Goal: Task Accomplishment & Management: Manage account settings

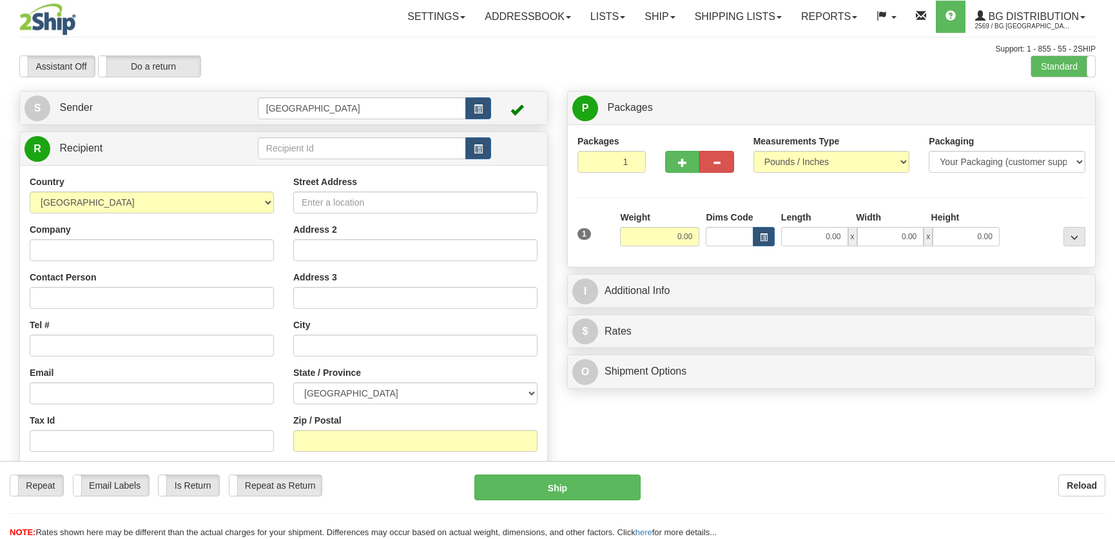
click at [334, 151] on input "text" at bounding box center [362, 148] width 208 height 22
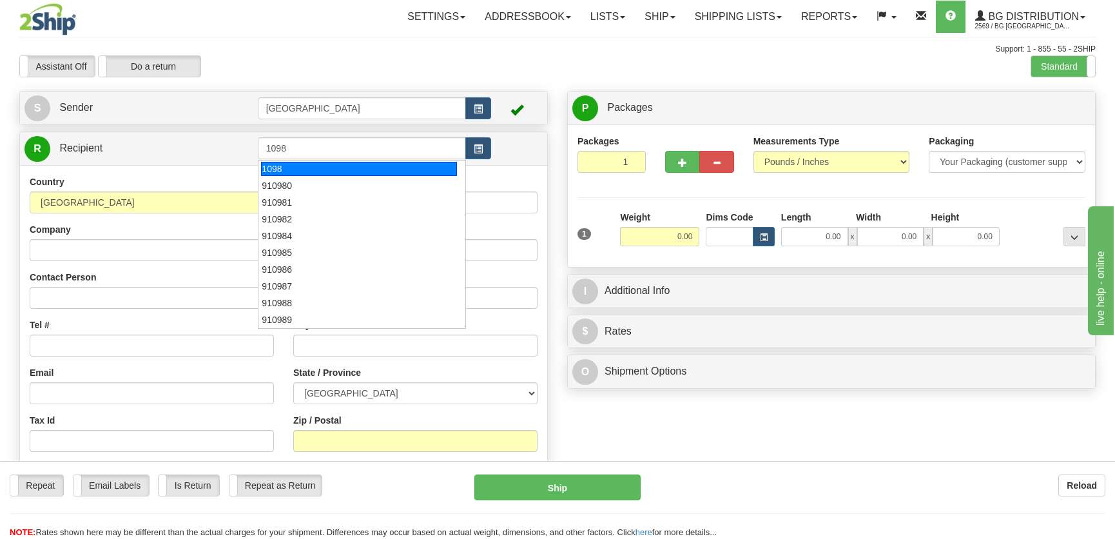
drag, startPoint x: 336, startPoint y: 171, endPoint x: 356, endPoint y: 171, distance: 20.6
click at [336, 171] on div "1098" at bounding box center [358, 169] width 195 height 14
type input "1098"
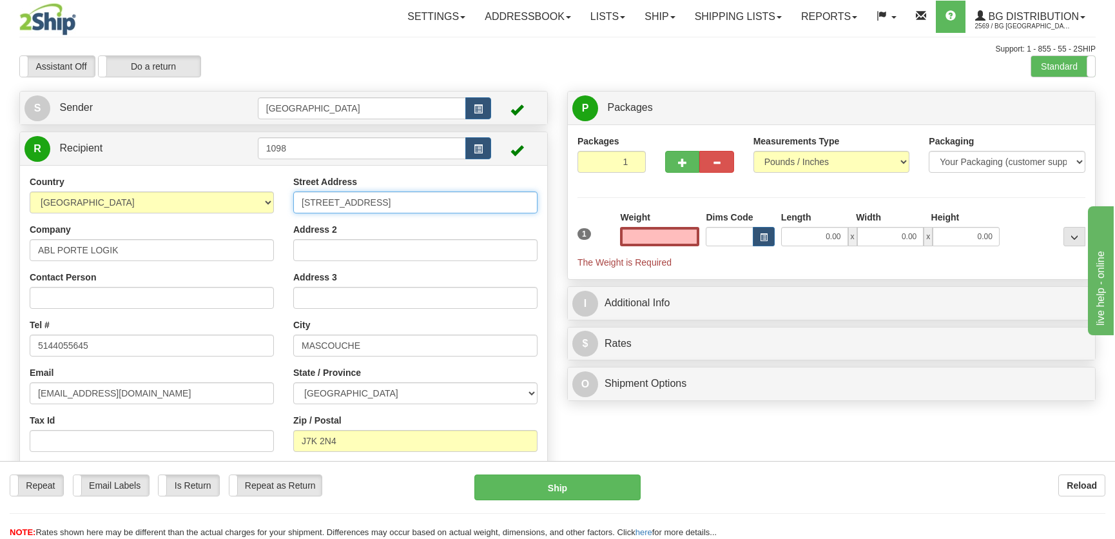
type input "0.00"
drag, startPoint x: 444, startPoint y: 209, endPoint x: 288, endPoint y: 193, distance: 156.8
click at [292, 194] on div "Street Address 1294 CHEMIN ST-HENRI Address 2 Address 3 City MASCOUCHE State / …" at bounding box center [416, 342] width 264 height 334
type input "3305 av. de la gare"
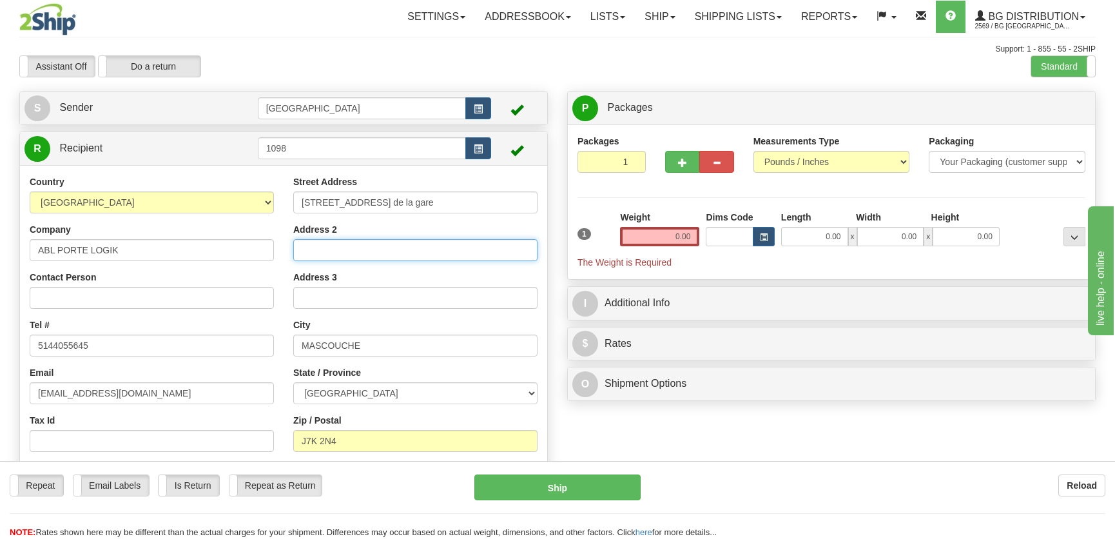
type input "Local 125"
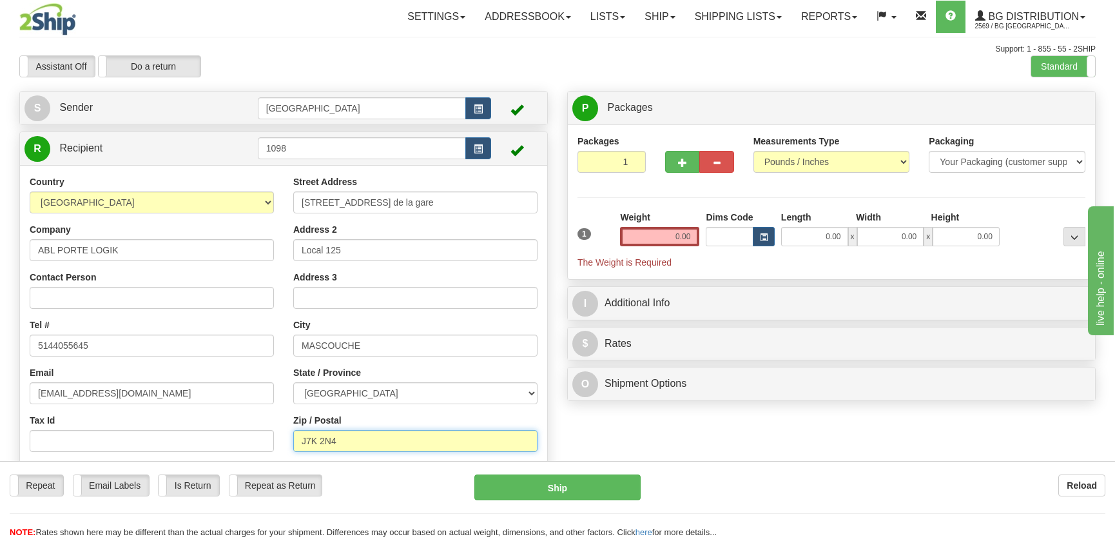
type input "J7K 0X7"
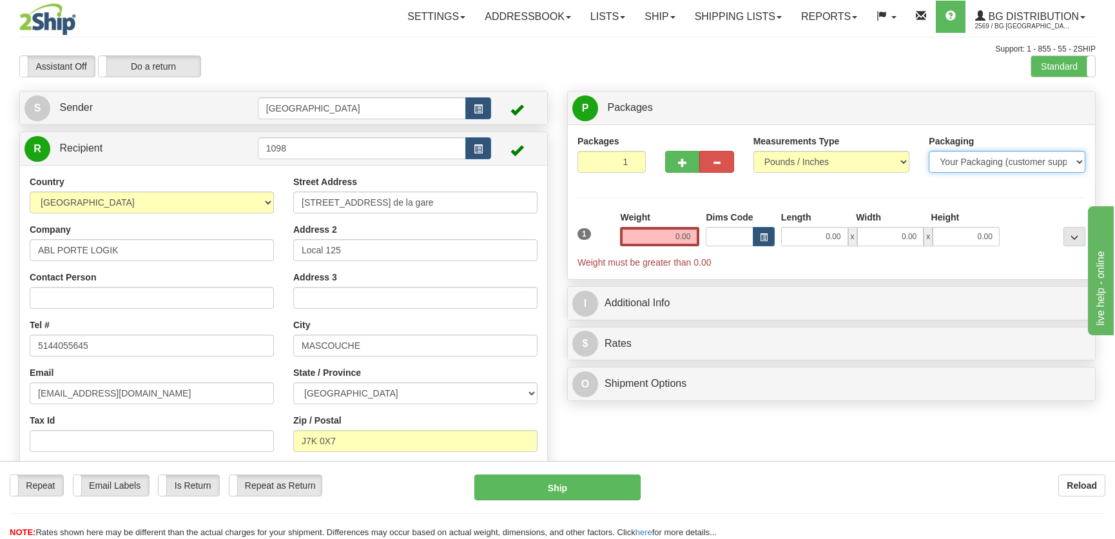
drag, startPoint x: 960, startPoint y: 159, endPoint x: 958, endPoint y: 170, distance: 11.8
click at [960, 159] on select "Your Packaging (customer supplied) Envelope (carrier supplied) Pack (carrier su…" at bounding box center [1007, 162] width 157 height 22
select select "2"
click at [929, 151] on select "Your Packaging (customer supplied) Envelope (carrier supplied) Pack (carrier su…" at bounding box center [1007, 162] width 157 height 22
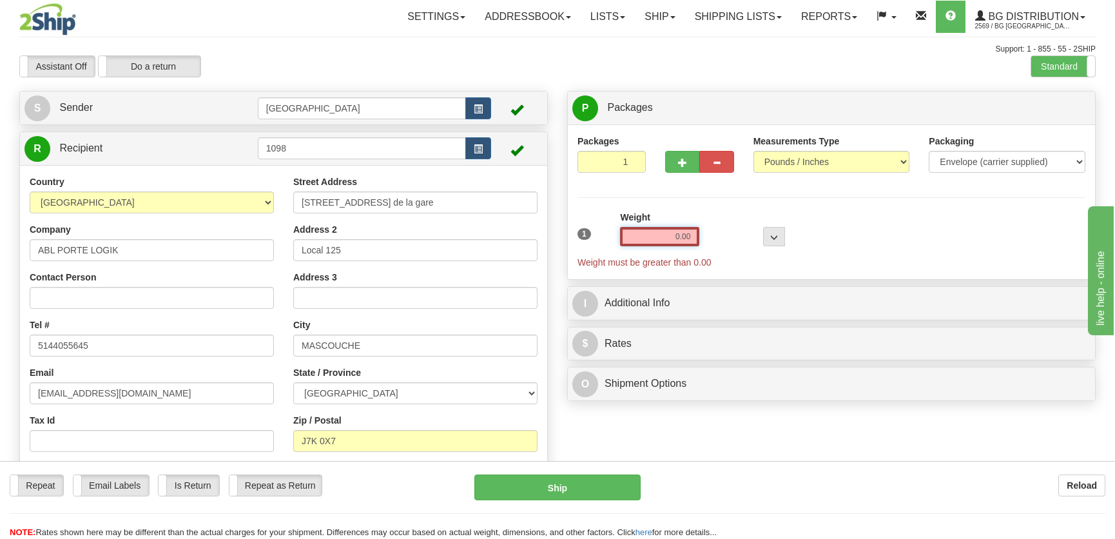
click at [699, 234] on input "0.00" at bounding box center [659, 236] width 79 height 19
click at [686, 234] on input "text" at bounding box center [659, 236] width 79 height 19
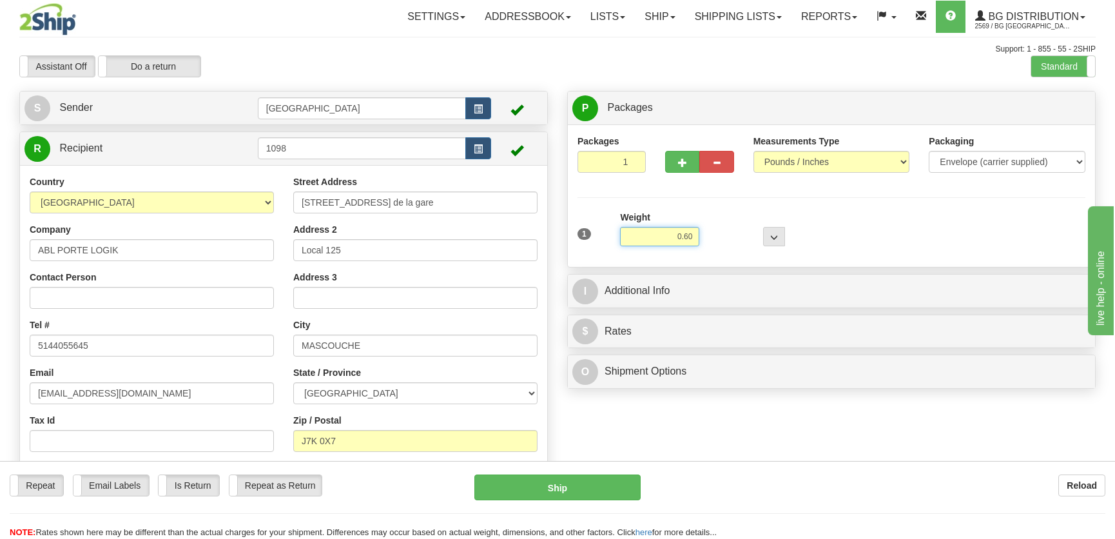
type input "0.60"
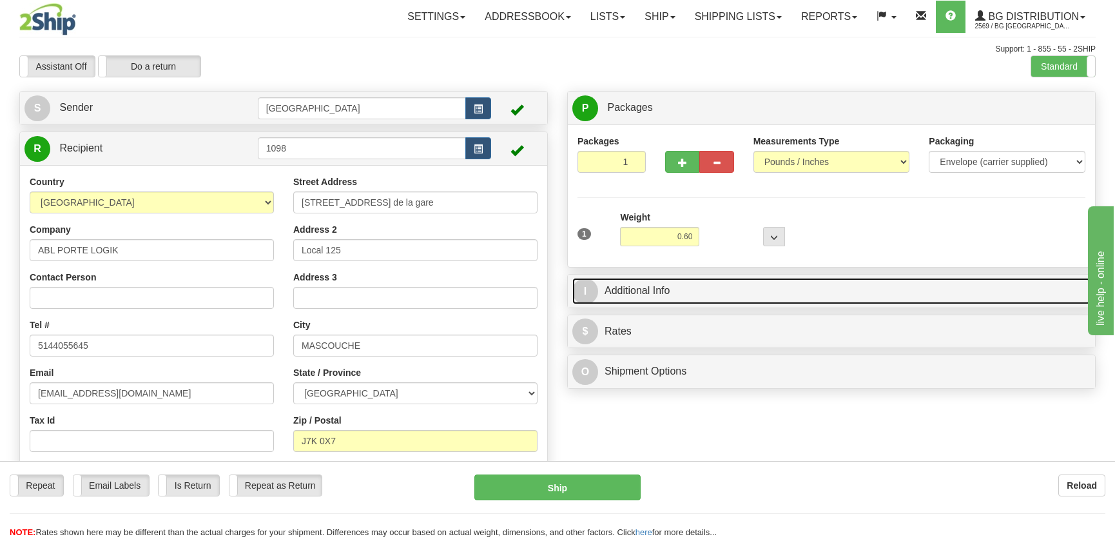
click at [706, 303] on link "I Additional Info" at bounding box center [831, 291] width 518 height 26
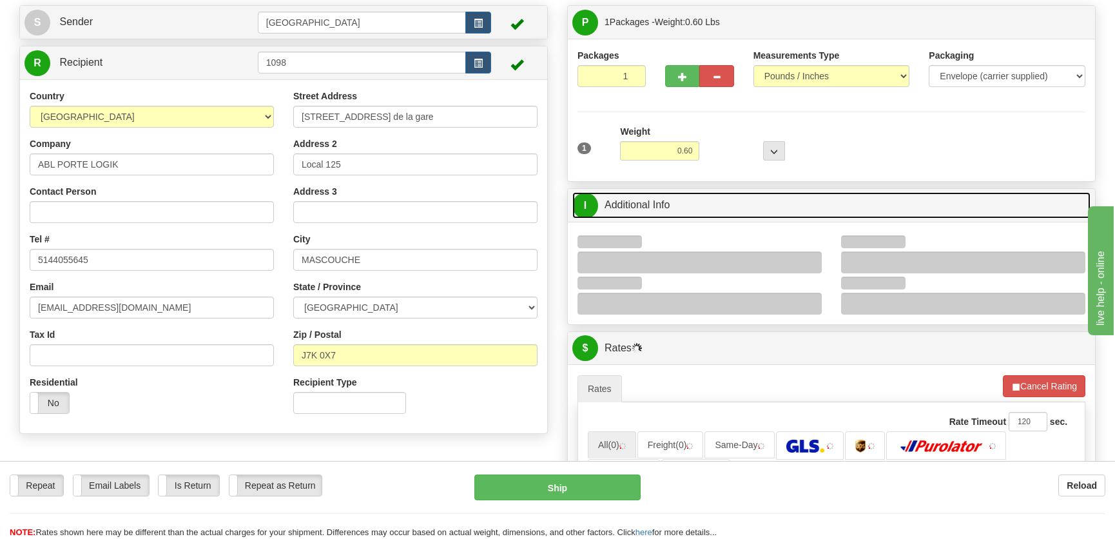
scroll to position [175, 0]
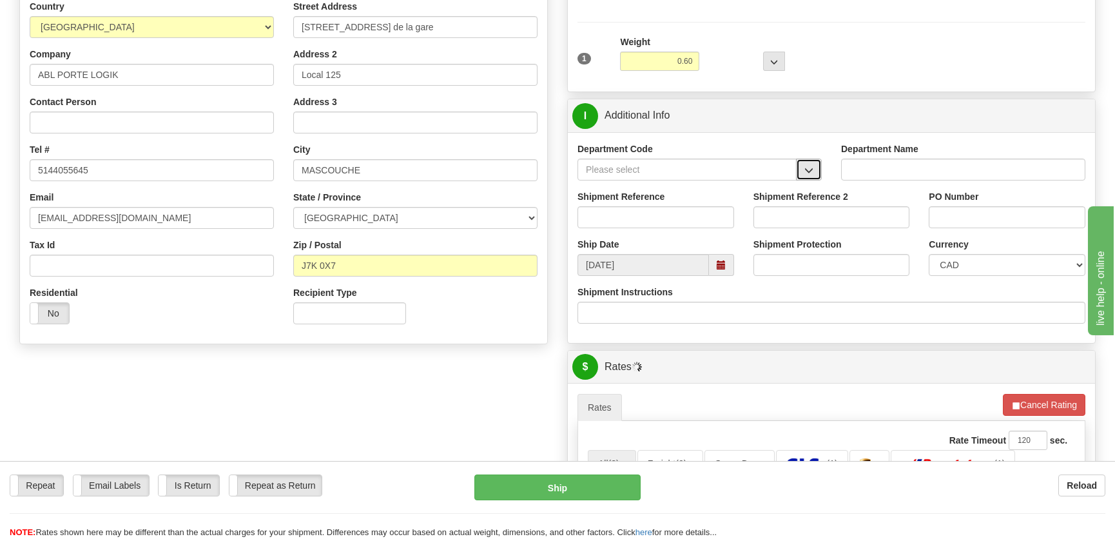
click at [808, 166] on span "button" at bounding box center [808, 170] width 9 height 8
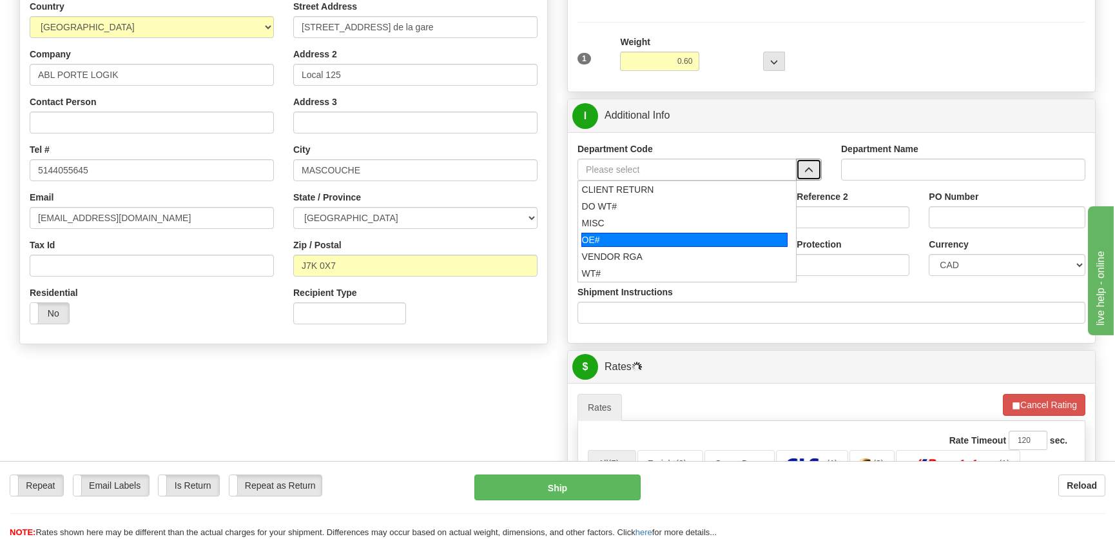
click at [652, 237] on div "OE#" at bounding box center [684, 240] width 207 height 14
type input "OE#"
type input "ORDERS"
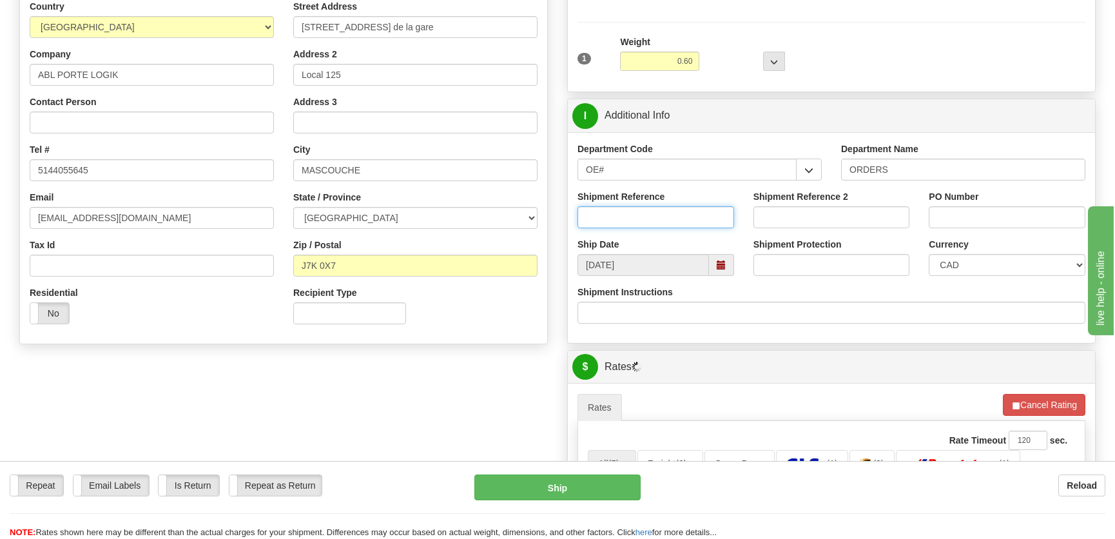
click at [653, 220] on input "Shipment Reference" at bounding box center [655, 217] width 157 height 22
type input "50322037-00,50322282-00"
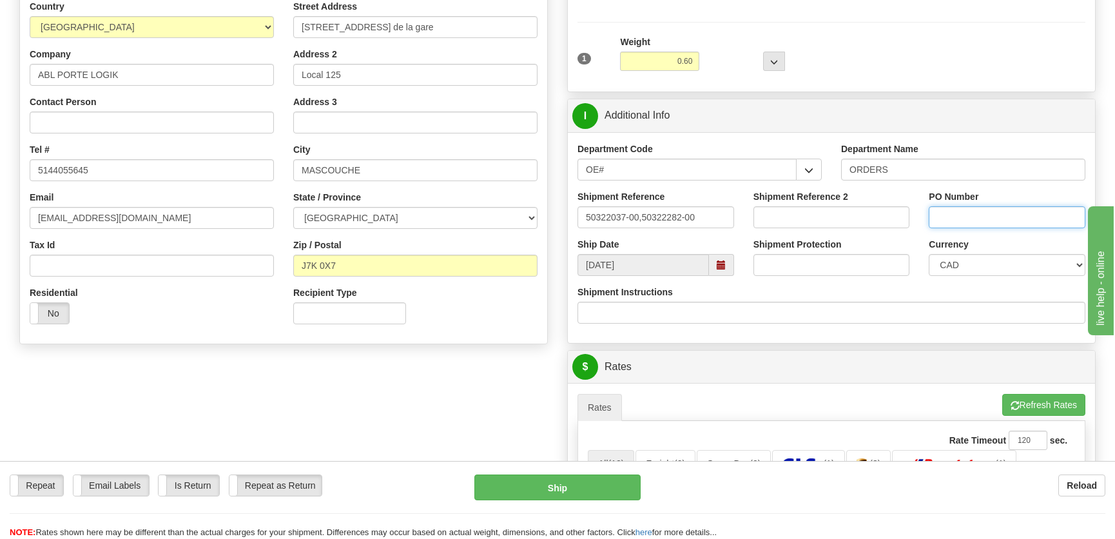
click at [1012, 222] on input "PO Number" at bounding box center [1007, 217] width 157 height 22
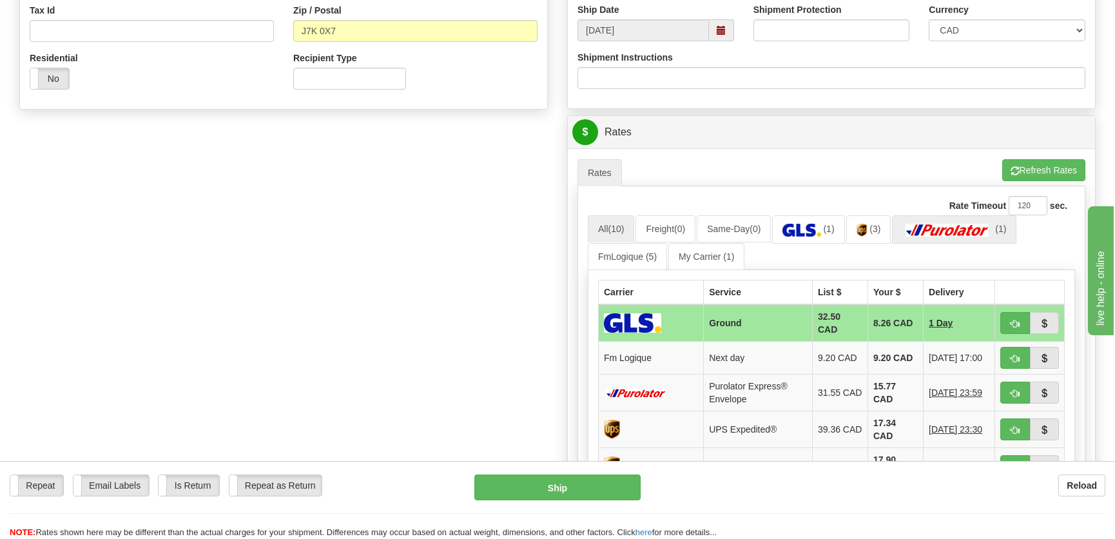
scroll to position [527, 0]
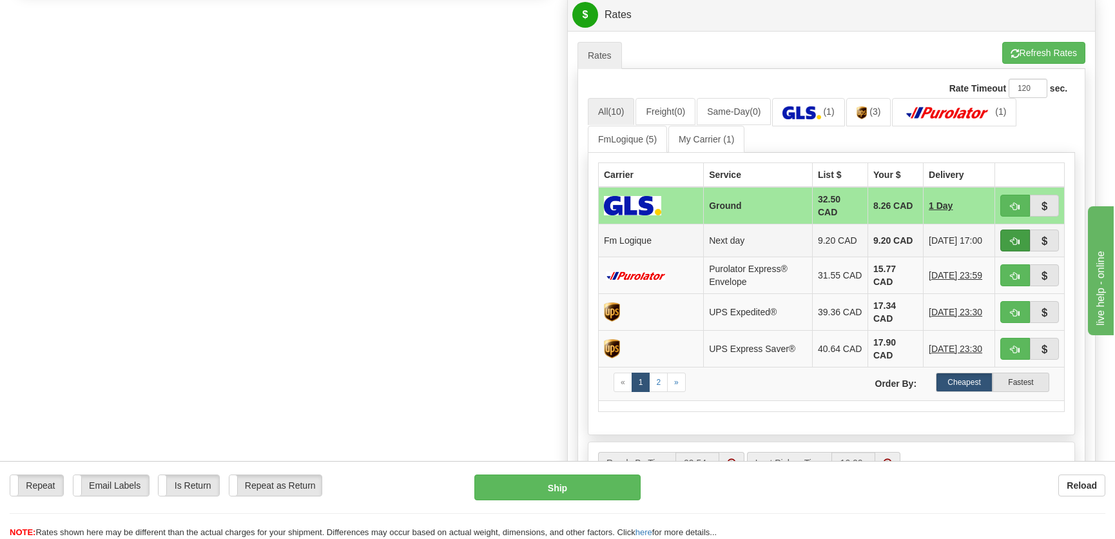
type input "."
click at [1009, 238] on button "button" at bounding box center [1015, 240] width 30 height 22
type input "jour"
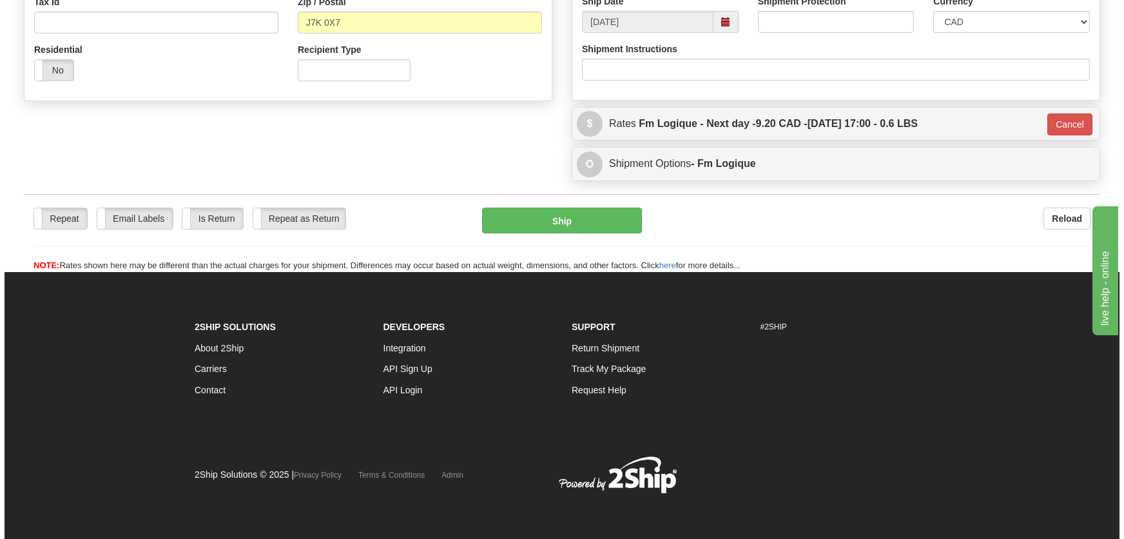
scroll to position [418, 0]
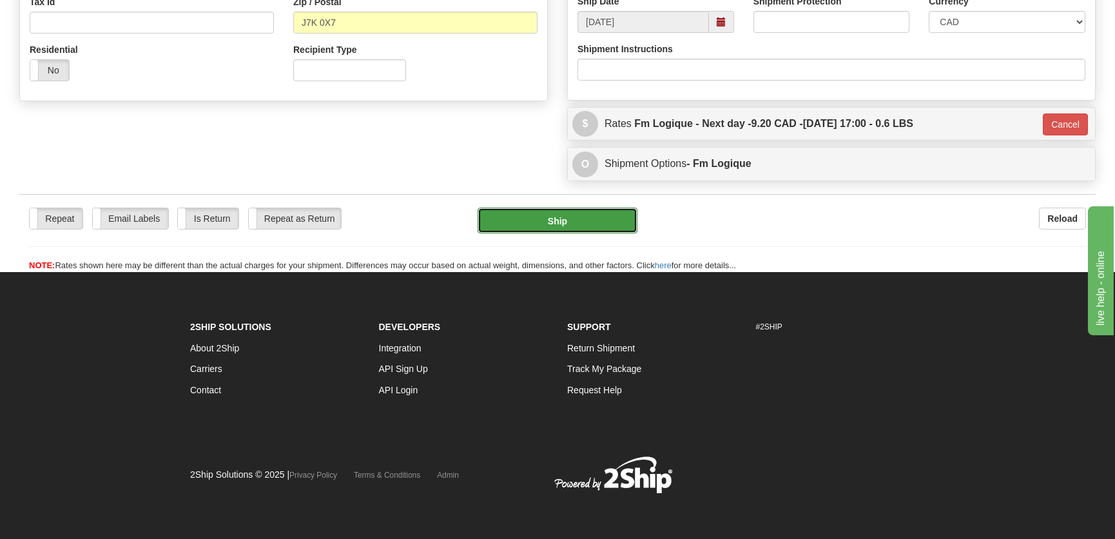
click at [568, 220] on button "Ship" at bounding box center [558, 221] width 160 height 26
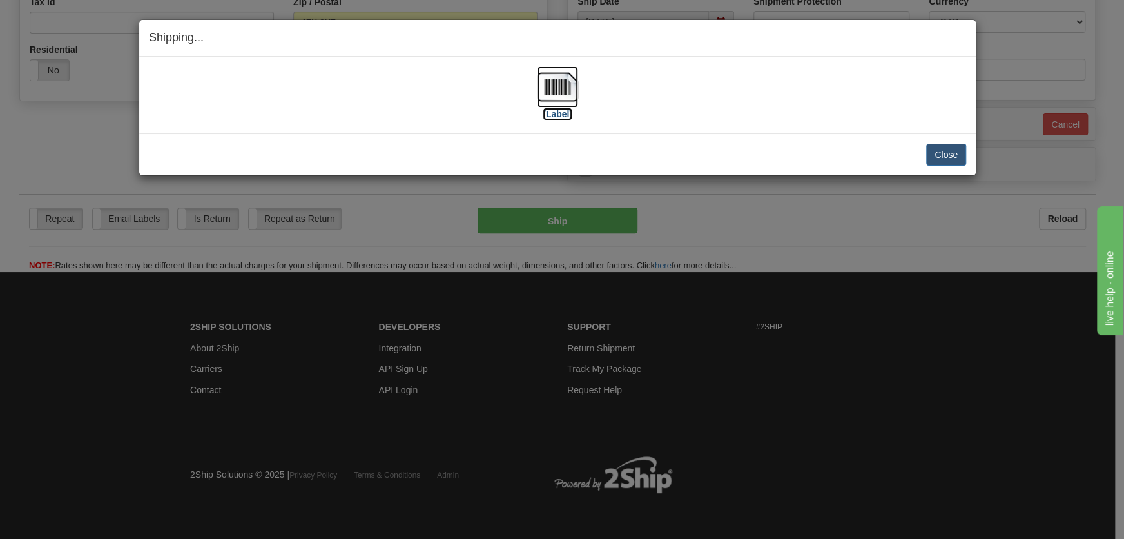
click at [557, 99] on img at bounding box center [557, 86] width 41 height 41
click at [953, 155] on button "Close" at bounding box center [946, 155] width 40 height 22
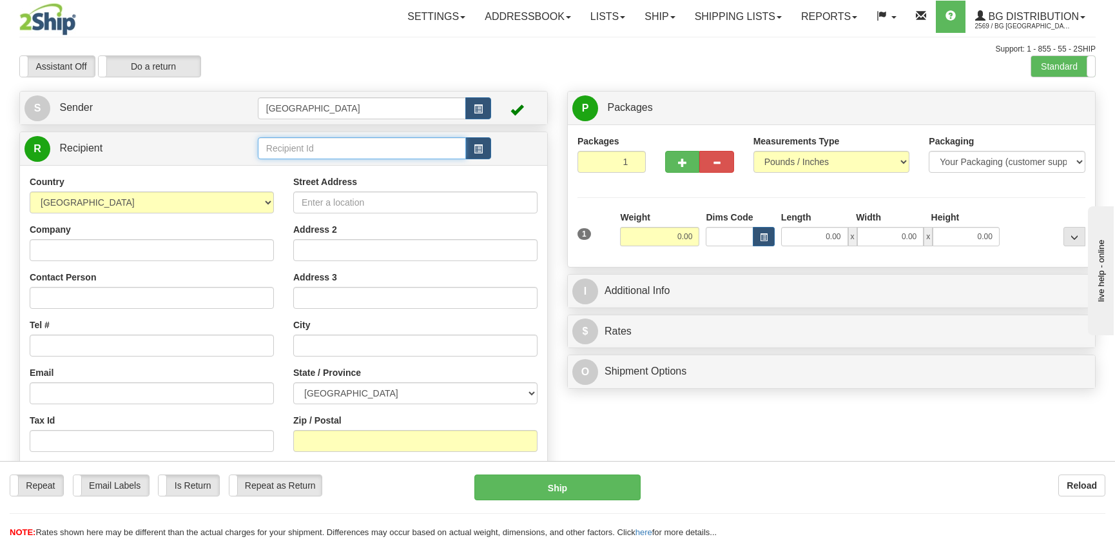
click at [393, 144] on input "text" at bounding box center [362, 148] width 208 height 22
click at [351, 162] on div "5554" at bounding box center [358, 169] width 195 height 14
type input "5554"
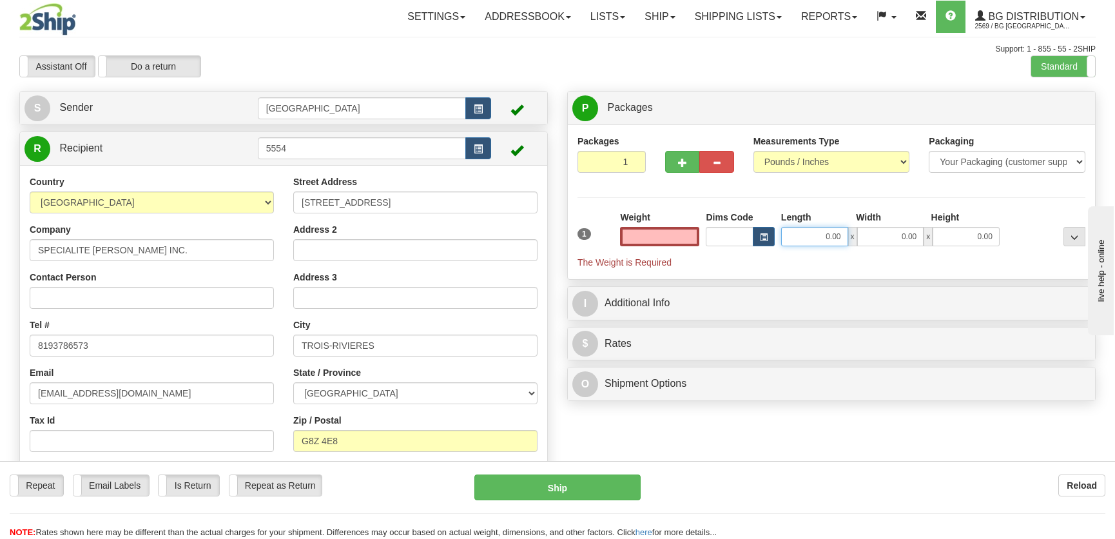
type input "0.00"
click at [797, 229] on input "0.00" at bounding box center [814, 236] width 67 height 19
type input "13.00"
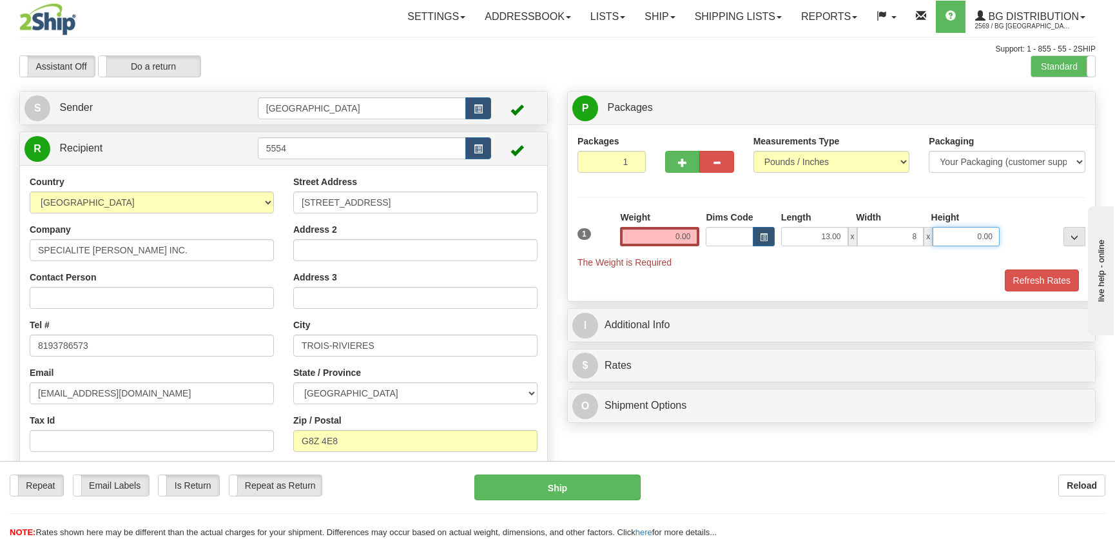
type input "8.00"
type input "7.00"
click at [657, 243] on input "0.00" at bounding box center [659, 236] width 79 height 19
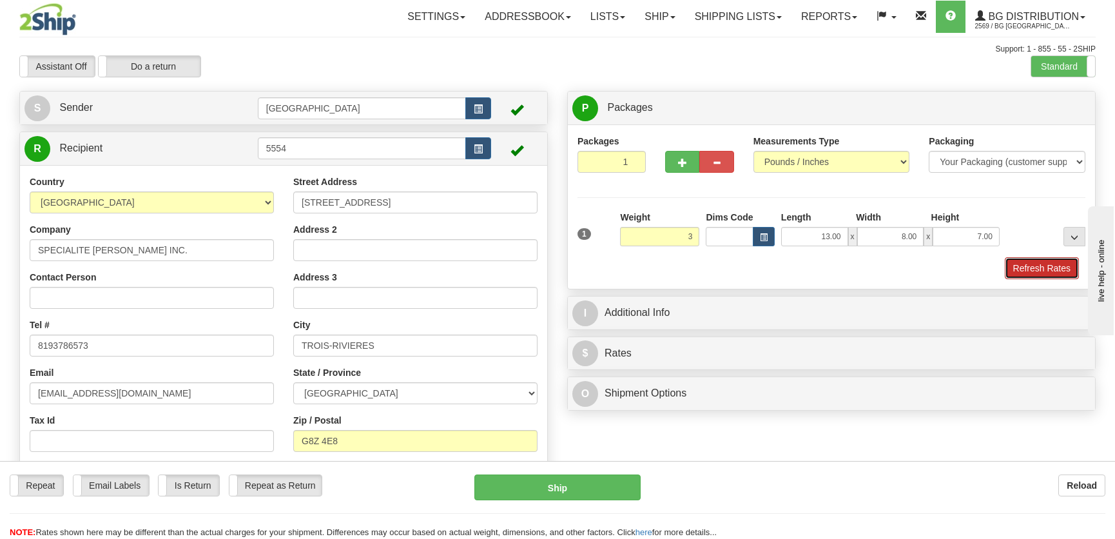
click at [1061, 270] on button "Refresh Rates" at bounding box center [1042, 268] width 74 height 22
type input "3.00"
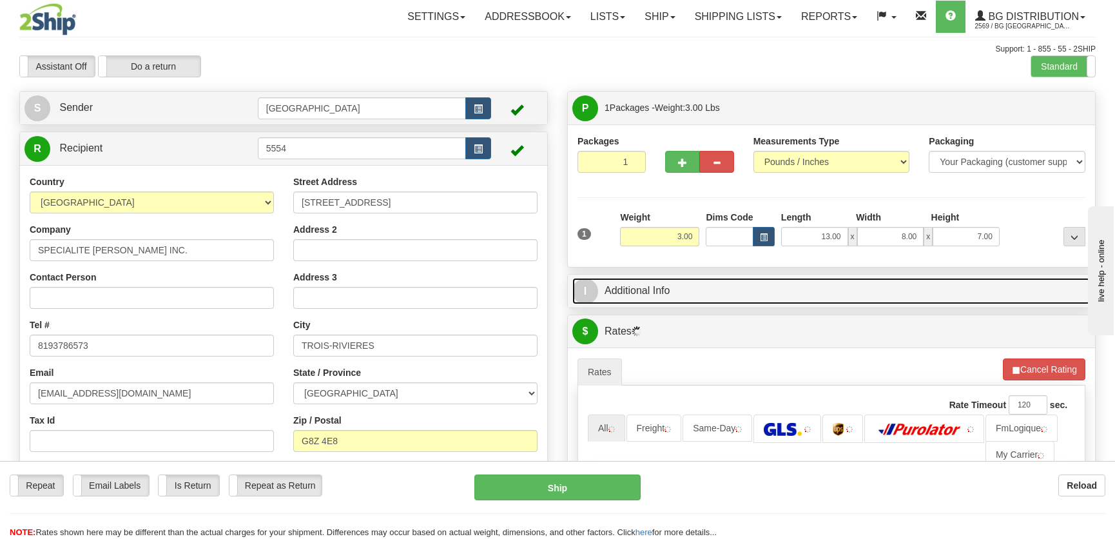
click at [995, 296] on link "I Additional Info" at bounding box center [831, 291] width 518 height 26
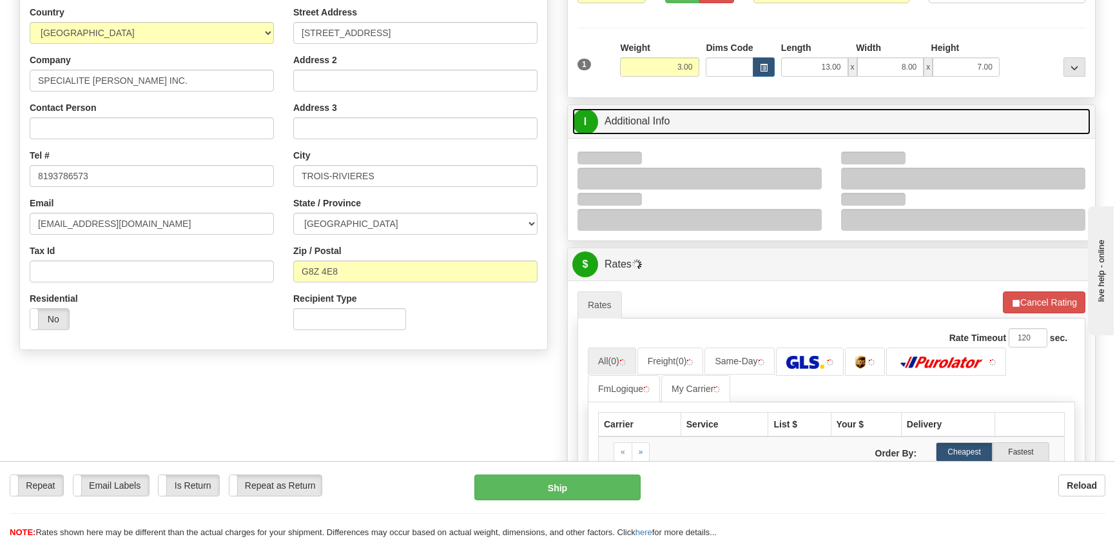
scroll to position [175, 0]
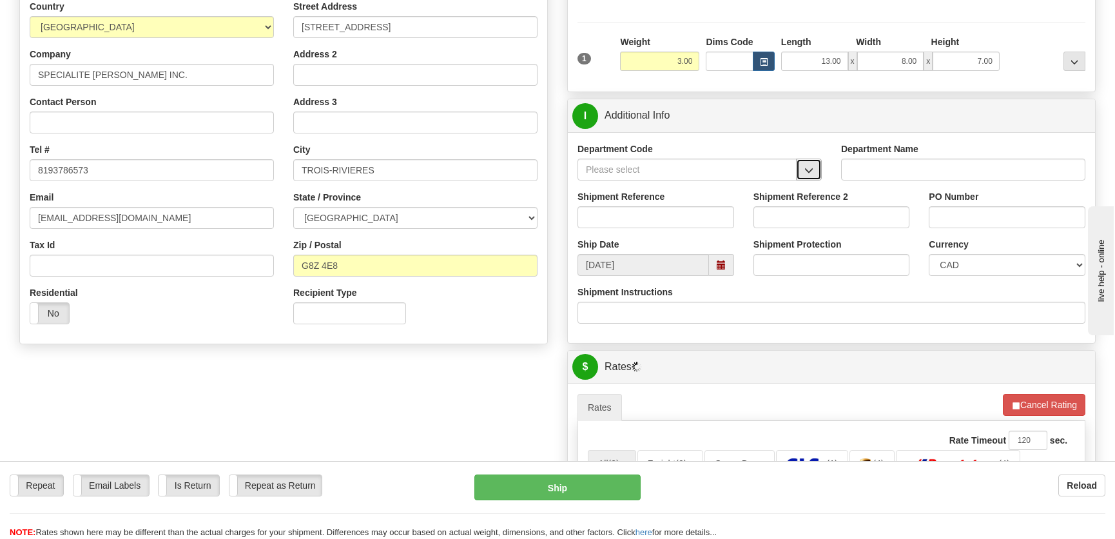
drag, startPoint x: 819, startPoint y: 167, endPoint x: 806, endPoint y: 176, distance: 16.3
click at [818, 168] on button "button" at bounding box center [809, 170] width 26 height 22
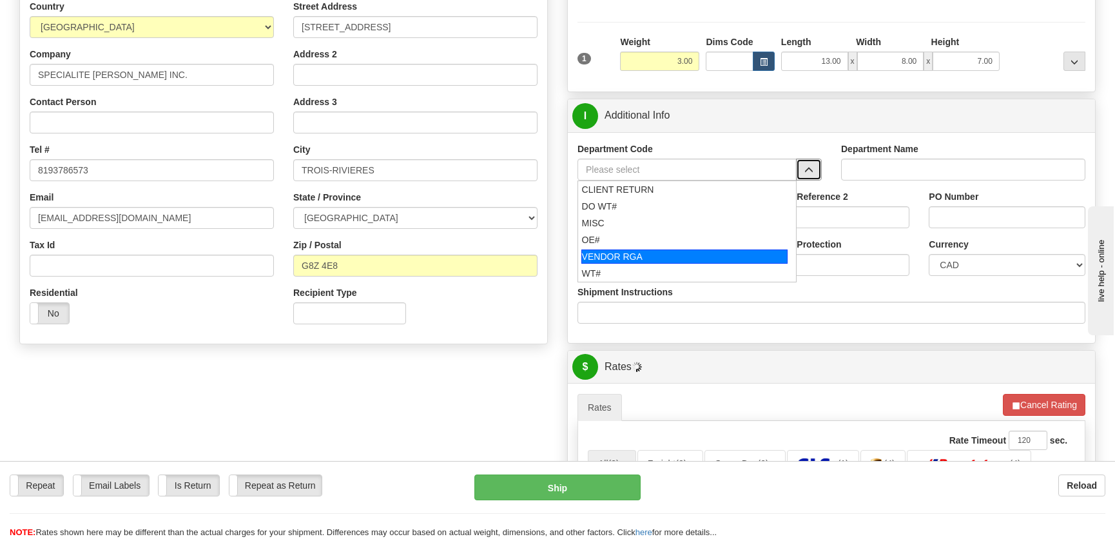
drag, startPoint x: 695, startPoint y: 247, endPoint x: 697, endPoint y: 235, distance: 11.9
click at [697, 235] on ul "CLIENT RETURN DO WT# MISC OE# VENDOR RGA WT#" at bounding box center [686, 231] width 219 height 102
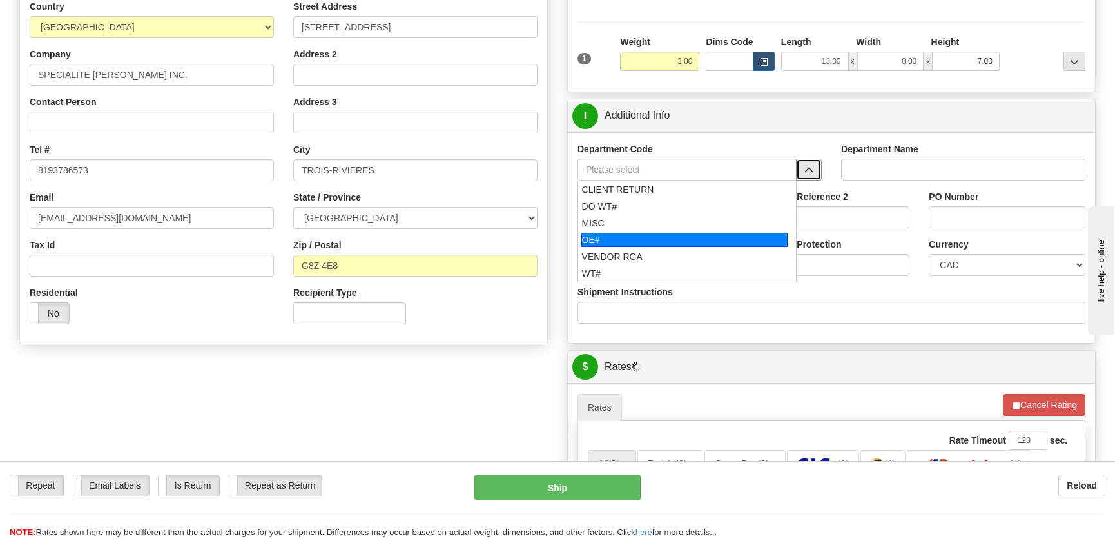
click at [697, 235] on div "OE#" at bounding box center [684, 240] width 207 height 14
type input "OE#"
type input "ORDERS"
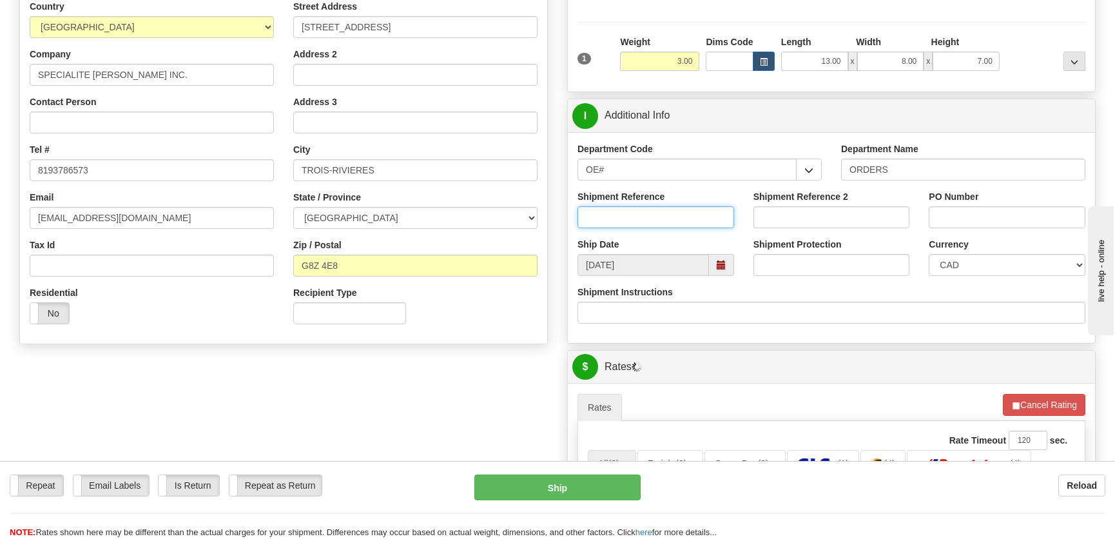
click at [686, 219] on input "Shipment Reference" at bounding box center [655, 217] width 157 height 22
type input "50322285-00"
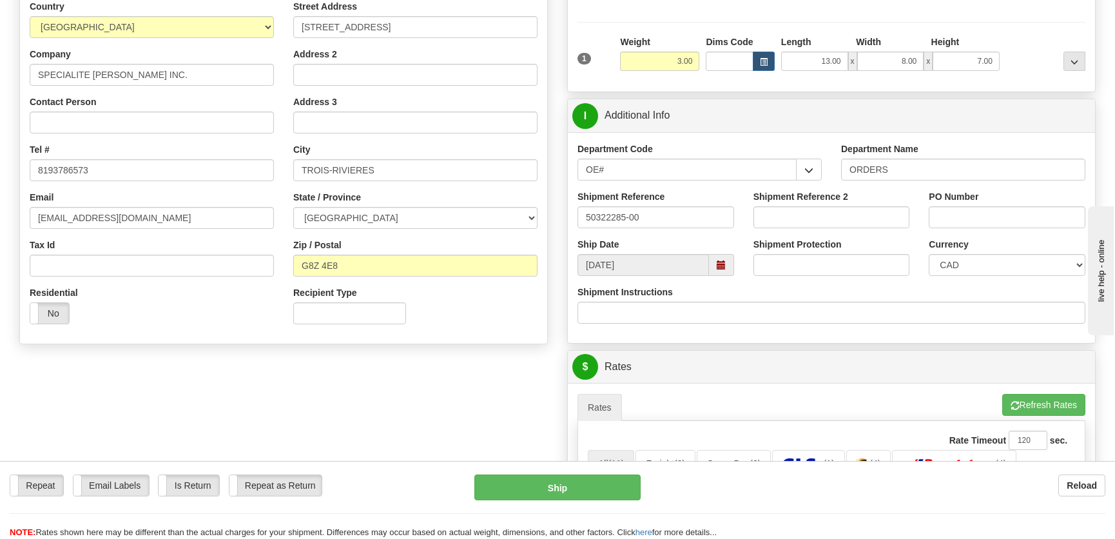
click at [960, 215] on div "PO Number" at bounding box center [1007, 209] width 157 height 38
click at [960, 215] on input "PO Number" at bounding box center [1007, 217] width 157 height 22
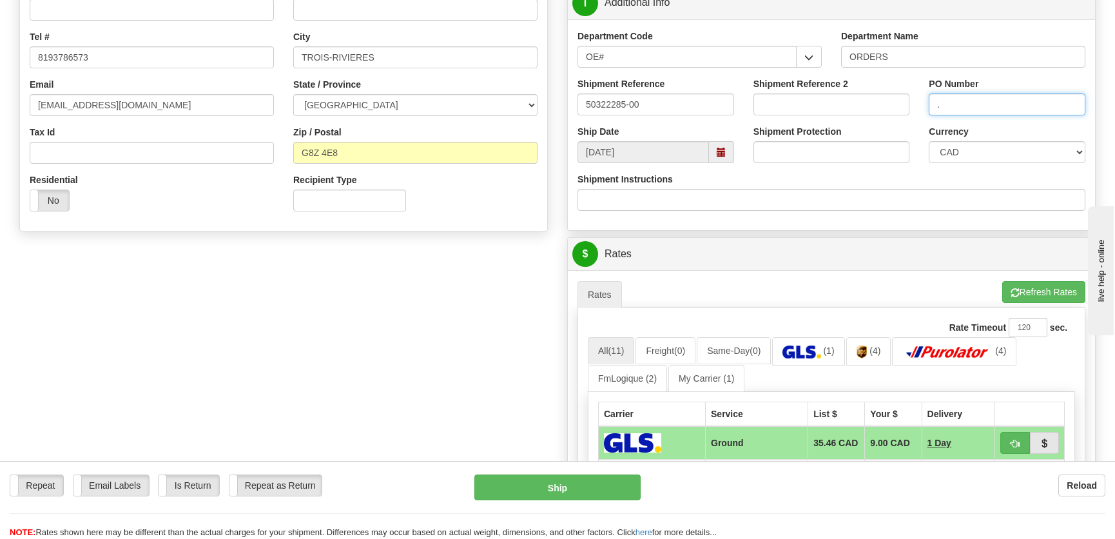
scroll to position [410, 0]
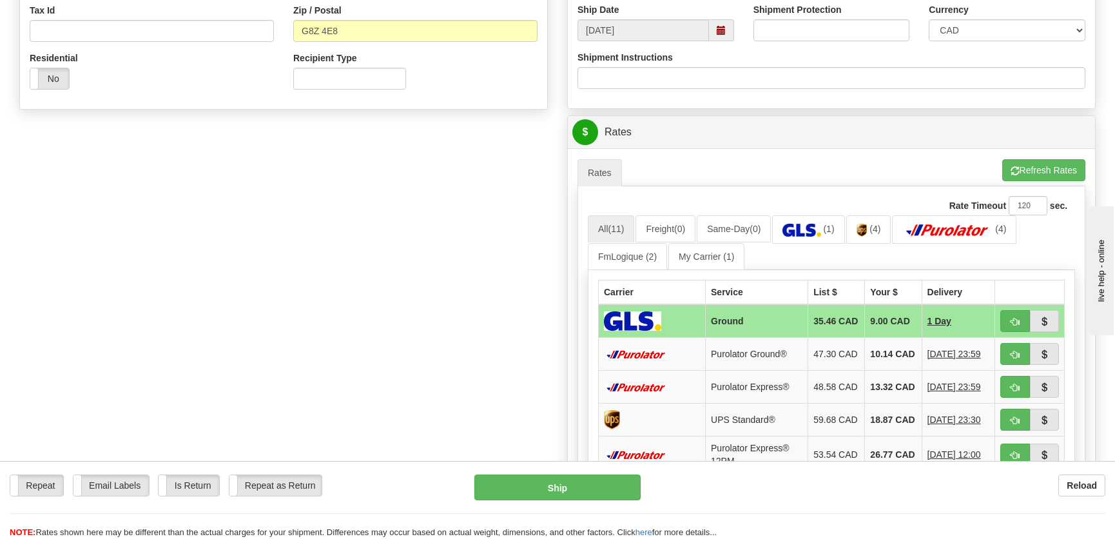
type input "."
click at [1016, 322] on span "button" at bounding box center [1015, 322] width 9 height 8
type input "1"
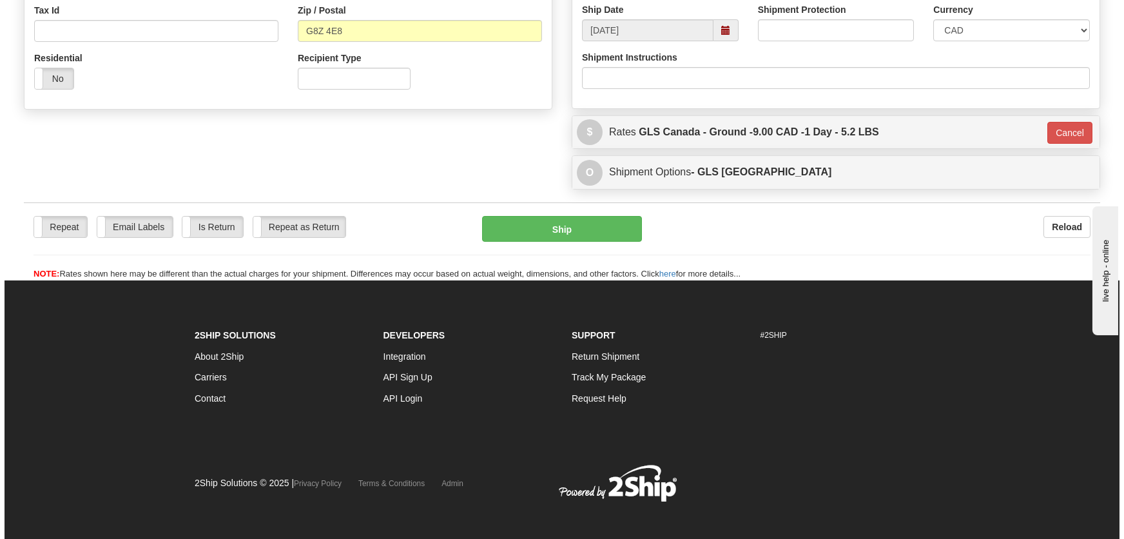
scroll to position [406, 0]
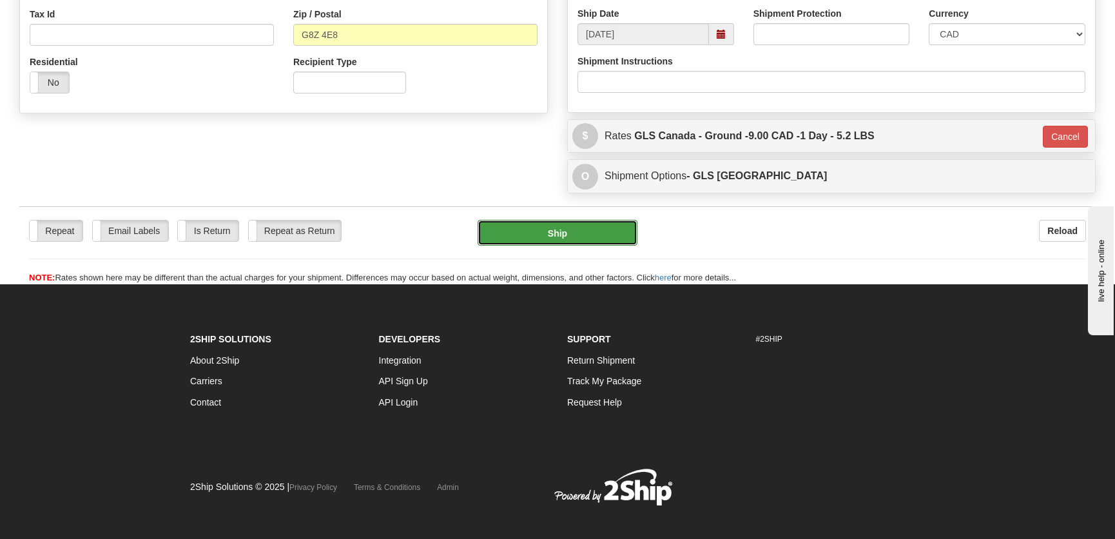
click at [538, 240] on button "Ship" at bounding box center [558, 233] width 160 height 26
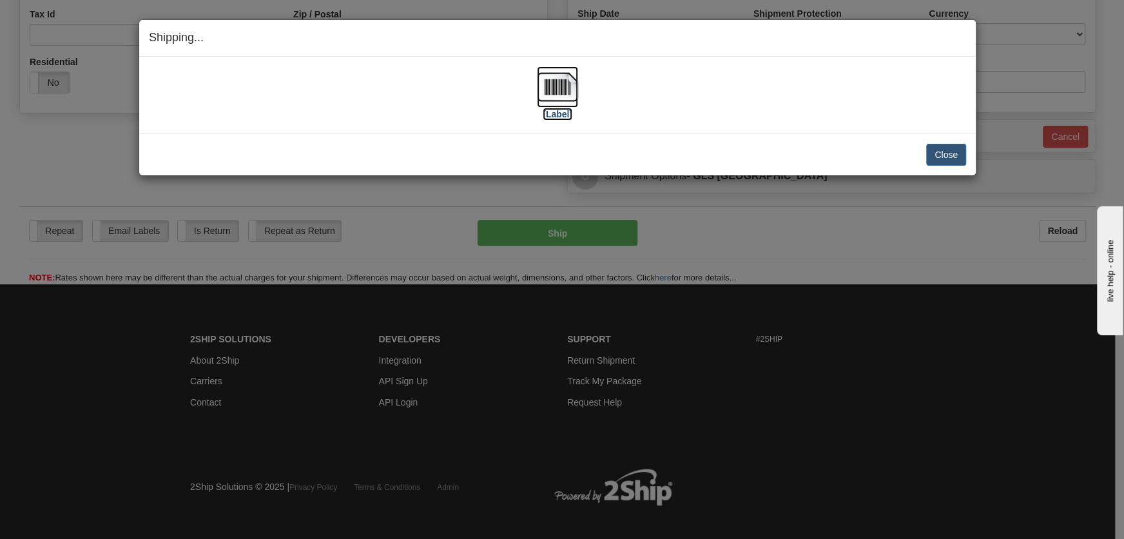
click at [556, 99] on img at bounding box center [557, 86] width 41 height 41
click at [942, 156] on button "Close" at bounding box center [946, 155] width 40 height 22
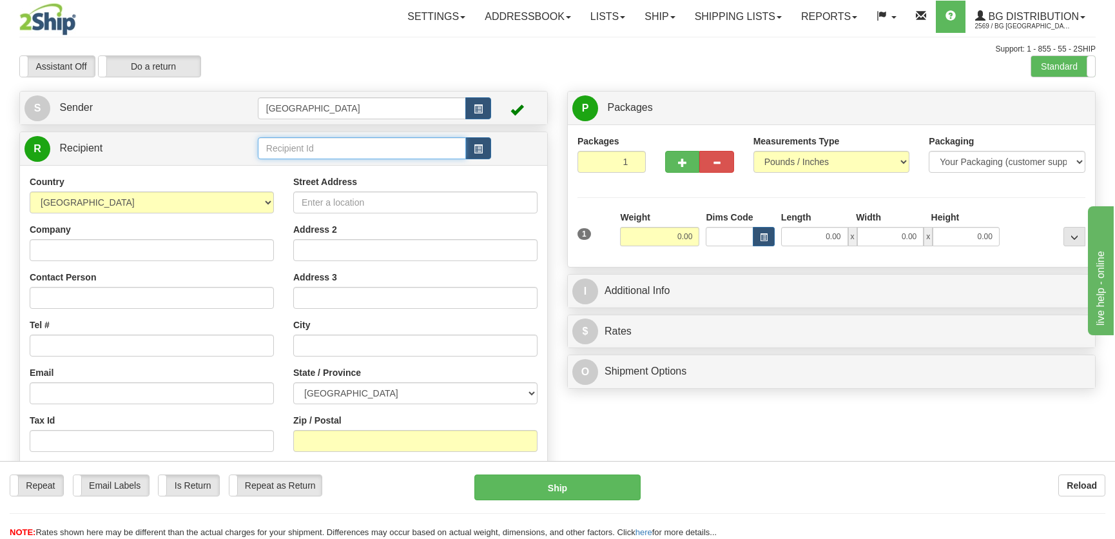
click at [295, 146] on input "text" at bounding box center [362, 148] width 208 height 22
click at [308, 164] on div "1009" at bounding box center [358, 169] width 195 height 14
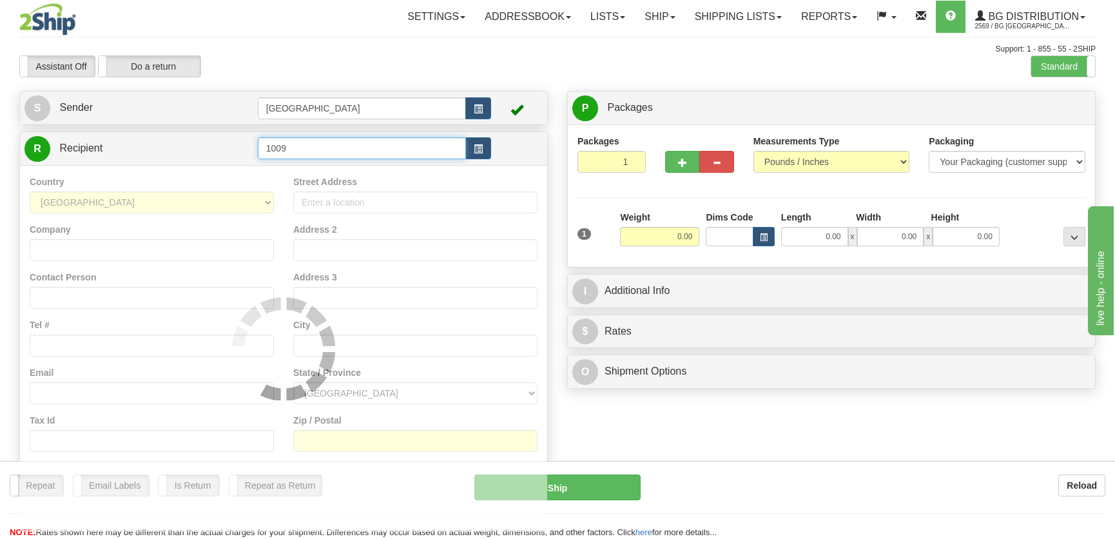
type input "1009"
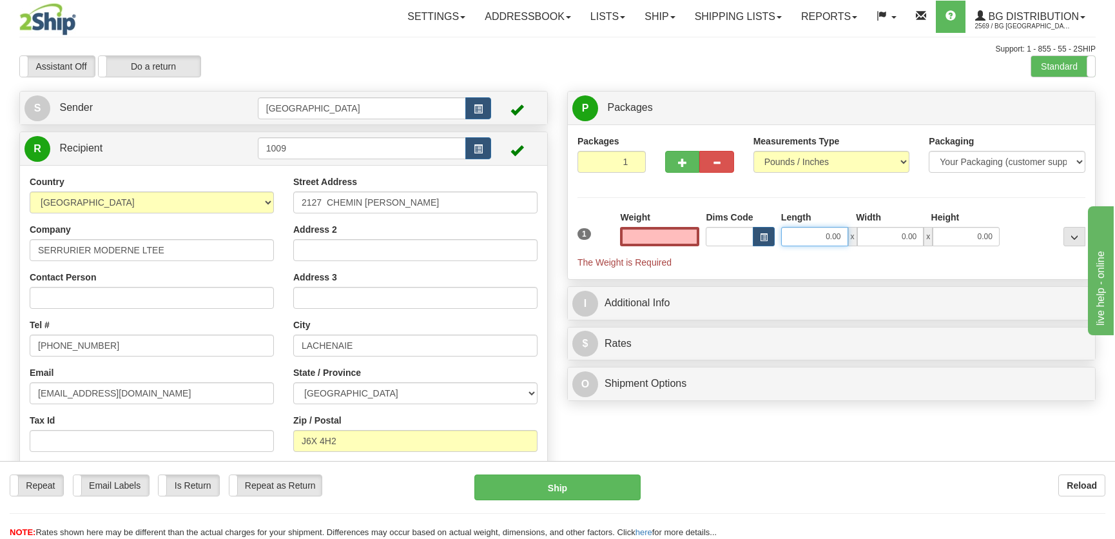
type input "0.00"
click at [838, 235] on input "0.00" at bounding box center [814, 236] width 67 height 19
type input "11.00"
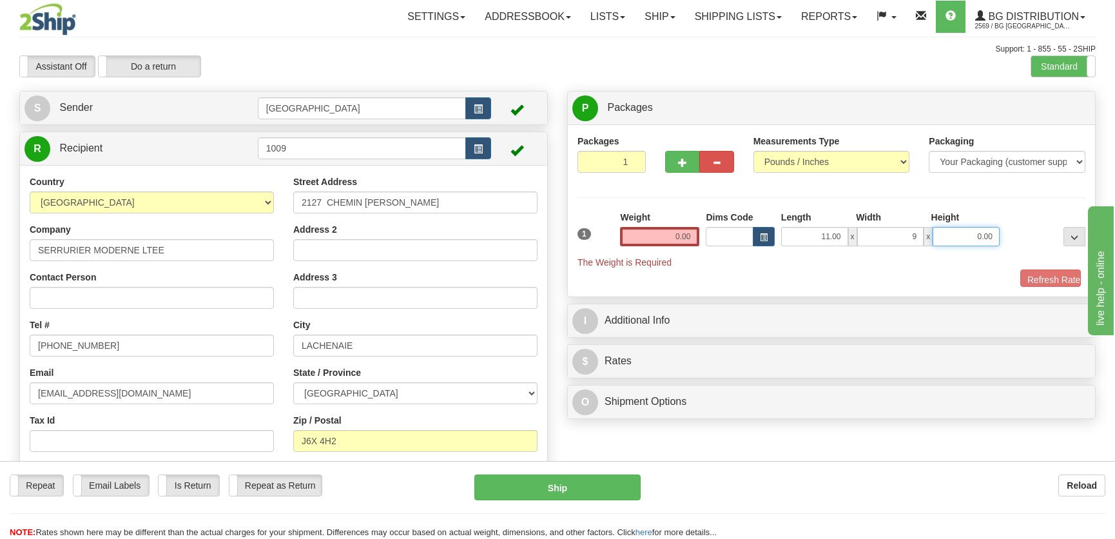
type input "9.00"
click at [688, 235] on input "0.00" at bounding box center [659, 236] width 79 height 19
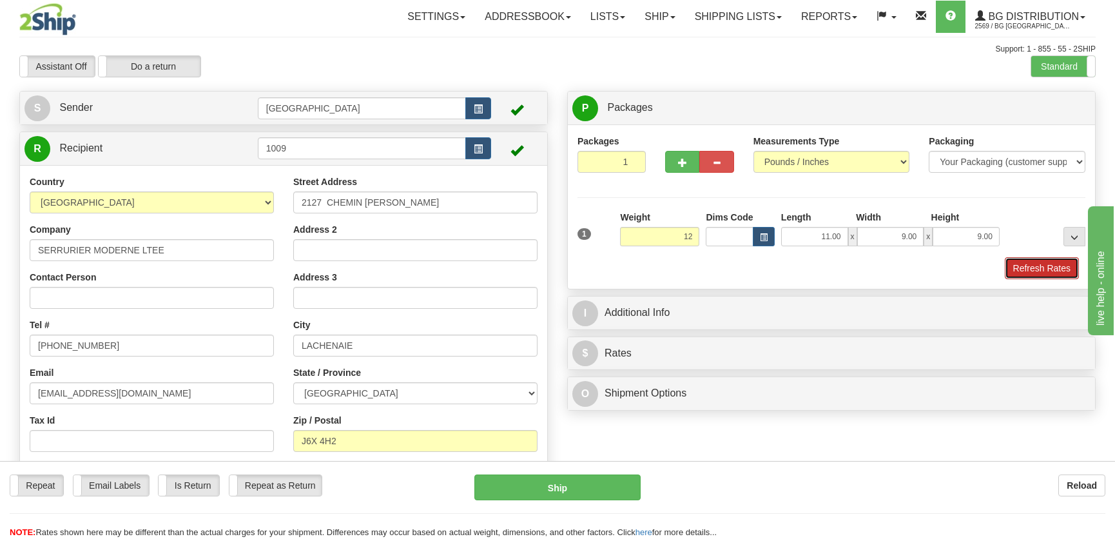
type input "12.00"
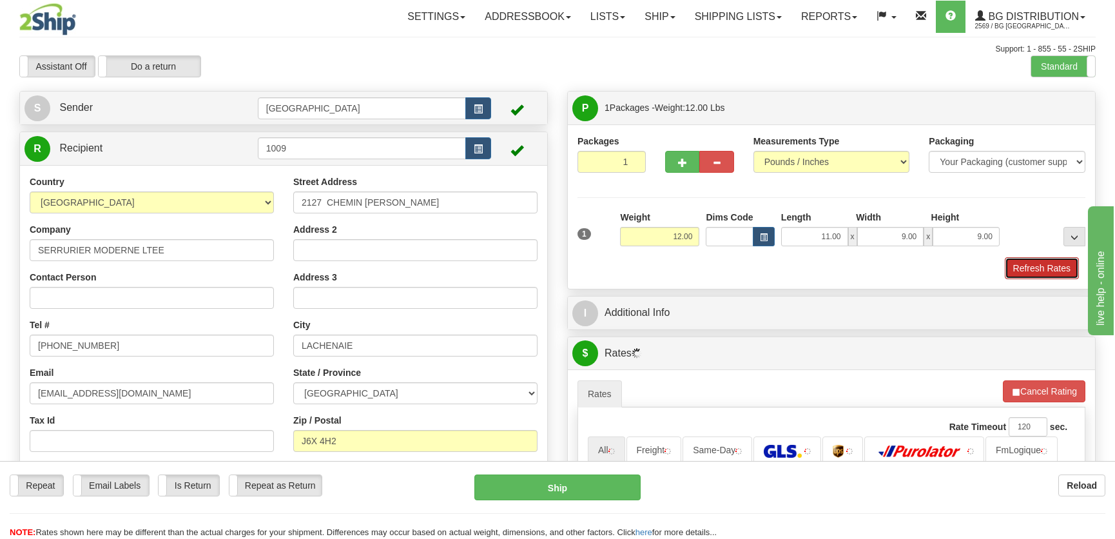
click at [1047, 271] on button "Refresh Rates" at bounding box center [1042, 268] width 74 height 22
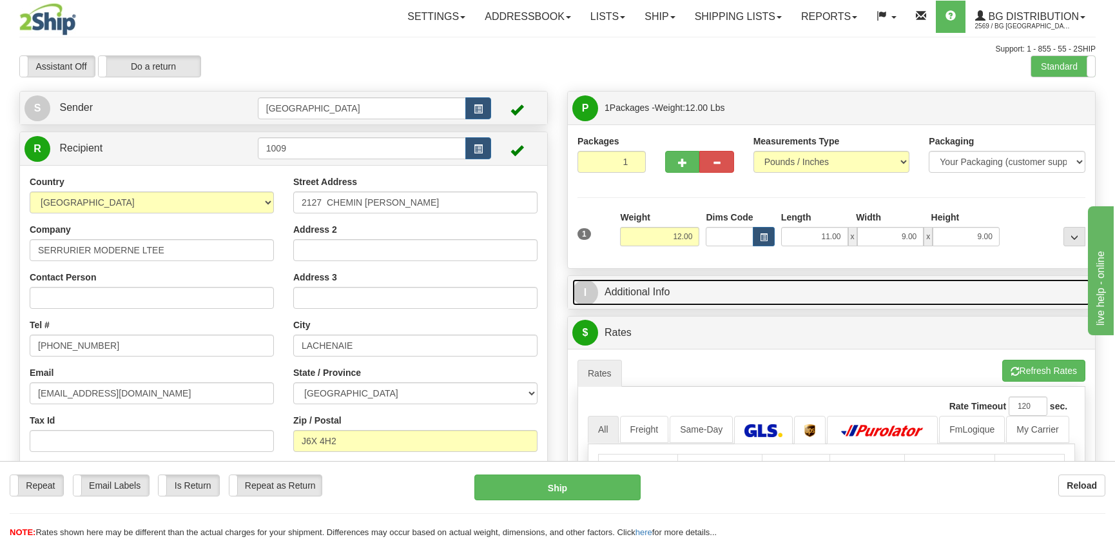
click at [972, 284] on link "I Additional Info" at bounding box center [831, 292] width 518 height 26
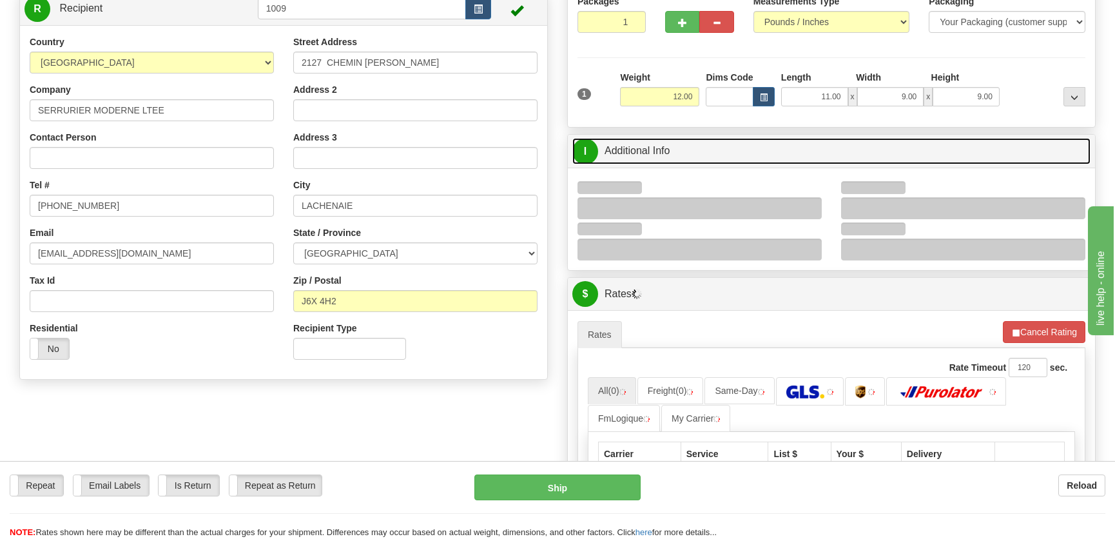
scroll to position [175, 0]
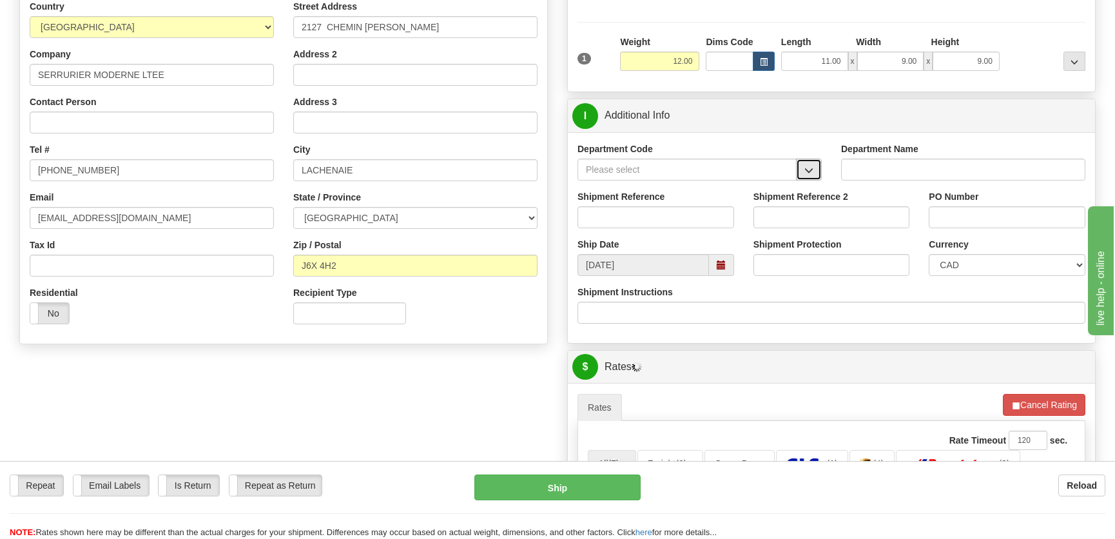
drag, startPoint x: 811, startPoint y: 164, endPoint x: 801, endPoint y: 173, distance: 13.7
click at [811, 166] on span "button" at bounding box center [808, 170] width 9 height 8
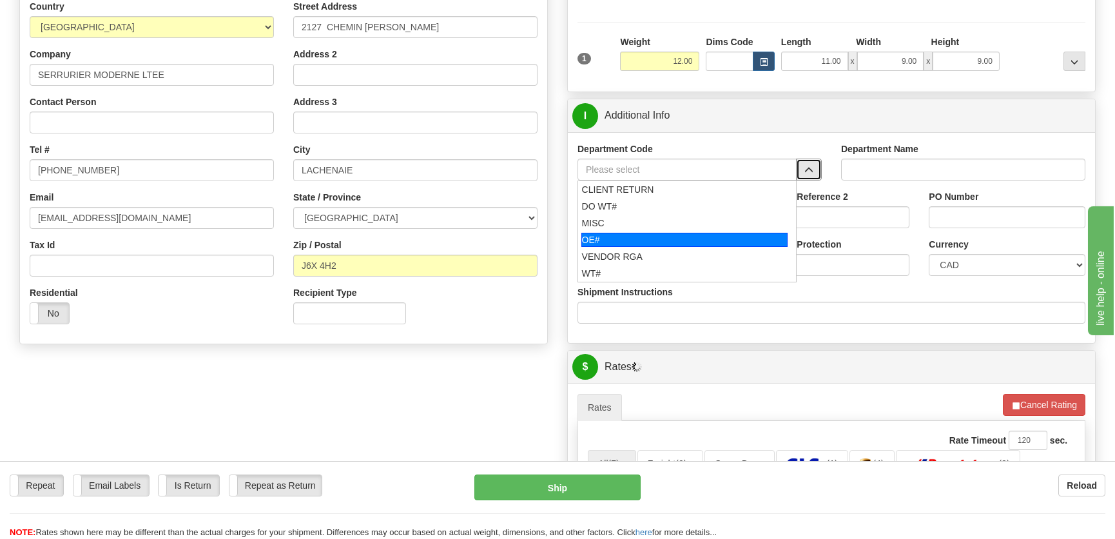
click at [692, 238] on div "OE#" at bounding box center [684, 240] width 207 height 14
type input "OE#"
type input "ORDERS"
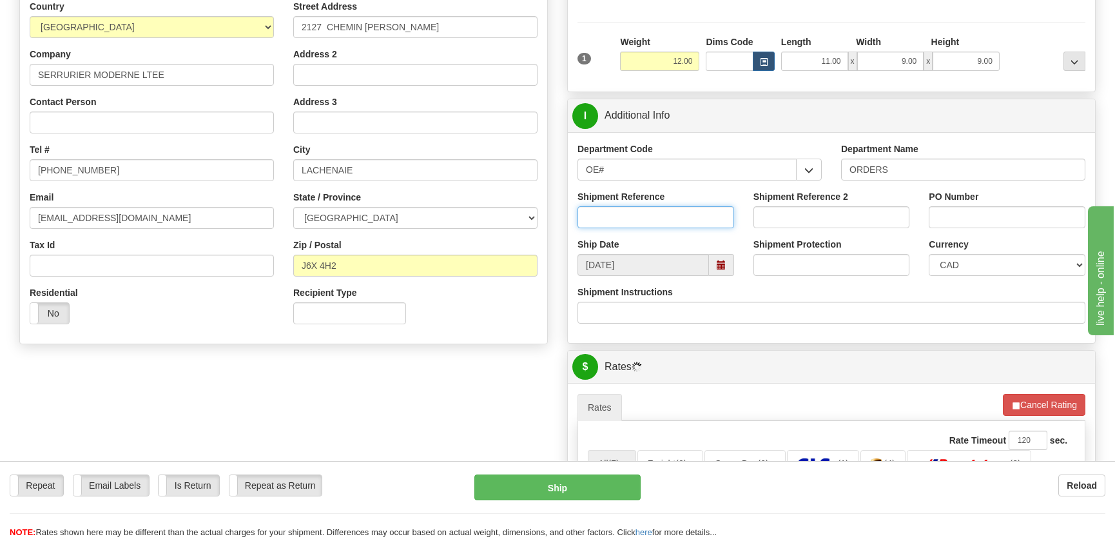
click at [690, 222] on input "Shipment Reference" at bounding box center [655, 217] width 157 height 22
type input "50322288-00"
click at [1029, 222] on input "PO Number" at bounding box center [1007, 217] width 157 height 22
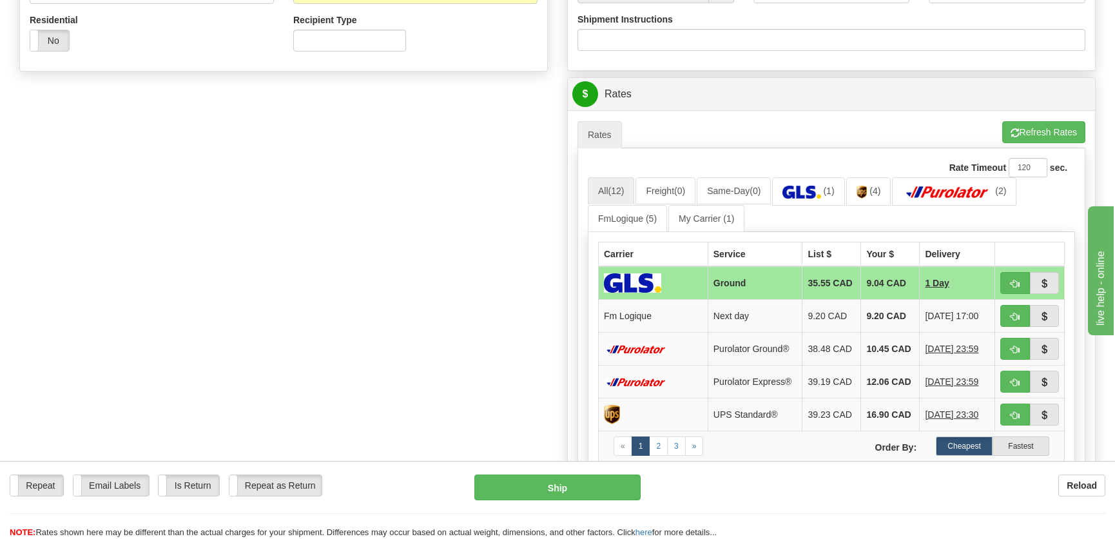
scroll to position [469, 0]
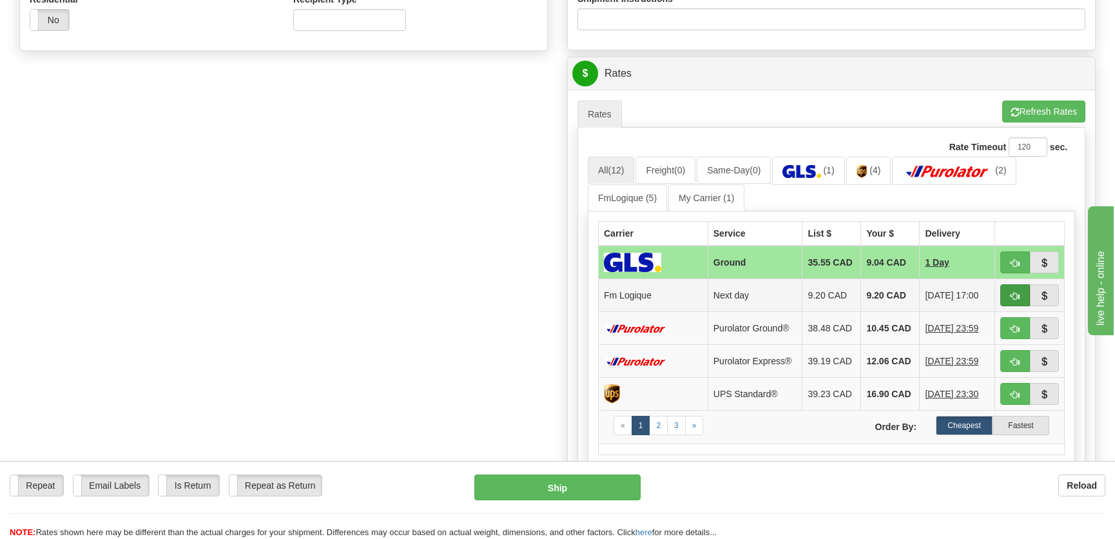
type input "."
click at [1004, 296] on button "button" at bounding box center [1015, 295] width 30 height 22
type input "jour"
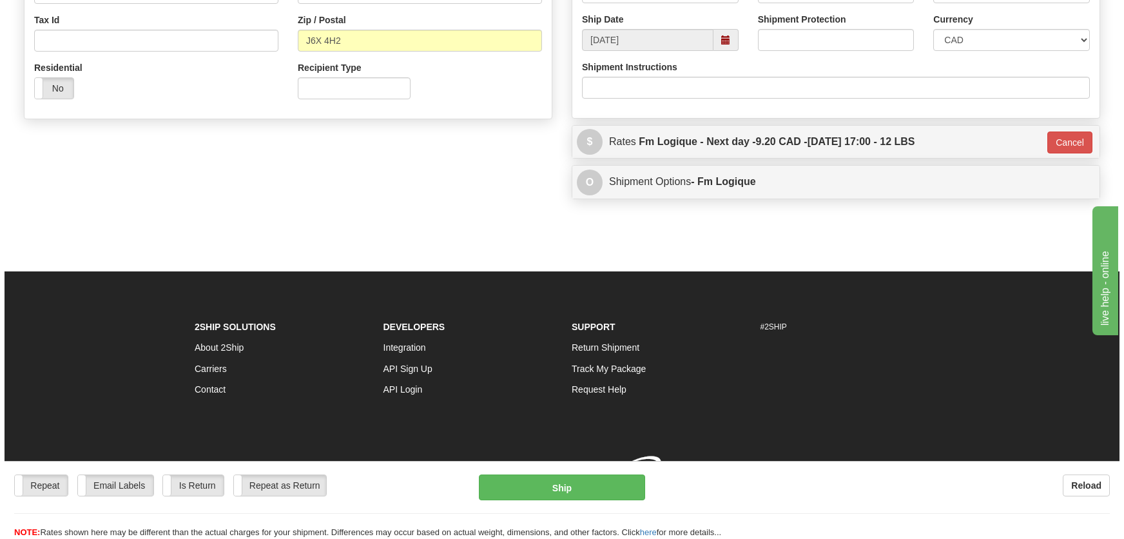
scroll to position [418, 0]
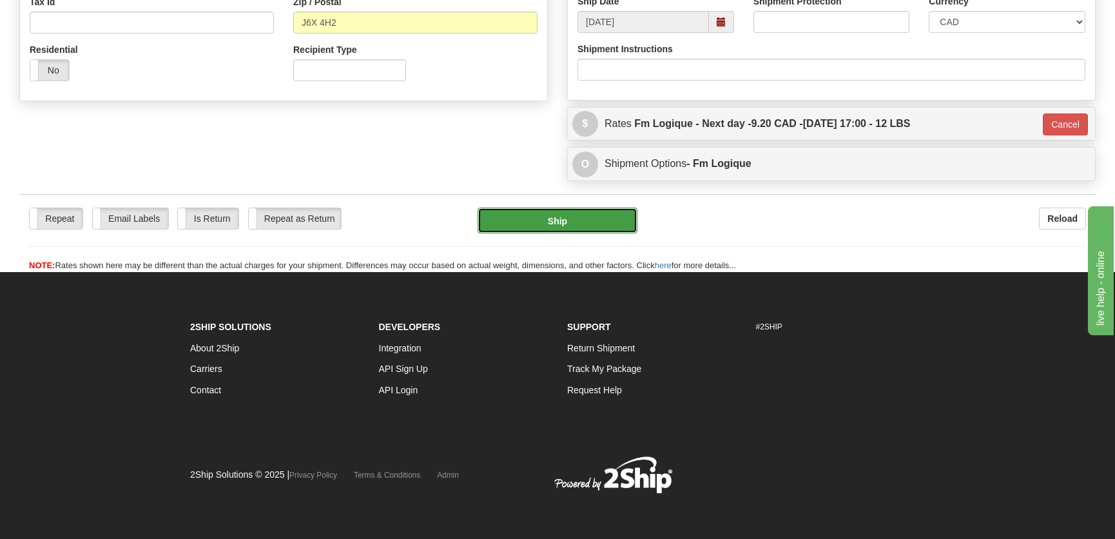
click at [511, 218] on button "Ship" at bounding box center [558, 221] width 160 height 26
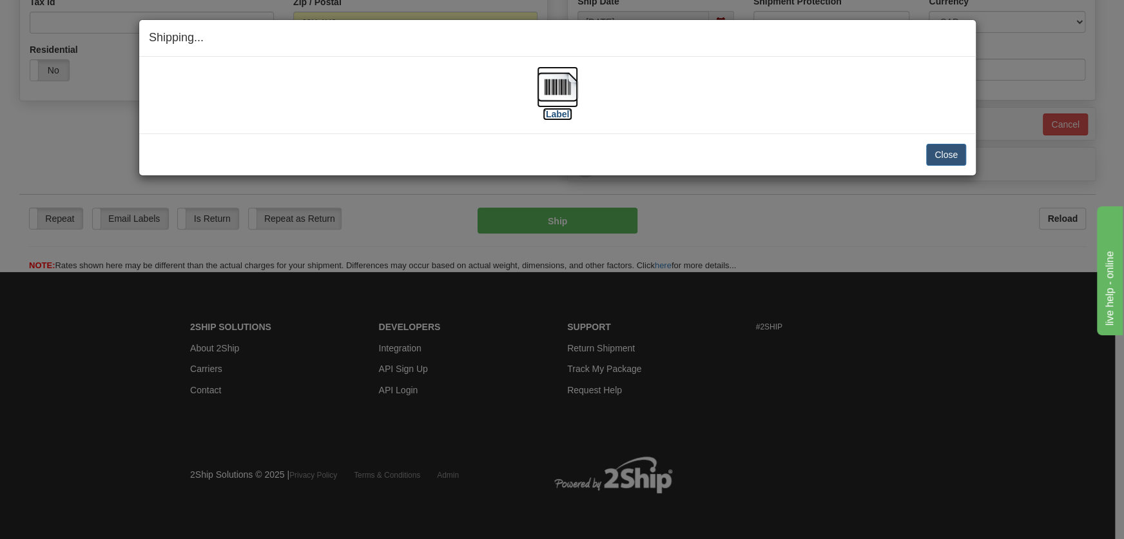
click at [557, 108] on label "[Label]" at bounding box center [558, 114] width 30 height 13
click at [949, 155] on button "Close" at bounding box center [946, 155] width 40 height 22
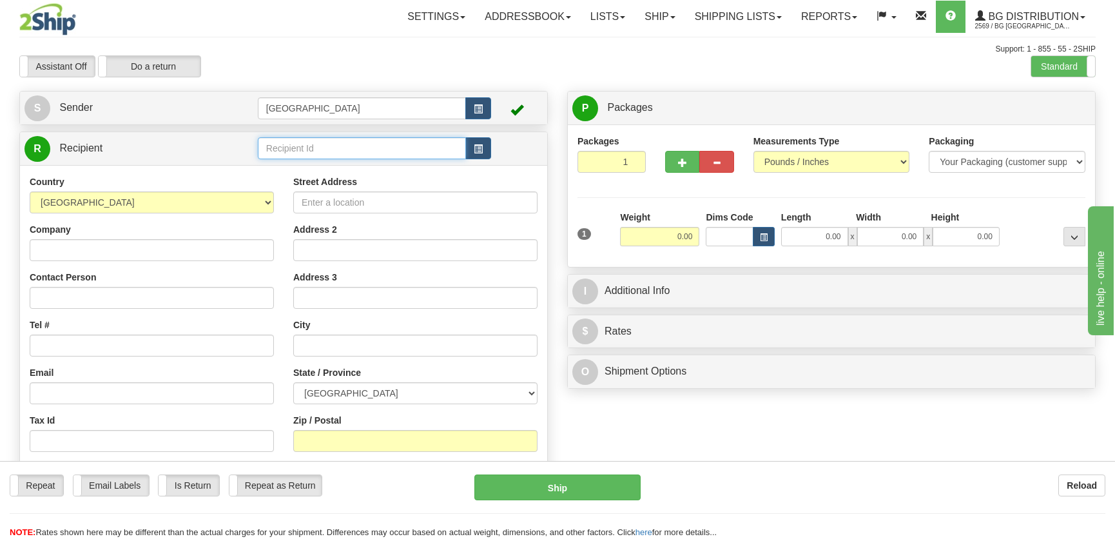
click at [328, 144] on input "text" at bounding box center [362, 148] width 208 height 22
click at [331, 160] on li "1223" at bounding box center [361, 168] width 207 height 17
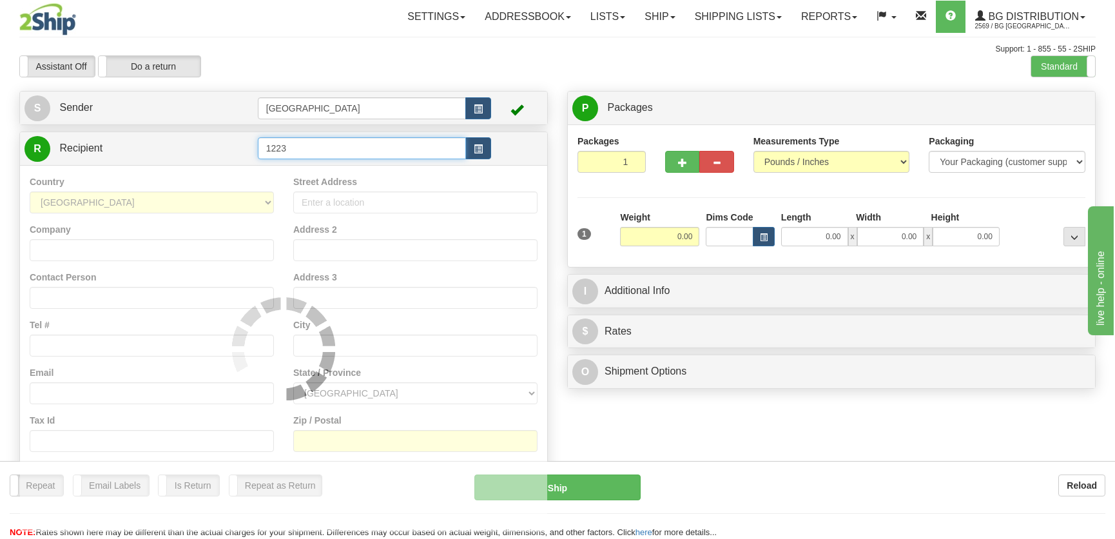
type input "1223"
click at [336, 170] on div "Country AFGHANISTAN ALAND ISLANDS ALBANIA ALGERIA AMERICAN SAMOA ANDORRA ANGOLA…" at bounding box center [283, 348] width 527 height 367
type input "0.00"
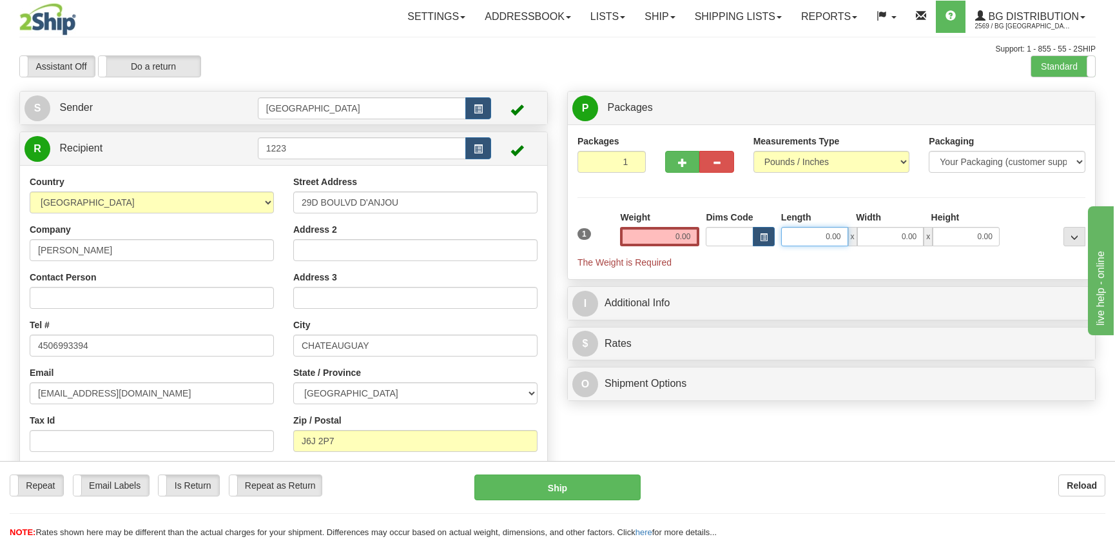
click at [834, 237] on input "0.00" at bounding box center [814, 236] width 67 height 19
type input "9.00"
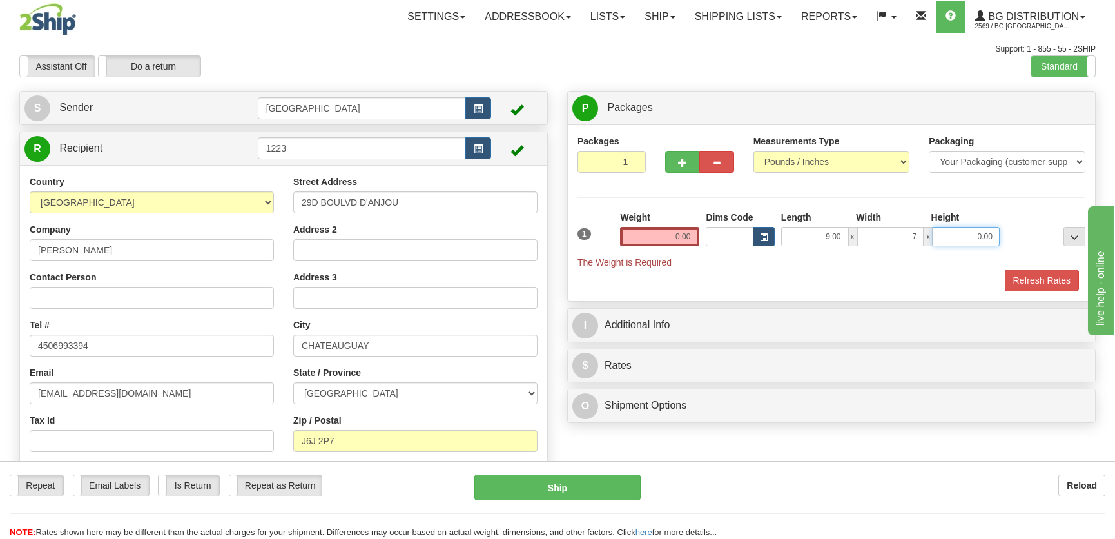
type input "7.00"
type input "6.00"
click at [673, 228] on input "0.00" at bounding box center [659, 236] width 79 height 19
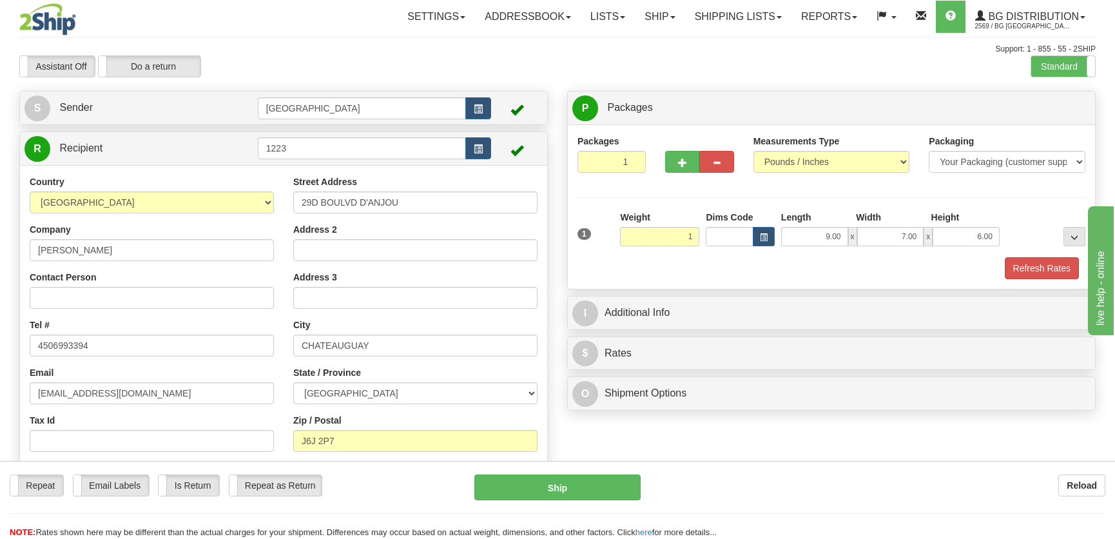
click at [1000, 258] on div "Refresh Rates" at bounding box center [831, 268] width 514 height 22
type input "1.00"
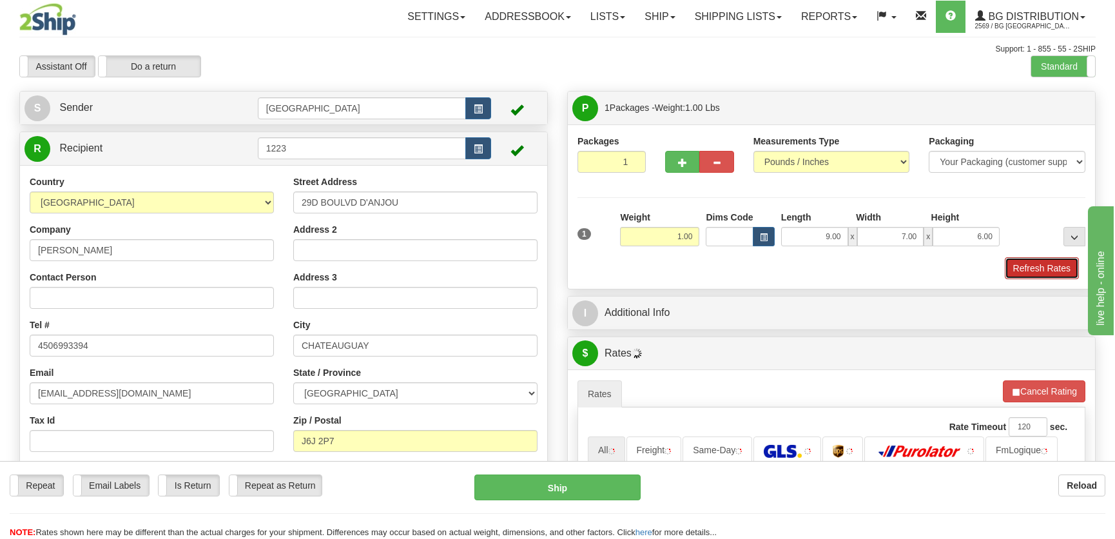
click at [1016, 264] on button "Refresh Rates" at bounding box center [1042, 268] width 74 height 22
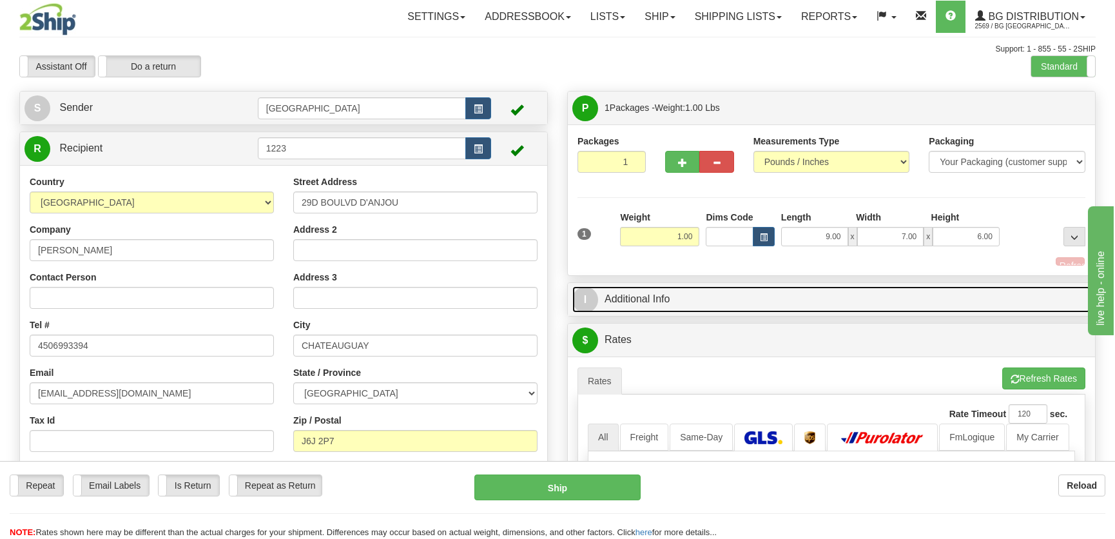
click at [942, 287] on link "I Additional Info" at bounding box center [831, 299] width 518 height 26
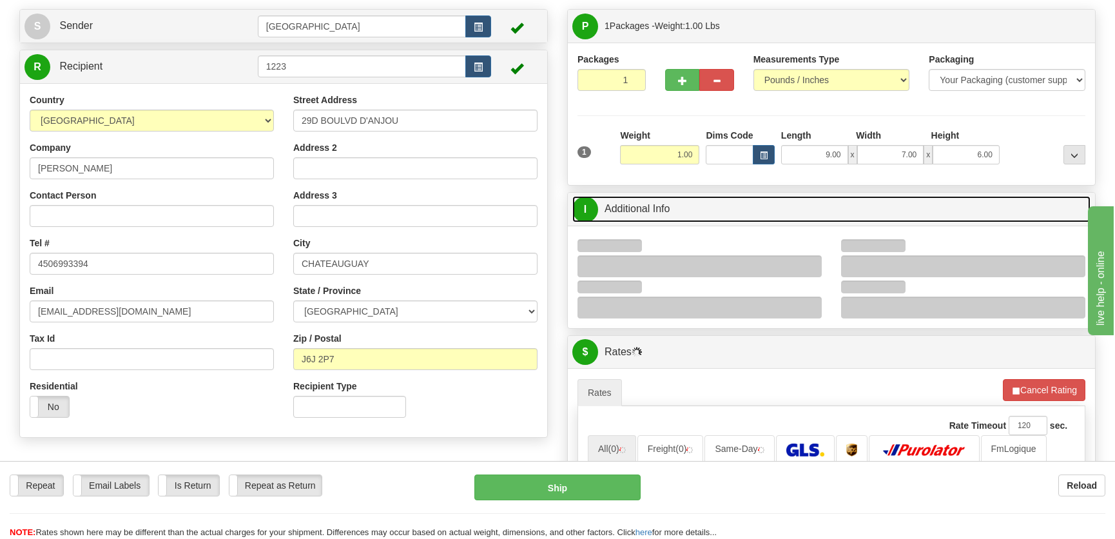
scroll to position [117, 0]
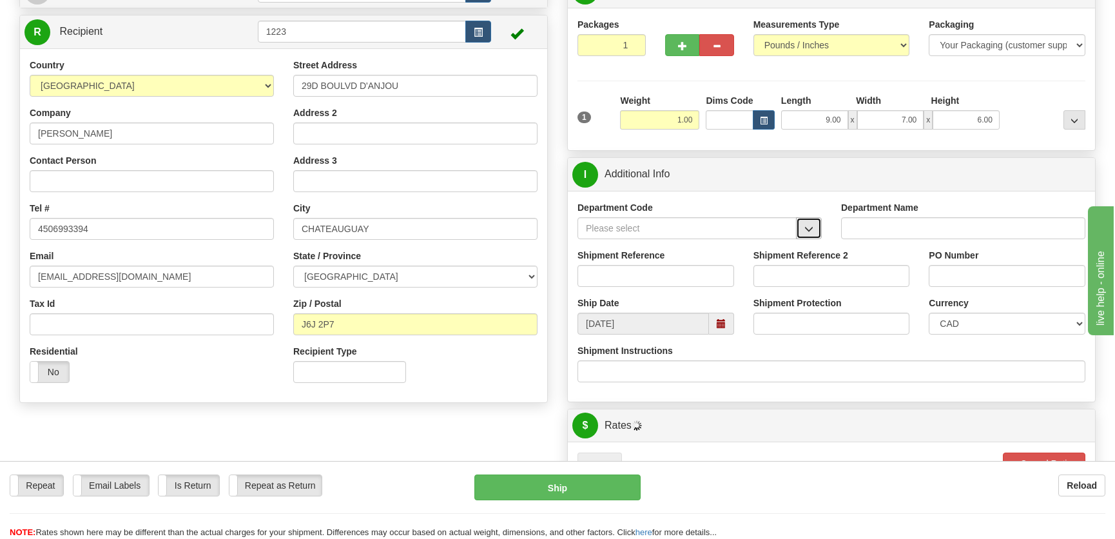
click at [818, 222] on button "button" at bounding box center [809, 228] width 26 height 22
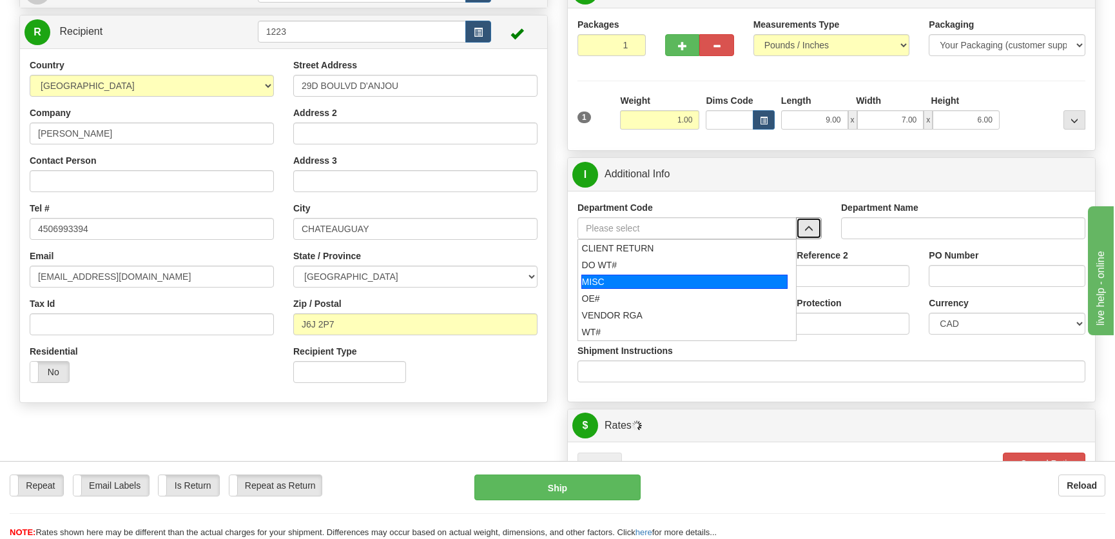
drag, startPoint x: 674, startPoint y: 284, endPoint x: 675, endPoint y: 296, distance: 11.7
click at [675, 296] on ul "CLIENT RETURN DO WT# MISC OE# VENDOR RGA WT#" at bounding box center [686, 290] width 219 height 102
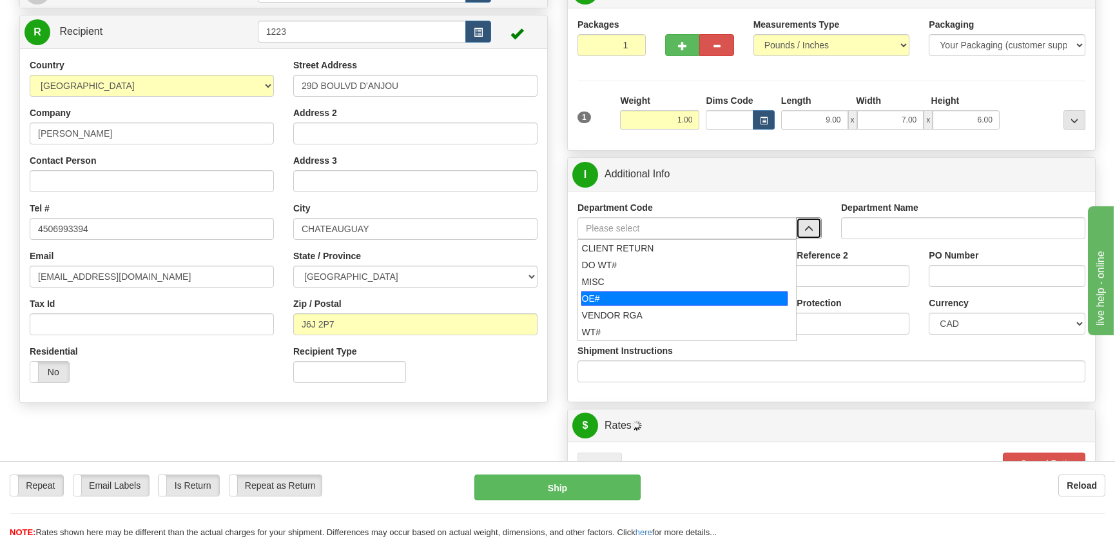
click at [675, 296] on div "OE#" at bounding box center [684, 298] width 207 height 14
type input "OE#"
type input "ORDERS"
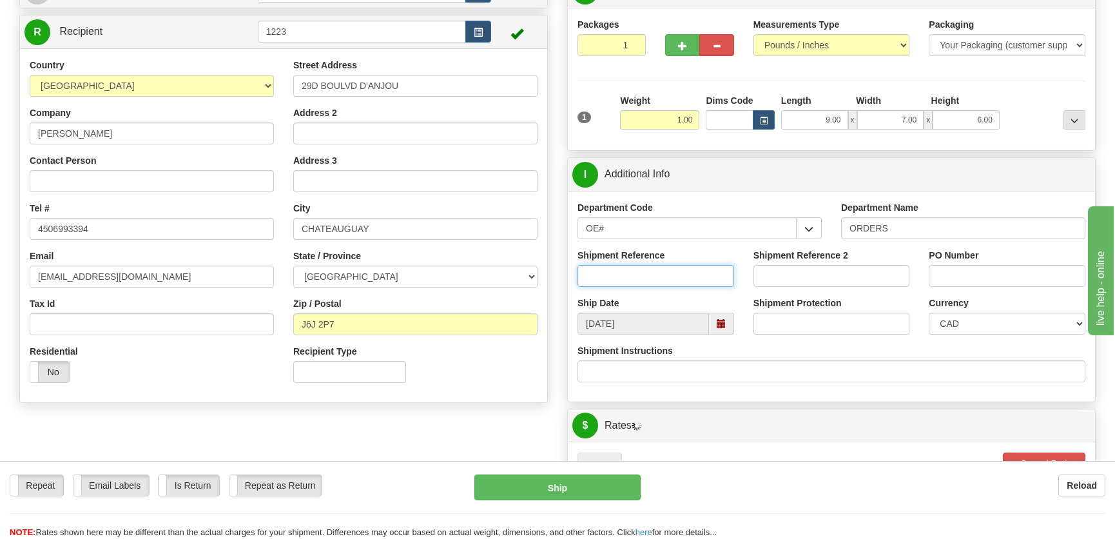
click at [672, 272] on input "Shipment Reference" at bounding box center [655, 276] width 157 height 22
type input "50319187-01,50322295-00"
click at [1018, 292] on div "PO Number" at bounding box center [1007, 273] width 176 height 48
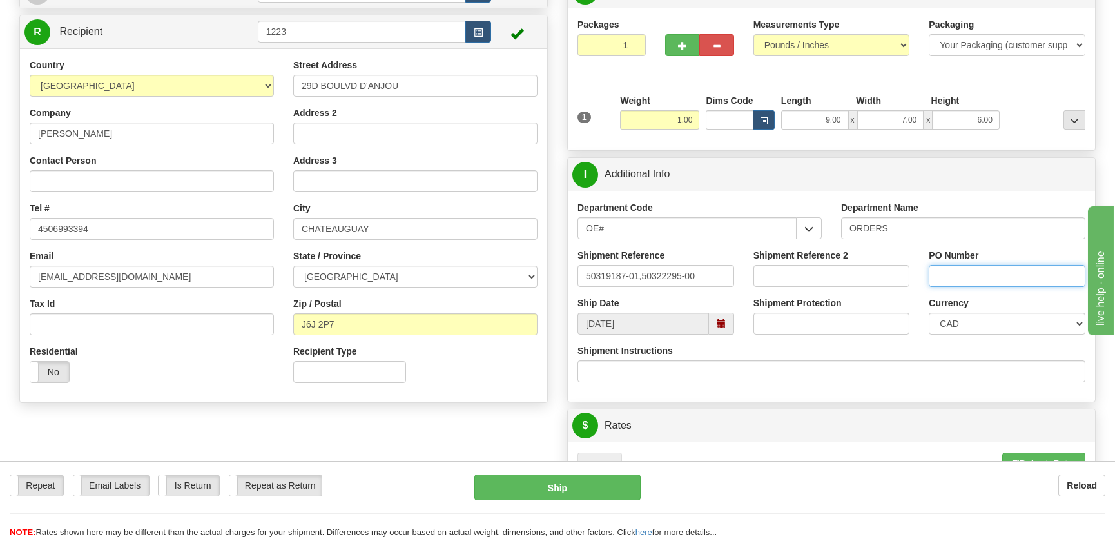
click at [1018, 280] on input "PO Number" at bounding box center [1007, 276] width 157 height 22
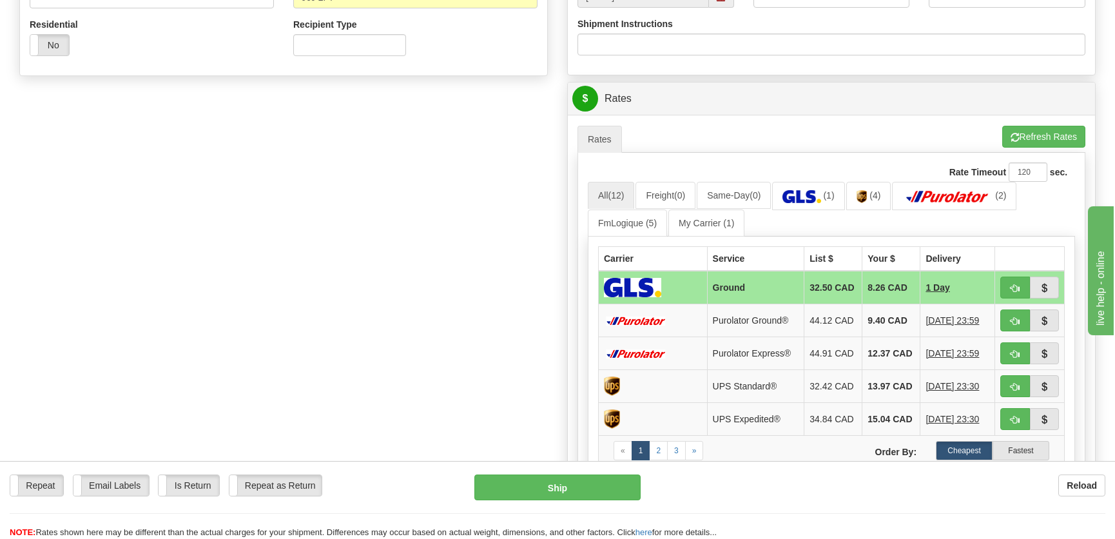
scroll to position [527, 0]
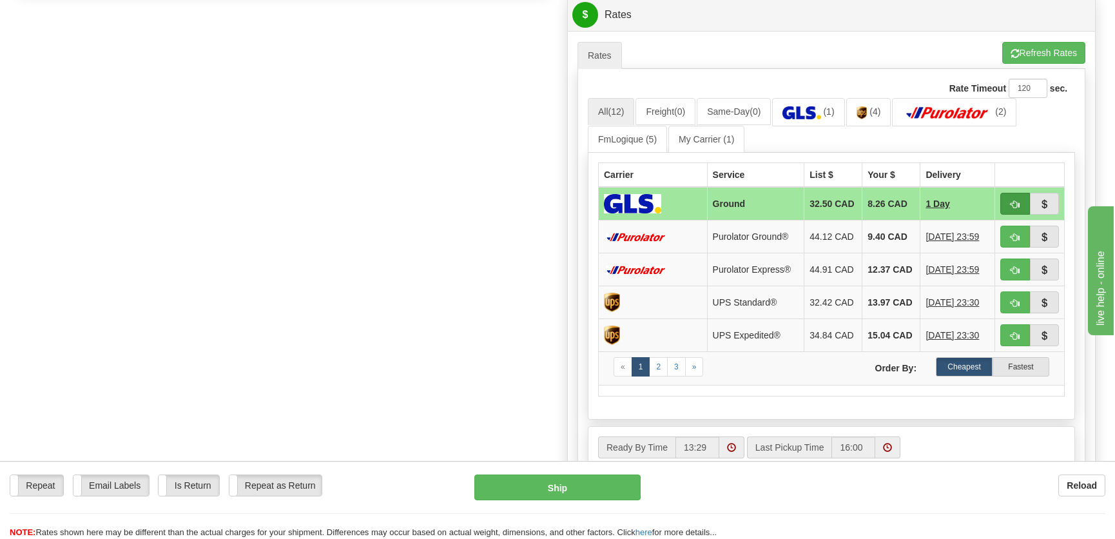
type input "."
click at [1016, 202] on span "button" at bounding box center [1015, 204] width 9 height 8
type input "1"
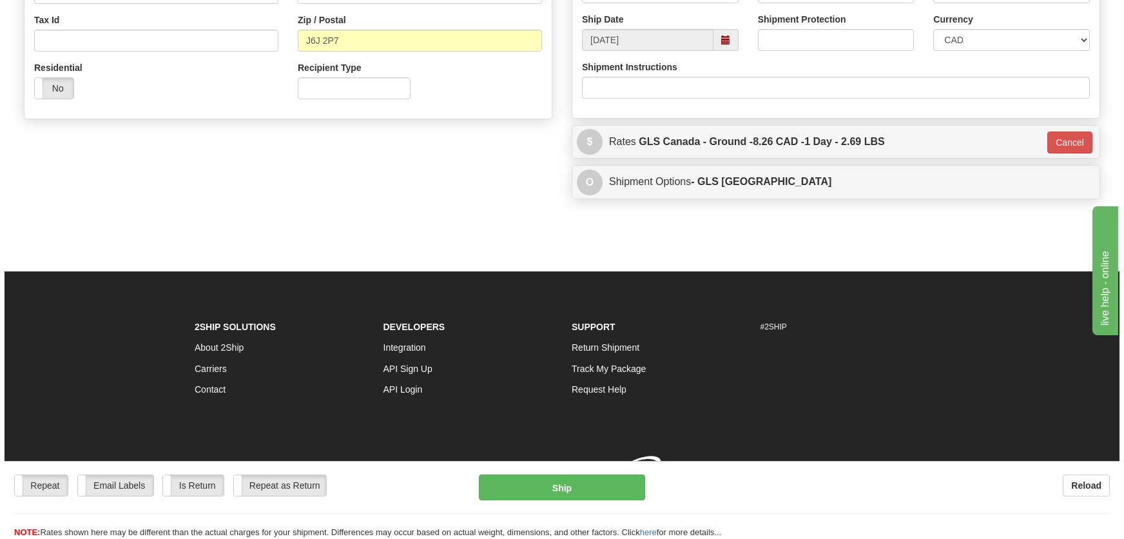
scroll to position [418, 0]
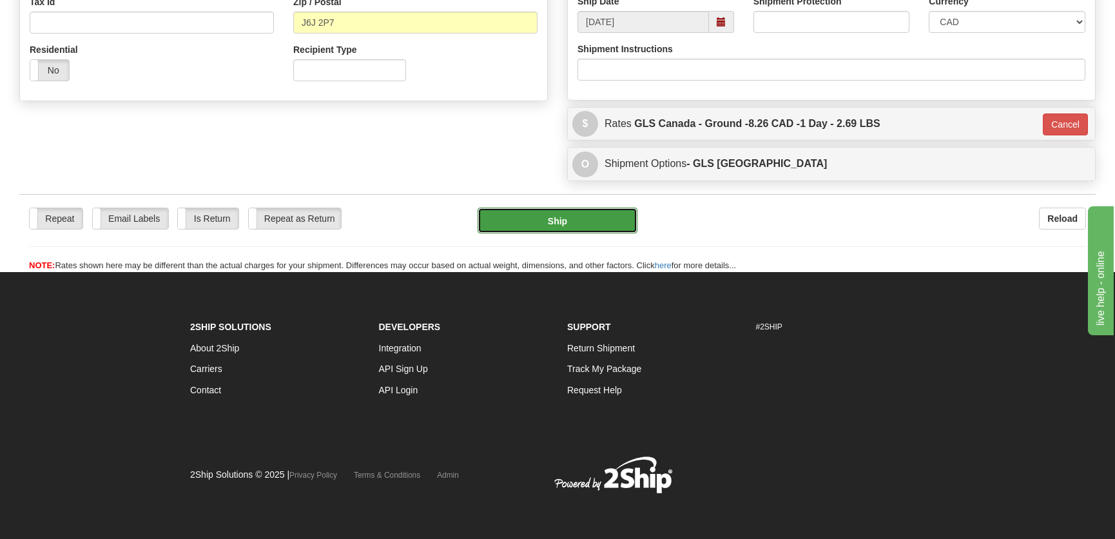
click at [605, 208] on button "Ship" at bounding box center [558, 221] width 160 height 26
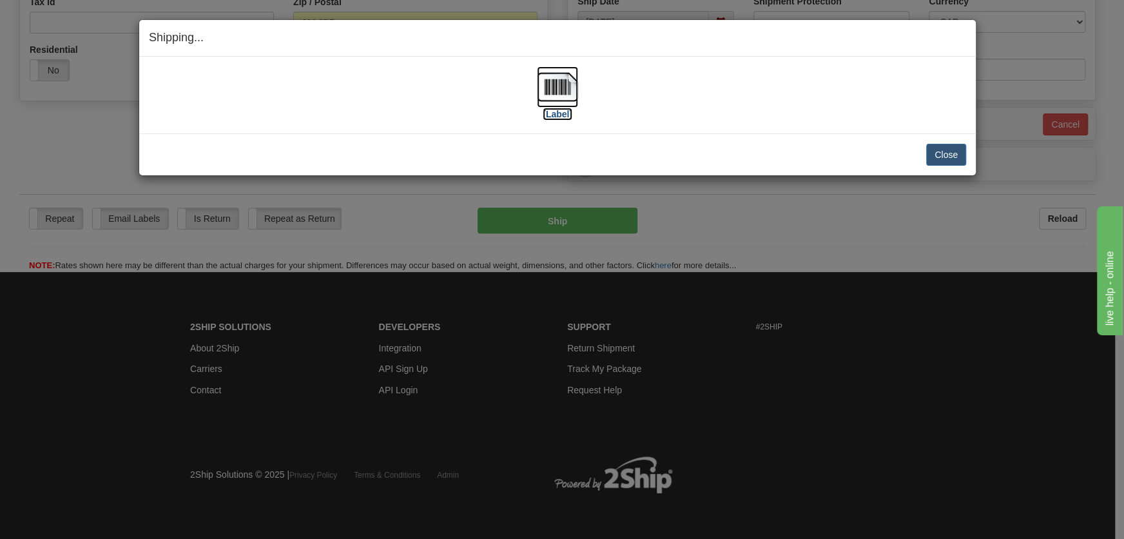
click at [557, 106] on img at bounding box center [557, 86] width 41 height 41
click at [944, 161] on button "Close" at bounding box center [946, 155] width 40 height 22
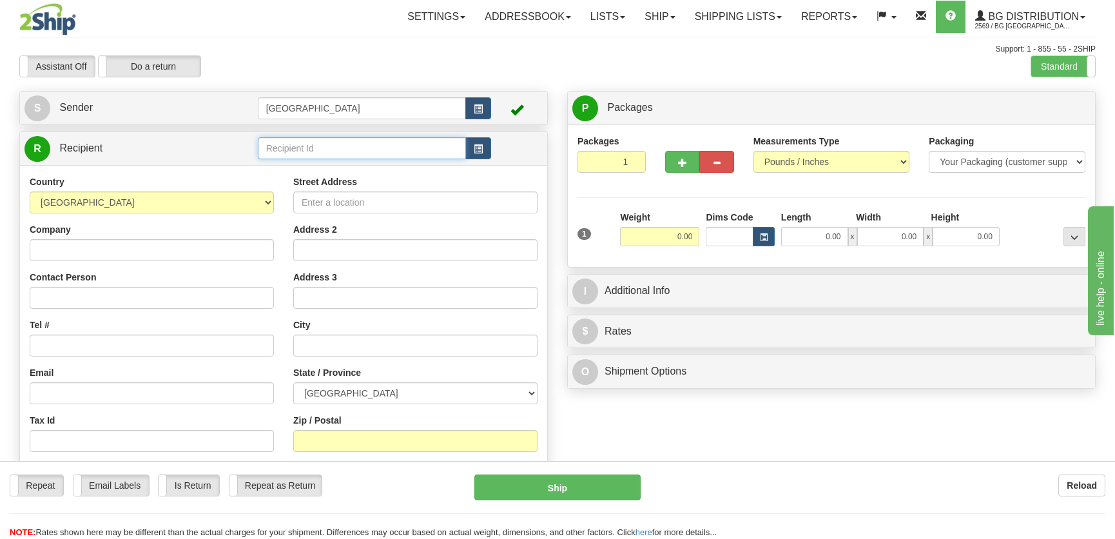
drag, startPoint x: 304, startPoint y: 145, endPoint x: 302, endPoint y: 135, distance: 9.8
click at [304, 141] on input "text" at bounding box center [362, 148] width 208 height 22
click at [324, 164] on div "4148" at bounding box center [358, 169] width 195 height 14
type input "4148"
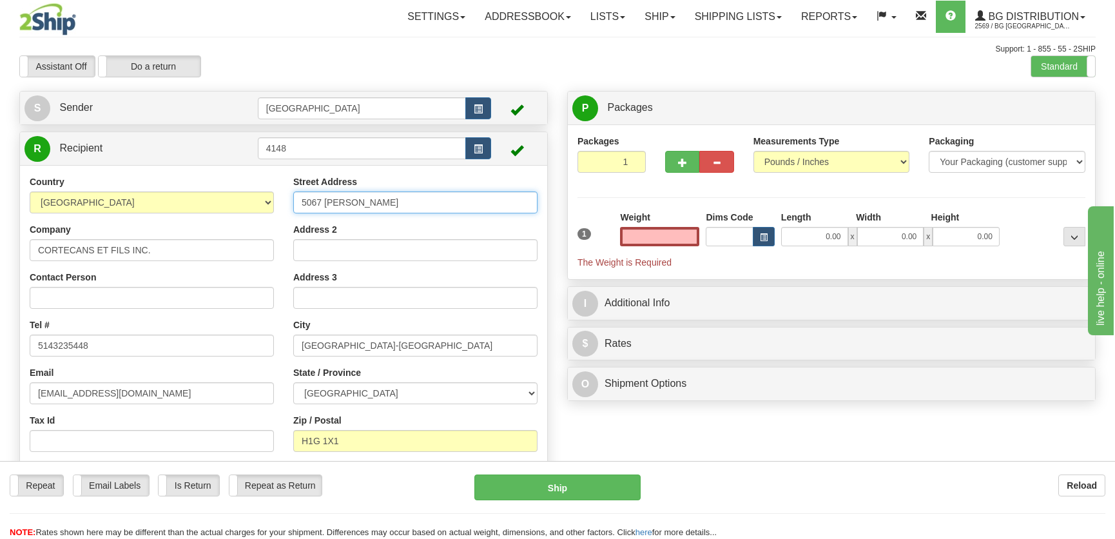
type input "0.00"
drag, startPoint x: 395, startPoint y: 203, endPoint x: 284, endPoint y: 187, distance: 112.0
click at [284, 187] on div "Street Address 5067 PERRAS Address 2 Address 3 City MONTREAL-NORD State / Provi…" at bounding box center [416, 342] width 264 height 334
type input "982 des Cèdres"
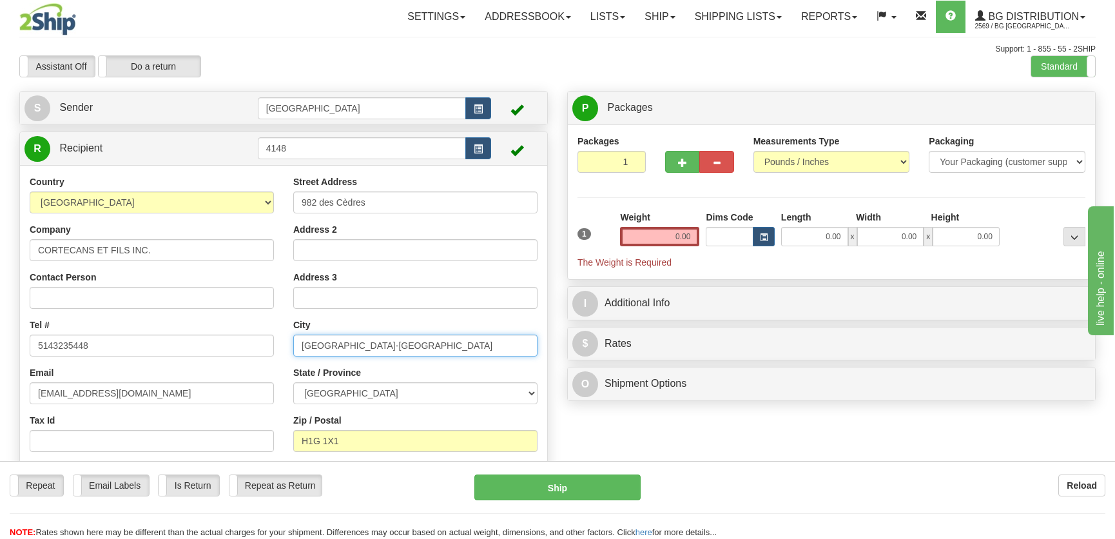
type input "Terrebonne"
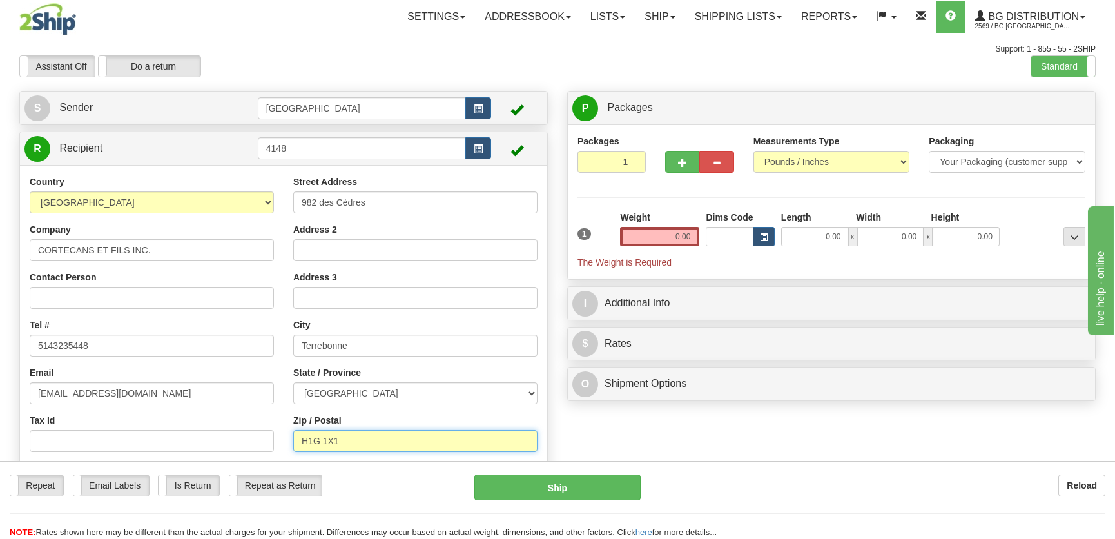
type input "J6W 3V3"
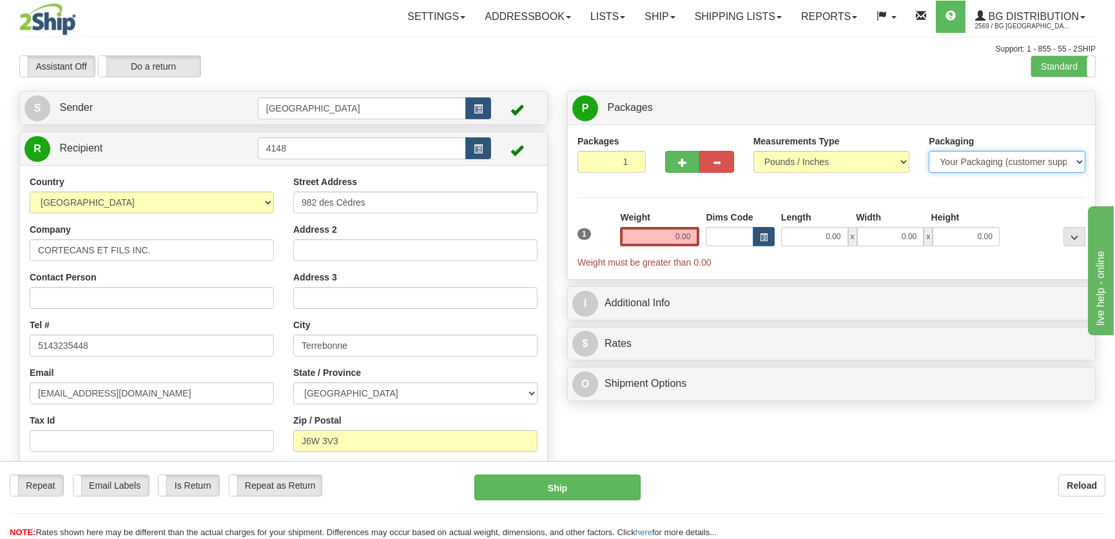
click at [1000, 167] on select "Your Packaging (customer supplied) Envelope (carrier supplied) Pack (carrier su…" at bounding box center [1007, 162] width 157 height 22
select select "2"
click at [929, 151] on select "Your Packaging (customer supplied) Envelope (carrier supplied) Pack (carrier su…" at bounding box center [1007, 162] width 157 height 22
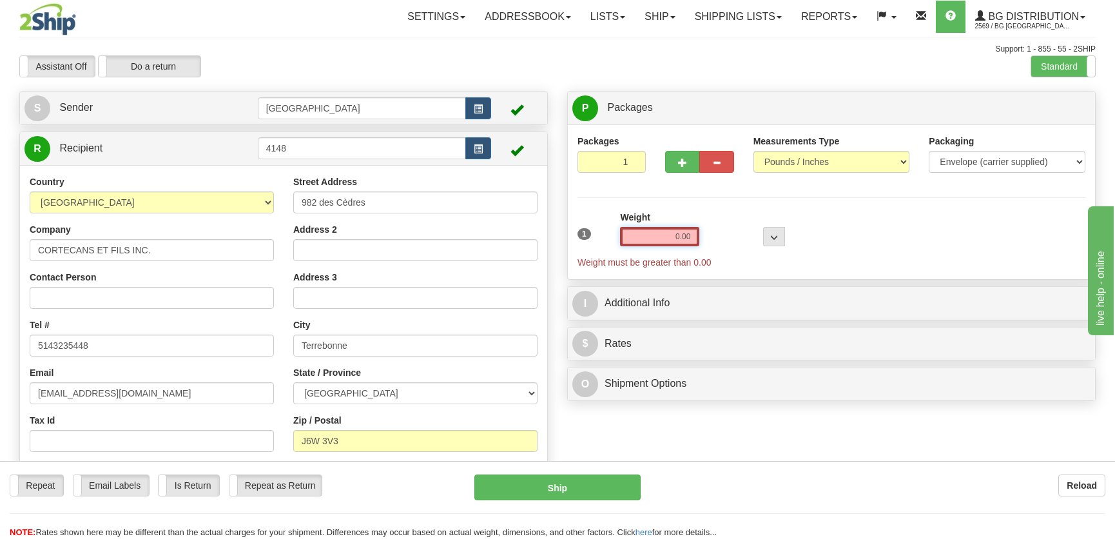
click at [683, 237] on input "0.00" at bounding box center [659, 236] width 79 height 19
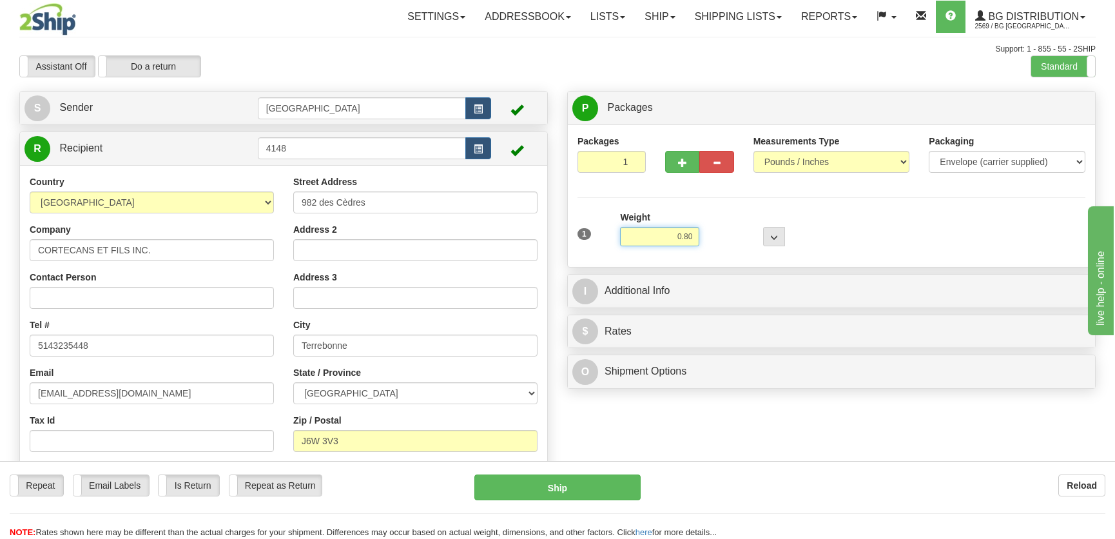
type input "0.80"
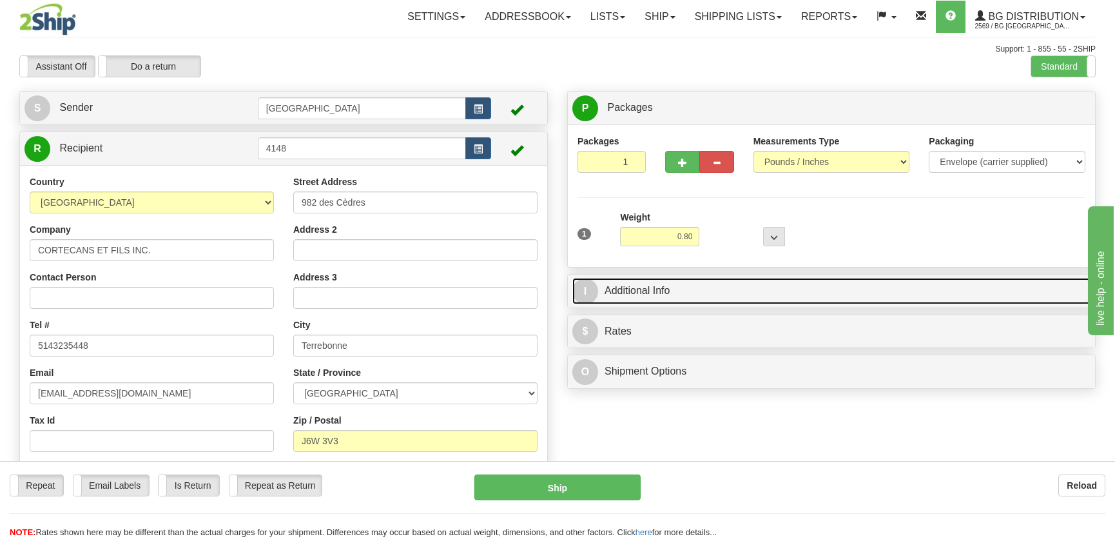
click at [767, 278] on link "I Additional Info" at bounding box center [831, 291] width 518 height 26
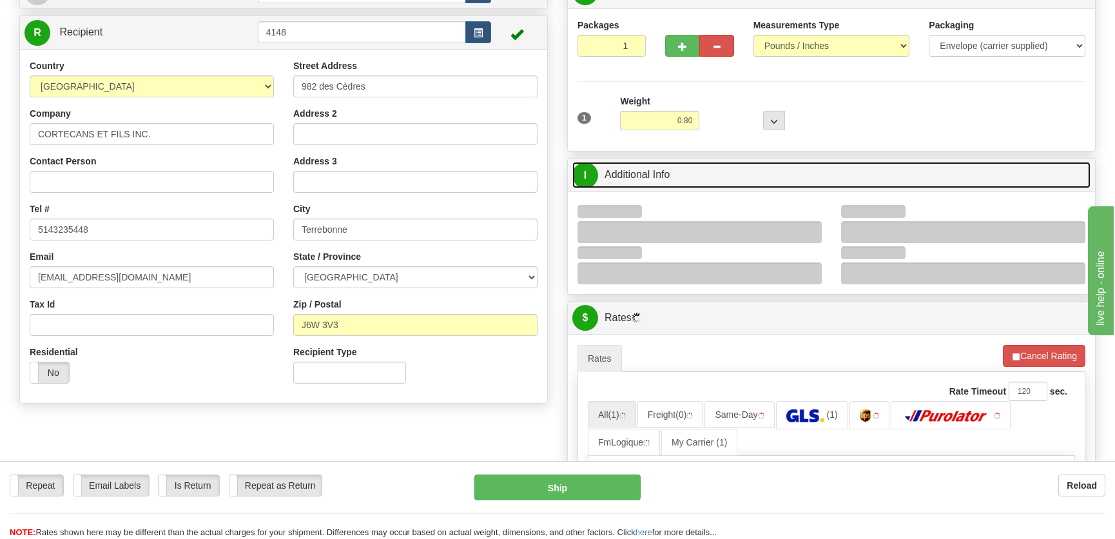
scroll to position [117, 0]
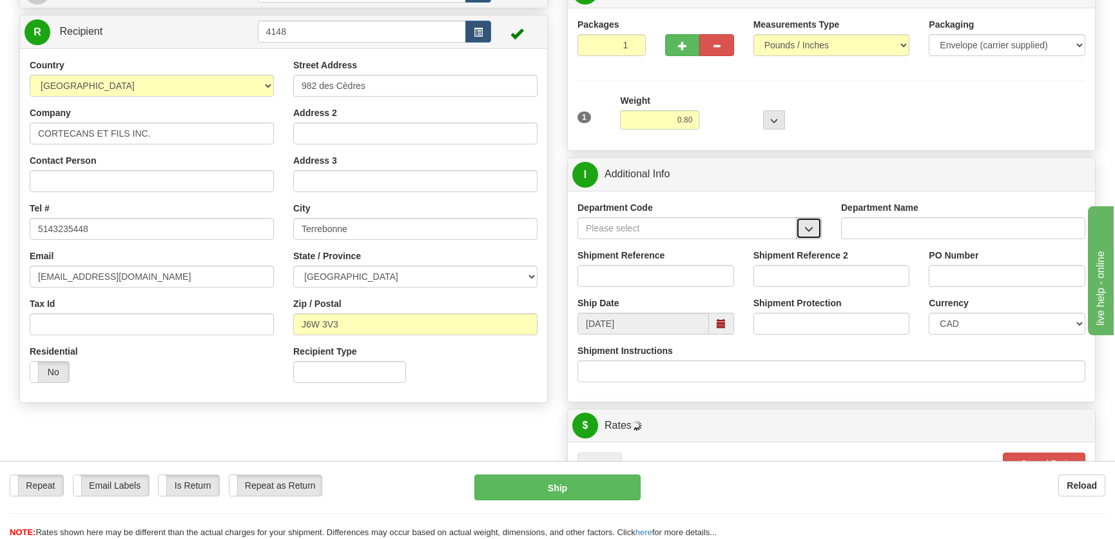
click at [808, 231] on span "button" at bounding box center [808, 229] width 9 height 8
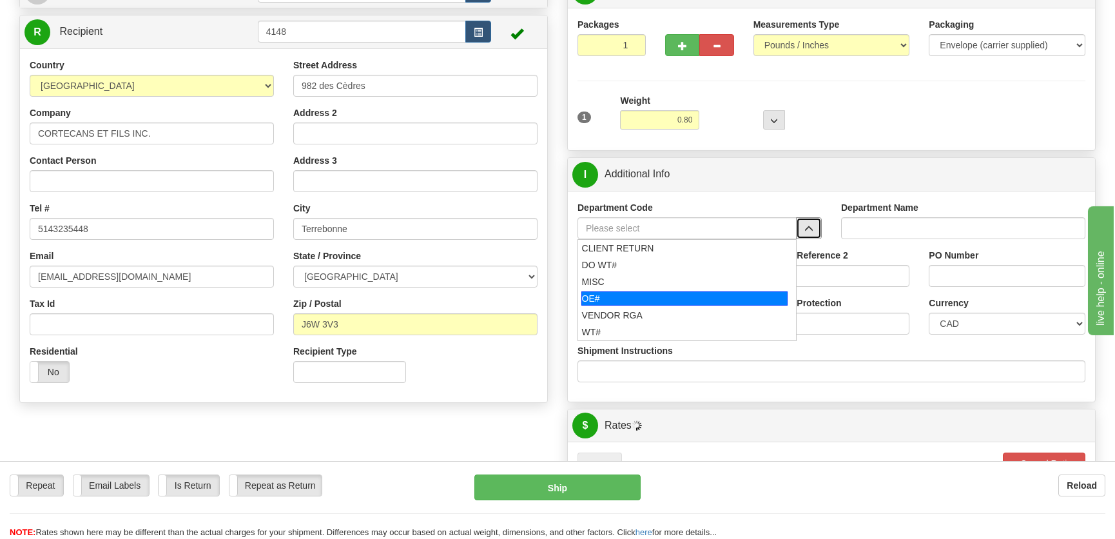
click at [632, 295] on div "OE#" at bounding box center [684, 298] width 207 height 14
type input "OE#"
type input "ORDERS"
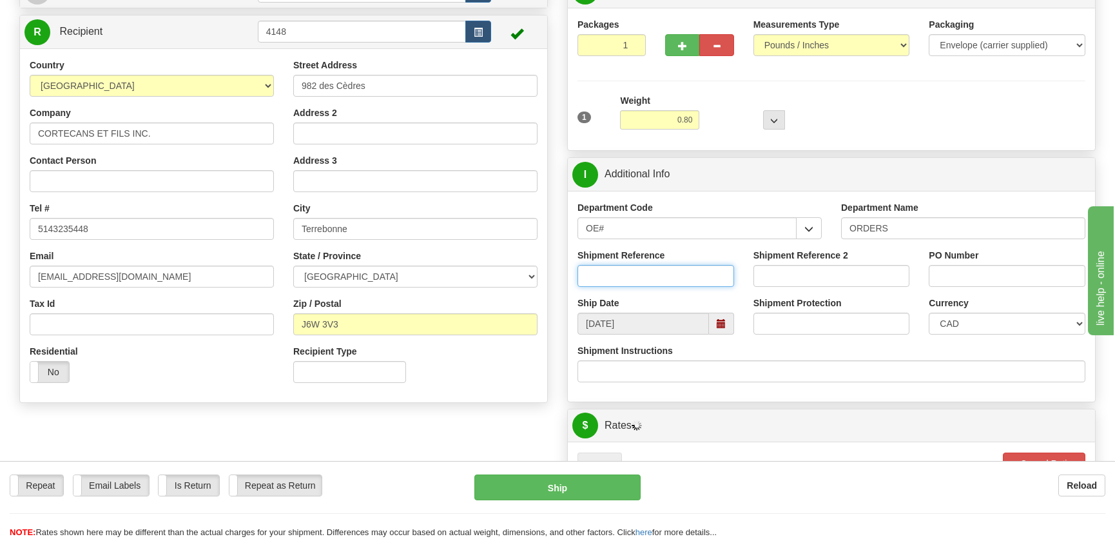
click at [641, 276] on input "Shipment Reference" at bounding box center [655, 276] width 157 height 22
type input "50322105-01"
click at [971, 273] on input "PO Number" at bounding box center [1007, 276] width 157 height 22
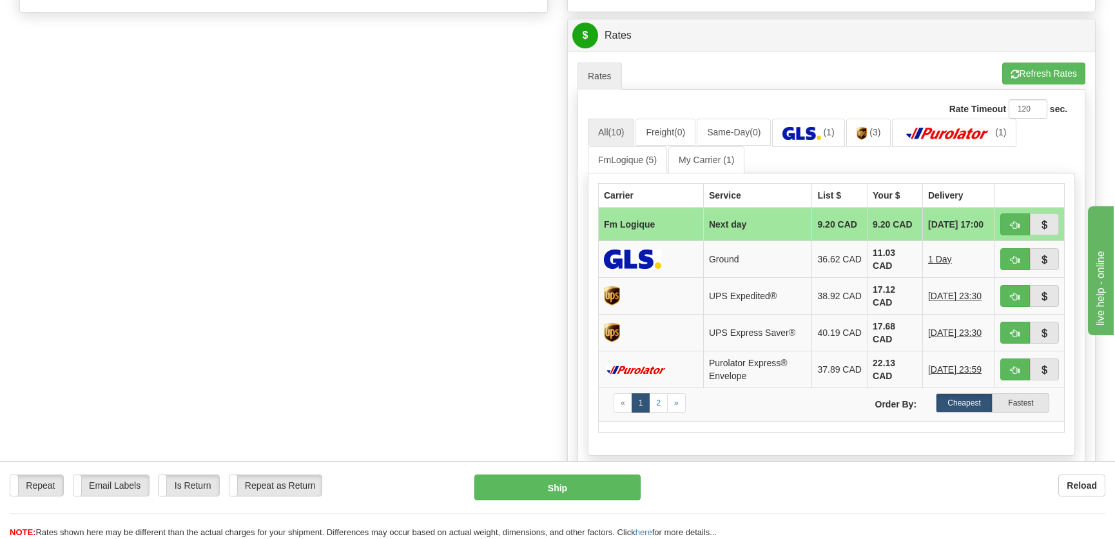
scroll to position [527, 0]
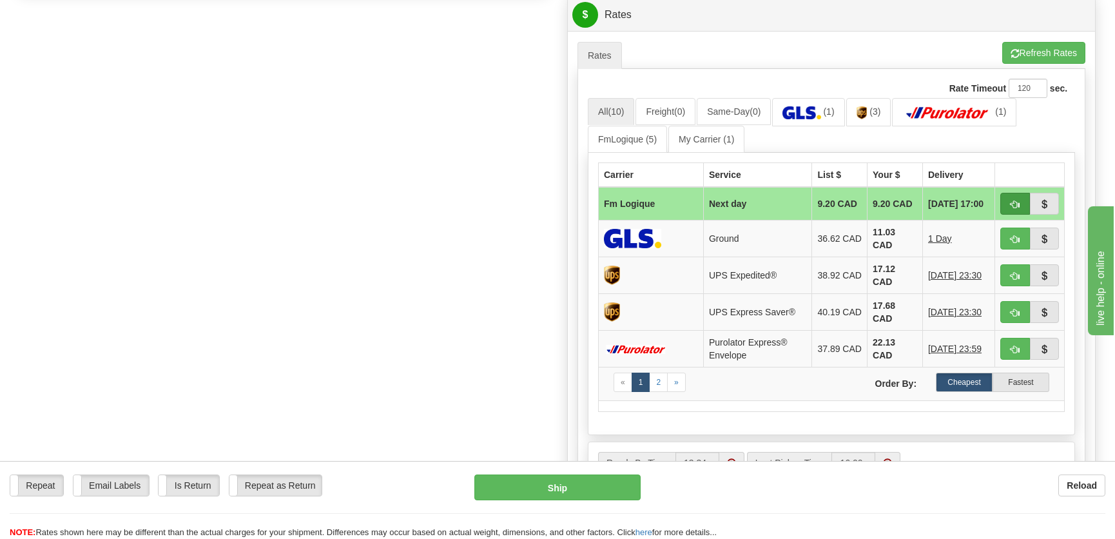
type input "."
click at [1011, 200] on span "button" at bounding box center [1015, 204] width 9 height 8
type input "jour"
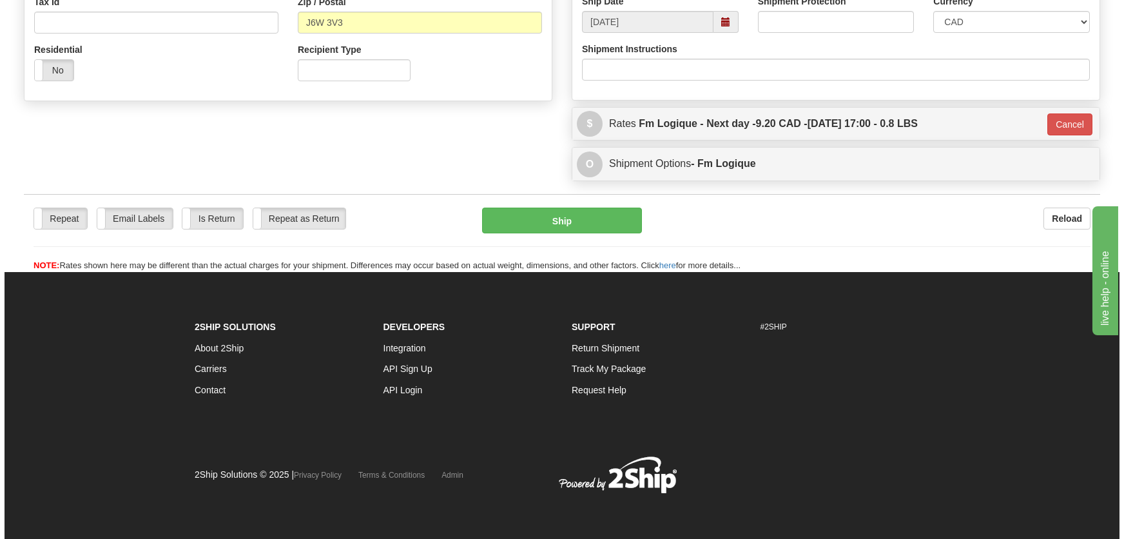
scroll to position [418, 0]
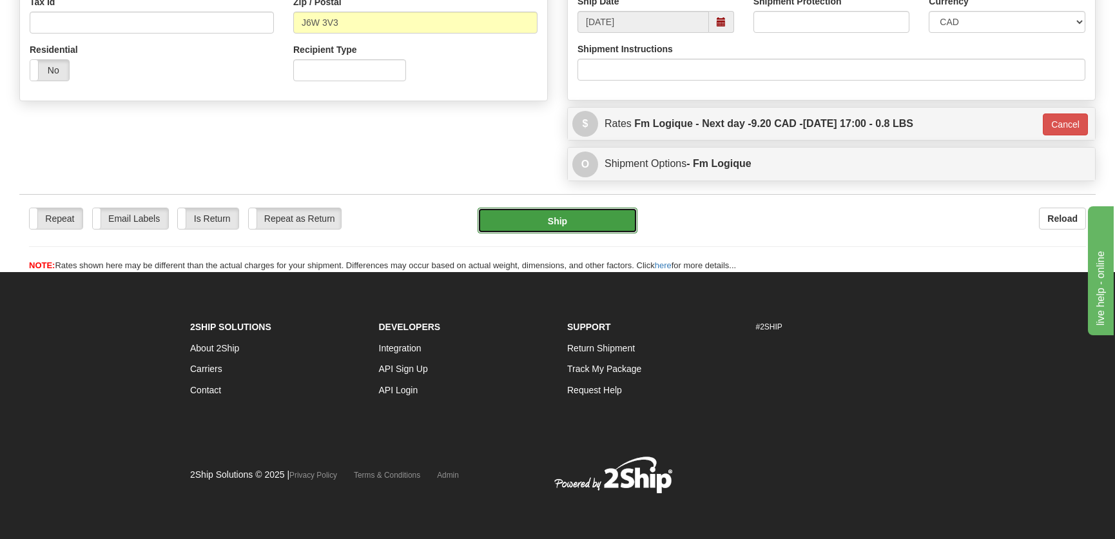
click at [599, 220] on button "Ship" at bounding box center [558, 221] width 160 height 26
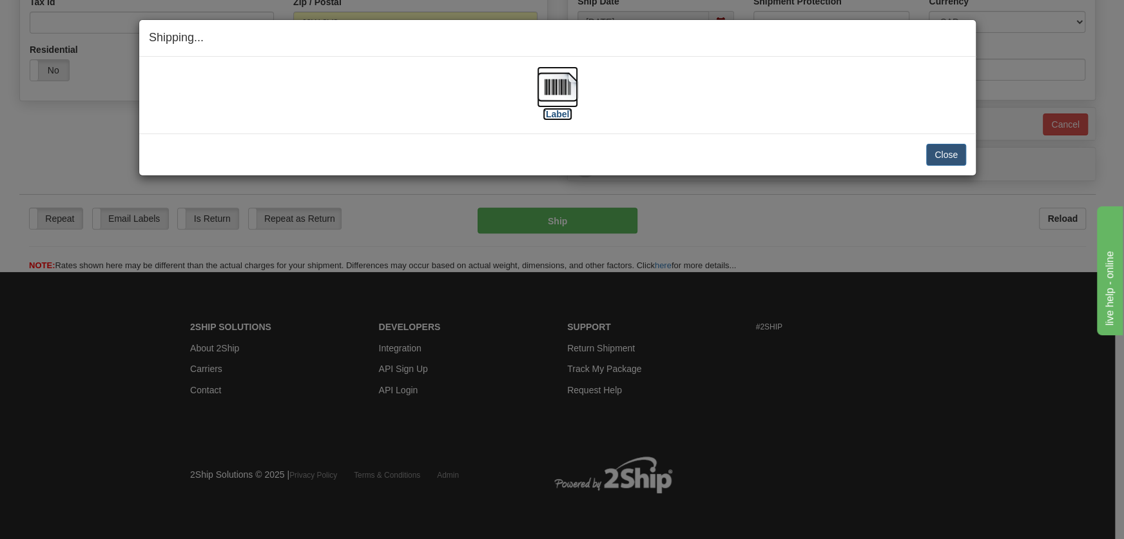
click at [556, 104] on img at bounding box center [557, 86] width 41 height 41
click at [934, 151] on button "Close" at bounding box center [946, 155] width 40 height 22
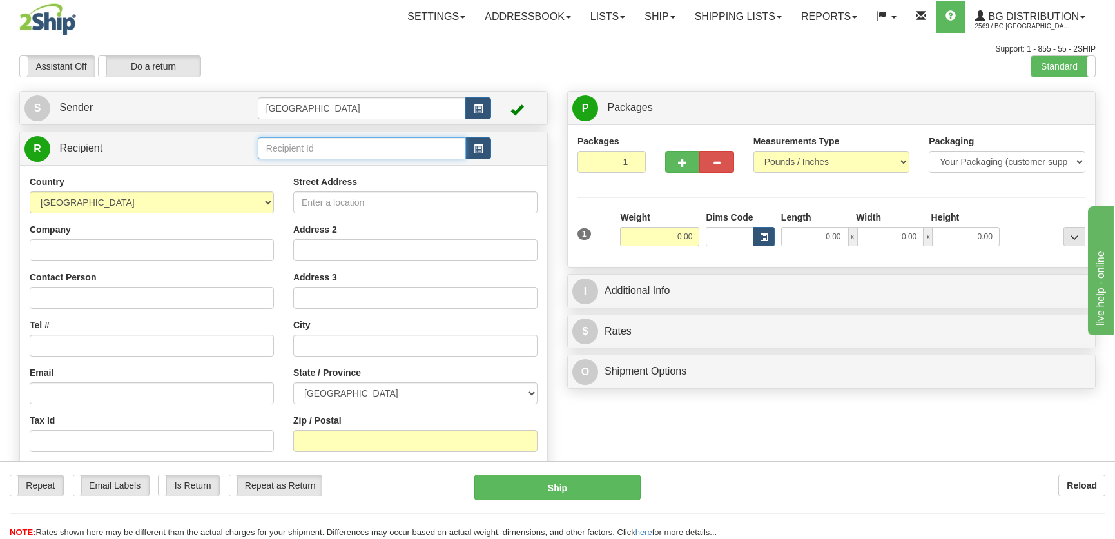
click at [318, 157] on input "text" at bounding box center [362, 148] width 208 height 22
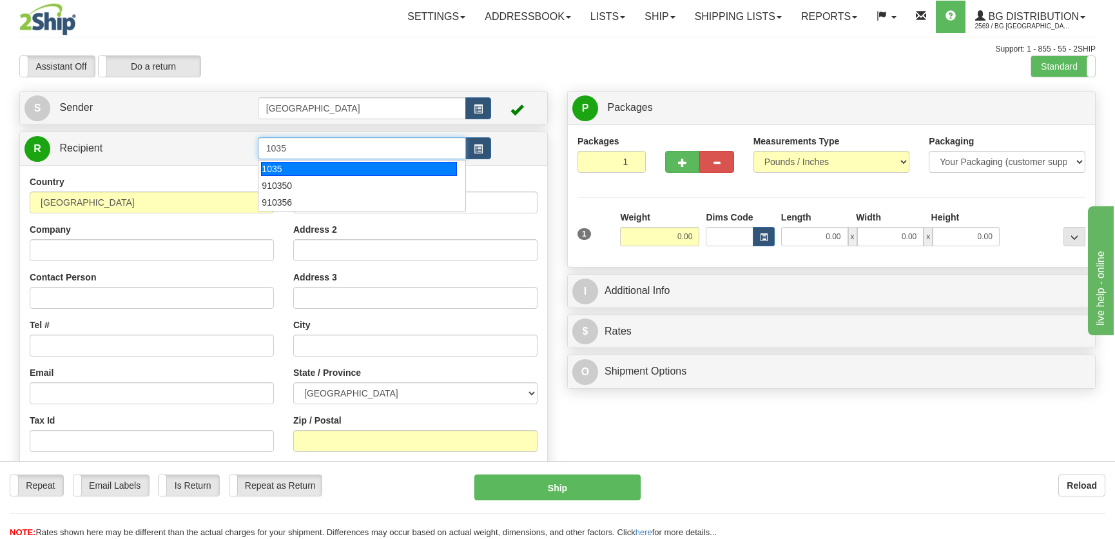
click at [319, 169] on div "1035" at bounding box center [358, 169] width 195 height 14
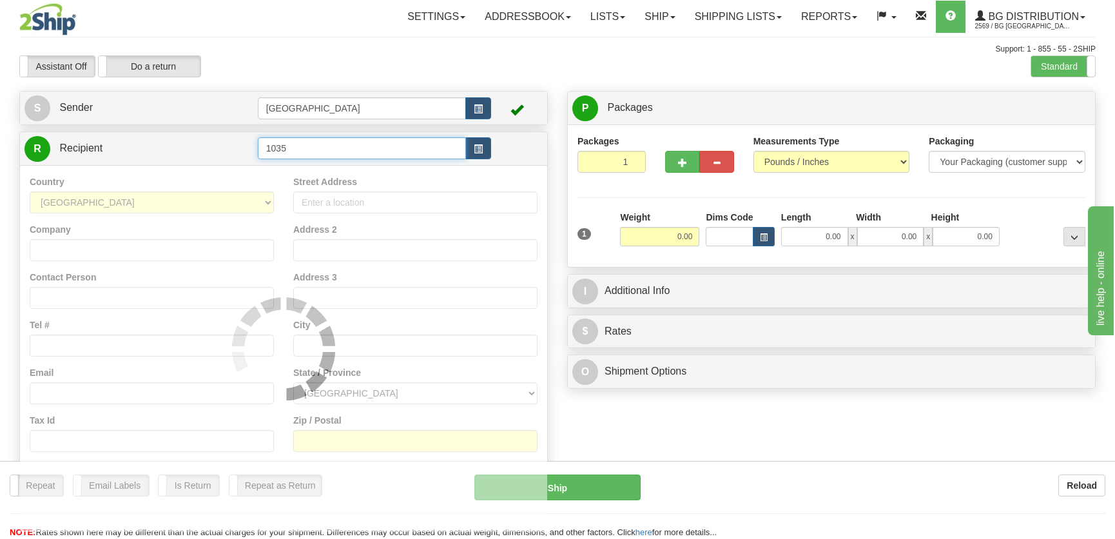
type input "1035"
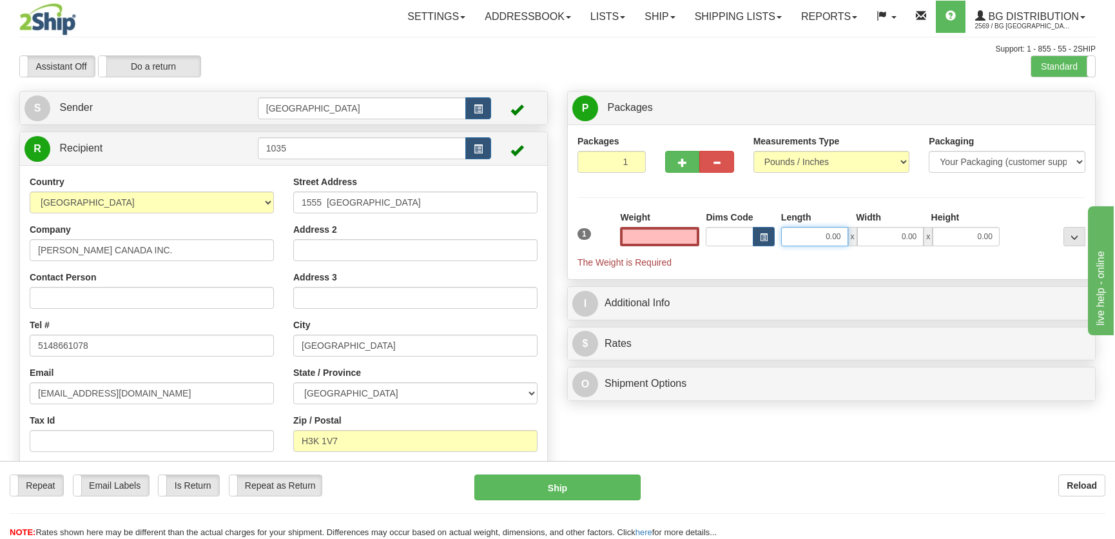
type input "0.00"
click at [809, 242] on input "0.00" at bounding box center [814, 236] width 67 height 19
type input "12.00"
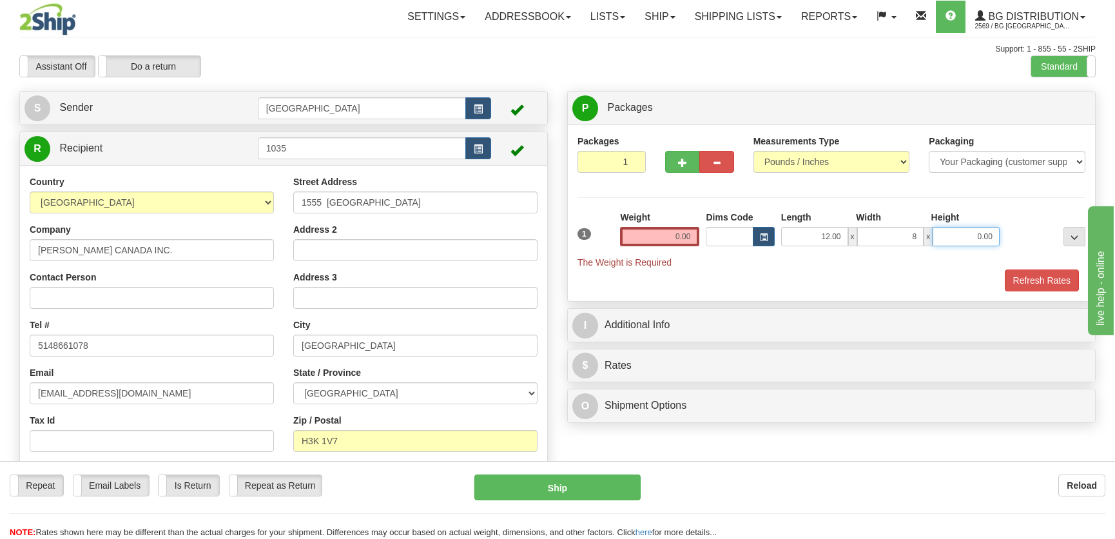
type input "8.00"
type input "7.00"
click at [679, 237] on input "0.00" at bounding box center [659, 236] width 79 height 19
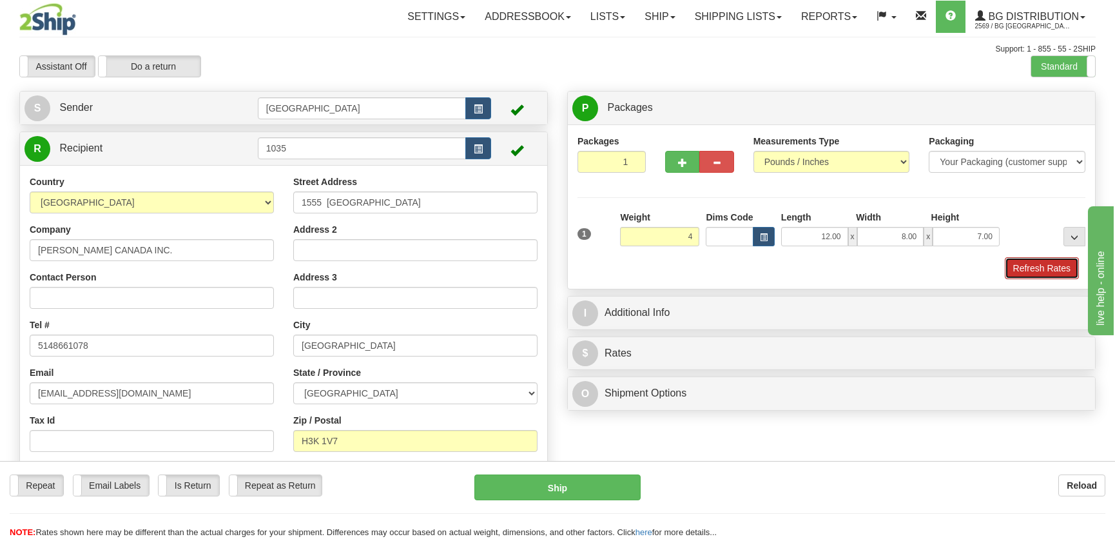
click at [1040, 268] on button "Refresh Rates" at bounding box center [1042, 268] width 74 height 22
type input "4.00"
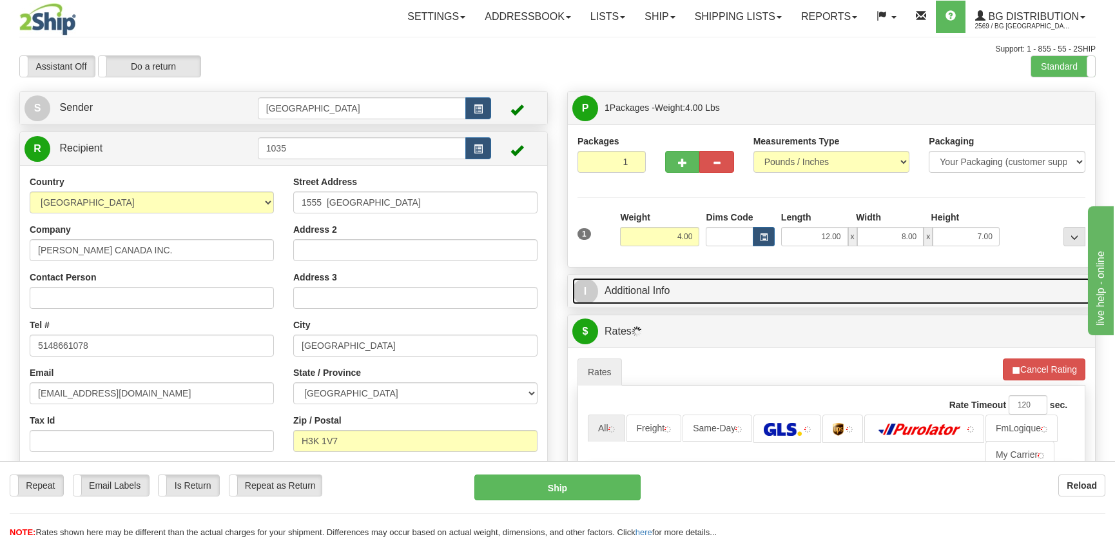
click at [962, 291] on link "I Additional Info" at bounding box center [831, 291] width 518 height 26
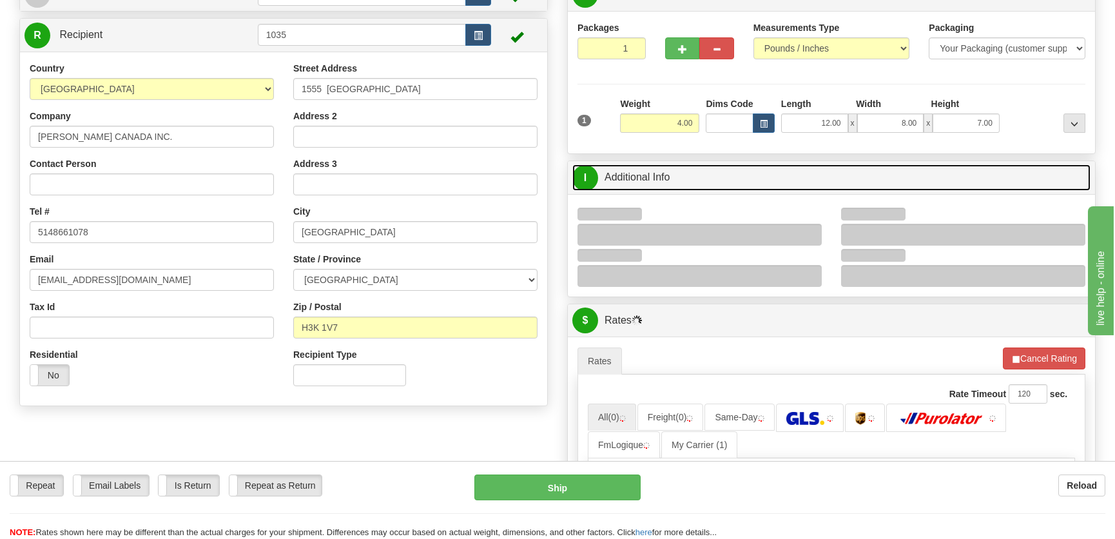
scroll to position [117, 0]
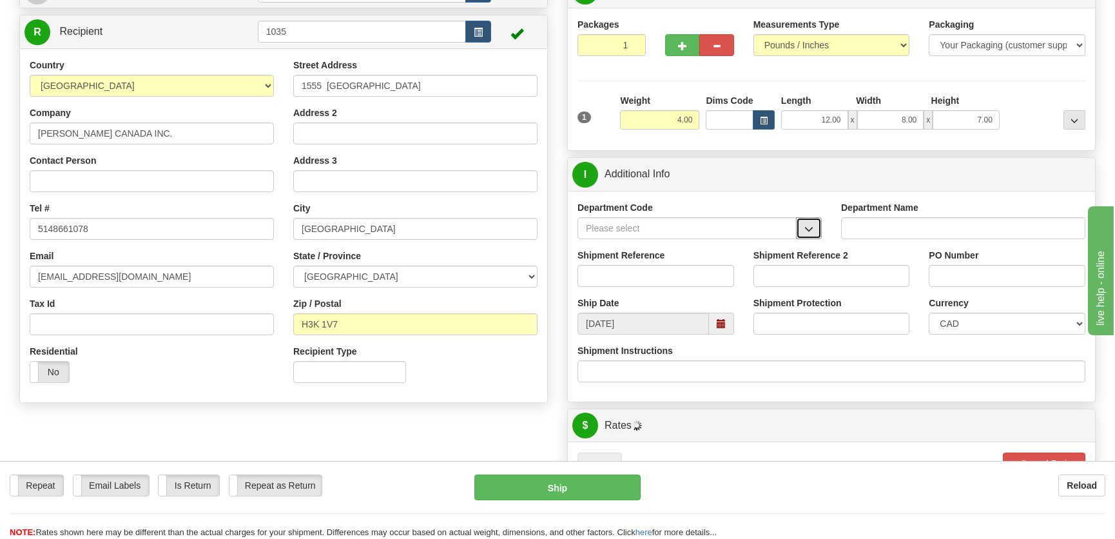
click at [810, 226] on span "button" at bounding box center [808, 229] width 9 height 8
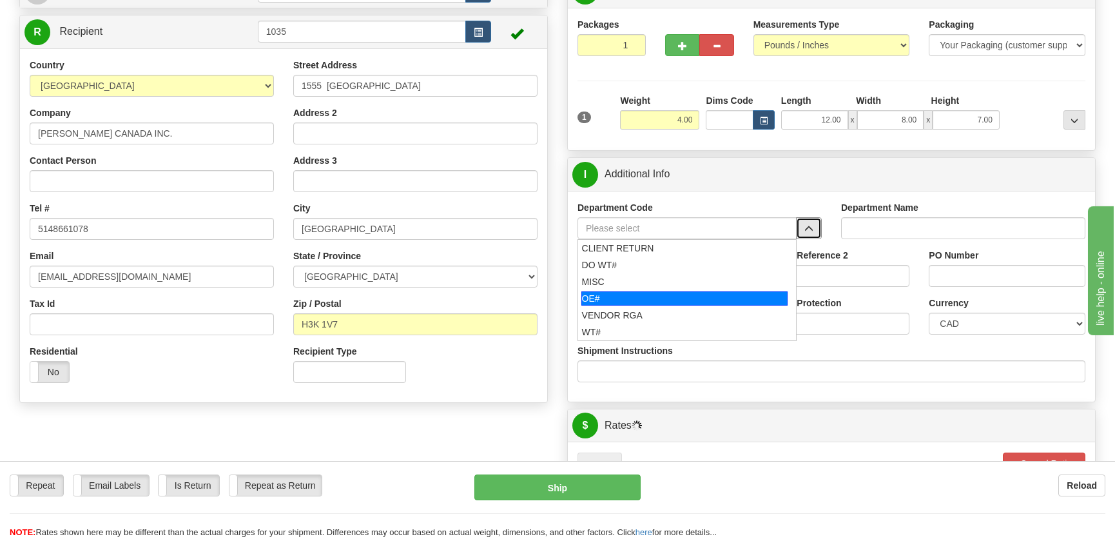
click at [657, 291] on ul "CLIENT RETURN DO WT# MISC OE# VENDOR RGA WT#" at bounding box center [686, 290] width 219 height 102
click at [657, 291] on div "OE#" at bounding box center [684, 298] width 207 height 14
type input "OE#"
type input "ORDERS"
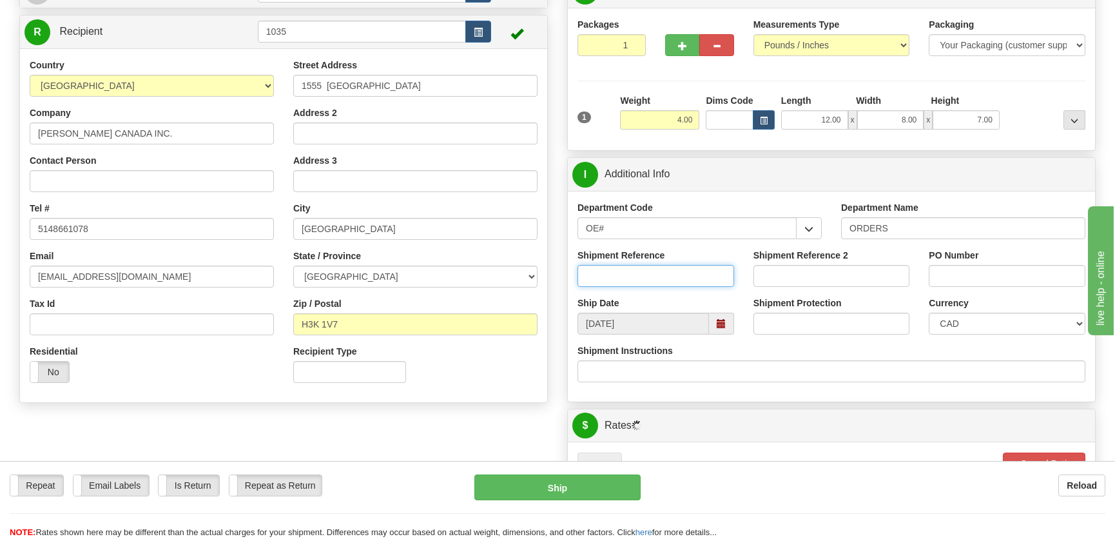
click at [658, 276] on input "Shipment Reference" at bounding box center [655, 276] width 157 height 22
type input "50322272-00,50322301-00"
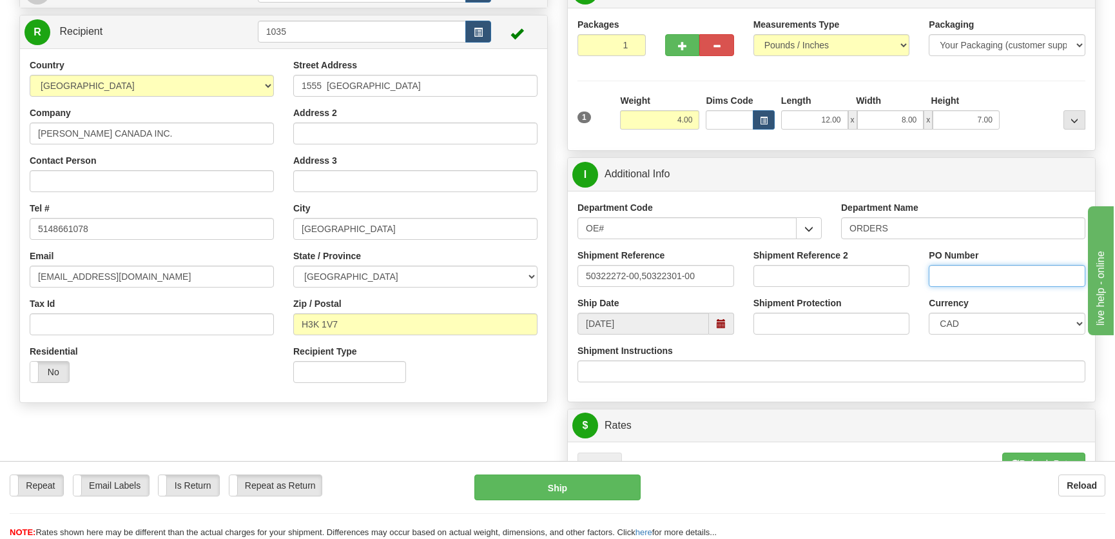
click at [967, 265] on input "PO Number" at bounding box center [1007, 276] width 157 height 22
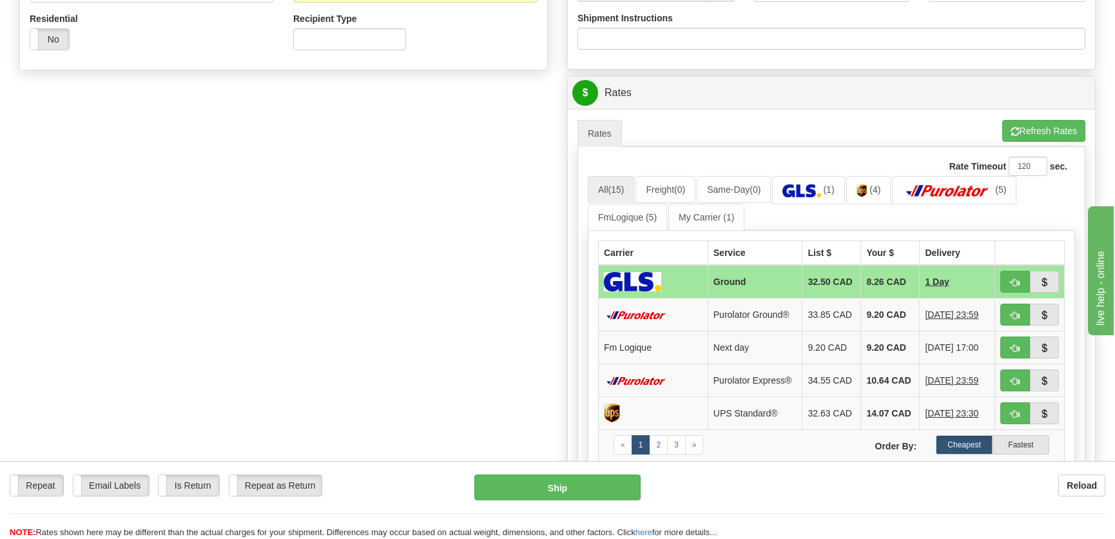
scroll to position [527, 0]
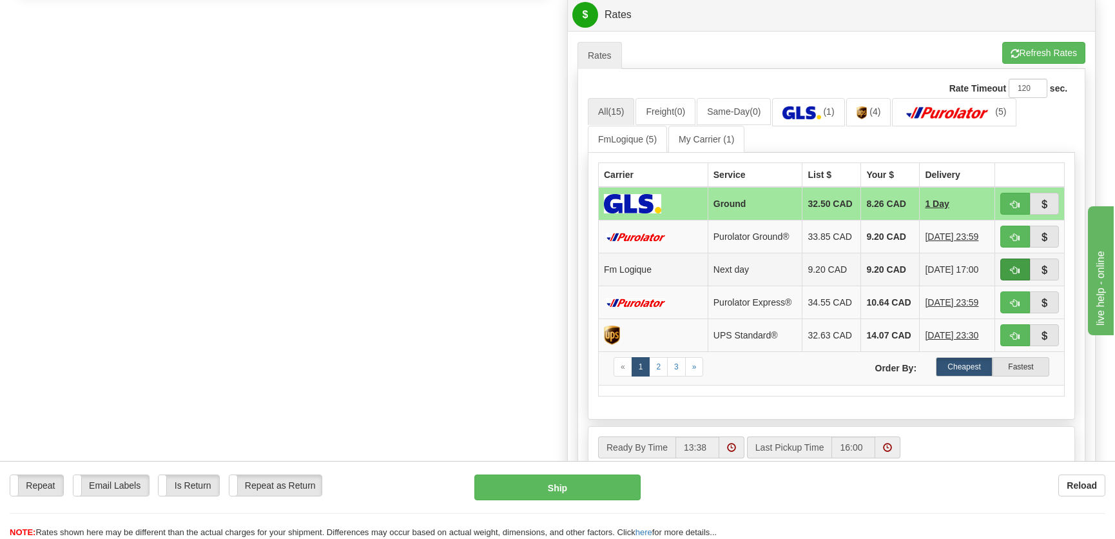
type input "."
click at [1005, 273] on button "button" at bounding box center [1015, 269] width 30 height 22
type input "jour"
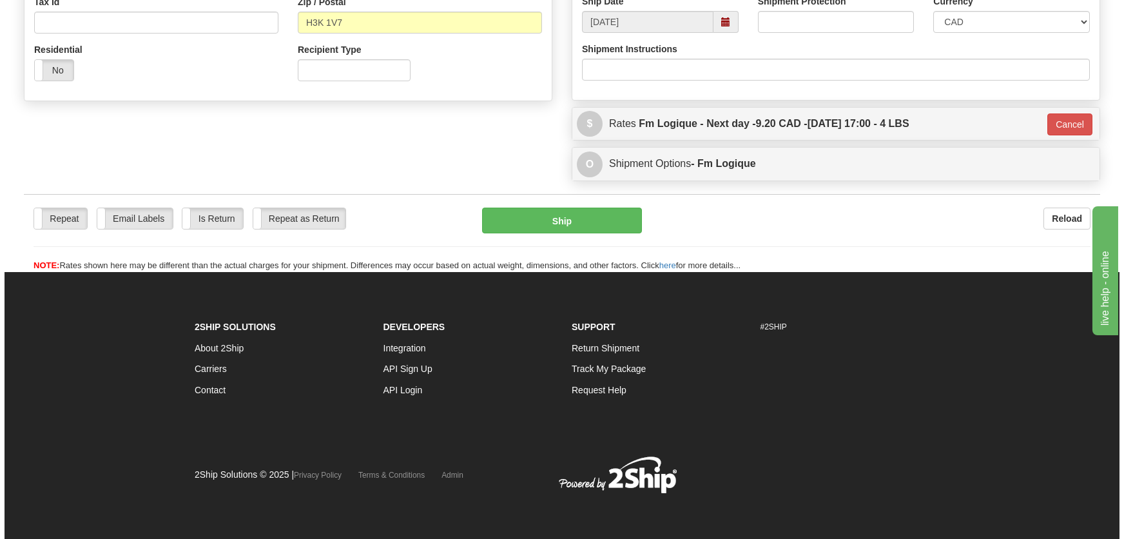
scroll to position [418, 0]
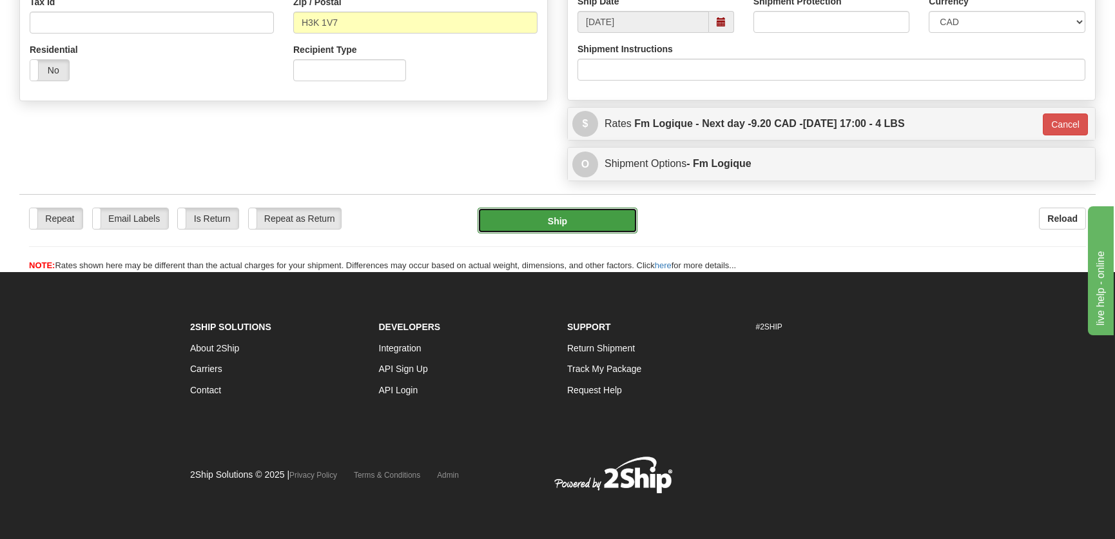
click at [554, 215] on button "Ship" at bounding box center [558, 221] width 160 height 26
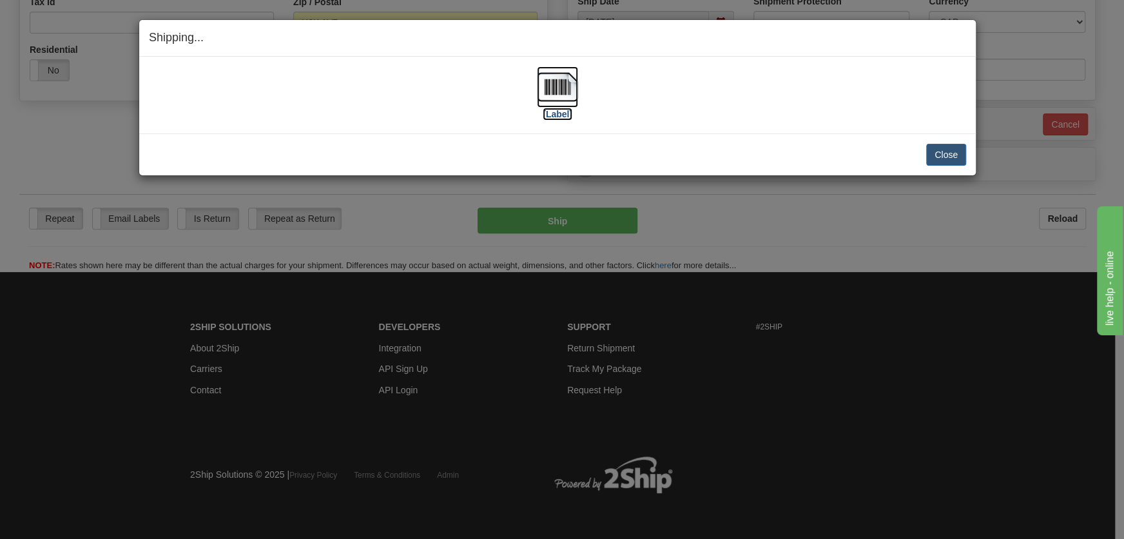
click at [562, 93] on img at bounding box center [557, 86] width 41 height 41
click at [954, 151] on button "Close" at bounding box center [946, 155] width 40 height 22
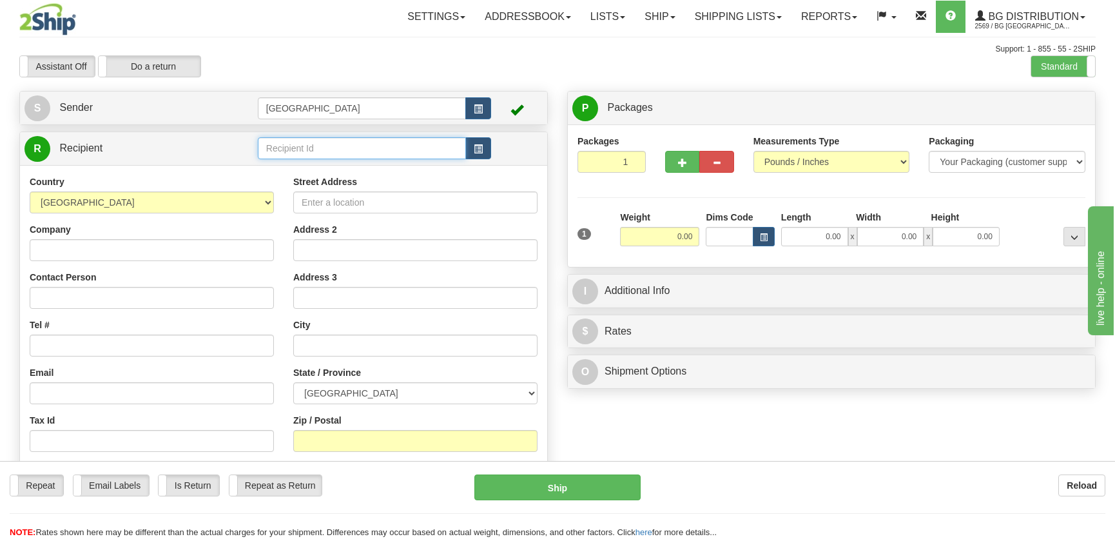
click at [299, 142] on input "text" at bounding box center [362, 148] width 208 height 22
click at [320, 165] on div "7016" at bounding box center [358, 169] width 195 height 14
type input "7016"
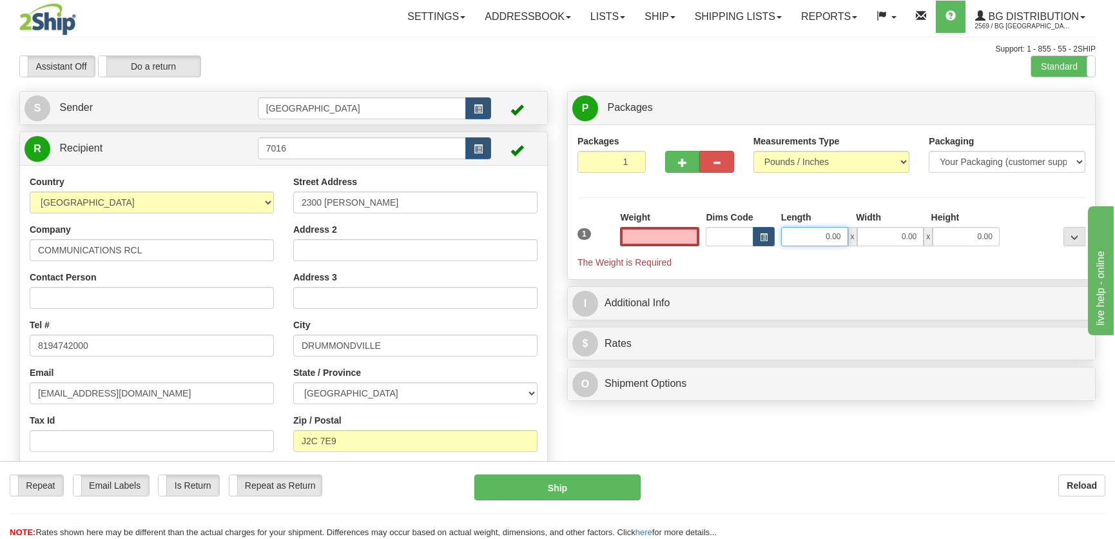
type input "0.00"
click at [806, 240] on input "0.00" at bounding box center [814, 236] width 67 height 19
type input "21.00"
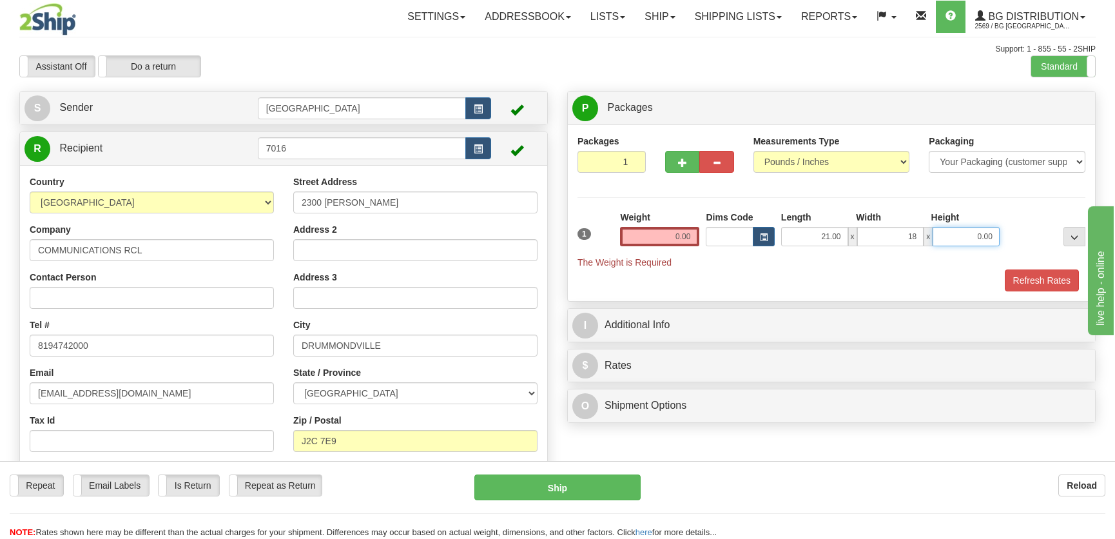
type input "18.00"
type input "10.00"
click at [645, 227] on input "0.00" at bounding box center [659, 236] width 79 height 19
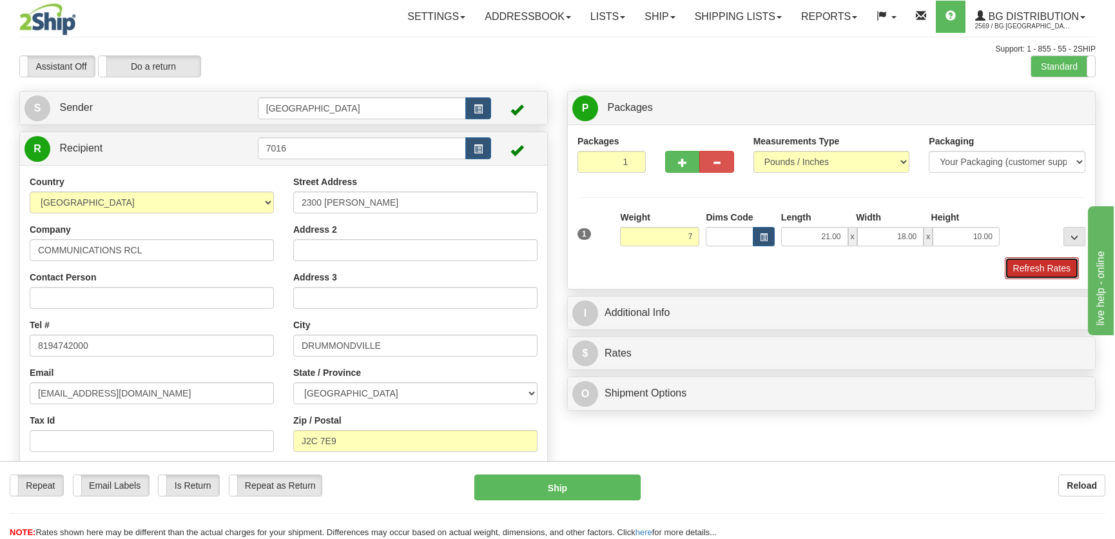
click at [1045, 273] on button "Refresh Rates" at bounding box center [1042, 268] width 74 height 22
type input "7.00"
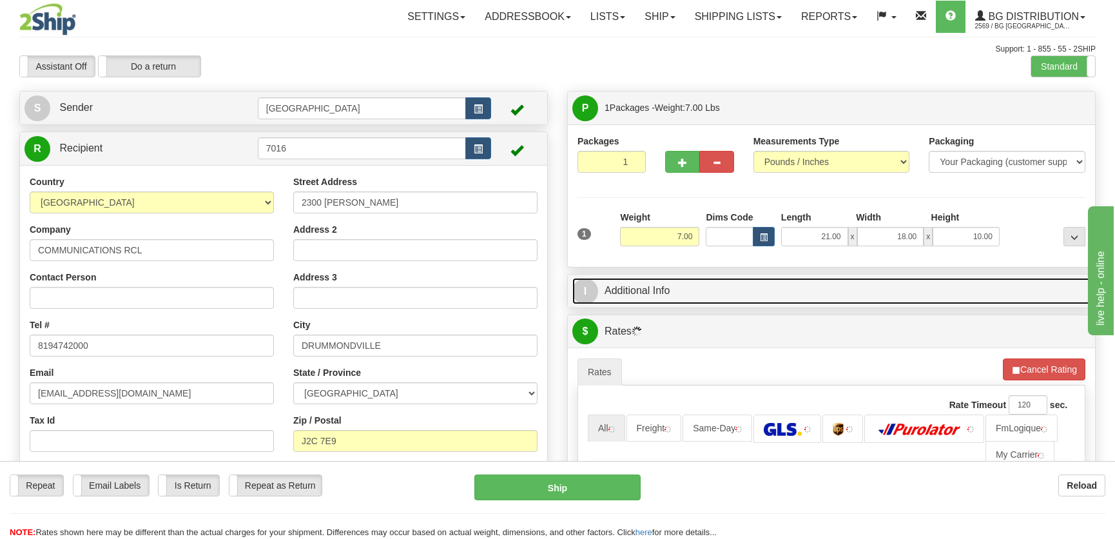
click at [1005, 284] on link "I Additional Info" at bounding box center [831, 291] width 518 height 26
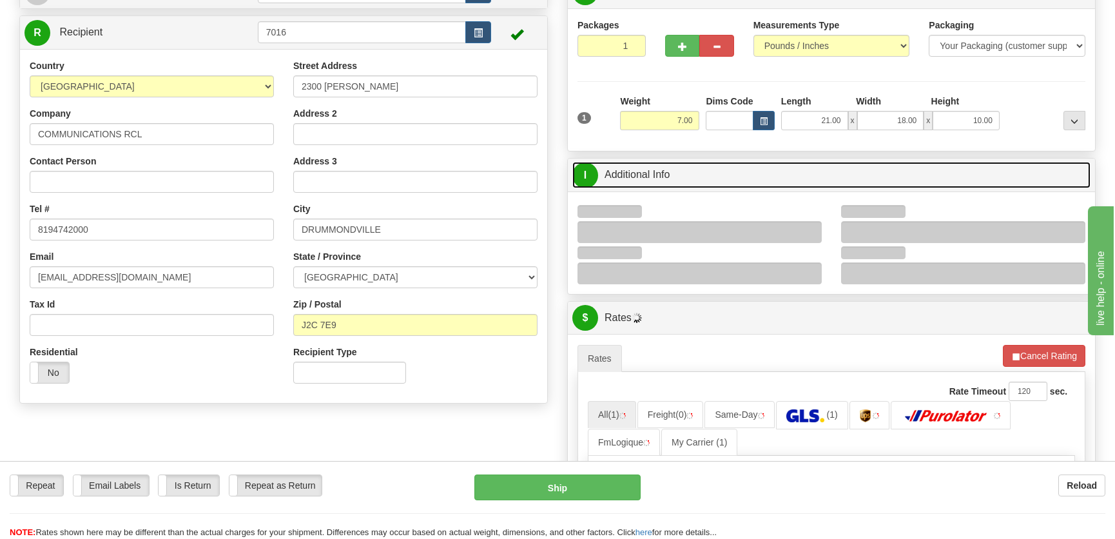
scroll to position [175, 0]
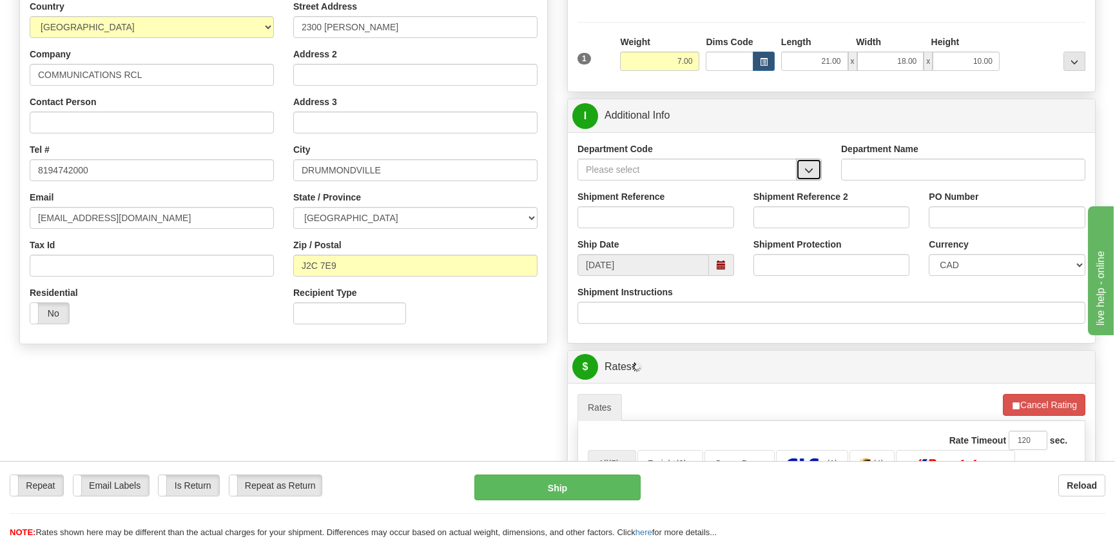
click at [801, 162] on button "button" at bounding box center [809, 170] width 26 height 22
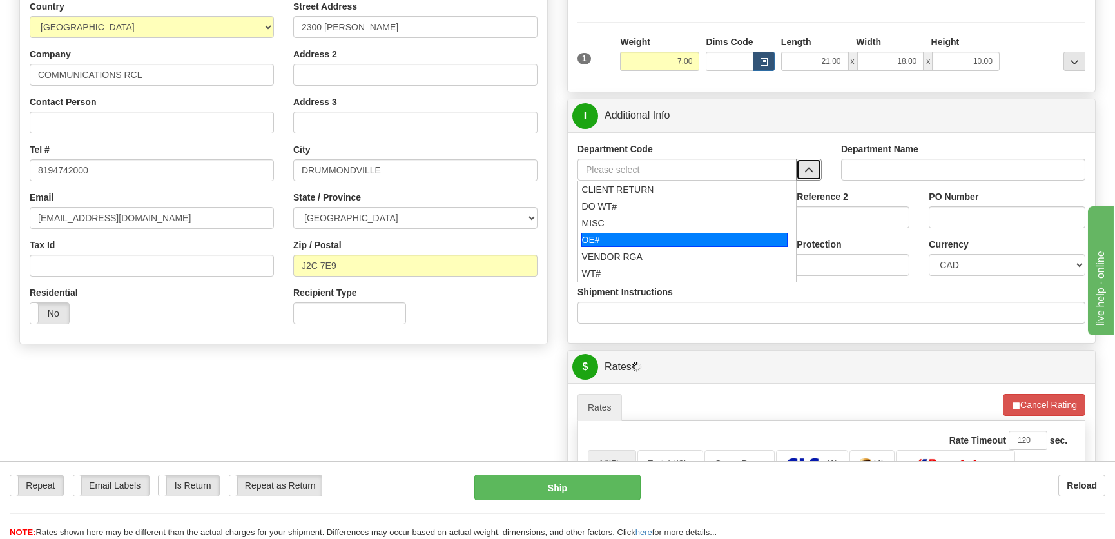
click at [682, 239] on div "OE#" at bounding box center [684, 240] width 207 height 14
type input "OE#"
type input "ORDERS"
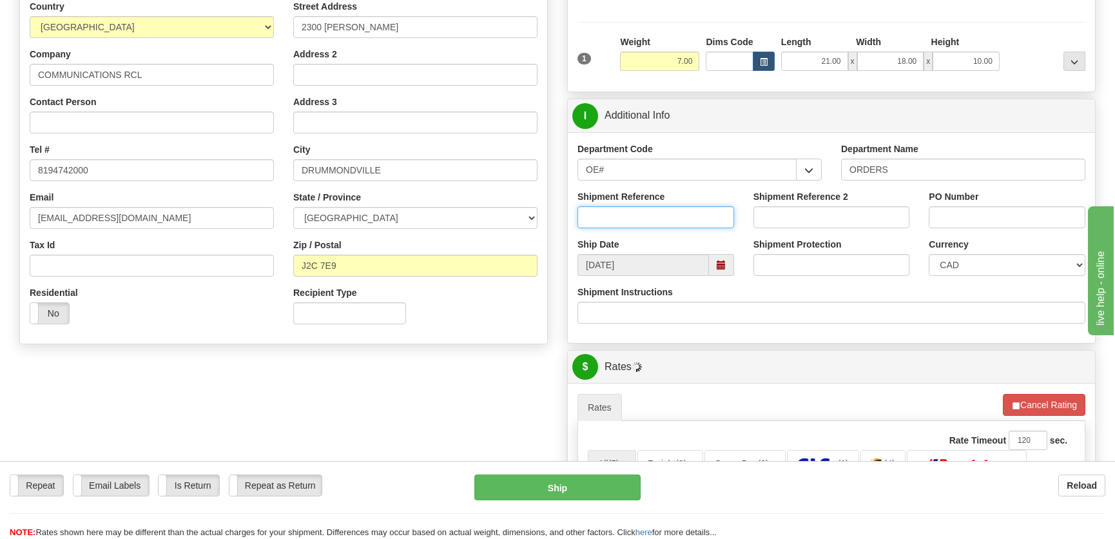
click at [698, 219] on input "Shipment Reference" at bounding box center [655, 217] width 157 height 22
type input "50320582-01"
drag, startPoint x: 980, startPoint y: 208, endPoint x: 983, endPoint y: 214, distance: 6.9
click at [982, 211] on input "PO Number" at bounding box center [1007, 217] width 157 height 22
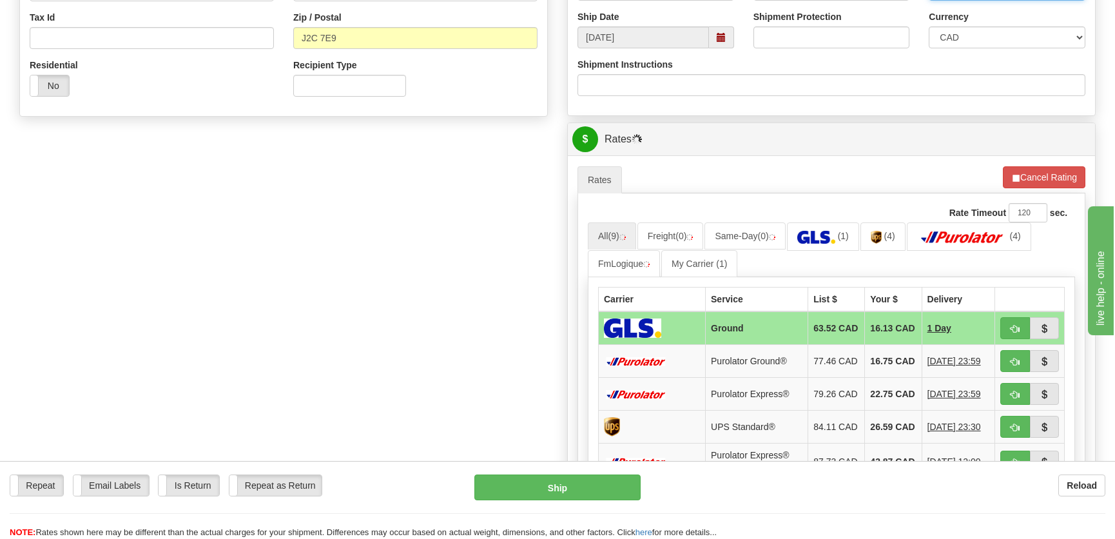
scroll to position [469, 0]
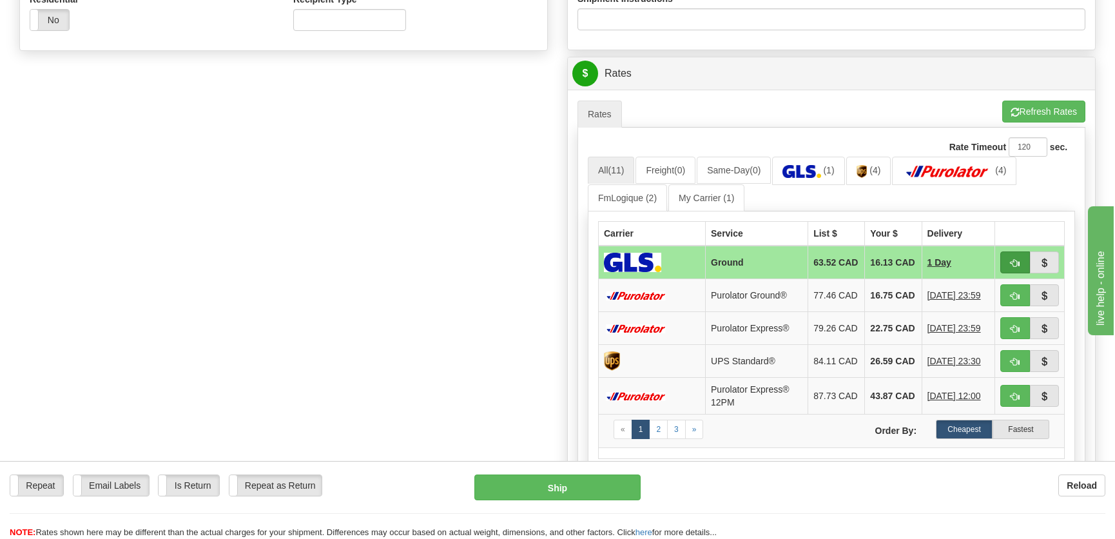
type input "."
click at [1006, 260] on button "button" at bounding box center [1015, 262] width 30 height 22
type input "1"
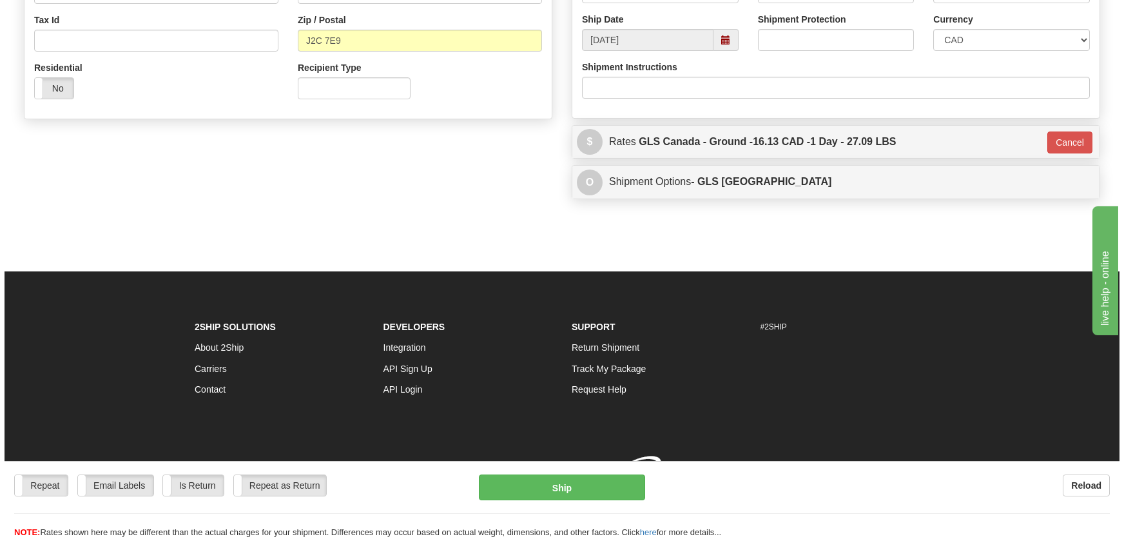
scroll to position [418, 0]
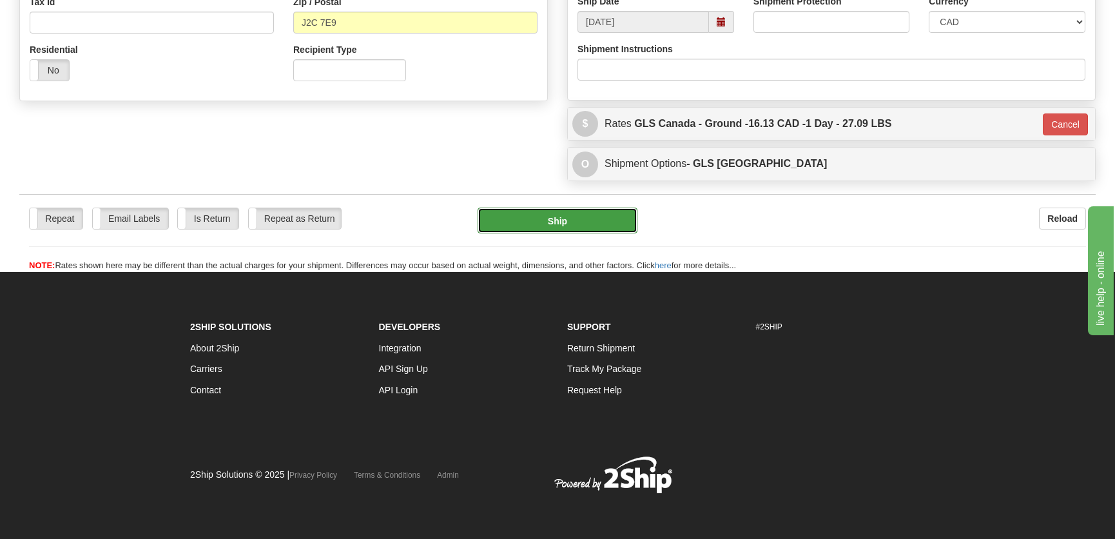
click at [590, 226] on button "Ship" at bounding box center [558, 221] width 160 height 26
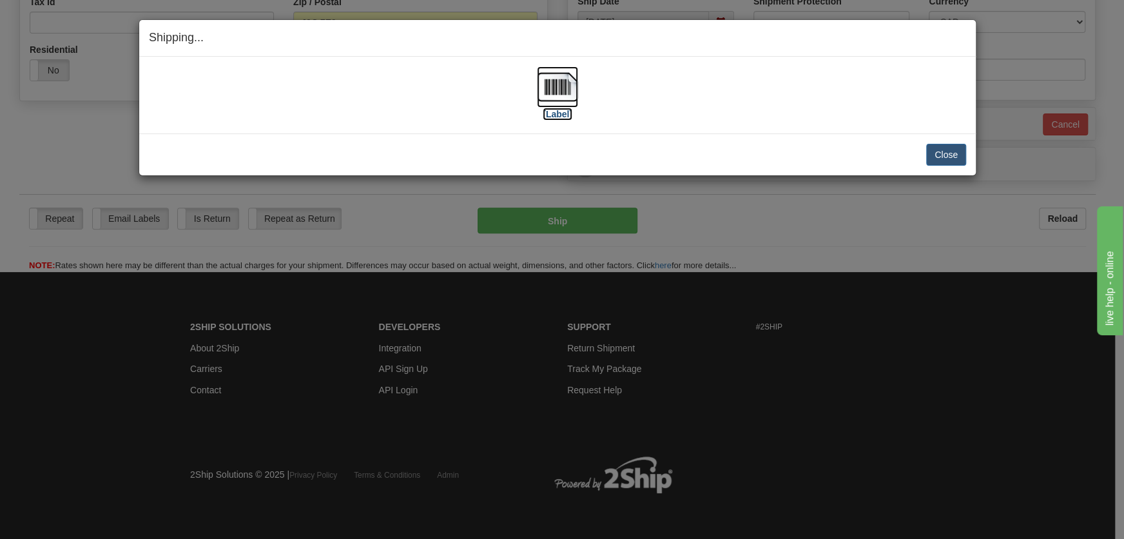
click at [550, 105] on img at bounding box center [557, 86] width 41 height 41
click at [942, 154] on button "Close" at bounding box center [946, 155] width 40 height 22
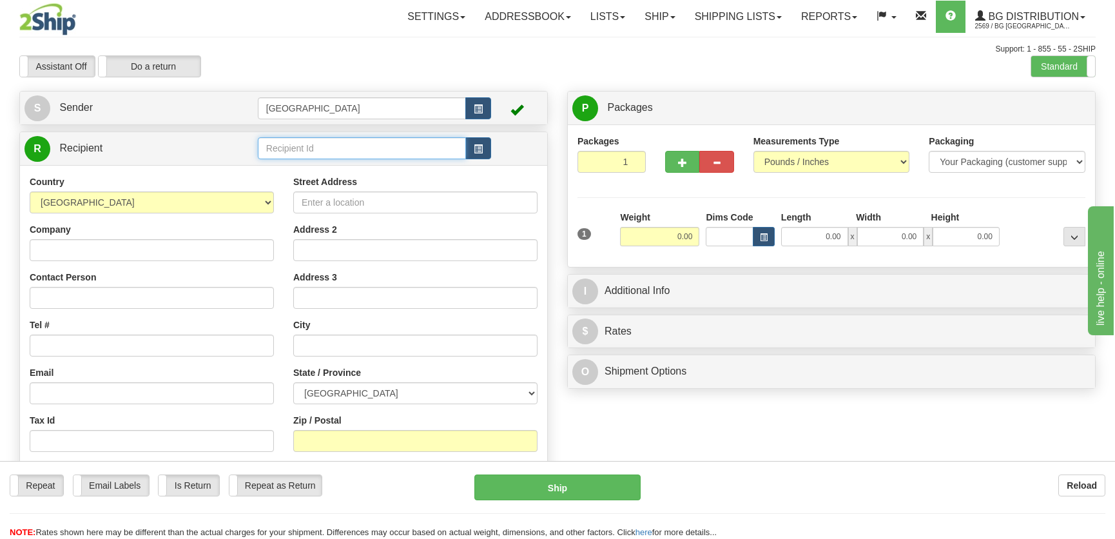
click at [276, 138] on input "text" at bounding box center [362, 148] width 208 height 22
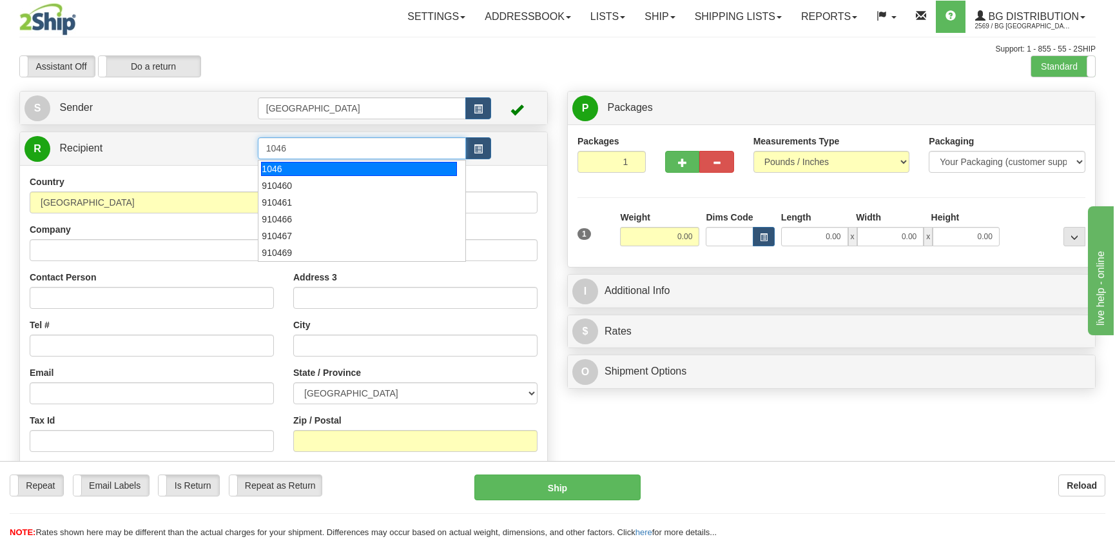
click at [425, 168] on div "1046" at bounding box center [358, 169] width 195 height 14
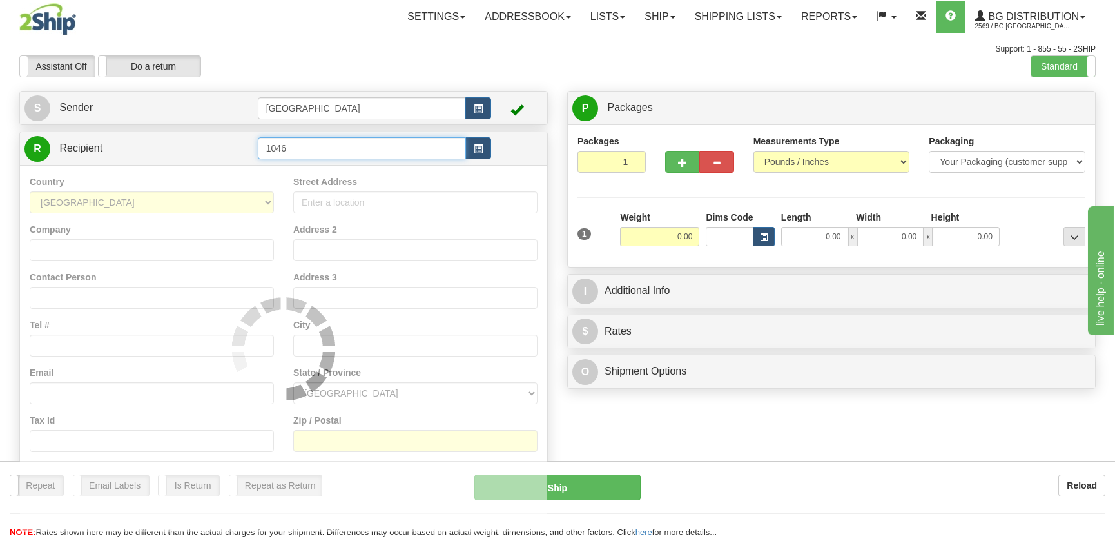
type input "1046"
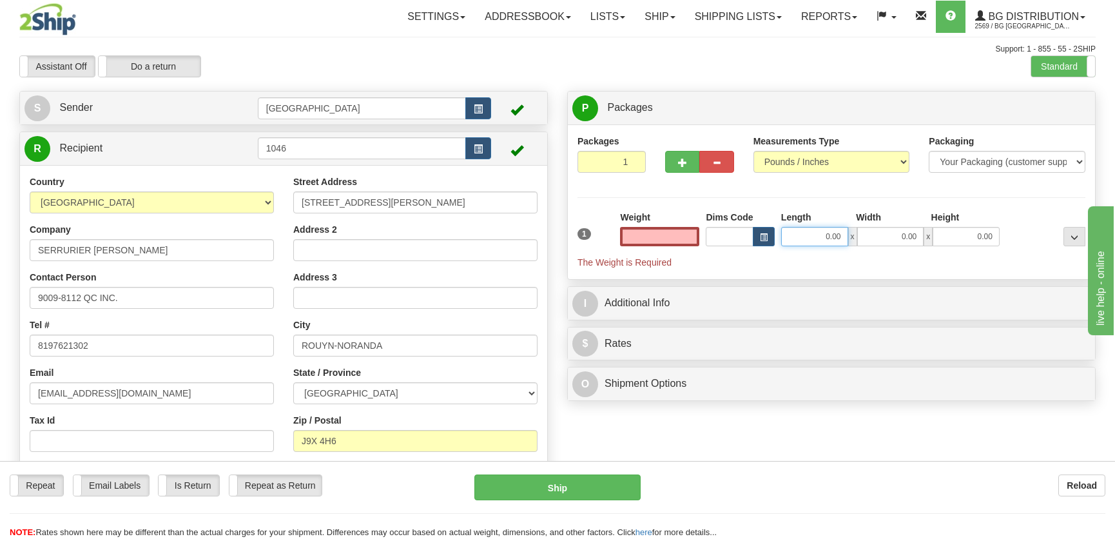
type input "0.00"
click at [819, 238] on input "0.00" at bounding box center [814, 236] width 67 height 19
type input "13.00"
type input "6.00"
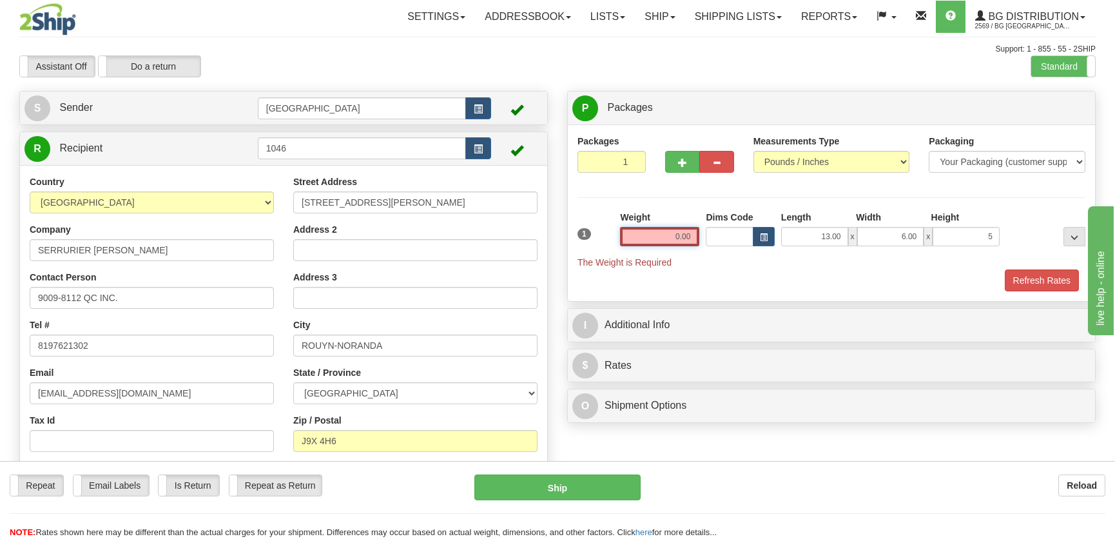
type input "5.00"
drag, startPoint x: 661, startPoint y: 242, endPoint x: 684, endPoint y: 196, distance: 51.6
click at [661, 241] on input "0.00" at bounding box center [659, 236] width 79 height 19
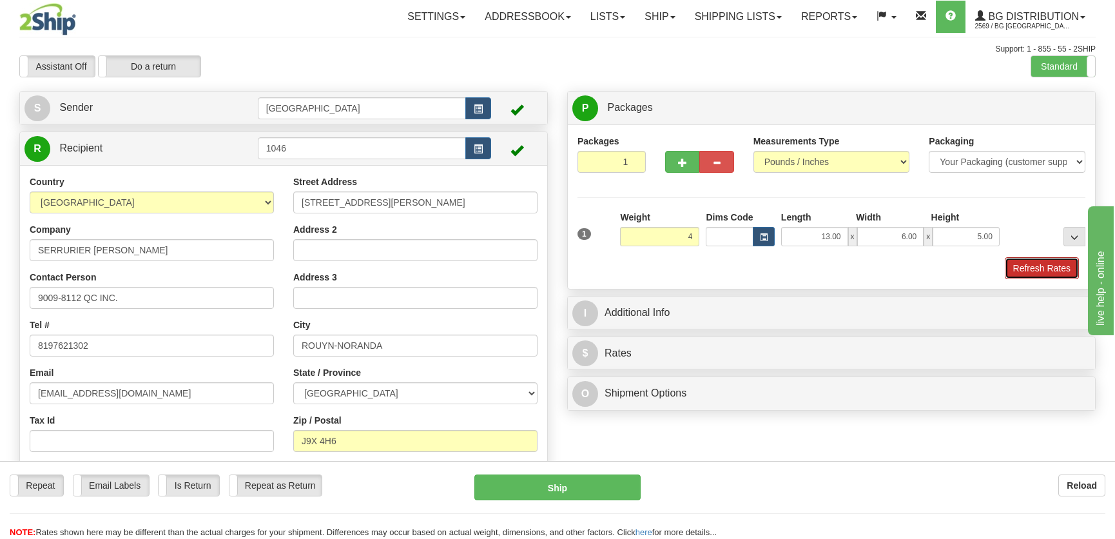
click at [1038, 264] on button "Refresh Rates" at bounding box center [1042, 268] width 74 height 22
type input "4.00"
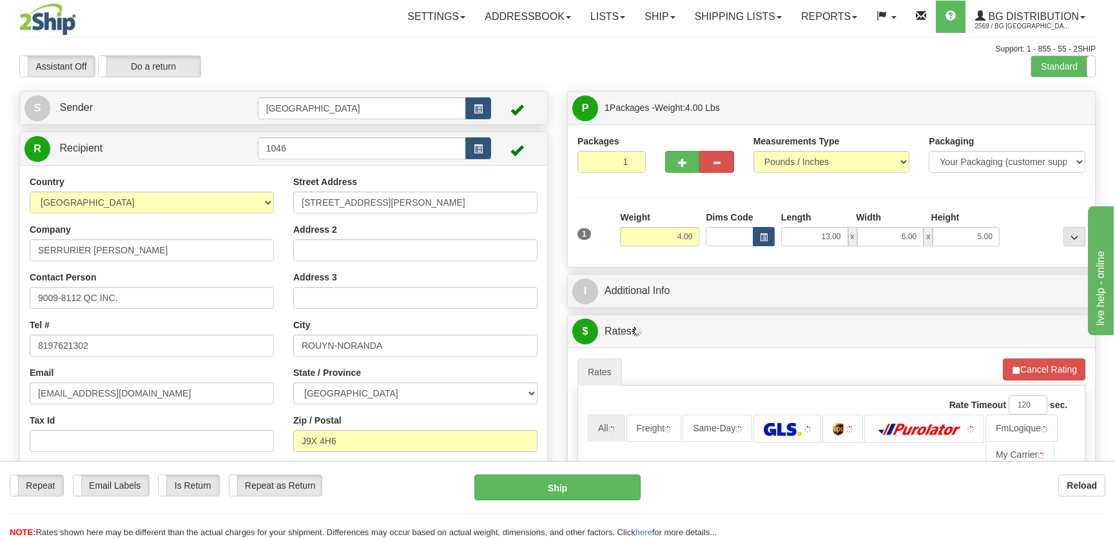
click at [909, 306] on div "I Additional Info" at bounding box center [831, 291] width 527 height 33
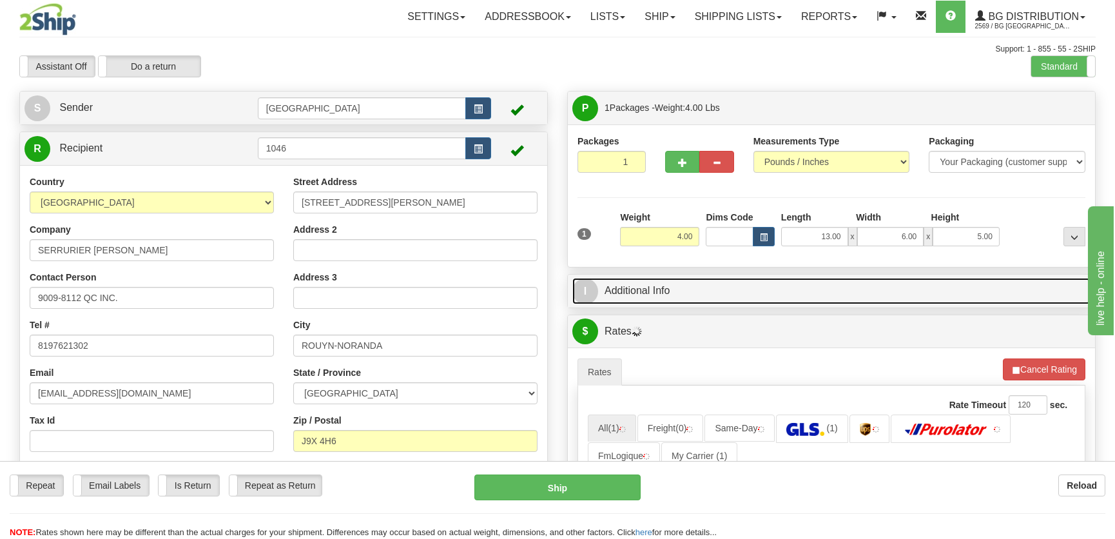
click at [924, 289] on link "I Additional Info" at bounding box center [831, 291] width 518 height 26
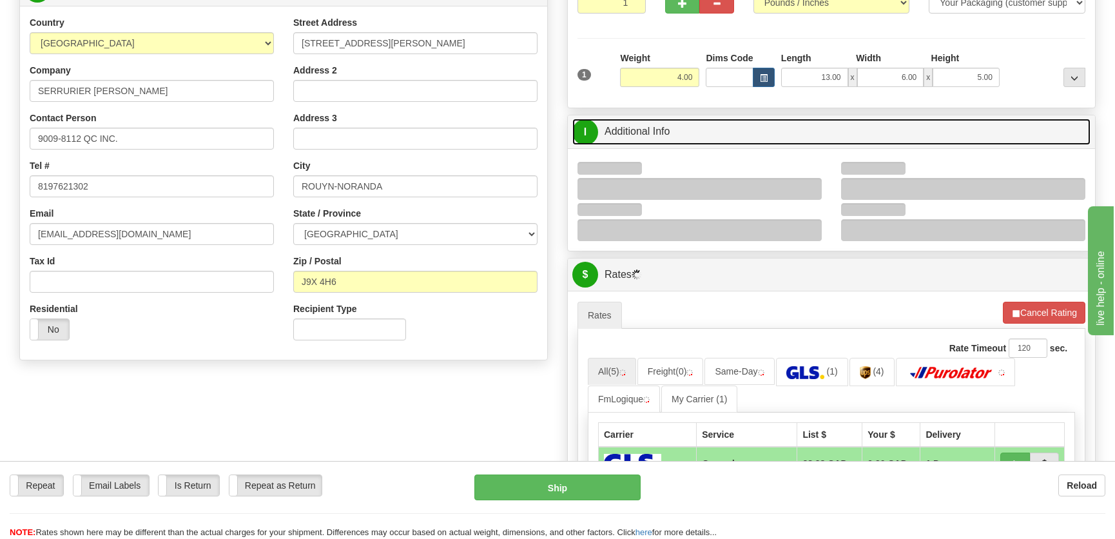
scroll to position [175, 0]
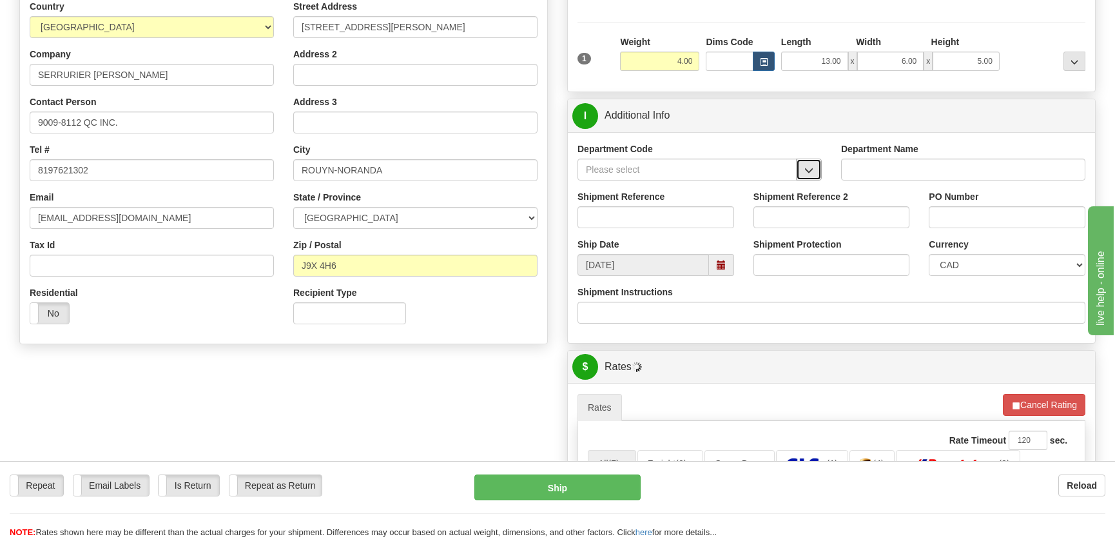
click at [804, 169] on span "button" at bounding box center [808, 170] width 9 height 8
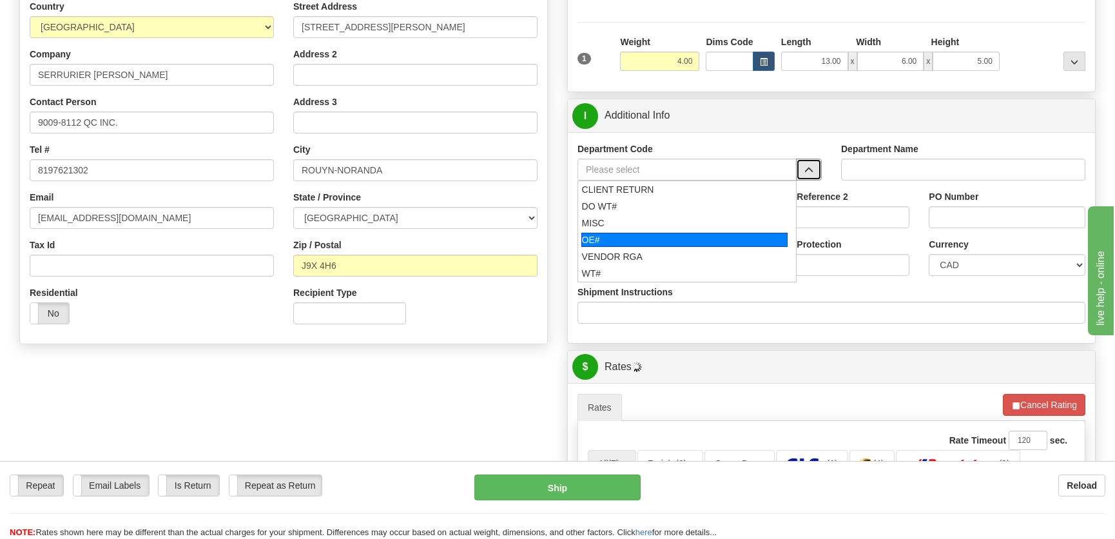
click at [670, 241] on div "OE#" at bounding box center [684, 240] width 207 height 14
type input "OE#"
type input "ORDERS"
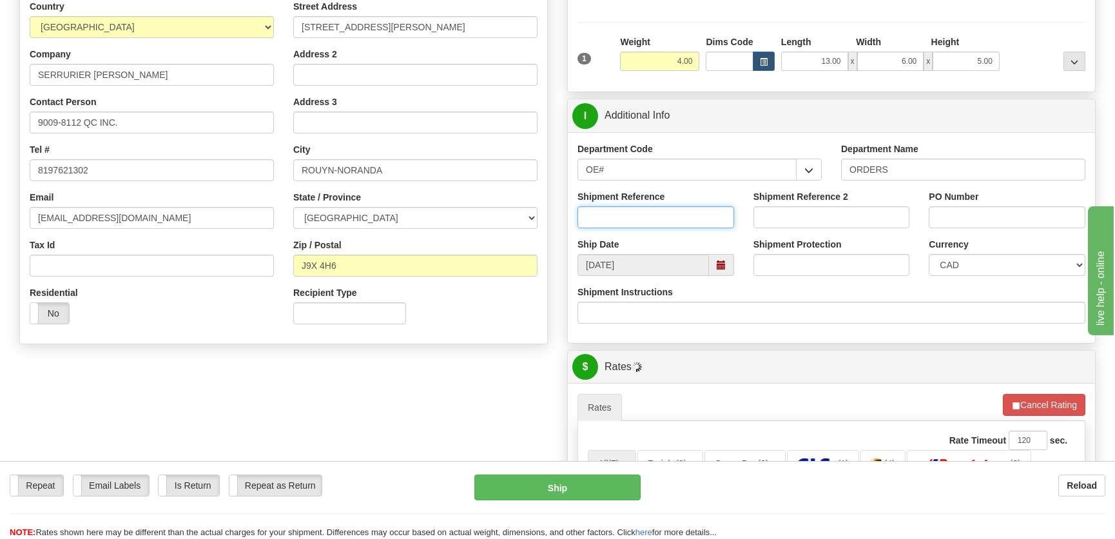
click at [681, 216] on input "Shipment Reference" at bounding box center [655, 217] width 157 height 22
type input "50320397-00"
click at [931, 215] on input "PO Number" at bounding box center [1007, 217] width 157 height 22
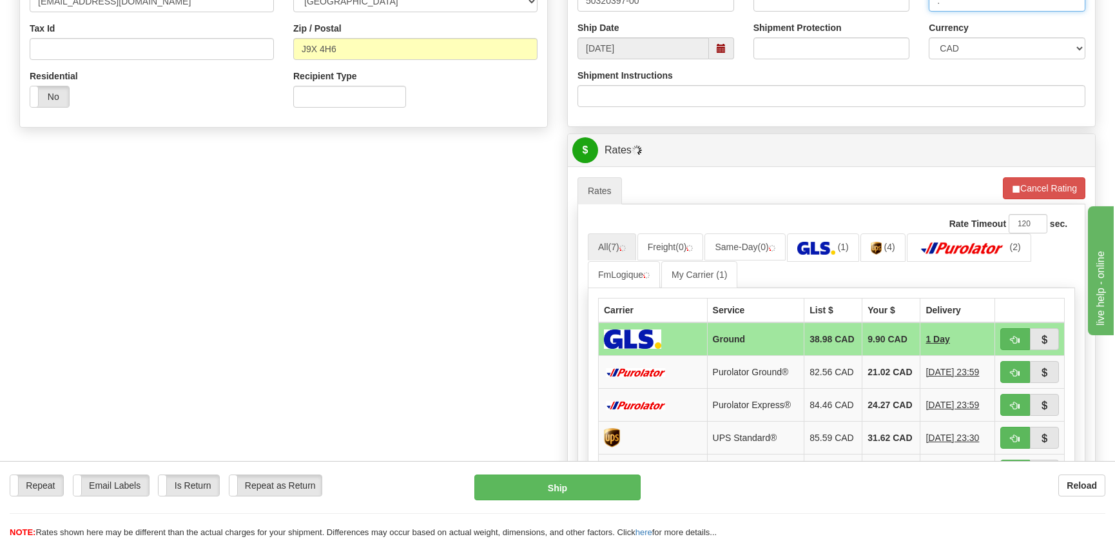
scroll to position [410, 0]
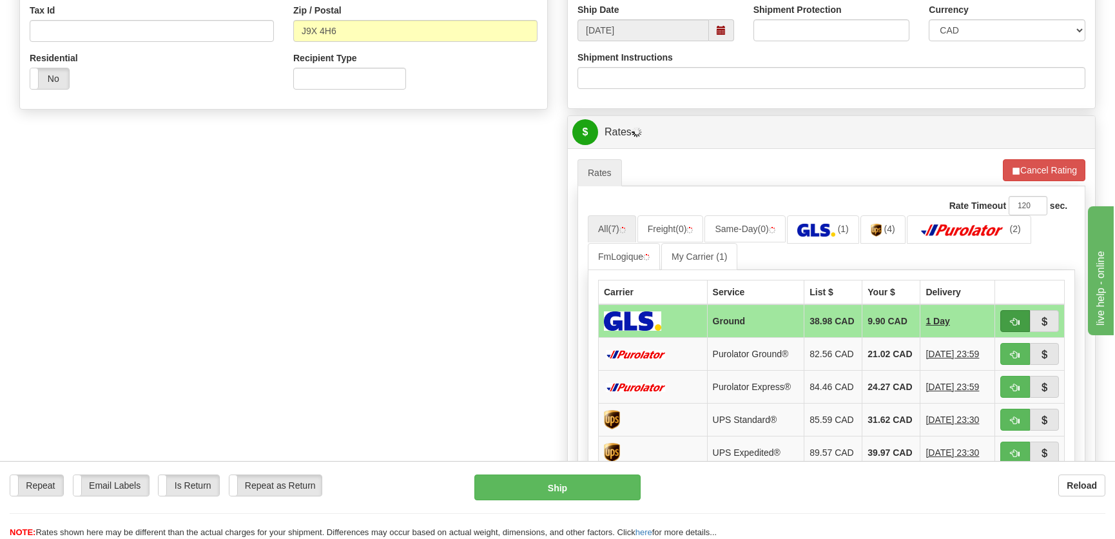
type input "."
click at [1016, 321] on span "button" at bounding box center [1015, 322] width 9 height 8
click at [1023, 159] on div "A change has been made which could impact your rate estimate. To ensure the est…" at bounding box center [831, 159] width 508 height 1
click at [1025, 174] on button "Cancel Rating" at bounding box center [1044, 170] width 82 height 22
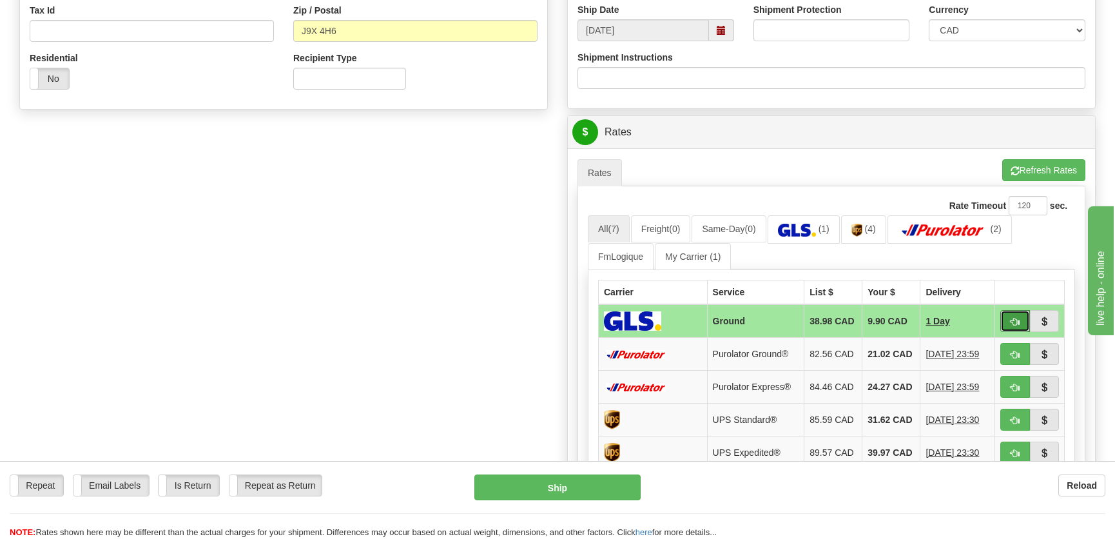
click at [1019, 315] on button "button" at bounding box center [1015, 321] width 30 height 22
type input "1"
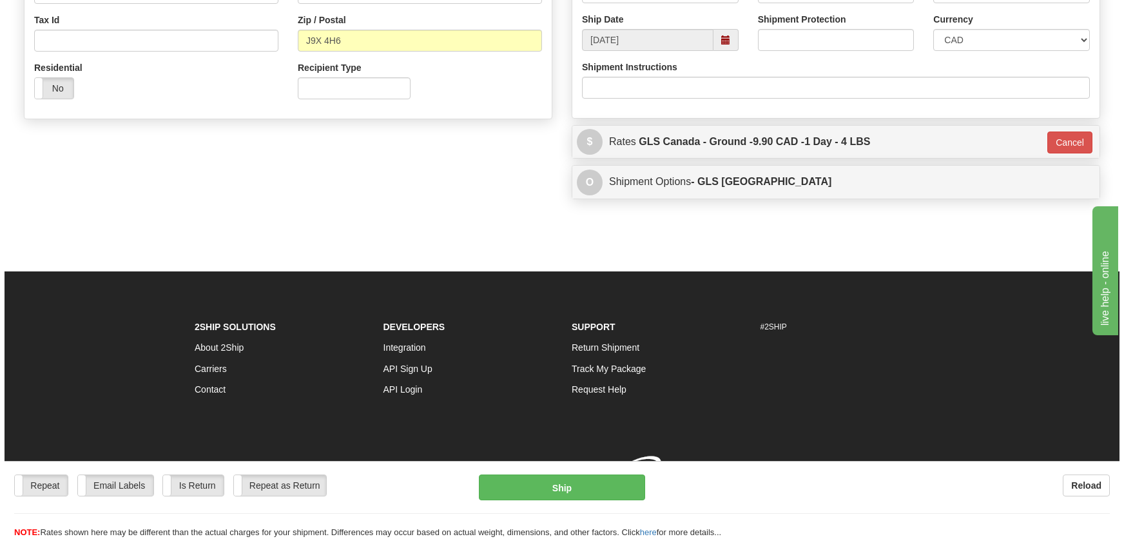
scroll to position [406, 0]
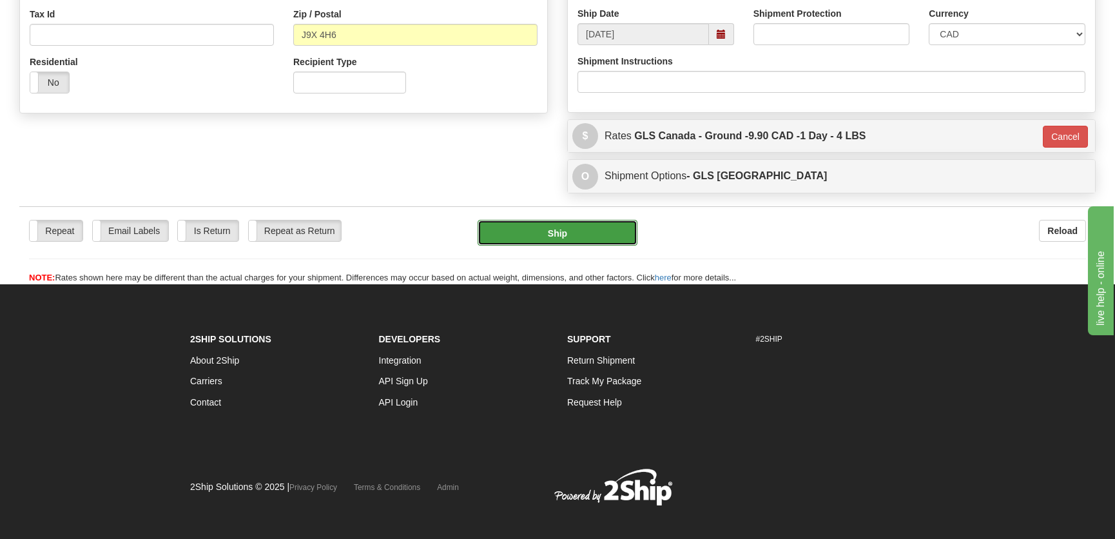
click at [509, 231] on button "Ship" at bounding box center [558, 233] width 160 height 26
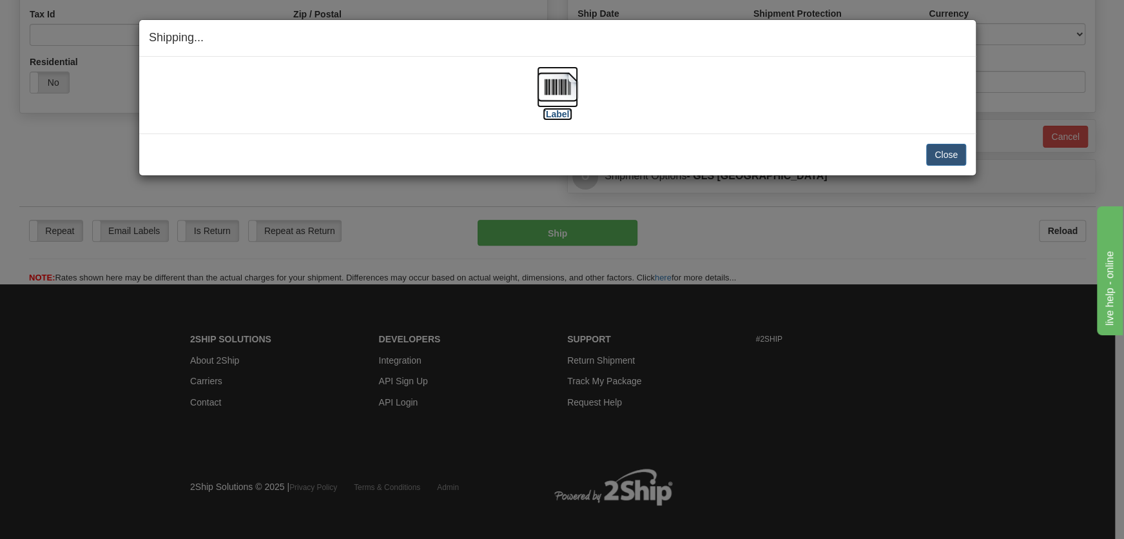
click at [558, 106] on img at bounding box center [557, 86] width 41 height 41
click at [944, 150] on button "Close" at bounding box center [946, 155] width 40 height 22
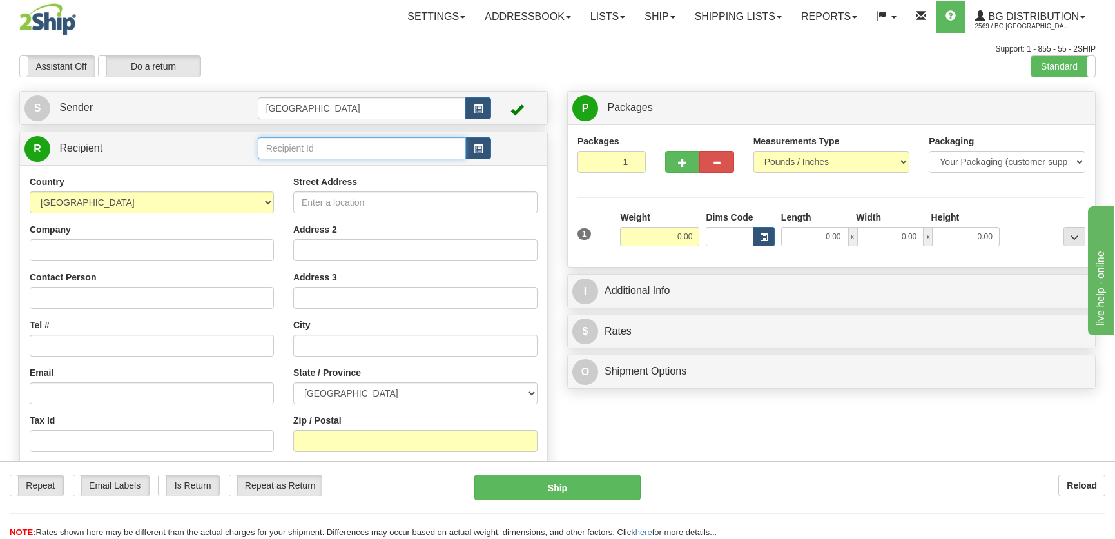
drag, startPoint x: 362, startPoint y: 153, endPoint x: 356, endPoint y: 148, distance: 7.8
click at [361, 153] on input "text" at bounding box center [362, 148] width 208 height 22
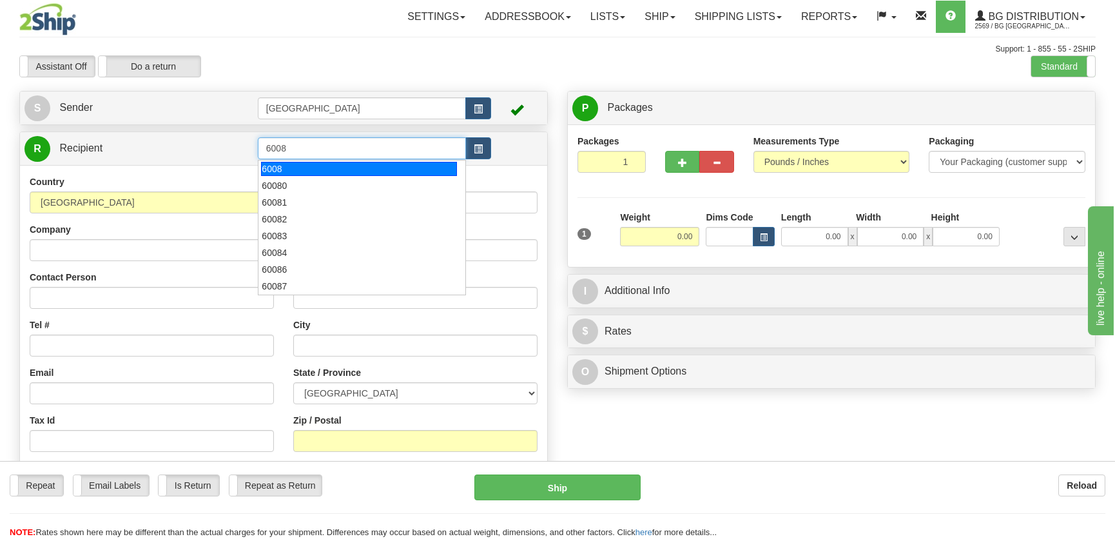
click at [348, 164] on div "6008" at bounding box center [358, 169] width 195 height 14
type input "6008"
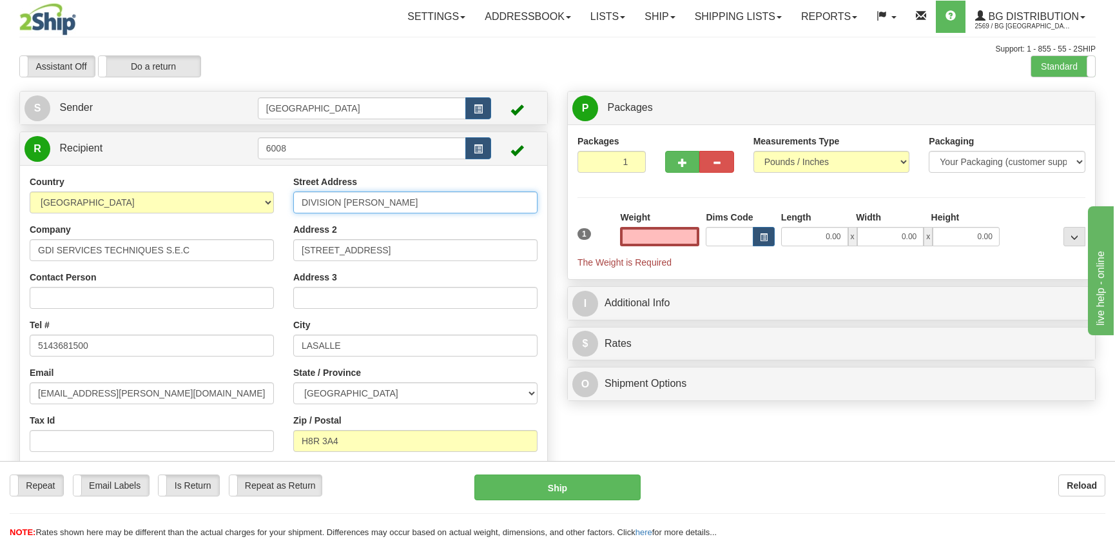
type input "0.00"
drag, startPoint x: 422, startPoint y: 210, endPoint x: 271, endPoint y: 197, distance: 151.4
click at [271, 197] on div "Country [GEOGRAPHIC_DATA] [GEOGRAPHIC_DATA] [GEOGRAPHIC_DATA] [GEOGRAPHIC_DATA]…" at bounding box center [283, 342] width 527 height 334
click at [361, 210] on input "1251" at bounding box center [415, 202] width 244 height 22
type input "1251 [PERSON_NAME]"
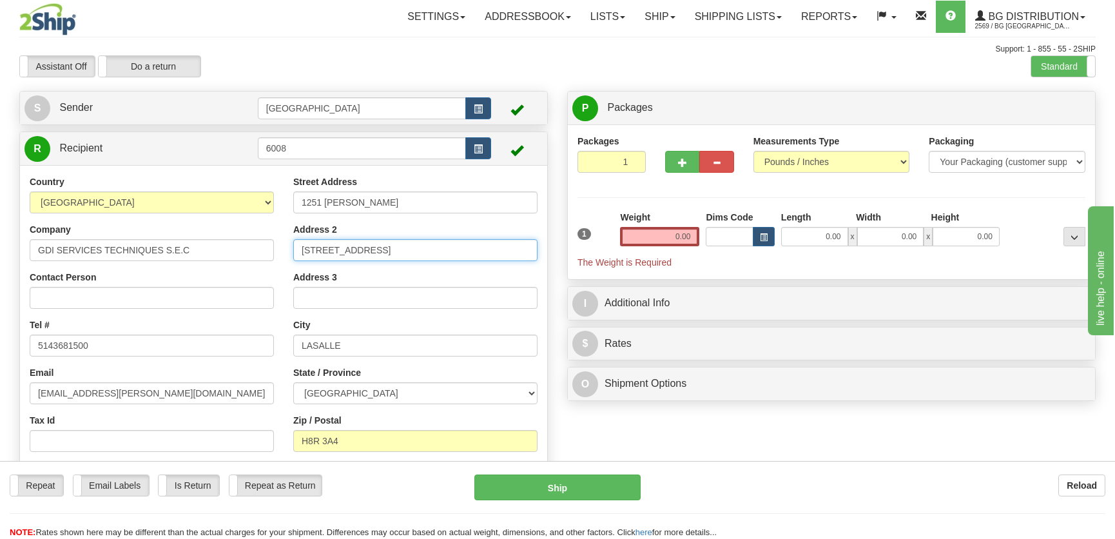
type input "Magasin GDO -SS 1- Tour Est"
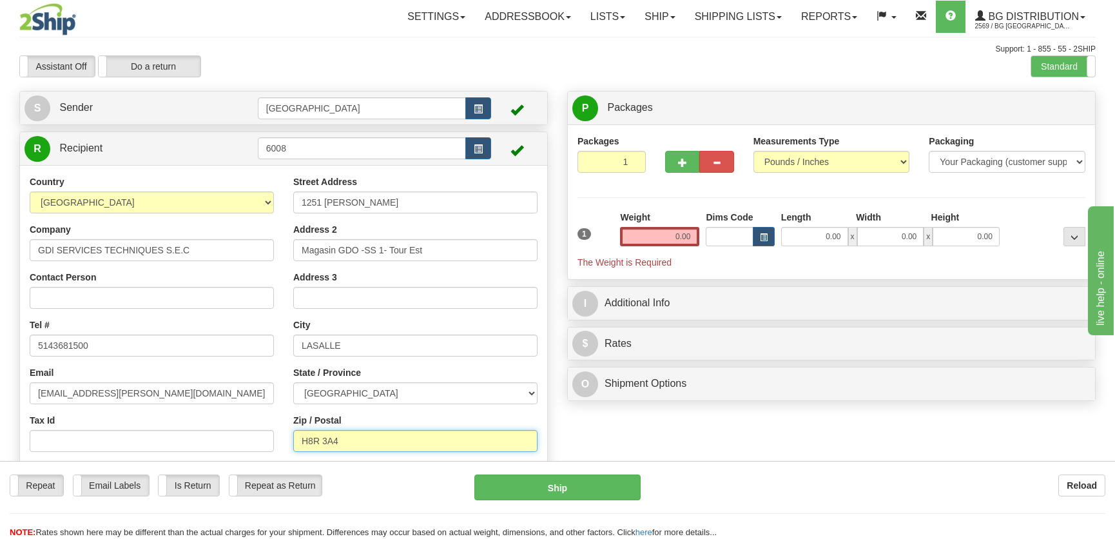
type input "H5B 1E9"
click at [820, 232] on input "0.00" at bounding box center [814, 236] width 67 height 19
type input "20.00"
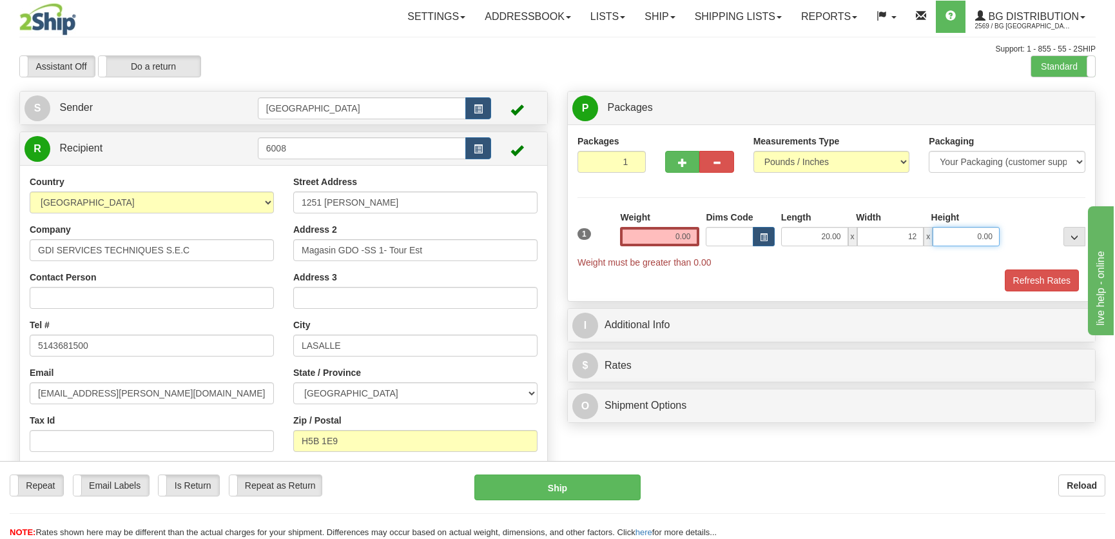
type input "12.00"
type input "6.00"
click at [649, 238] on input "0.00" at bounding box center [659, 236] width 79 height 19
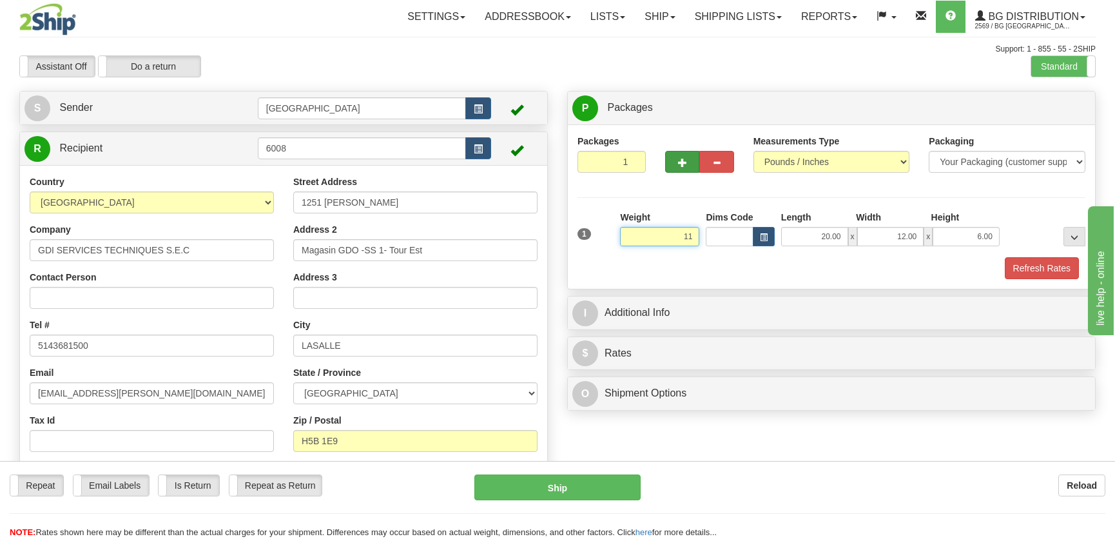
type input "11"
click at [672, 162] on button "button" at bounding box center [682, 162] width 34 height 22
radio input "true"
type input "2"
type input "11.00"
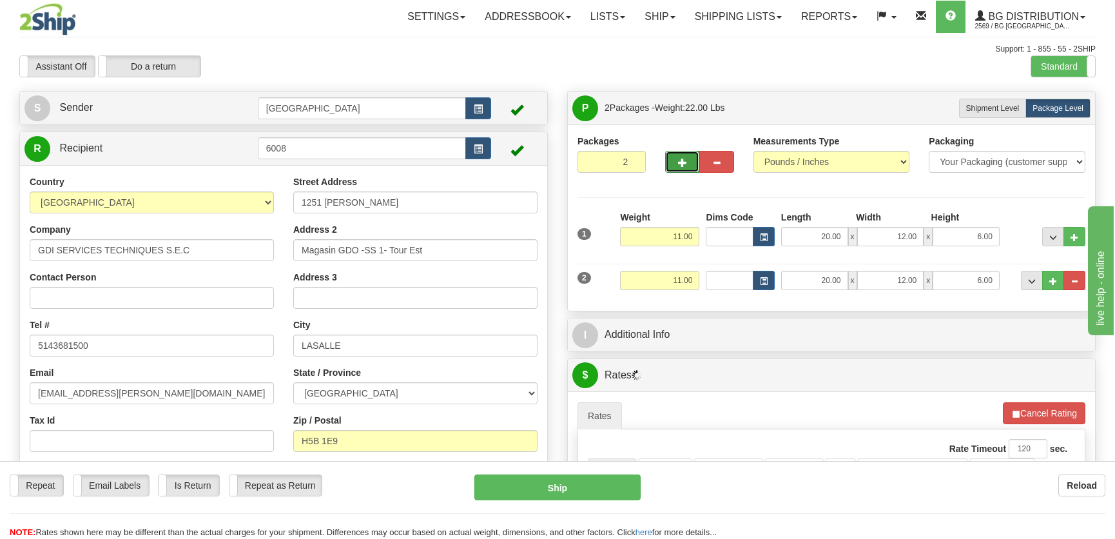
click at [678, 160] on span "button" at bounding box center [682, 163] width 9 height 8
type input "3"
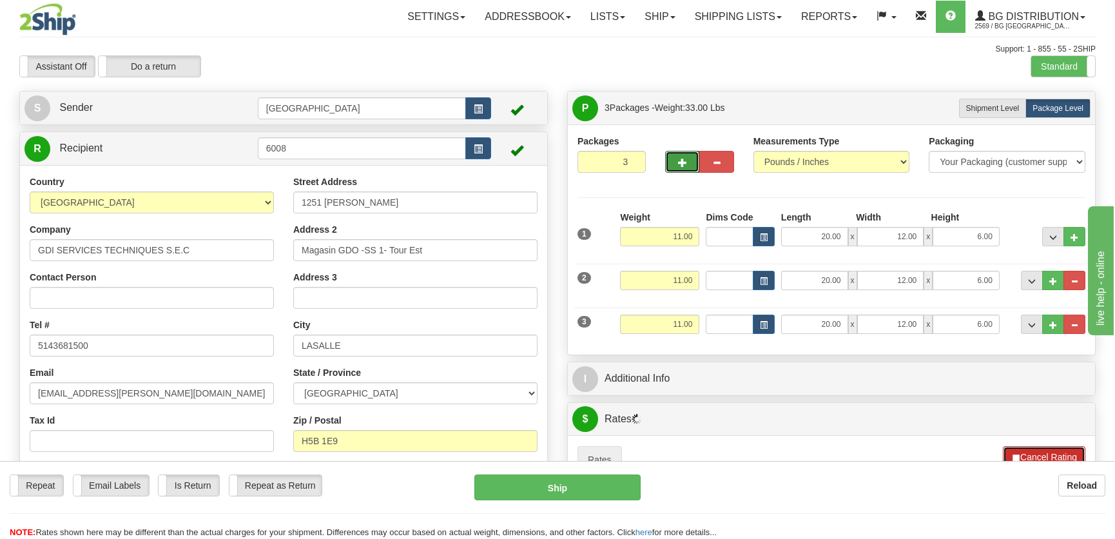
click at [1045, 454] on button "Cancel Rating" at bounding box center [1044, 457] width 82 height 22
click at [1040, 451] on button "Refresh Rates" at bounding box center [1043, 457] width 83 height 22
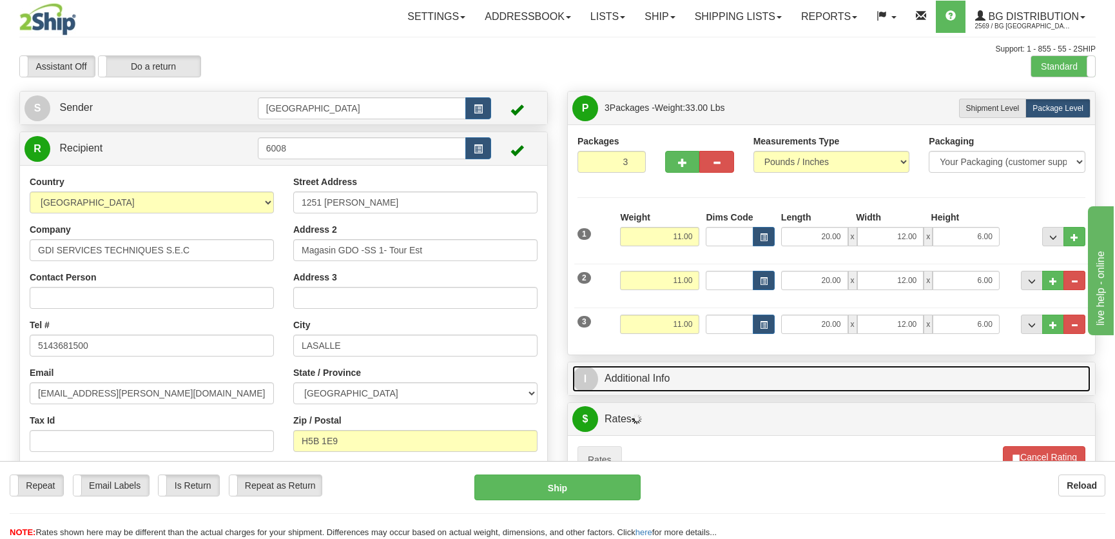
click at [807, 374] on link "I Additional Info" at bounding box center [831, 378] width 518 height 26
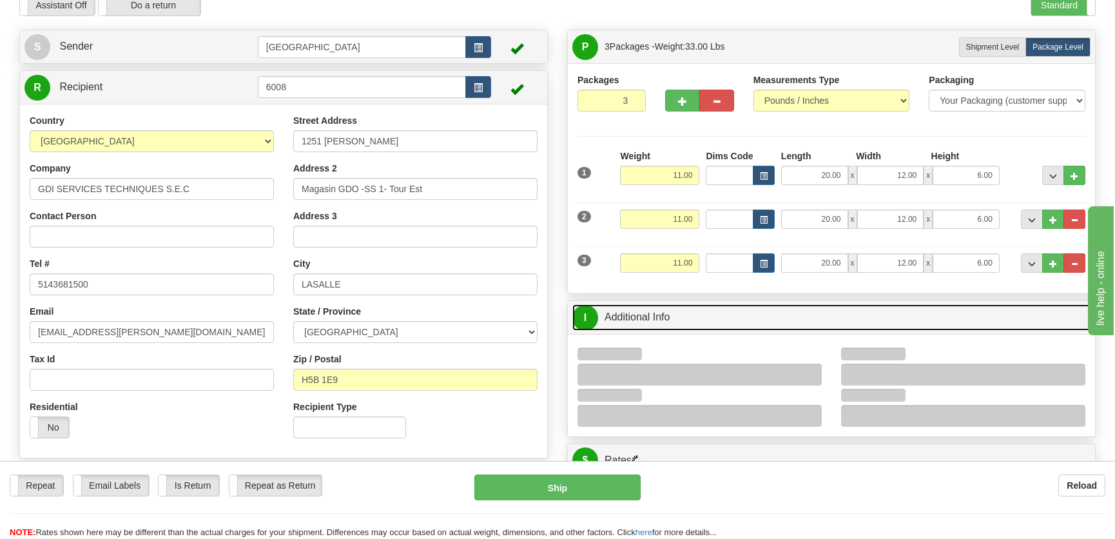
scroll to position [175, 0]
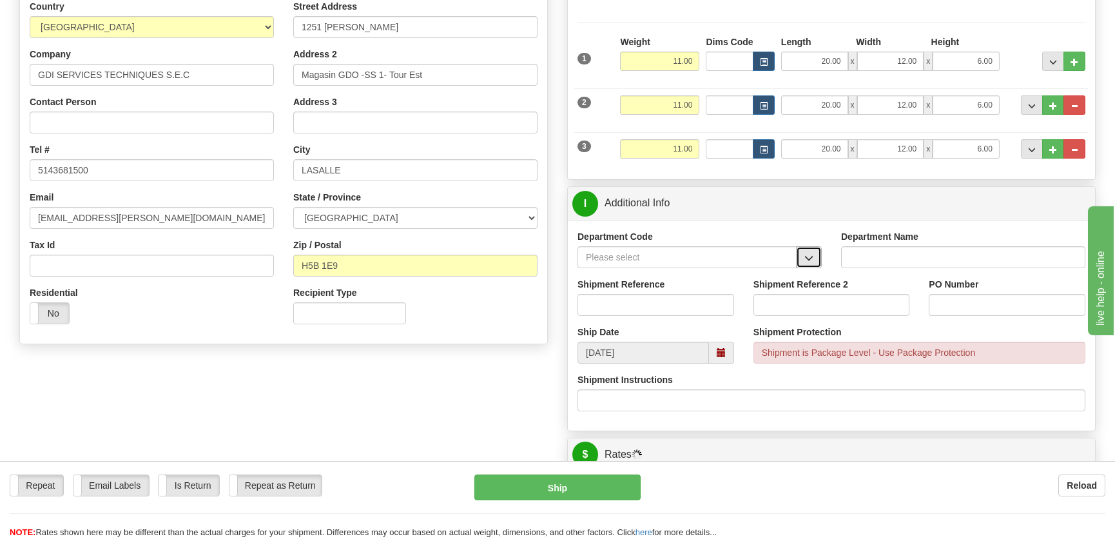
click at [797, 249] on button "button" at bounding box center [809, 257] width 26 height 22
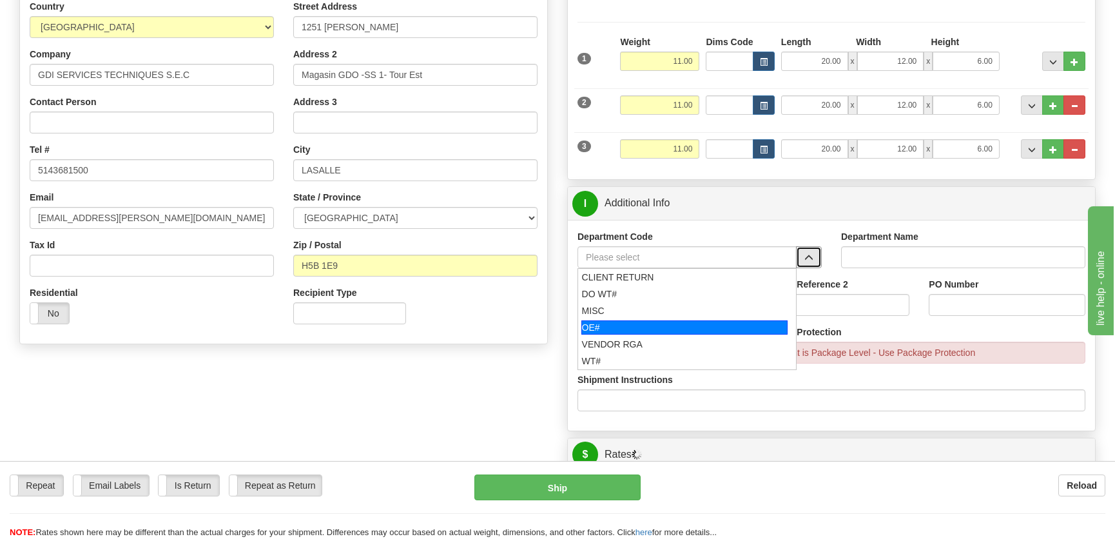
drag, startPoint x: 617, startPoint y: 322, endPoint x: 635, endPoint y: 302, distance: 26.9
click at [618, 320] on div "OE#" at bounding box center [684, 327] width 207 height 14
type input "OE#"
type input "ORDERS"
click at [635, 302] on input "Shipment Reference" at bounding box center [655, 305] width 157 height 22
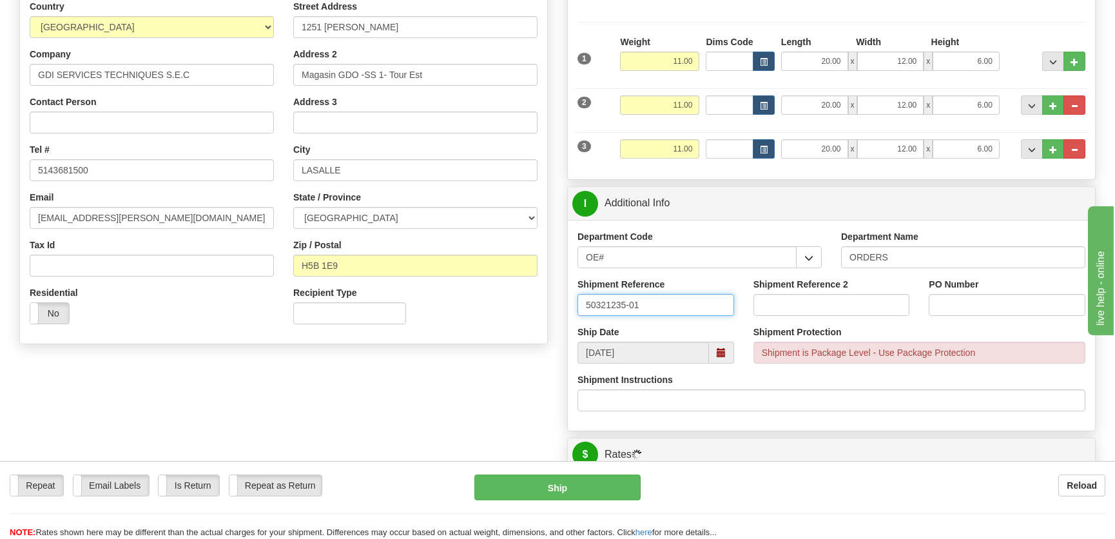
type input "50321235-01"
click at [988, 315] on div "PO Number" at bounding box center [1007, 302] width 176 height 48
click at [985, 302] on input "PO Number" at bounding box center [1007, 305] width 157 height 22
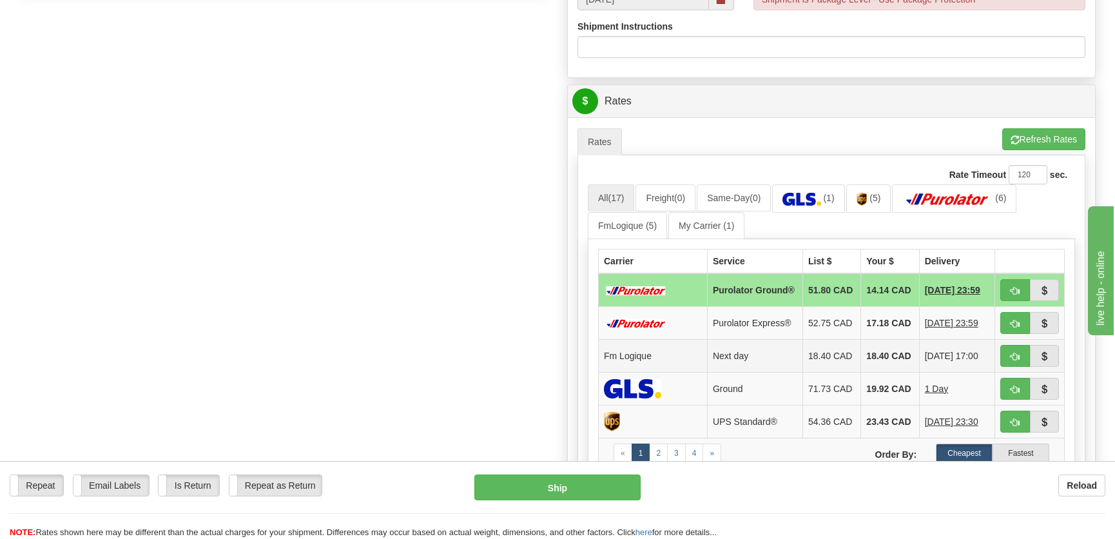
scroll to position [645, 0]
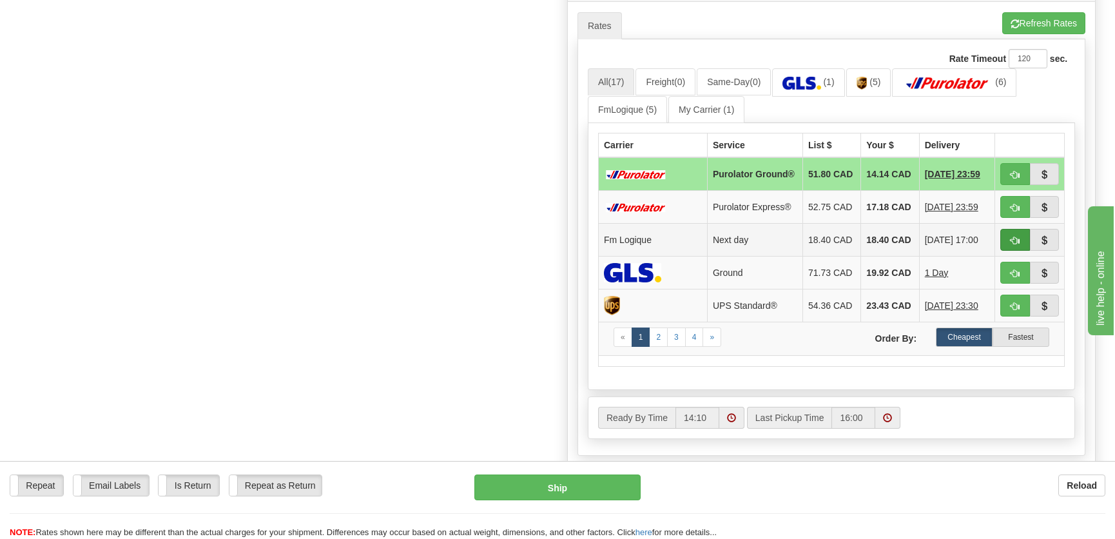
type input "."
click at [1017, 245] on span "button" at bounding box center [1015, 241] width 9 height 8
type input "jour"
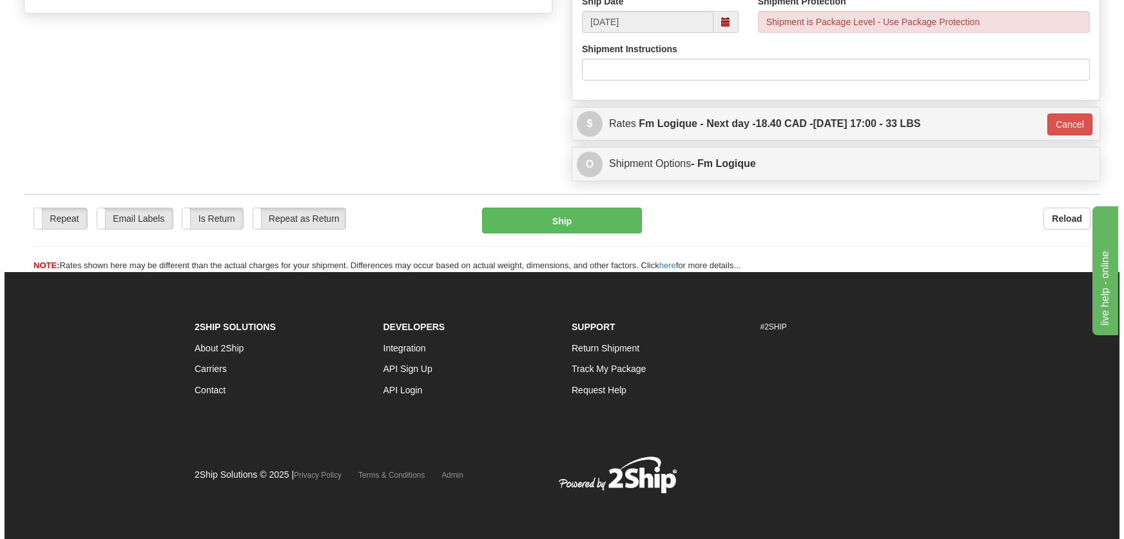
scroll to position [505, 0]
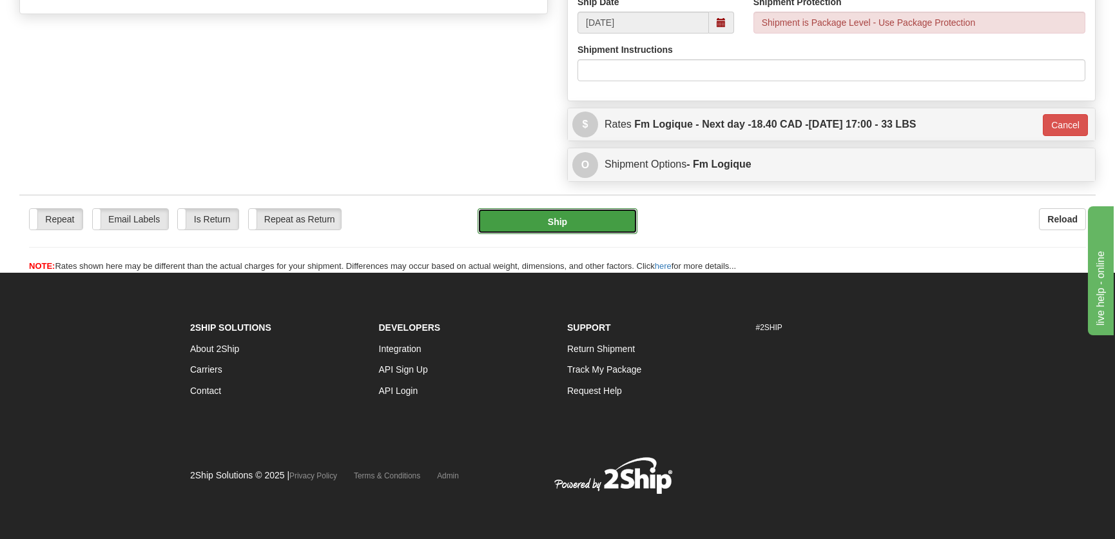
click at [615, 228] on button "Ship" at bounding box center [558, 221] width 160 height 26
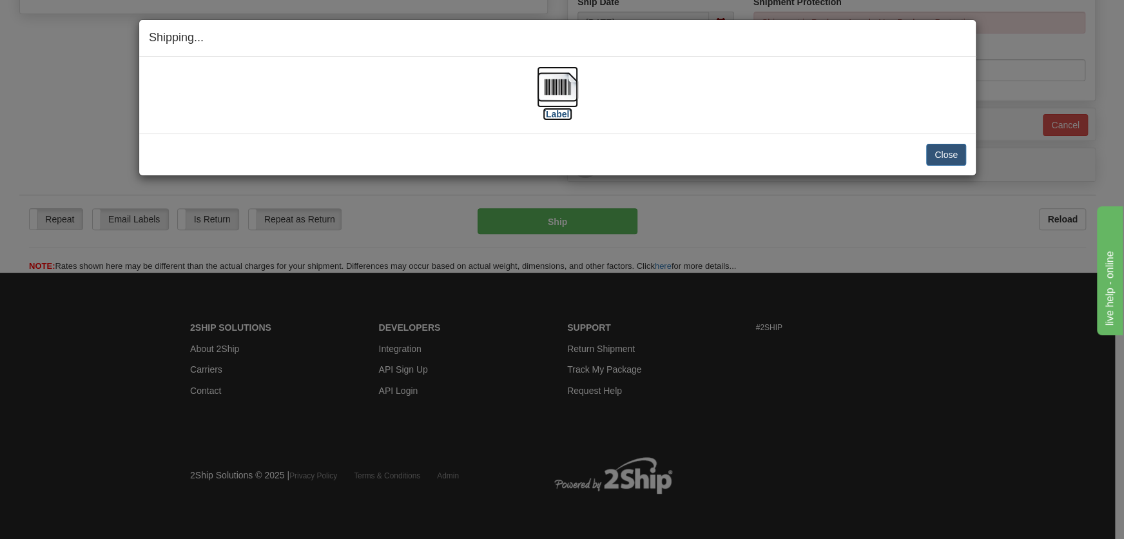
click at [556, 103] on img at bounding box center [557, 86] width 41 height 41
click at [935, 146] on button "Close" at bounding box center [946, 155] width 40 height 22
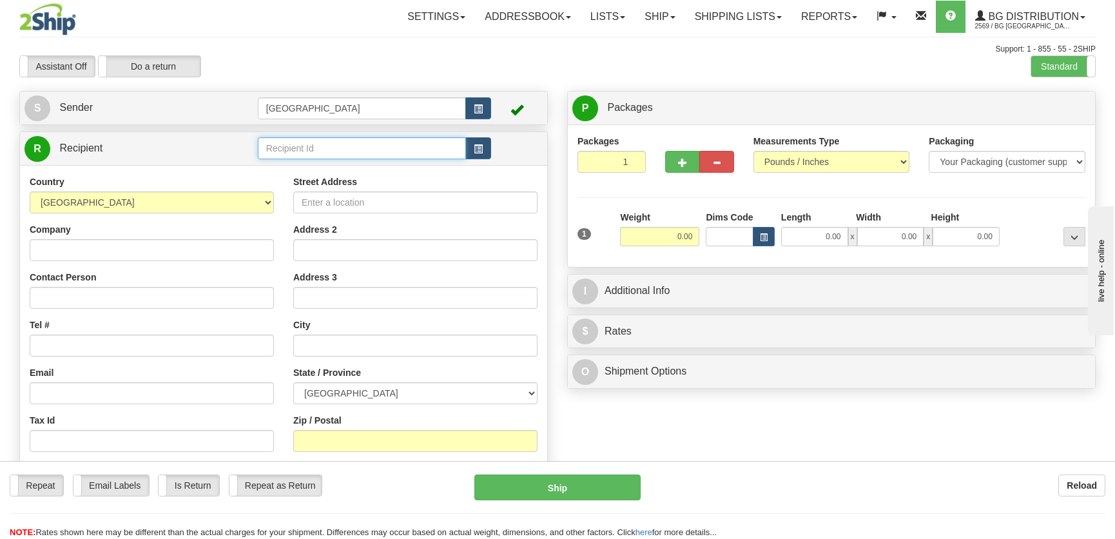
click at [326, 152] on input "text" at bounding box center [362, 148] width 208 height 22
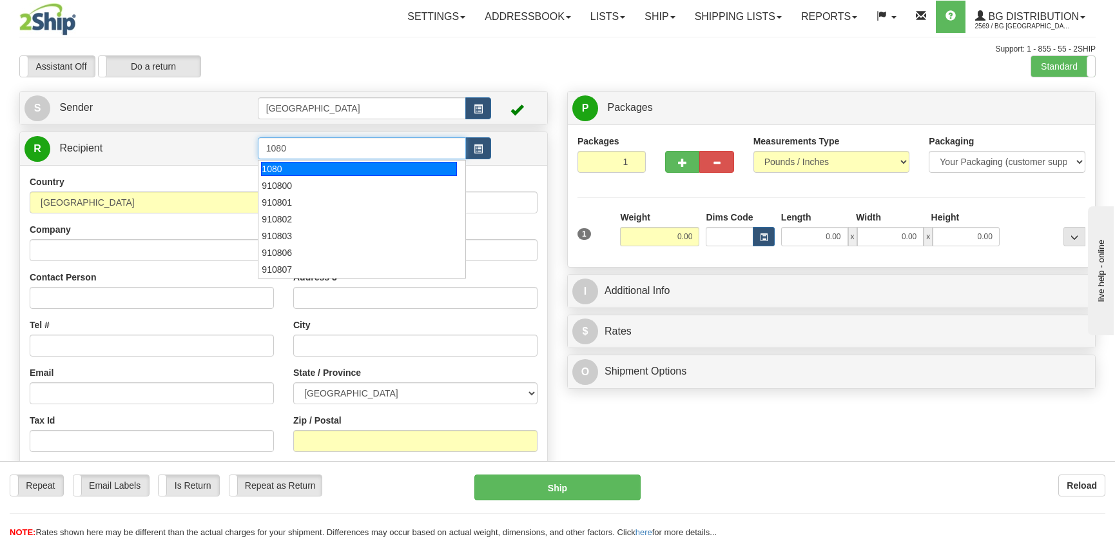
click at [349, 170] on div "1080" at bounding box center [358, 169] width 195 height 14
type input "1080"
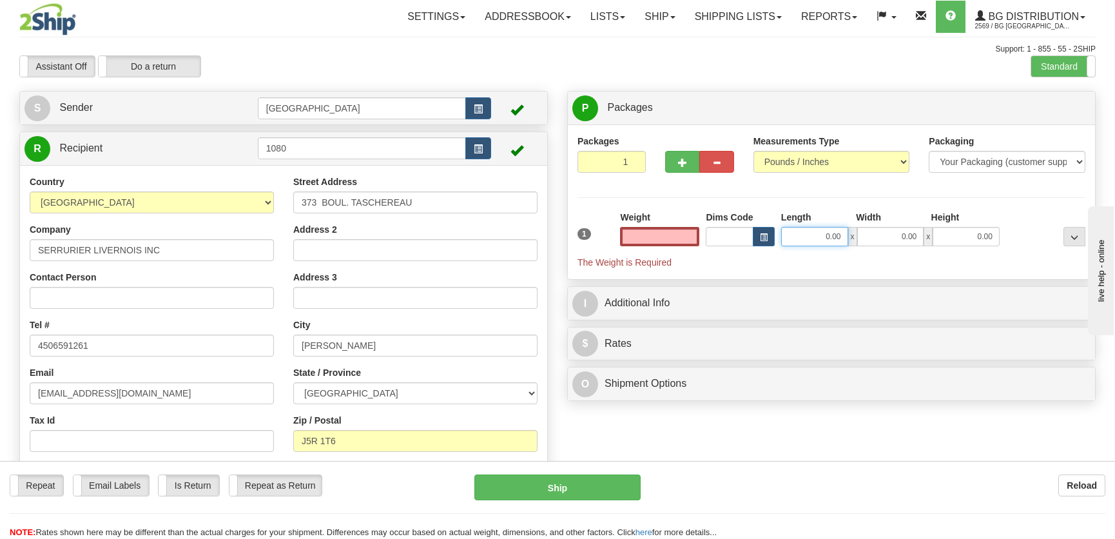
type input "0.00"
click at [838, 242] on input "0.00" at bounding box center [814, 236] width 67 height 19
type input "17.00"
type input "6.00"
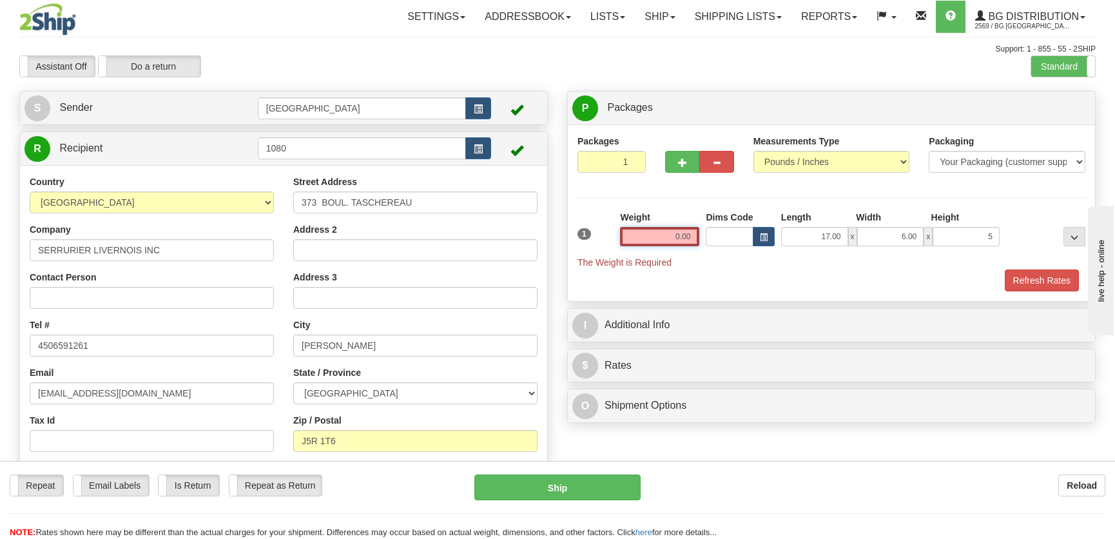
type input "5.00"
click at [672, 238] on input "0.00" at bounding box center [659, 236] width 79 height 19
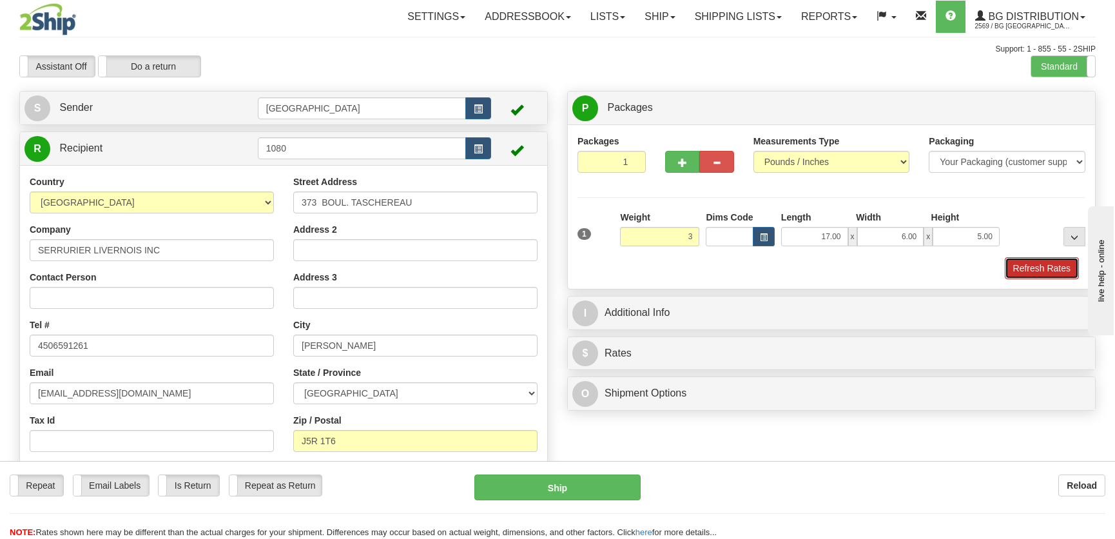
click at [1026, 266] on button "Refresh Rates" at bounding box center [1042, 268] width 74 height 22
type input "3.00"
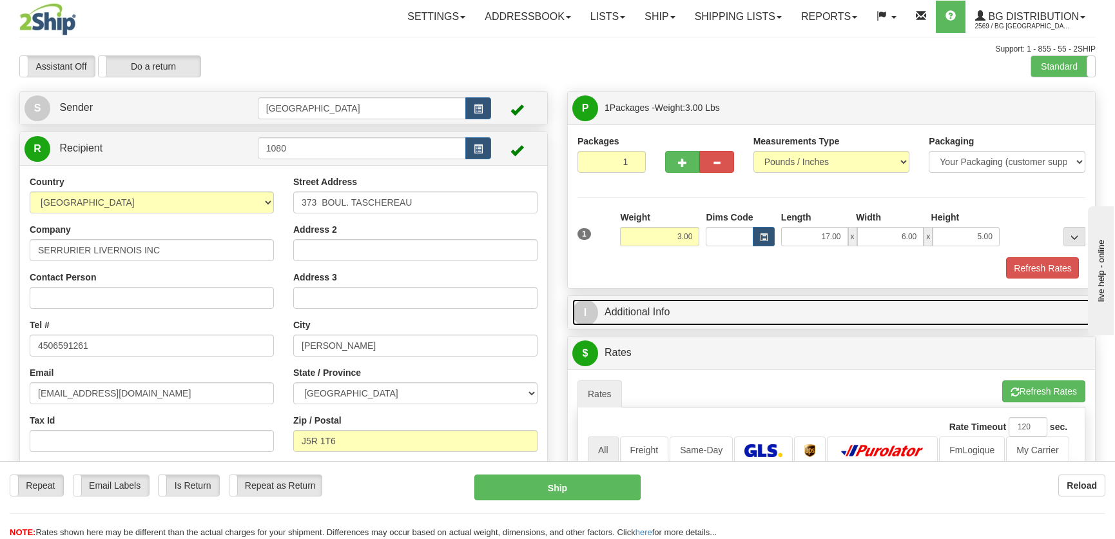
click at [968, 299] on link "I Additional Info" at bounding box center [831, 312] width 518 height 26
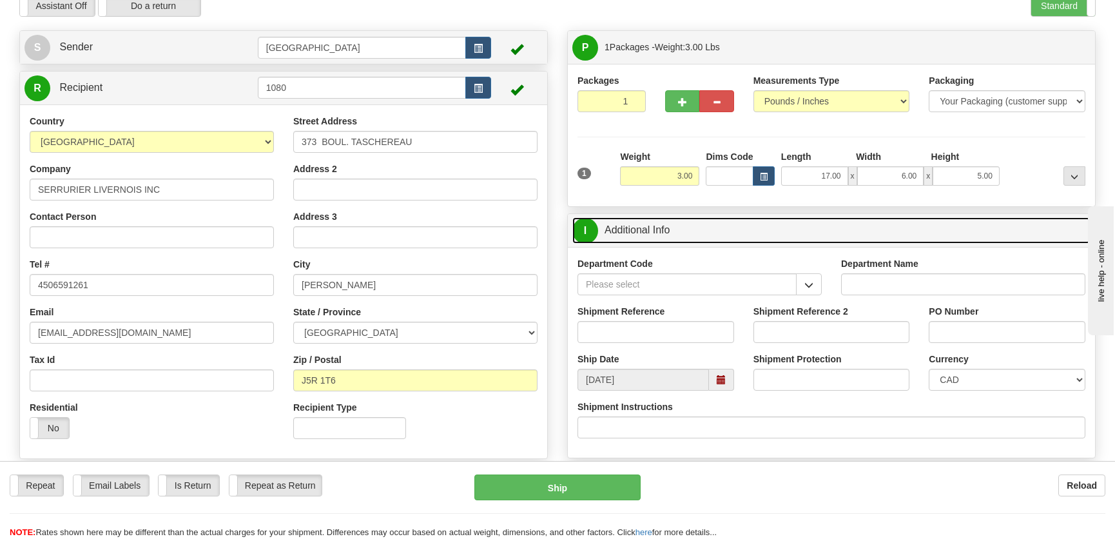
scroll to position [117, 0]
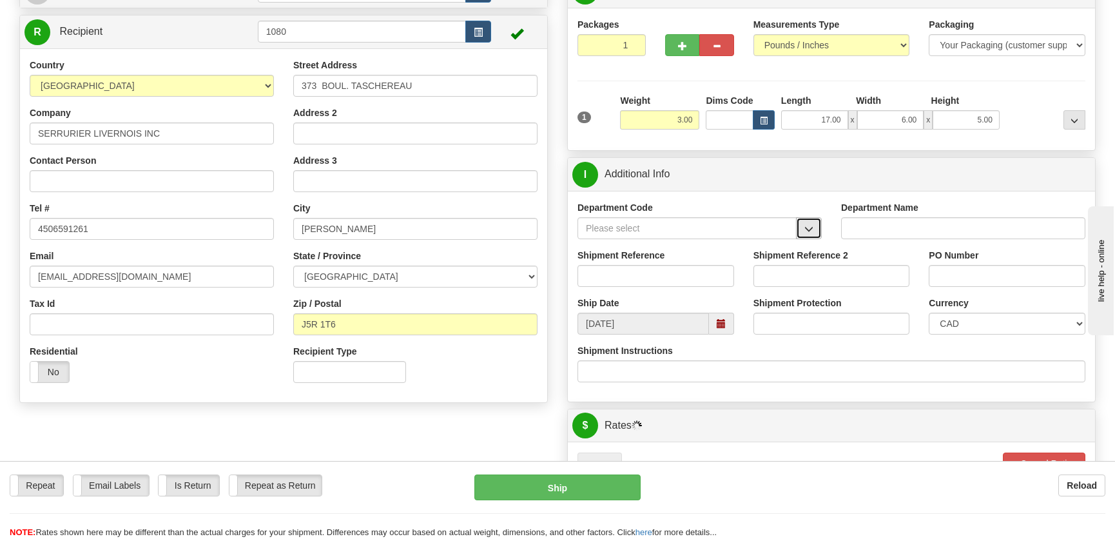
click at [812, 217] on button "button" at bounding box center [809, 228] width 26 height 22
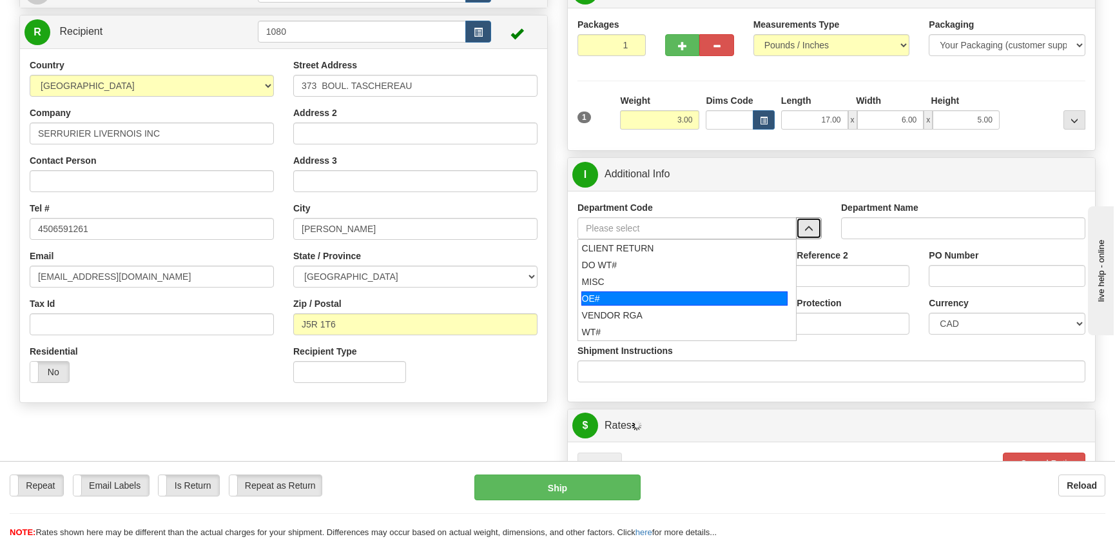
click at [644, 299] on div "OE#" at bounding box center [684, 298] width 207 height 14
type input "OE#"
type input "ORDERS"
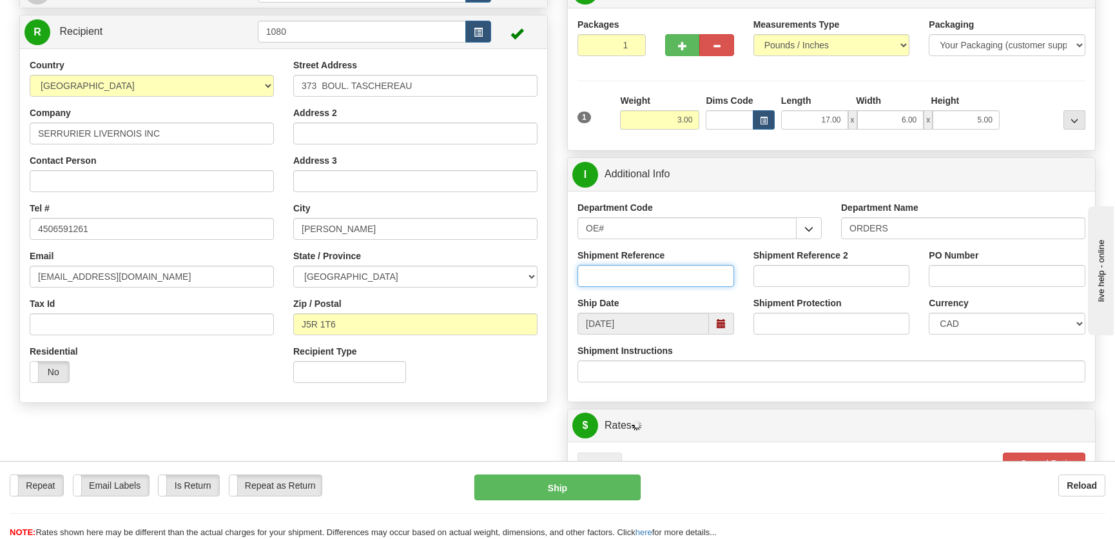
click at [659, 274] on input "Shipment Reference" at bounding box center [655, 276] width 157 height 22
type input "5"
type input "50322225-01"
click at [957, 276] on input "PO Number" at bounding box center [1007, 276] width 157 height 22
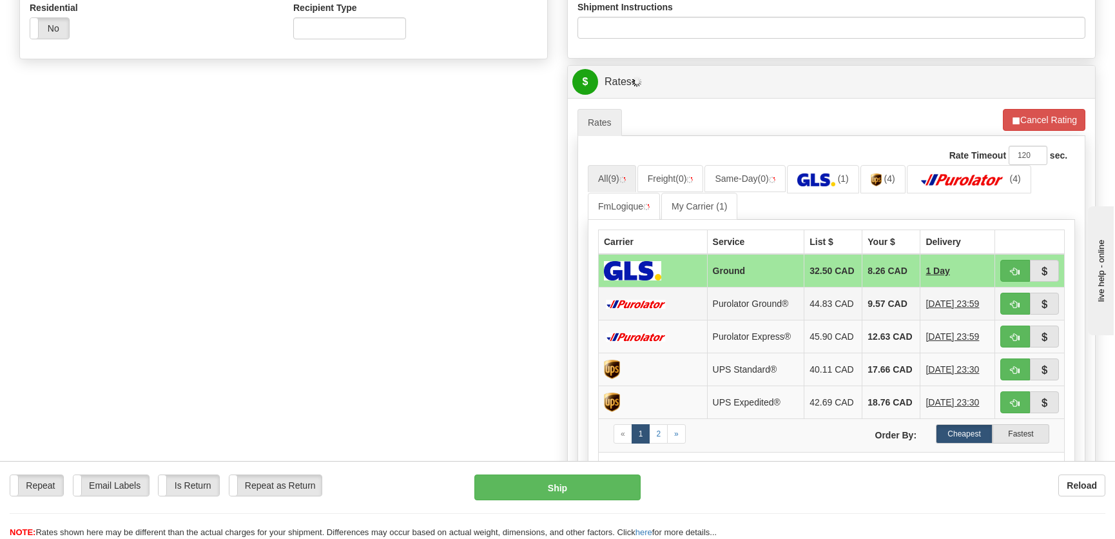
scroll to position [527, 0]
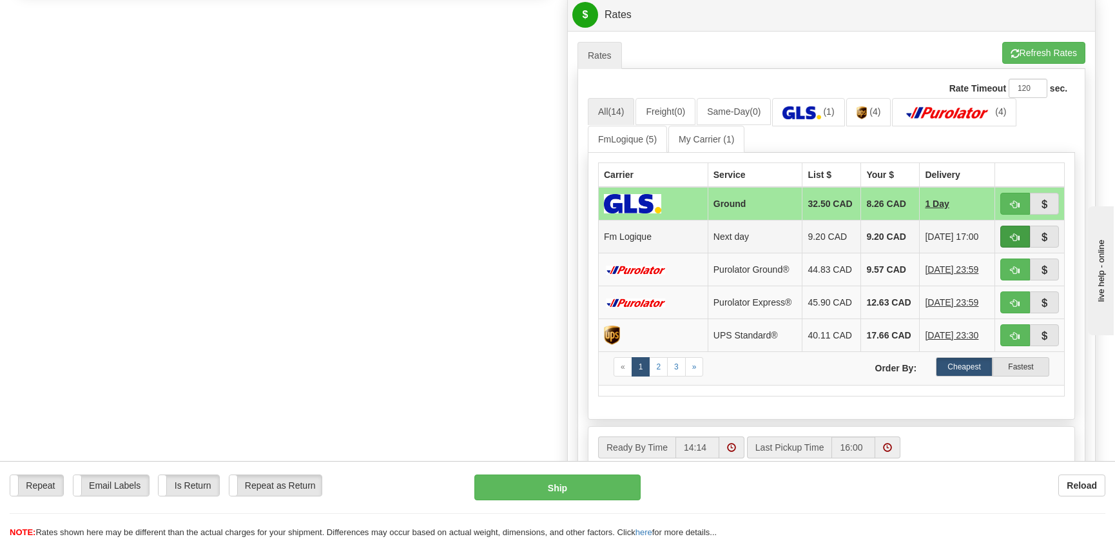
type input "."
click at [1009, 228] on button "button" at bounding box center [1015, 237] width 30 height 22
type input "jour"
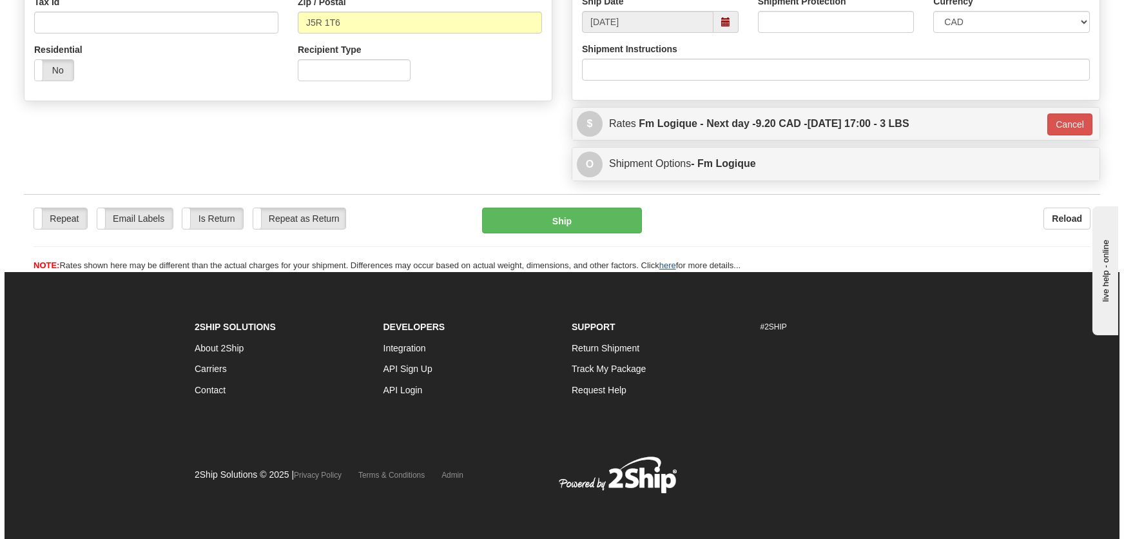
scroll to position [418, 0]
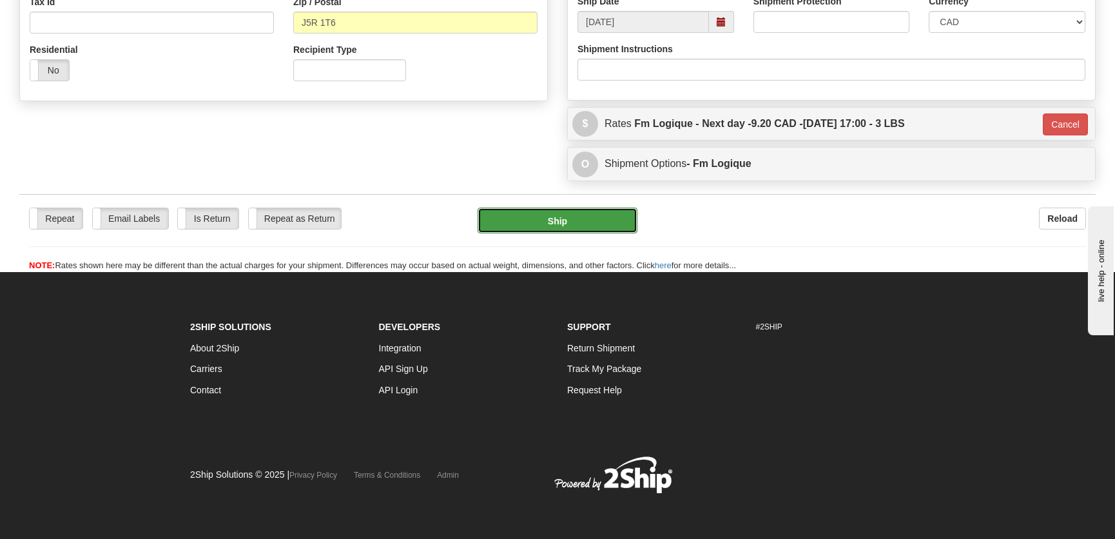
click at [592, 220] on button "Ship" at bounding box center [558, 221] width 160 height 26
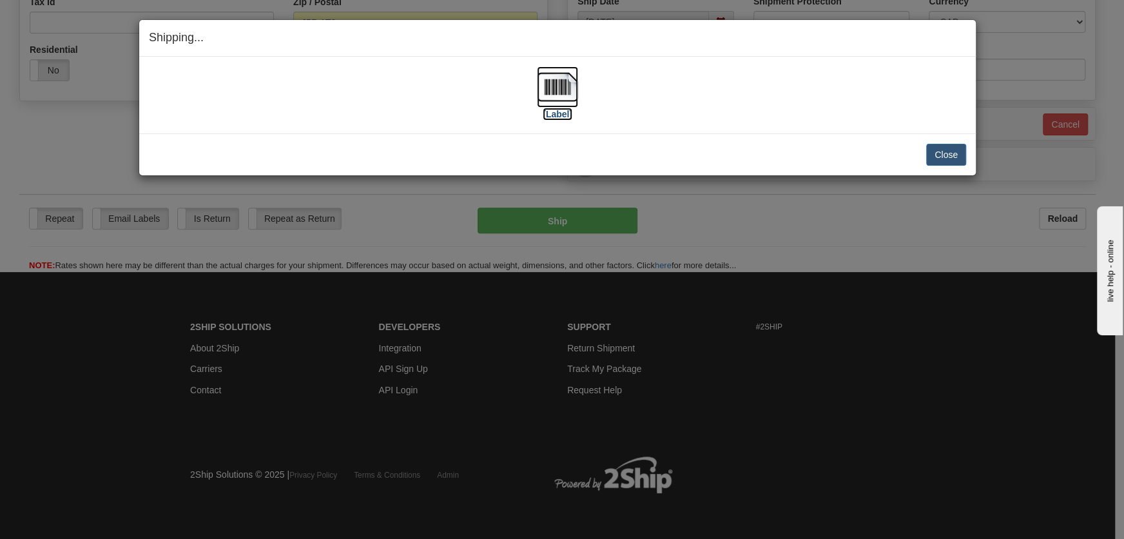
click at [556, 108] on label "[Label]" at bounding box center [558, 114] width 30 height 13
click at [943, 151] on button "Close" at bounding box center [946, 155] width 40 height 22
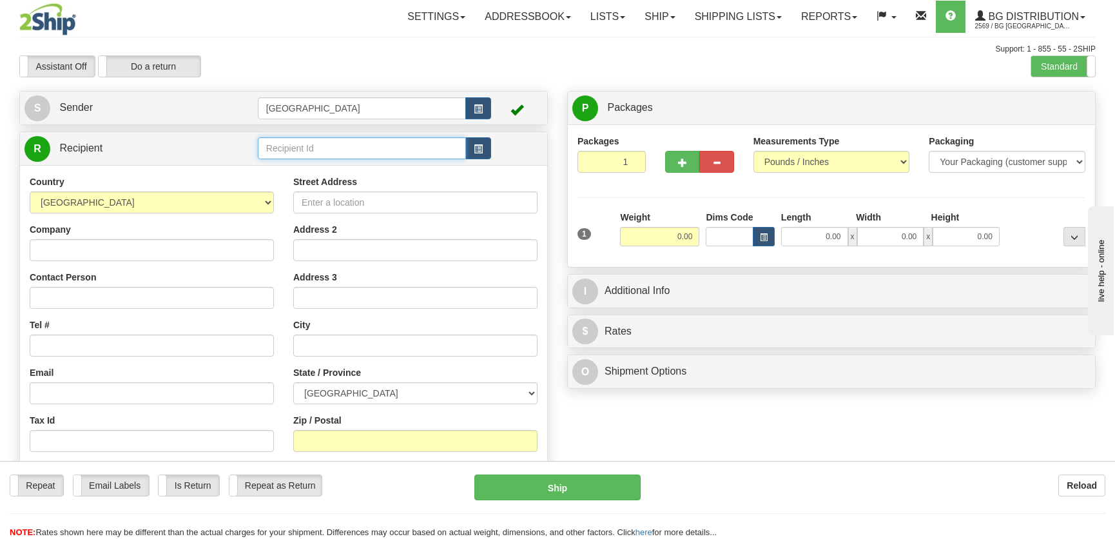
click at [302, 151] on input "text" at bounding box center [362, 148] width 208 height 22
type input "5549"
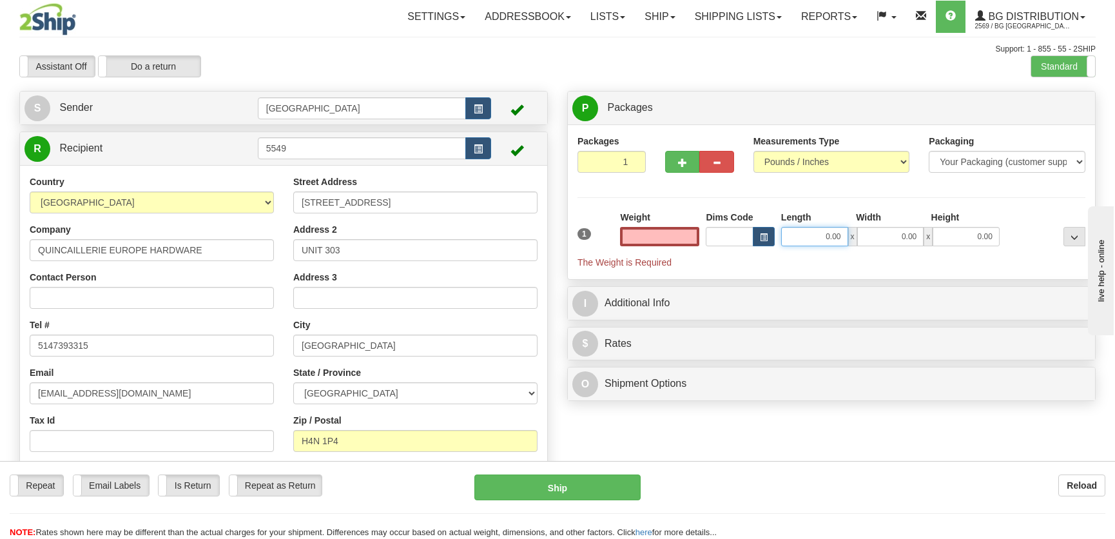
type input "0.00"
click at [844, 232] on input "0.00" at bounding box center [814, 236] width 67 height 19
type input "52.00"
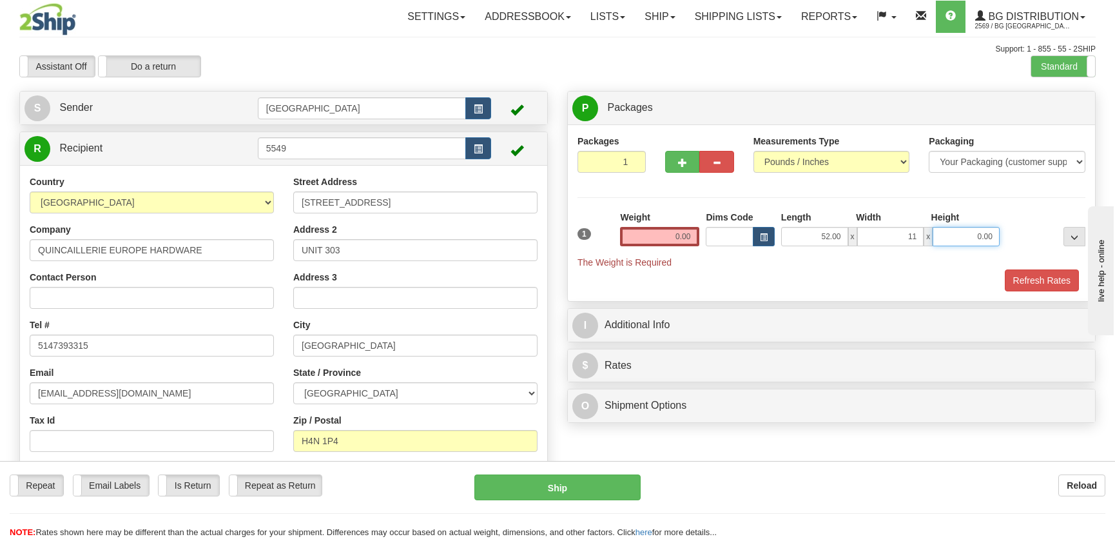
type input "11.00"
type input "5.00"
click at [667, 226] on div "Weight 0.00" at bounding box center [659, 228] width 79 height 35
click at [676, 245] on input "0.00" at bounding box center [659, 236] width 79 height 19
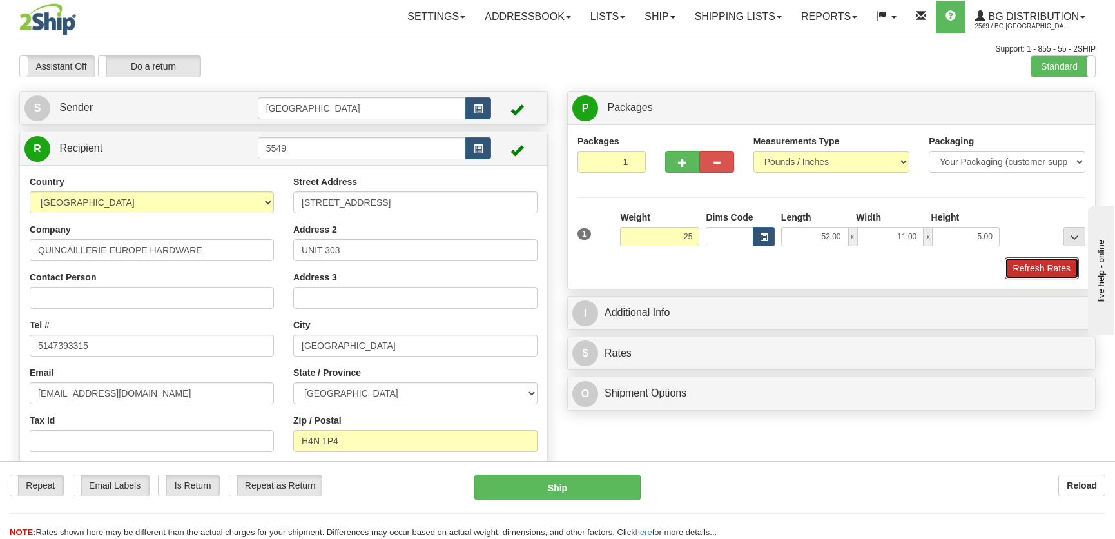
type input "25.00"
click at [1015, 269] on button "Refresh Rates" at bounding box center [1042, 268] width 74 height 22
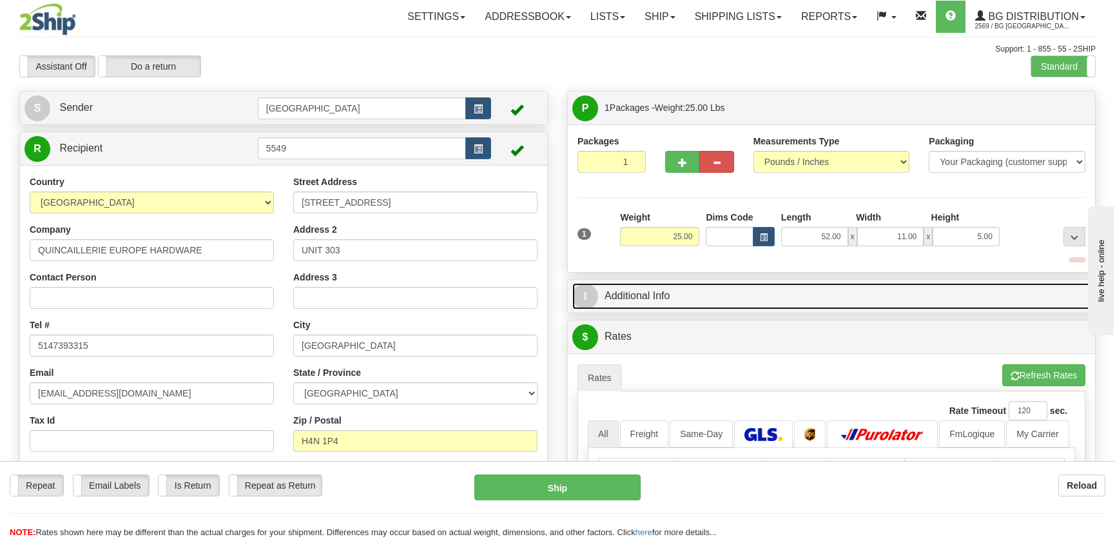
click at [929, 296] on link "I Additional Info" at bounding box center [831, 296] width 518 height 26
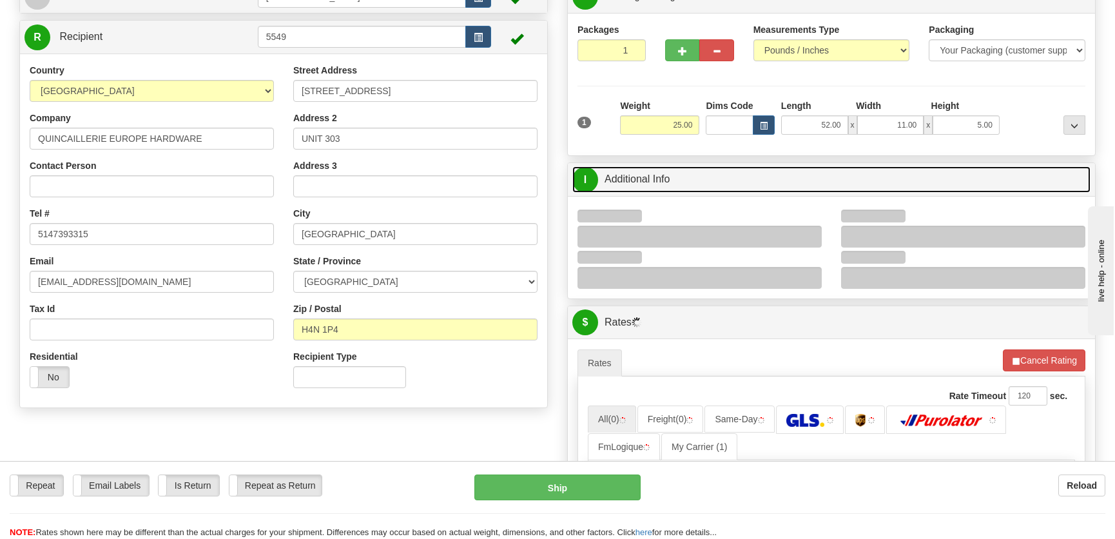
scroll to position [117, 0]
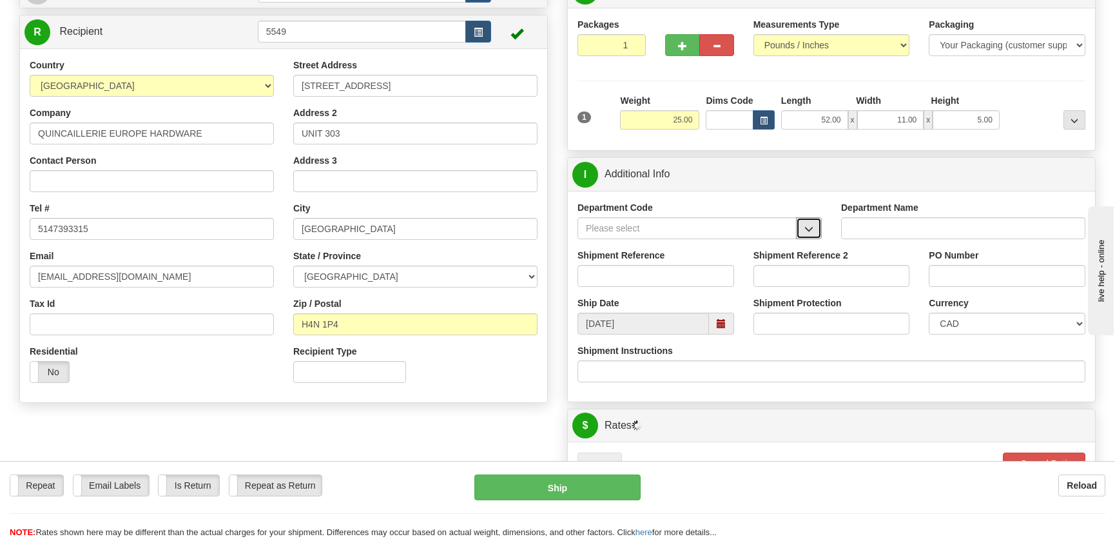
drag, startPoint x: 808, startPoint y: 218, endPoint x: 786, endPoint y: 238, distance: 29.2
click at [808, 218] on button "button" at bounding box center [809, 228] width 26 height 22
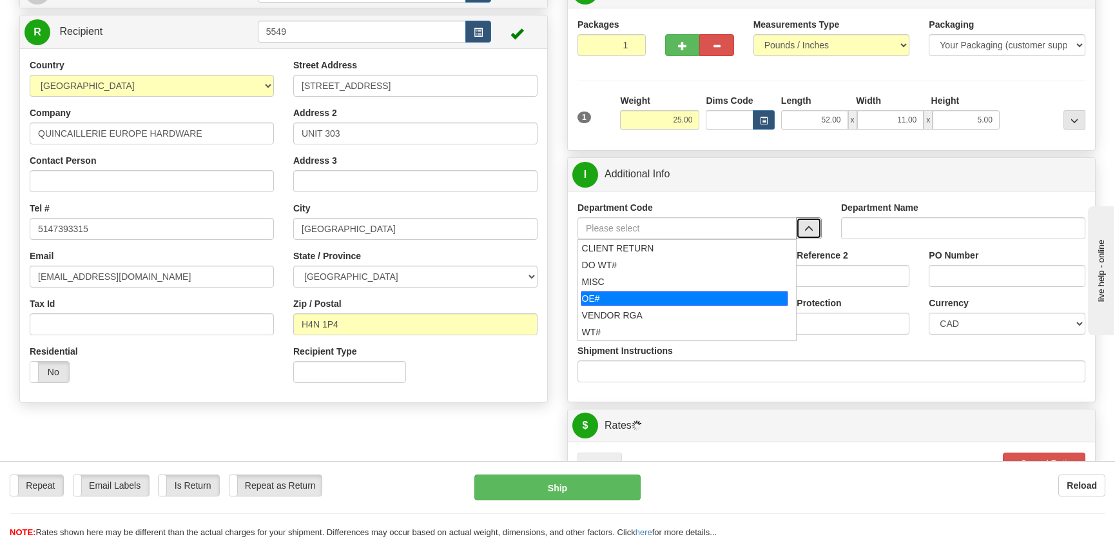
click at [631, 297] on div "OE#" at bounding box center [684, 298] width 207 height 14
type input "OE#"
type input "ORDERS"
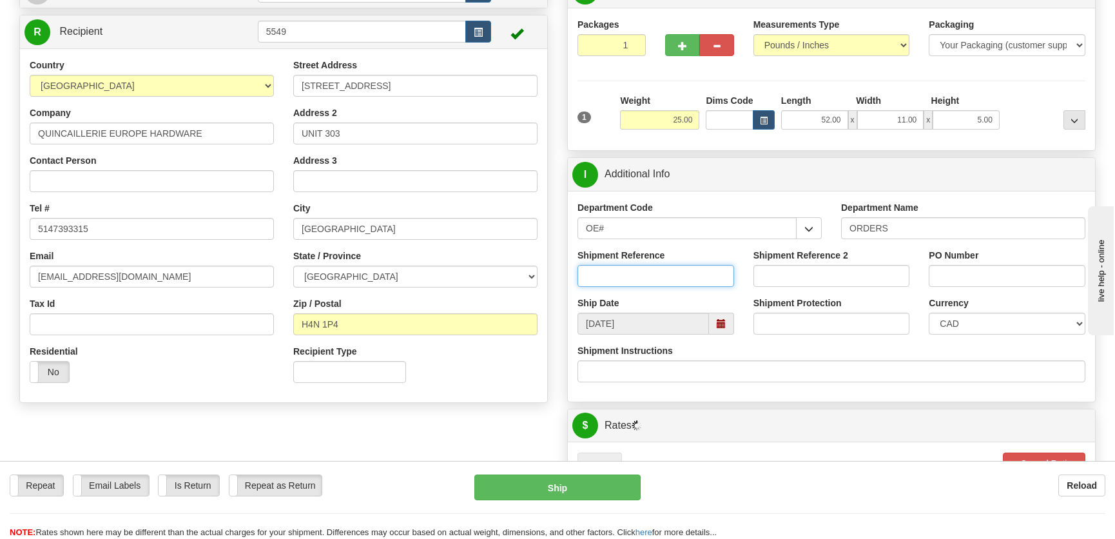
click at [656, 267] on input "Shipment Reference" at bounding box center [655, 276] width 157 height 22
type input "50319618-03"
click at [980, 269] on input "PO Number" at bounding box center [1007, 276] width 157 height 22
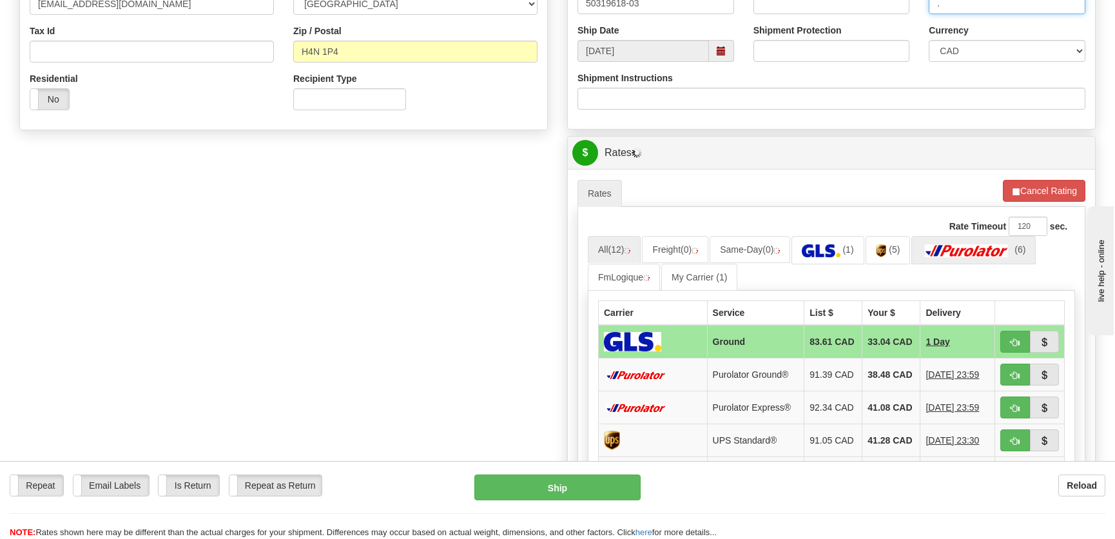
scroll to position [410, 0]
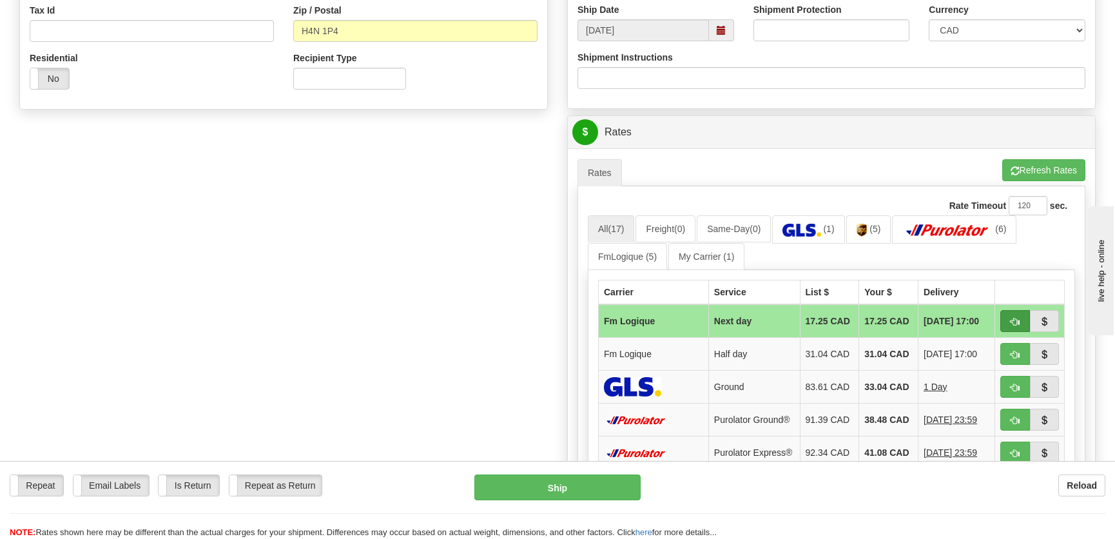
type input "."
click at [1016, 322] on span "button" at bounding box center [1015, 322] width 9 height 8
type input "jour"
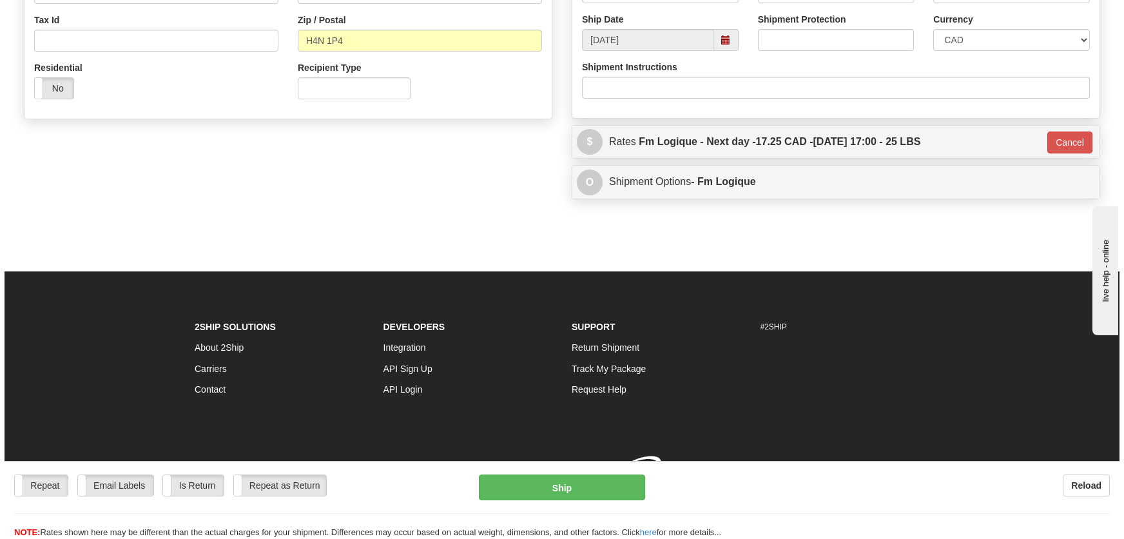
scroll to position [405, 0]
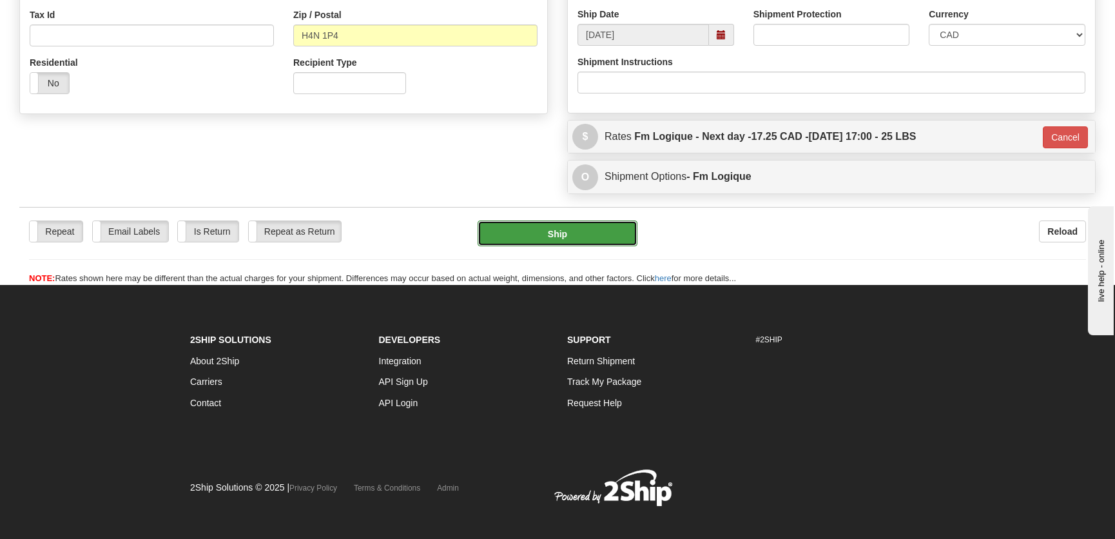
click at [606, 233] on button "Ship" at bounding box center [558, 233] width 160 height 26
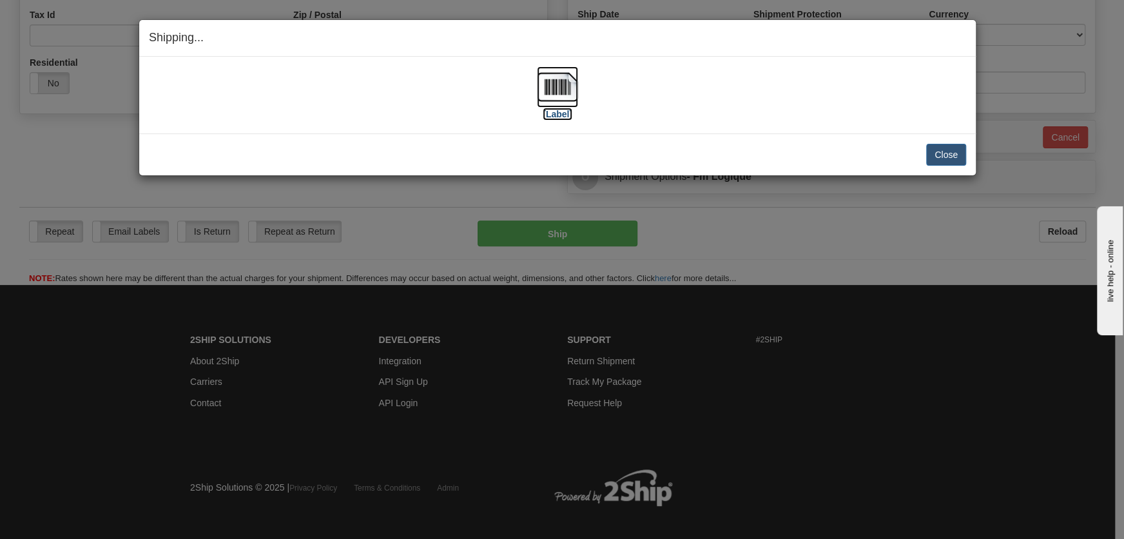
click at [558, 104] on img at bounding box center [557, 86] width 41 height 41
click at [947, 147] on button "Close" at bounding box center [946, 155] width 40 height 22
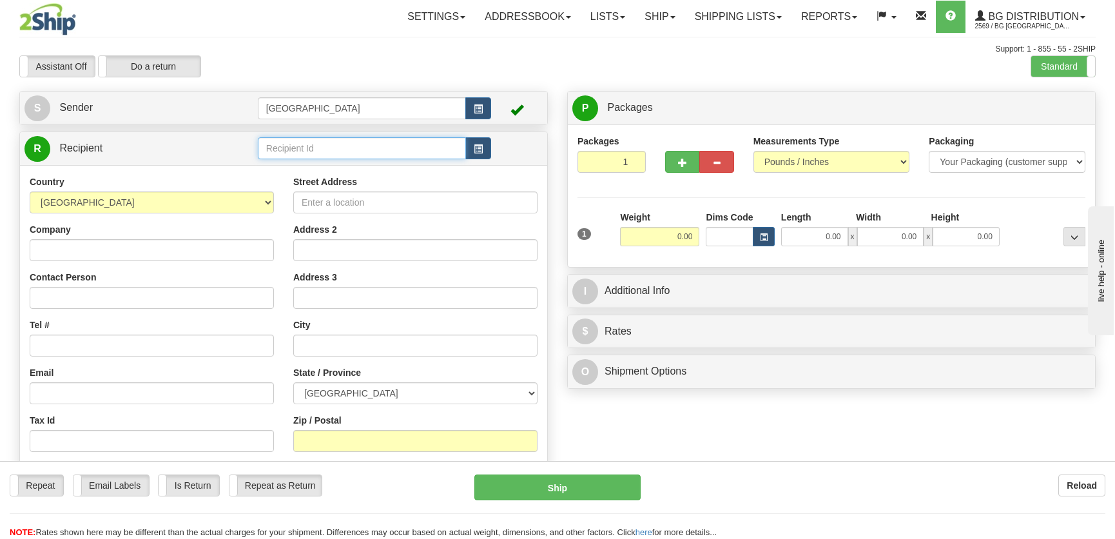
click at [305, 150] on input "text" at bounding box center [362, 148] width 208 height 22
drag, startPoint x: 361, startPoint y: 157, endPoint x: 363, endPoint y: 168, distance: 11.1
click at [363, 168] on body "Training Course Close Toggle navigation Settings Shipping Preferences New Recip…" at bounding box center [557, 269] width 1115 height 539
click at [363, 168] on div "1252" at bounding box center [359, 168] width 194 height 13
type input "1252"
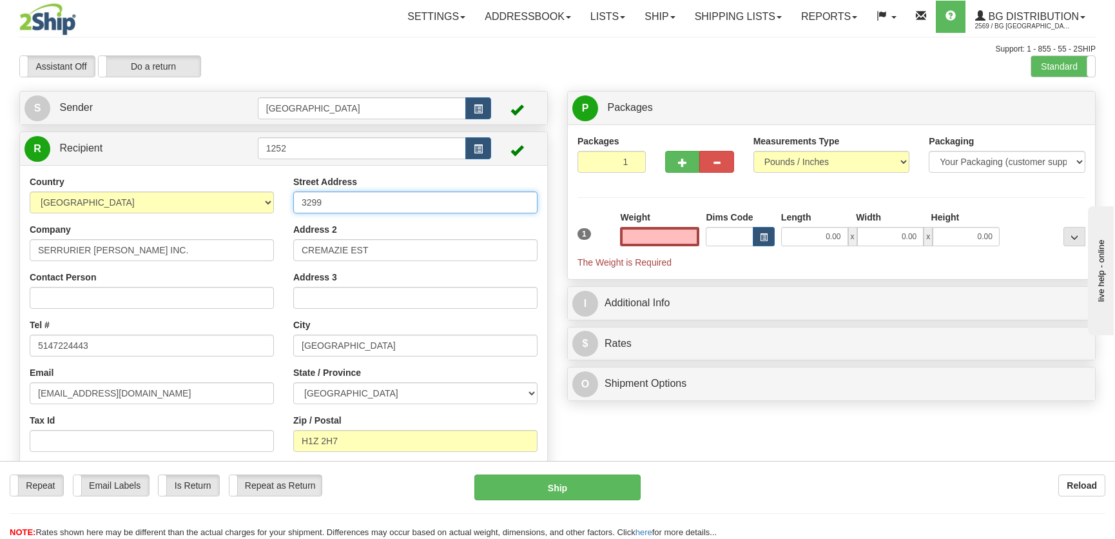
type input "0.00"
drag, startPoint x: 448, startPoint y: 198, endPoint x: 255, endPoint y: 194, distance: 192.7
click at [255, 194] on div "Country AFGHANISTAN ALAND ISLANDS ALBANIA ALGERIA AMERICAN SAMOA ANDORRA ANGOLA…" at bounding box center [283, 342] width 527 height 334
type input "4825 METROPOLITAIN"
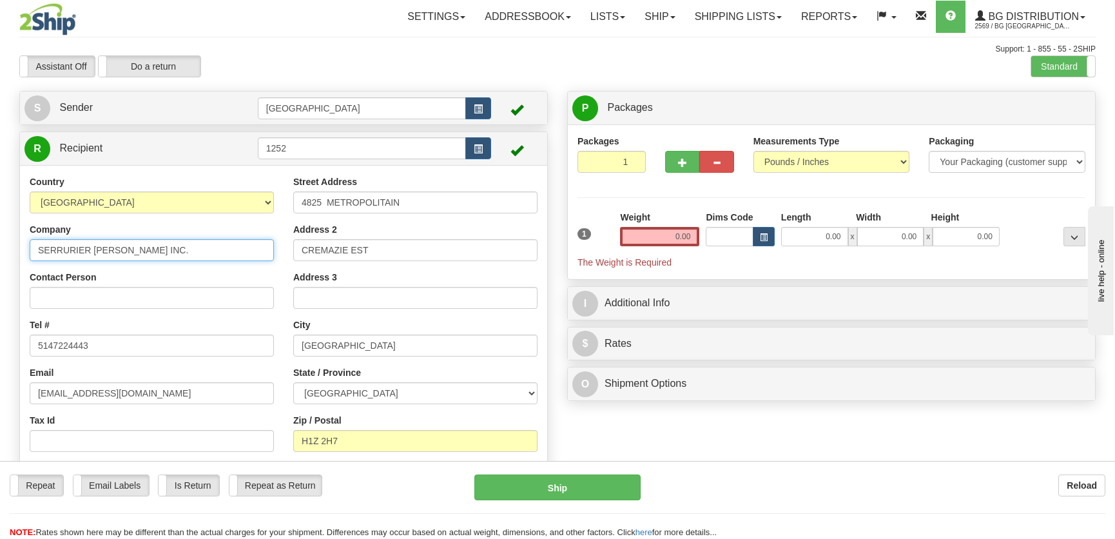
type input "Serrurier Beaubien INC."
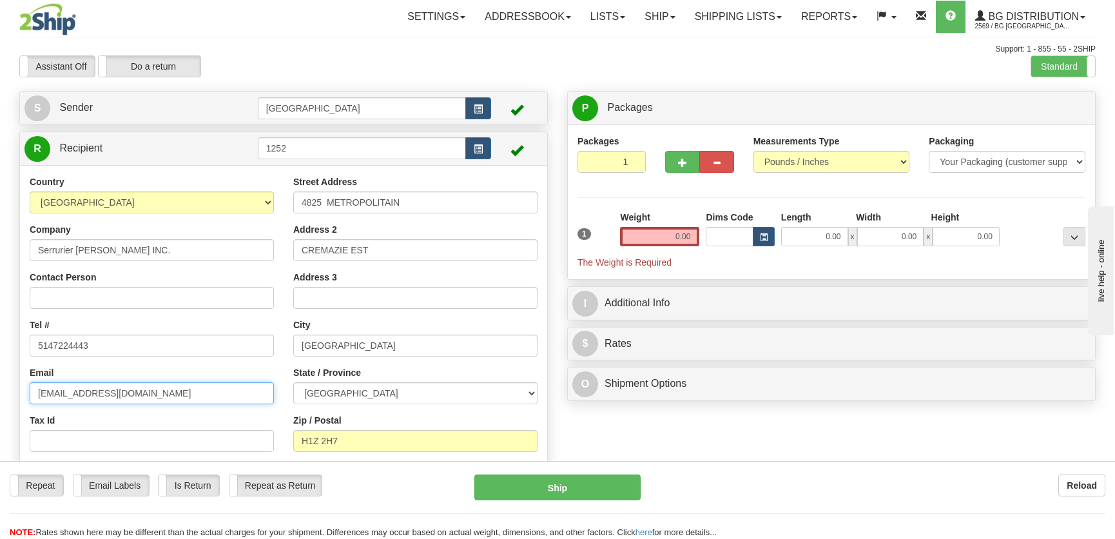
type input "atelierrosemont@bellnet.ca"
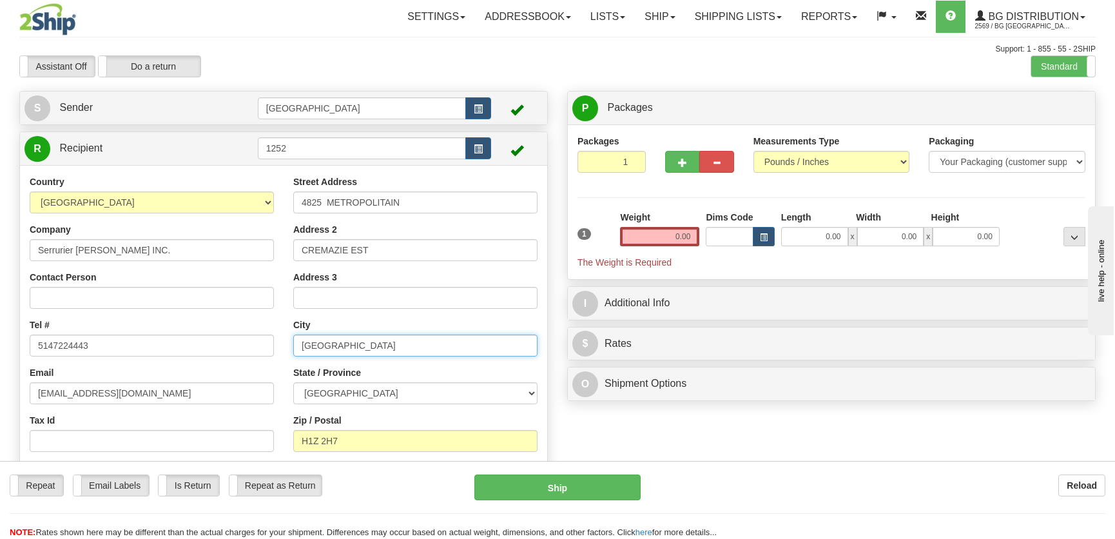
type input "SAINT-LEONARD"
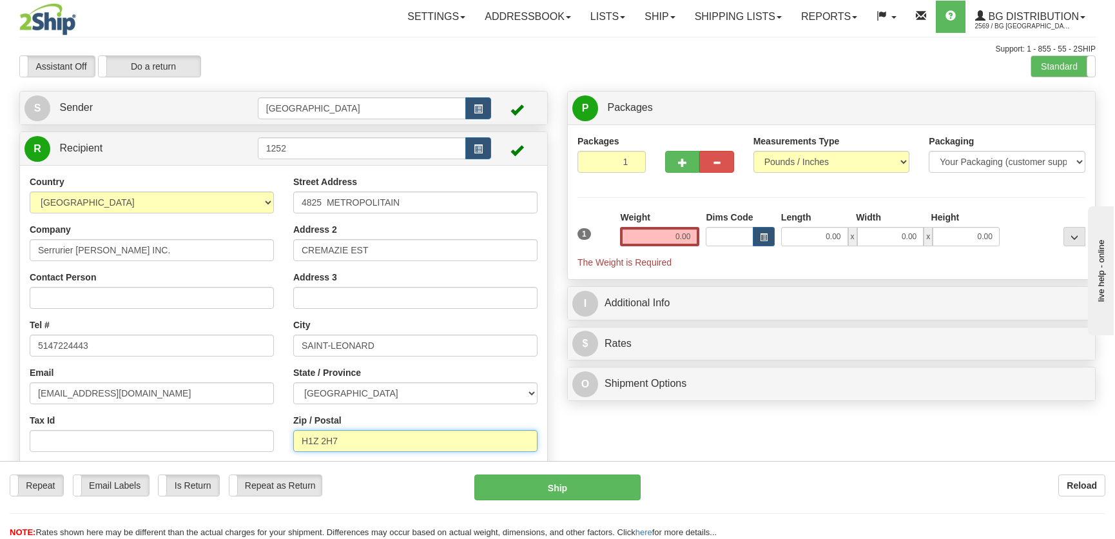
type input "H1R 3J6"
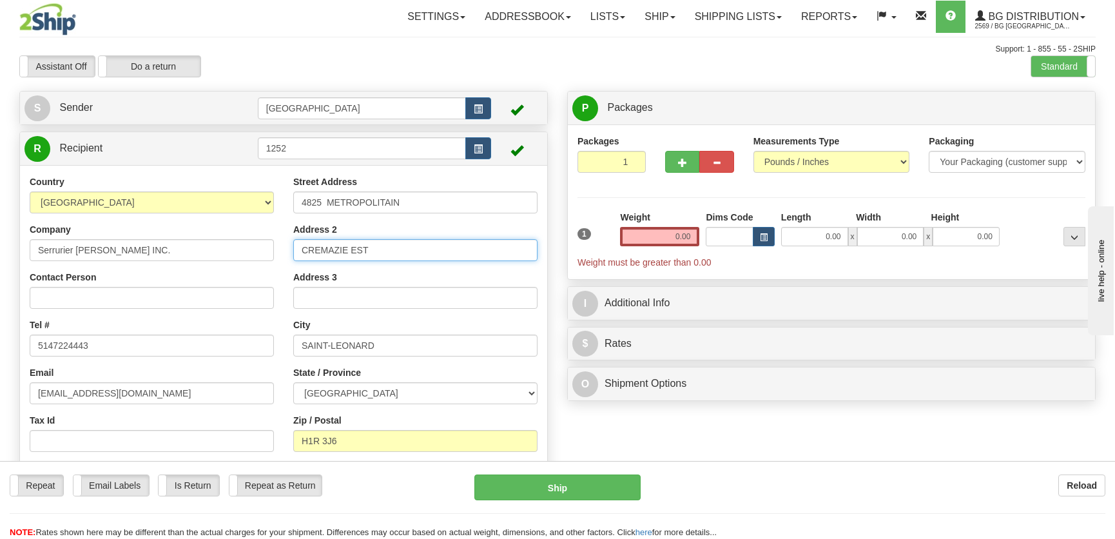
drag, startPoint x: 406, startPoint y: 251, endPoint x: 277, endPoint y: 246, distance: 129.0
click at [277, 246] on div "Country AFGHANISTAN ALAND ISLANDS ALBANIA ALGERIA AMERICAN SAMOA ANDORRA ANGOLA…" at bounding box center [283, 342] width 527 height 334
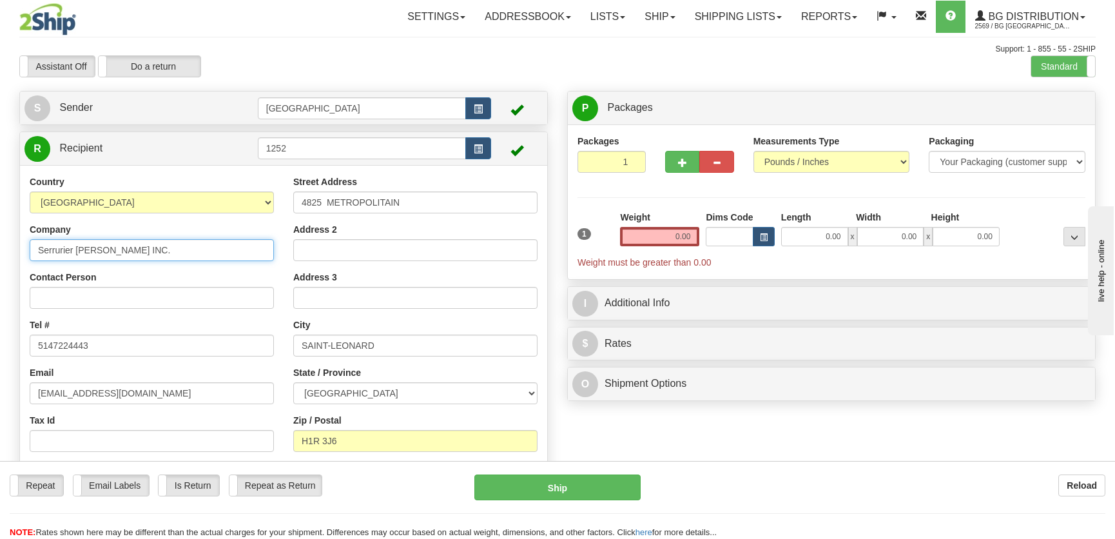
drag, startPoint x: 238, startPoint y: 253, endPoint x: 423, endPoint y: 195, distance: 193.2
click at [230, 254] on input "Serrurier Beaubien INC." at bounding box center [152, 250] width 244 height 22
click at [229, 254] on input "Serrurier Beaubien INC." at bounding box center [152, 250] width 244 height 22
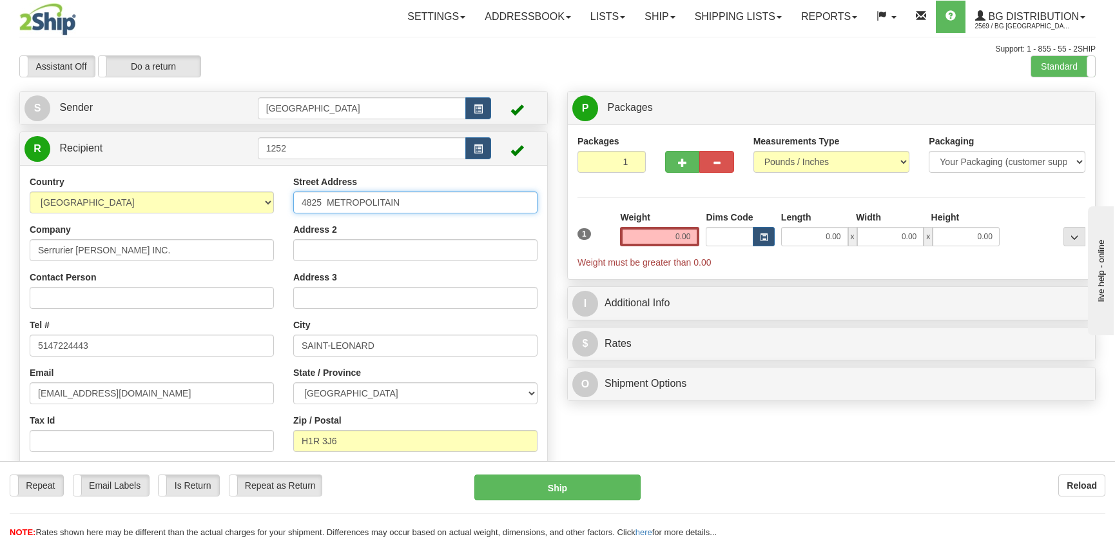
click at [332, 199] on input "4825 METROPOLITAIN" at bounding box center [415, 202] width 244 height 22
click at [288, 195] on div "Street Address 4825 METROPOLITAIN Address 2 Address 3 City SAINT-LEONARD State …" at bounding box center [416, 342] width 264 height 334
click at [1020, 175] on div "Packaging Your Packaging (customer supplied) Envelope (carrier supplied) Pack (…" at bounding box center [1007, 159] width 176 height 48
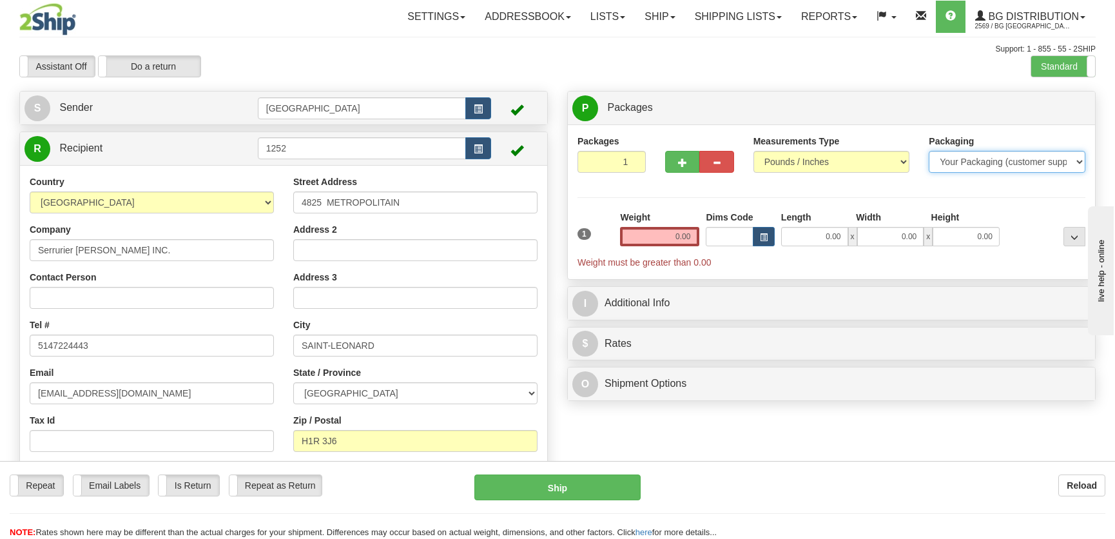
click at [1022, 169] on select "Your Packaging (customer supplied) Envelope (carrier supplied) Pack (carrier su…" at bounding box center [1007, 162] width 157 height 22
select select "2"
click at [929, 151] on select "Your Packaging (customer supplied) Envelope (carrier supplied) Pack (carrier su…" at bounding box center [1007, 162] width 157 height 22
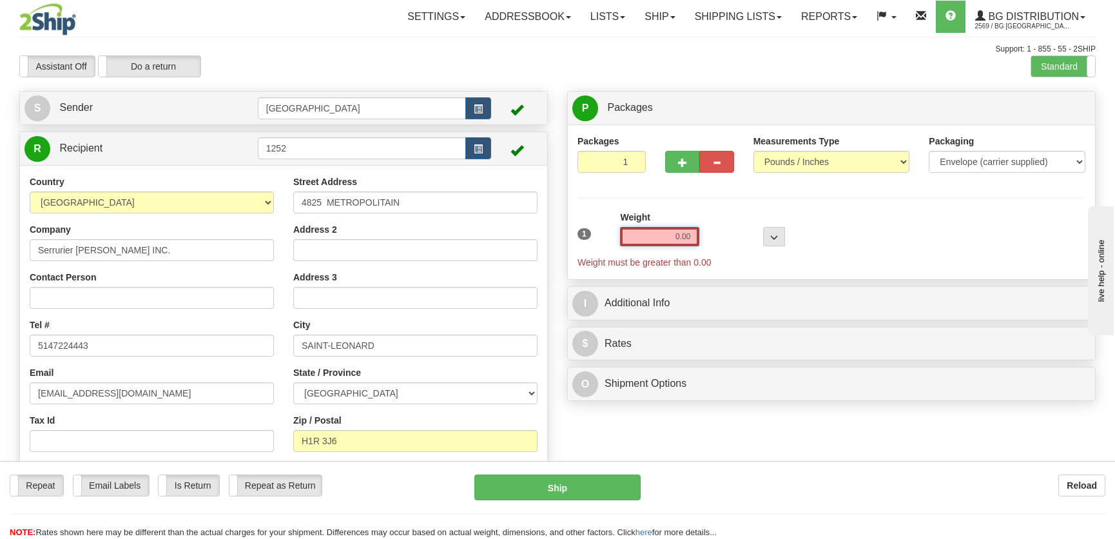
click at [657, 243] on input "0.00" at bounding box center [659, 236] width 79 height 19
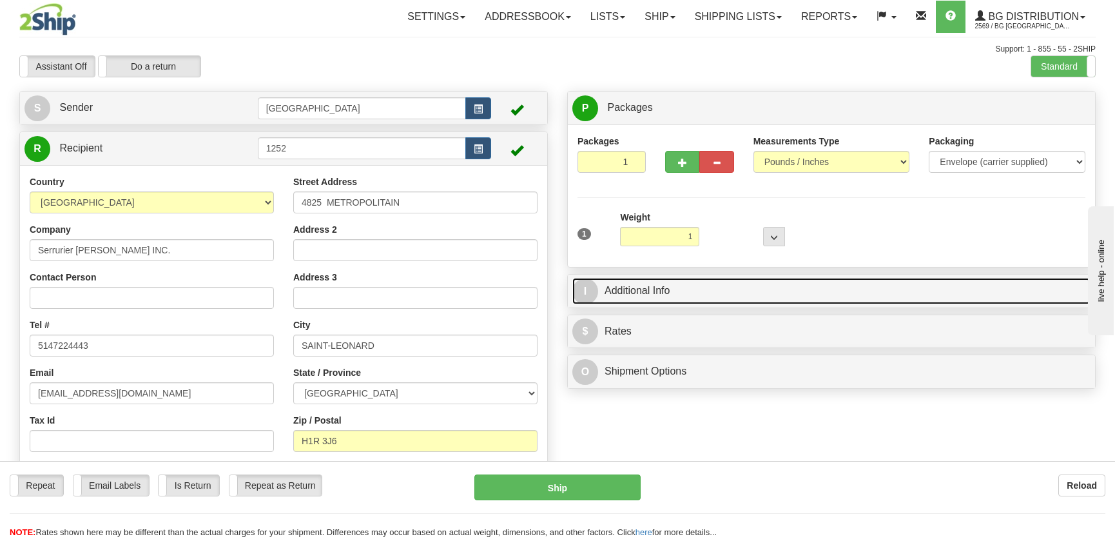
click at [795, 297] on link "I Additional Info" at bounding box center [831, 291] width 518 height 26
type input "1.00"
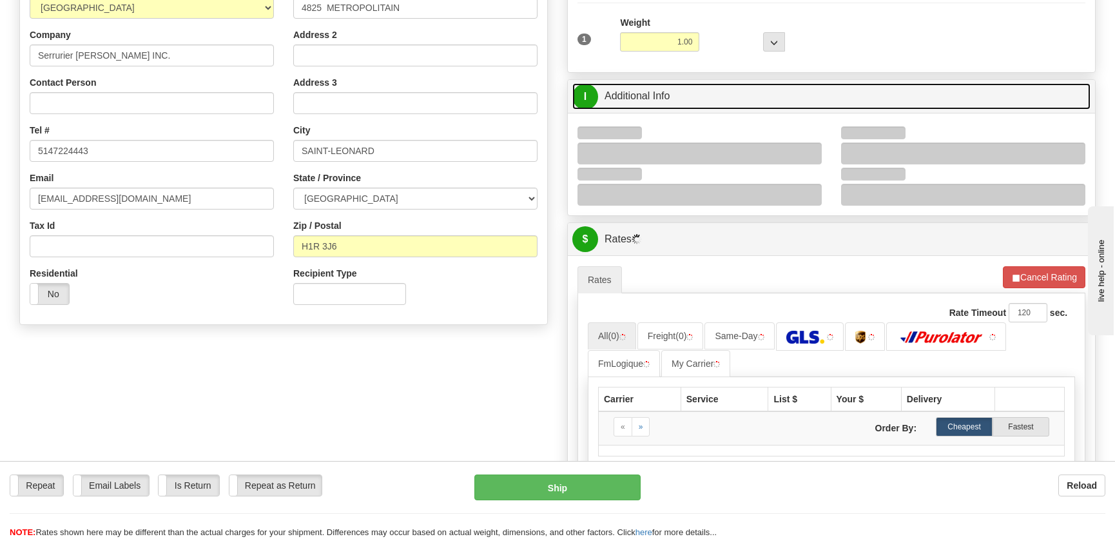
scroll to position [234, 0]
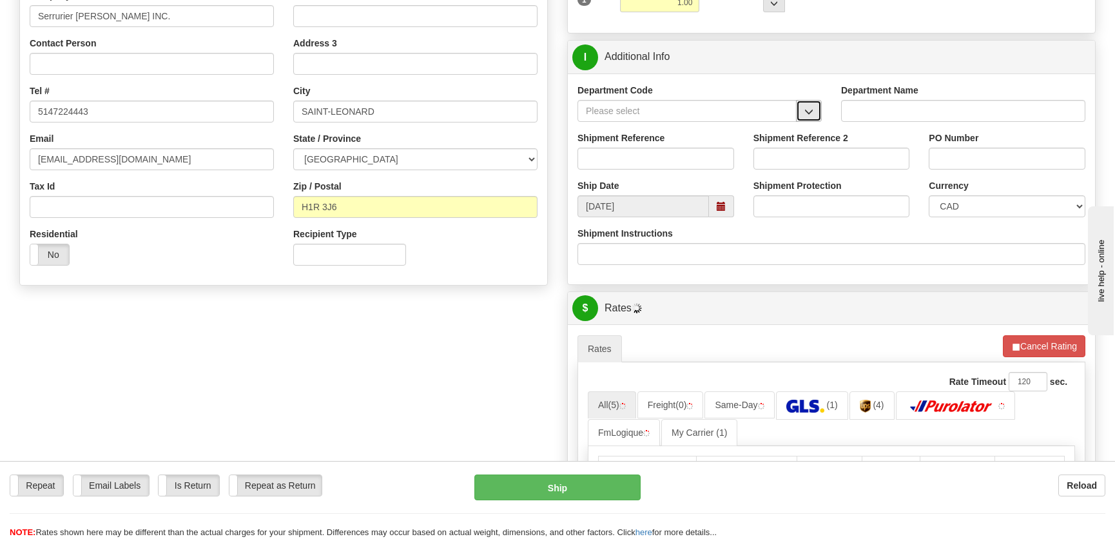
click at [806, 110] on span "button" at bounding box center [808, 112] width 9 height 8
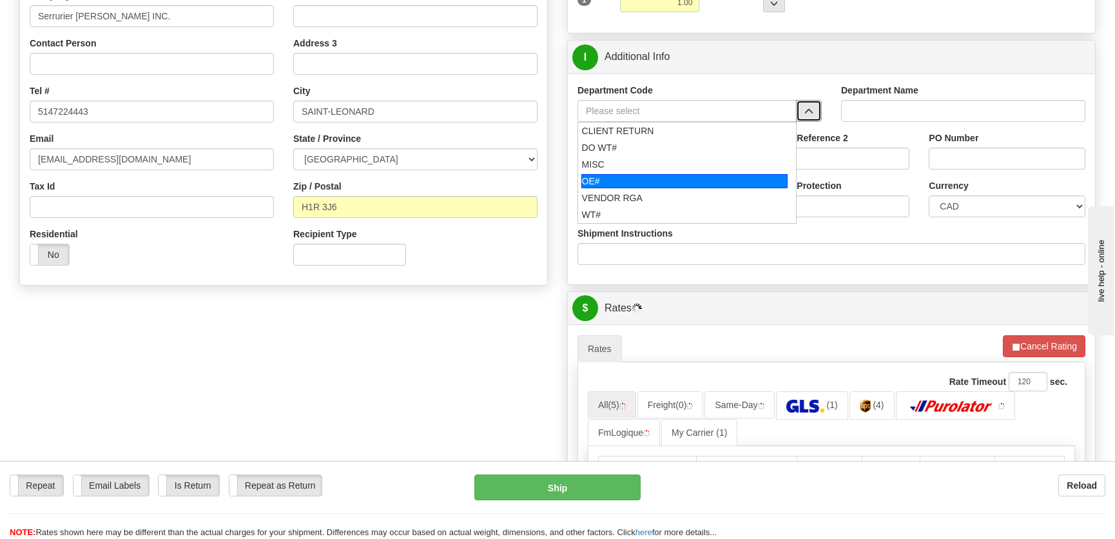
click at [674, 175] on div "OE#" at bounding box center [684, 181] width 207 height 14
type input "OE#"
type input "ORDERS"
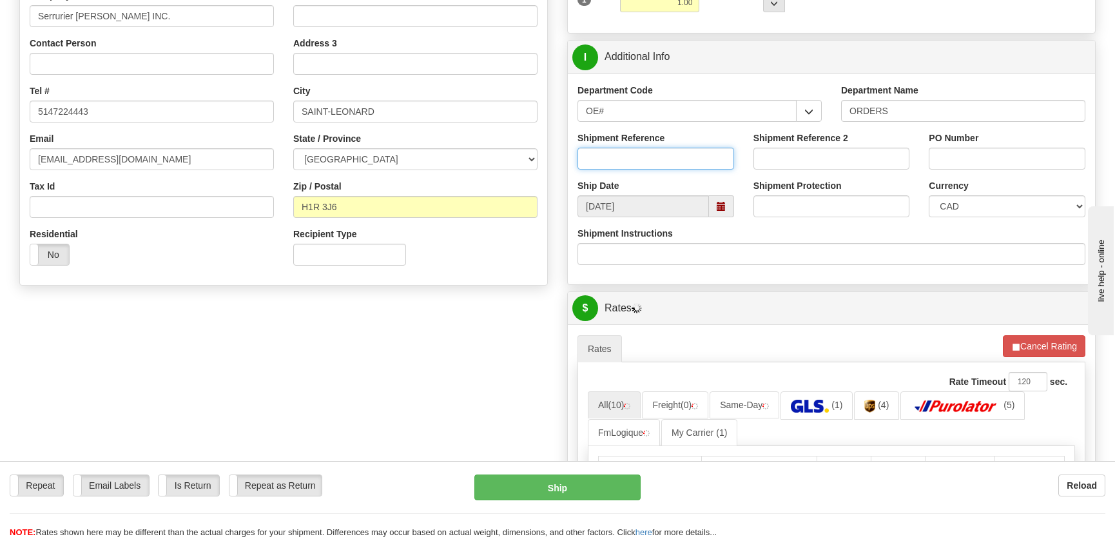
click at [672, 157] on input "Shipment Reference" at bounding box center [655, 159] width 157 height 22
type input "50322126-01"
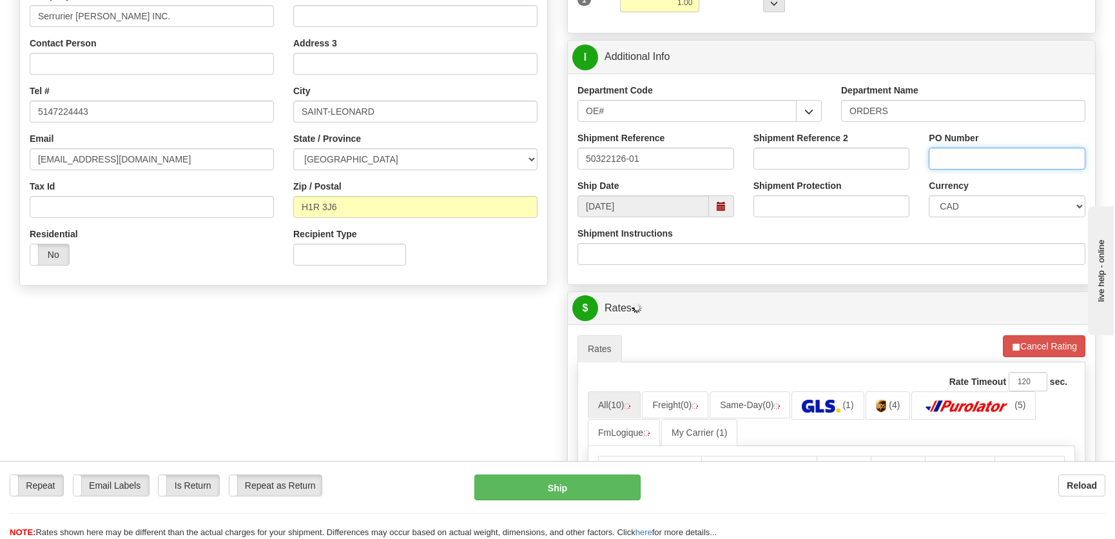
click at [1018, 158] on input "PO Number" at bounding box center [1007, 159] width 157 height 22
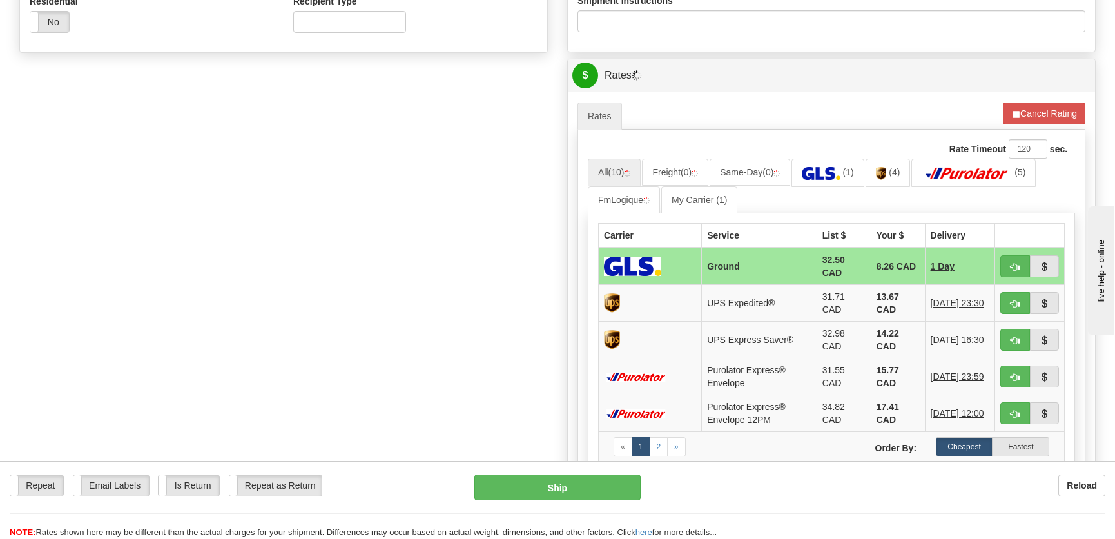
scroll to position [527, 0]
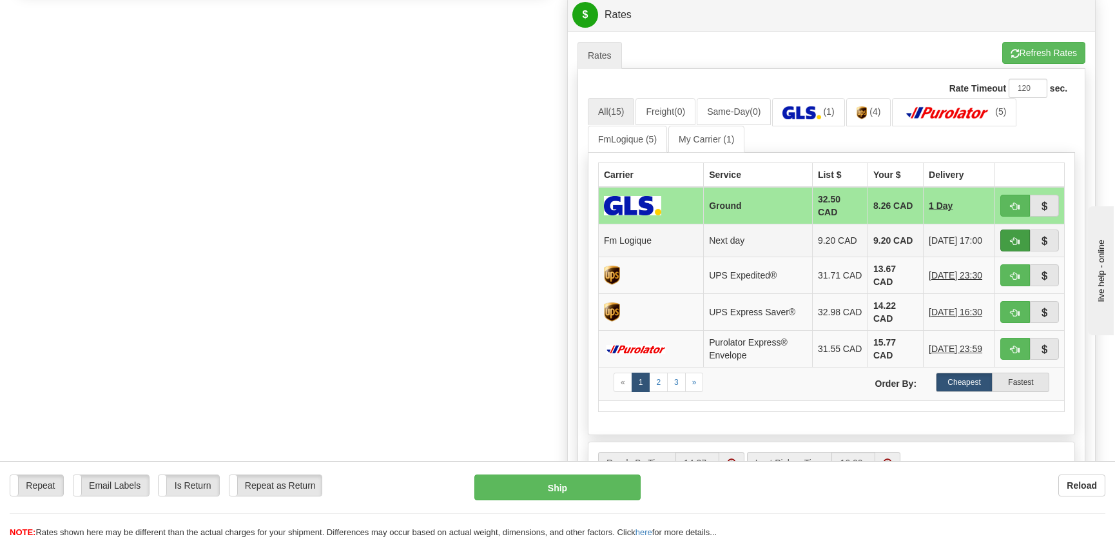
type input "."
click at [1011, 237] on span "button" at bounding box center [1015, 241] width 9 height 8
type input "jour"
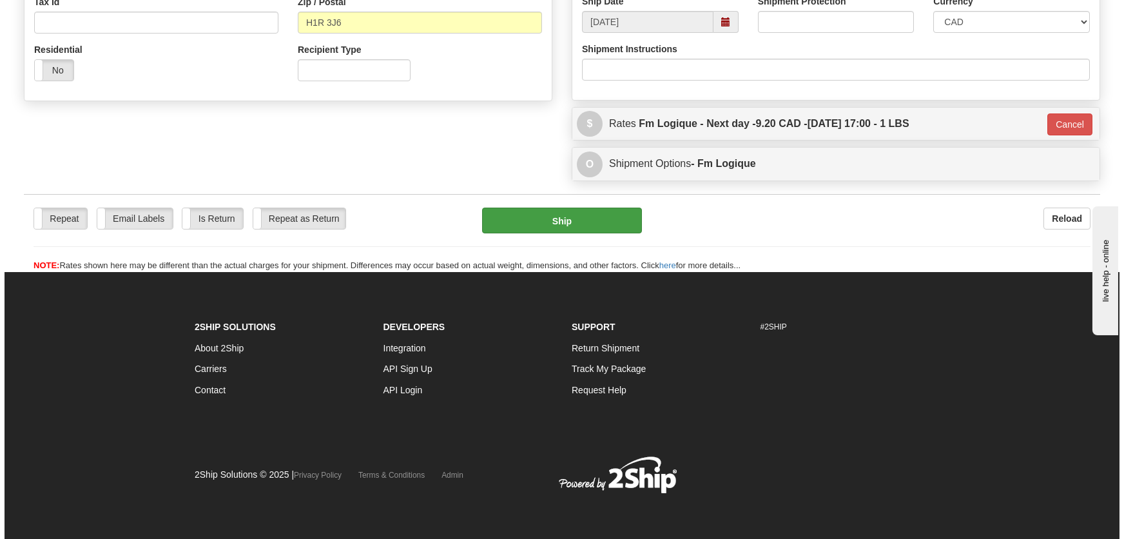
scroll to position [418, 0]
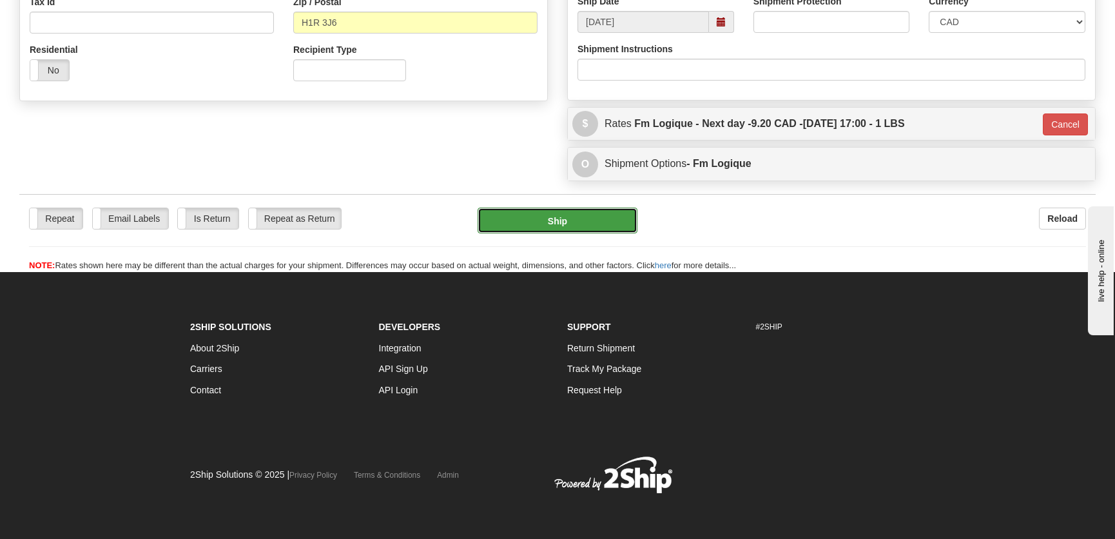
click at [577, 215] on button "Ship" at bounding box center [558, 221] width 160 height 26
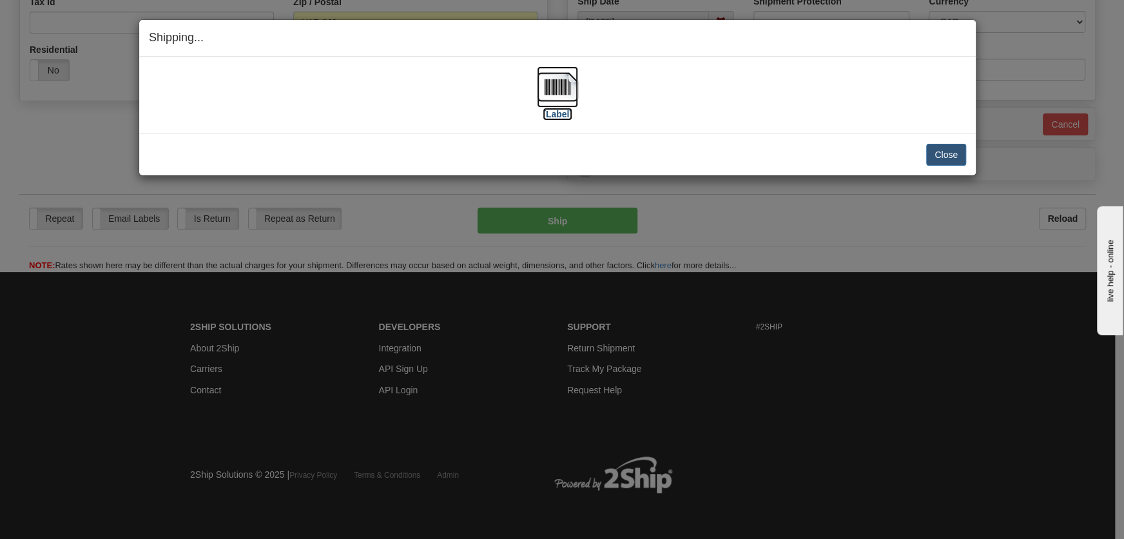
click at [551, 105] on img at bounding box center [557, 86] width 41 height 41
click at [944, 147] on button "Close" at bounding box center [946, 155] width 40 height 22
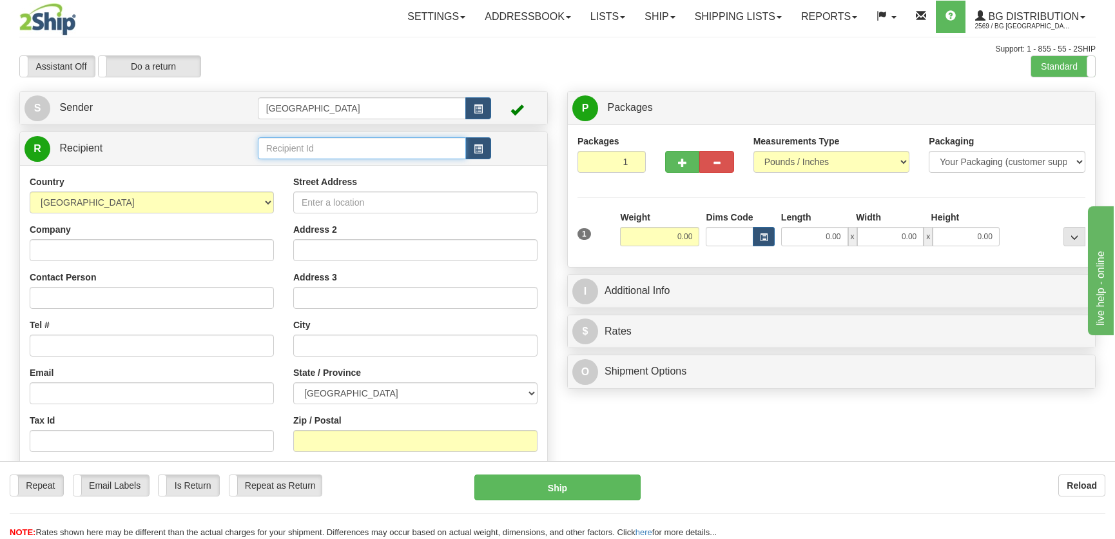
click at [339, 151] on input "text" at bounding box center [362, 148] width 208 height 22
click at [349, 174] on div "4012" at bounding box center [358, 169] width 195 height 14
type input "4012"
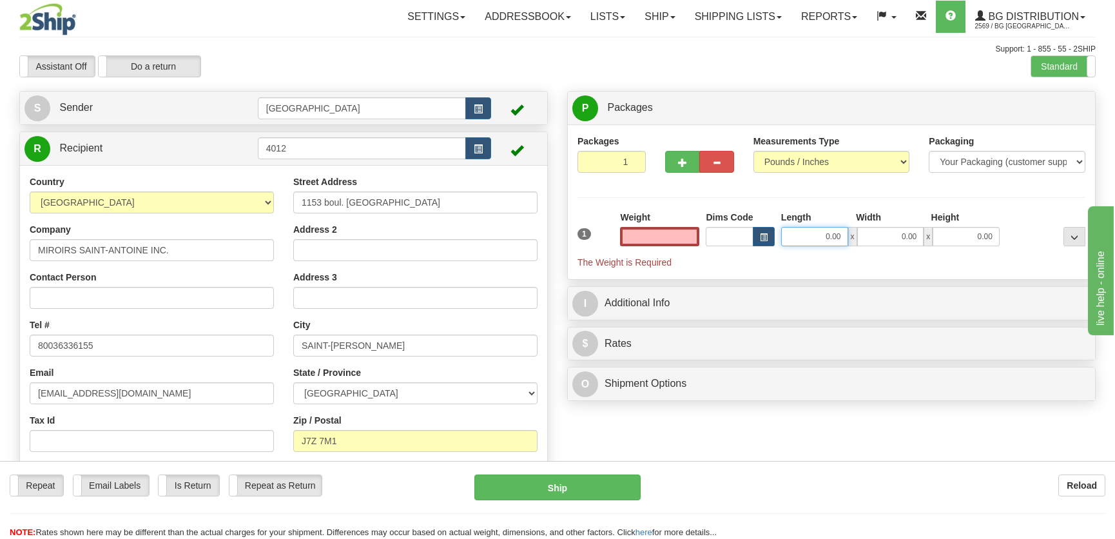
type input "0.00"
click at [794, 231] on input "0.00" at bounding box center [814, 236] width 67 height 19
type input "12.00"
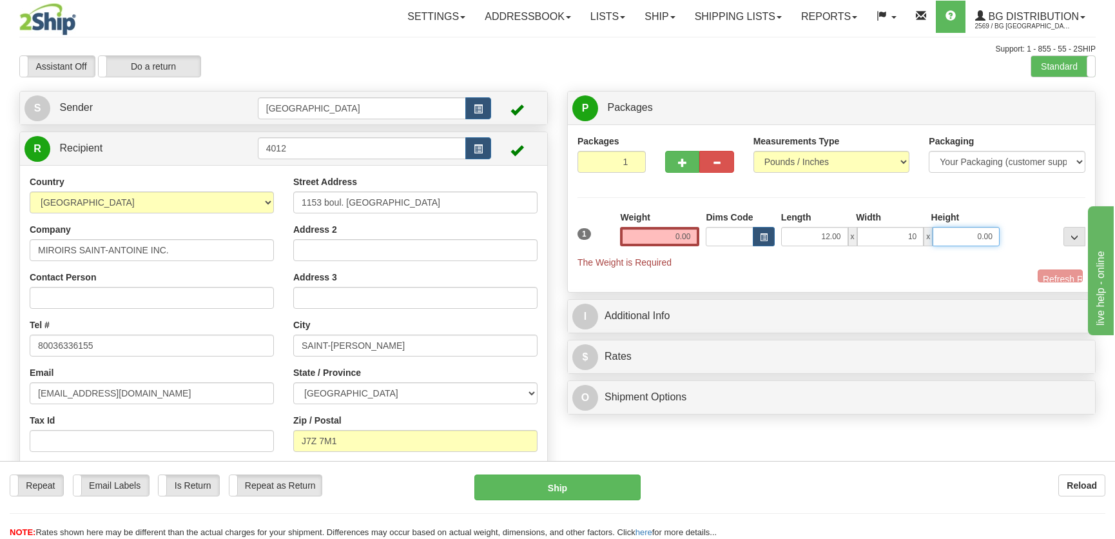
type input "10.00"
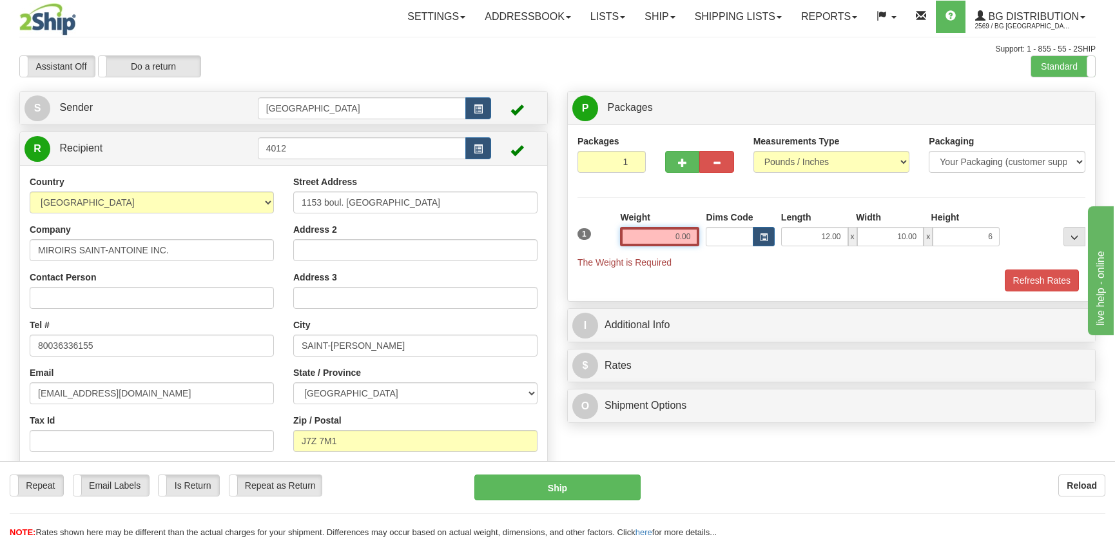
type input "6.00"
click at [666, 234] on input "0.00" at bounding box center [659, 236] width 79 height 19
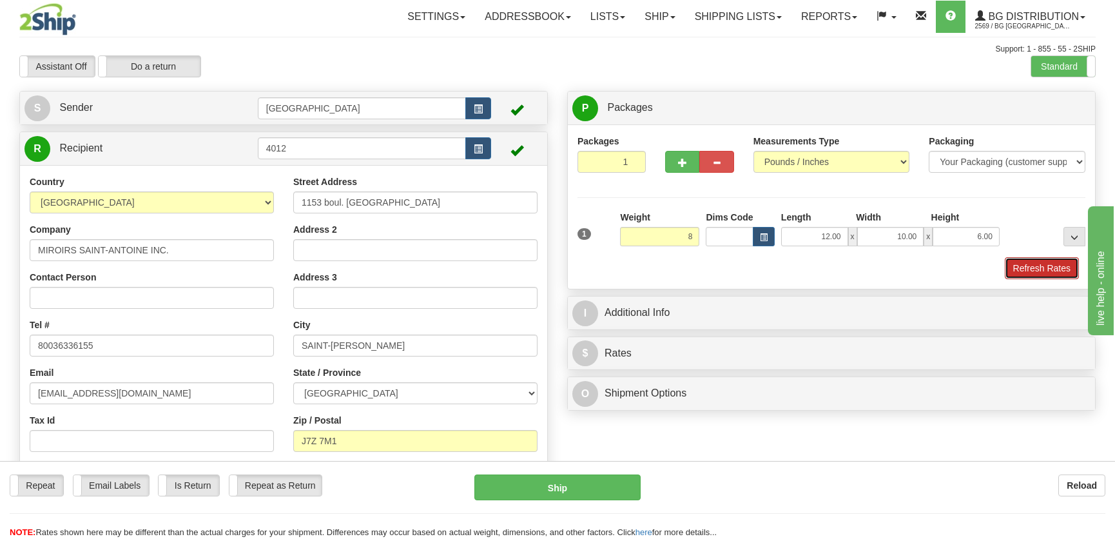
click at [1025, 260] on button "Refresh Rates" at bounding box center [1042, 268] width 74 height 22
type input "8.00"
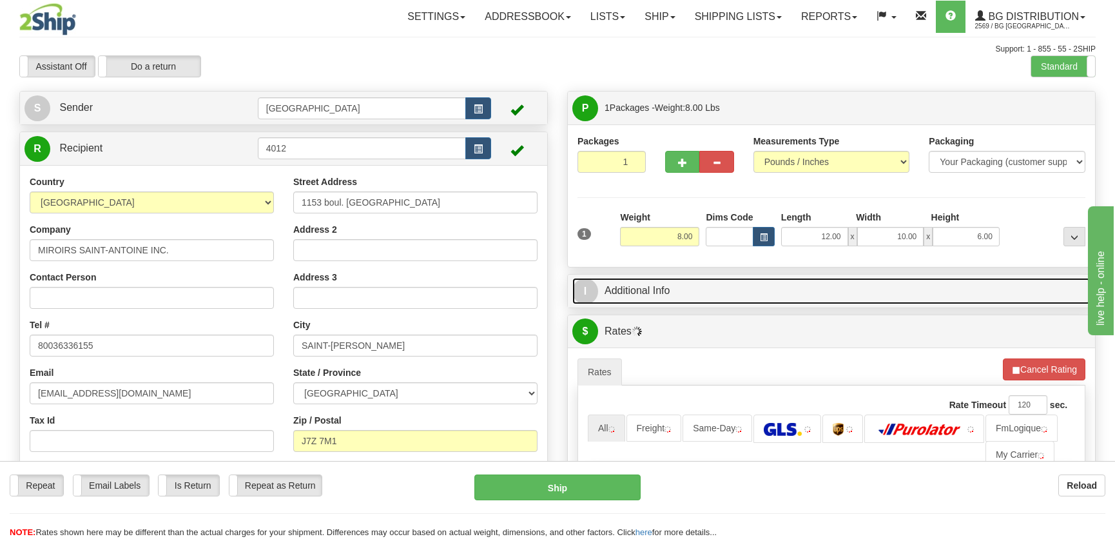
click at [941, 284] on link "I Additional Info" at bounding box center [831, 291] width 518 height 26
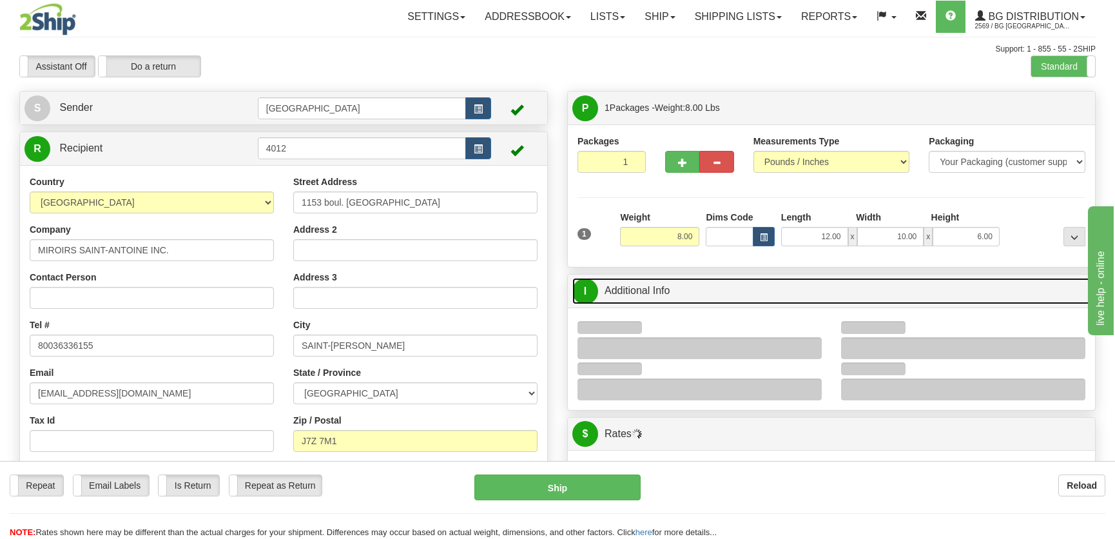
scroll to position [117, 0]
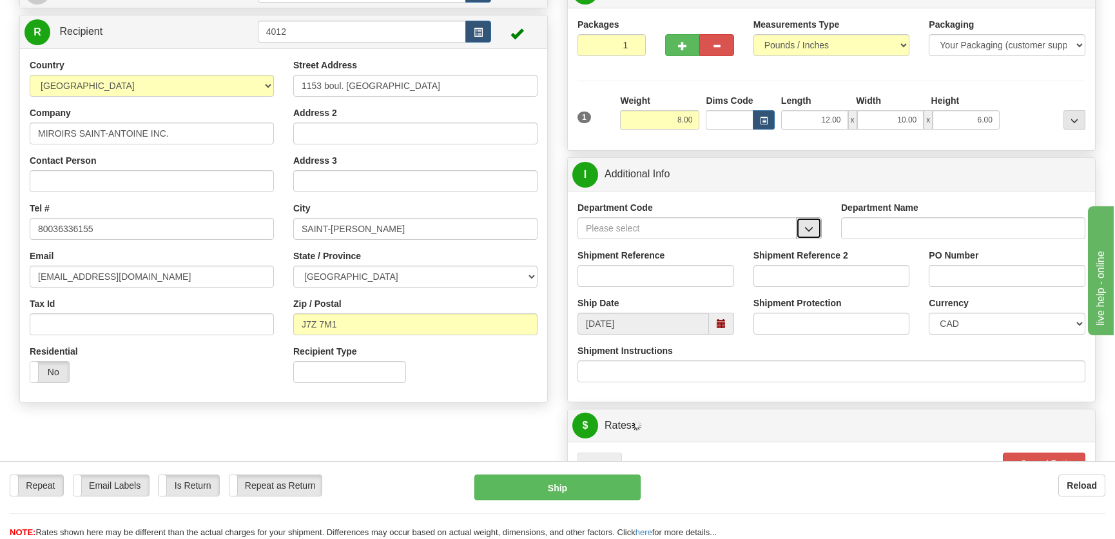
click at [807, 225] on span "button" at bounding box center [808, 229] width 9 height 8
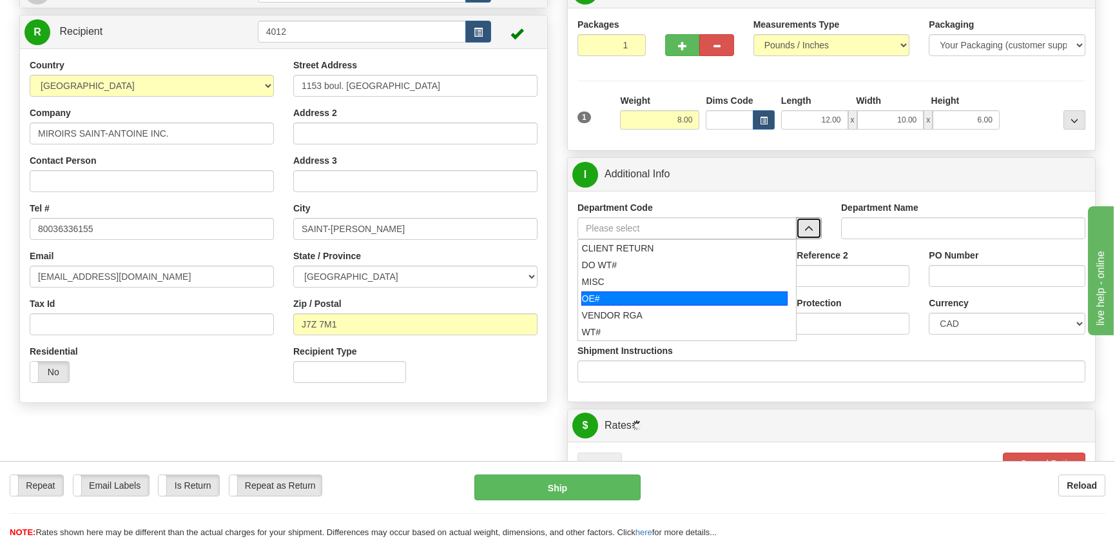
click at [662, 296] on div "OE#" at bounding box center [684, 298] width 207 height 14
type input "OE#"
type input "ORDERS"
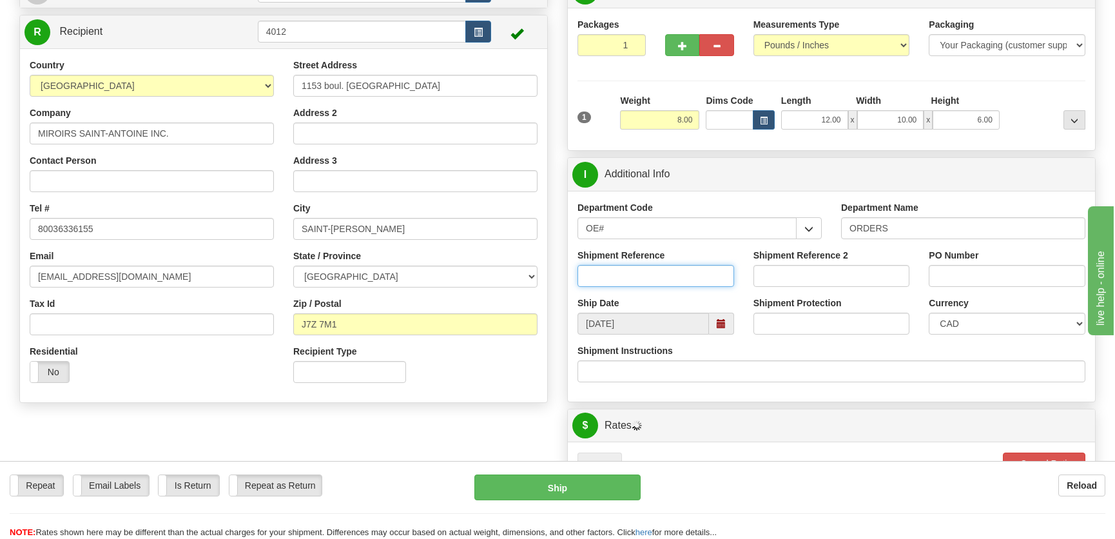
click at [667, 280] on input "Shipment Reference" at bounding box center [655, 276] width 157 height 22
type input "50322004-00"
click at [1005, 275] on input "PO Number" at bounding box center [1007, 276] width 157 height 22
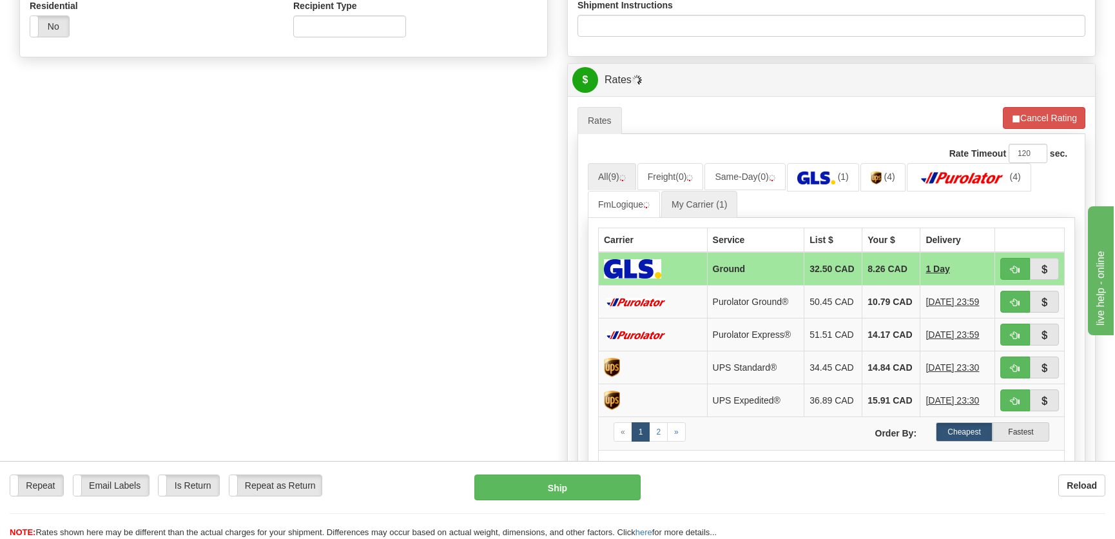
scroll to position [469, 0]
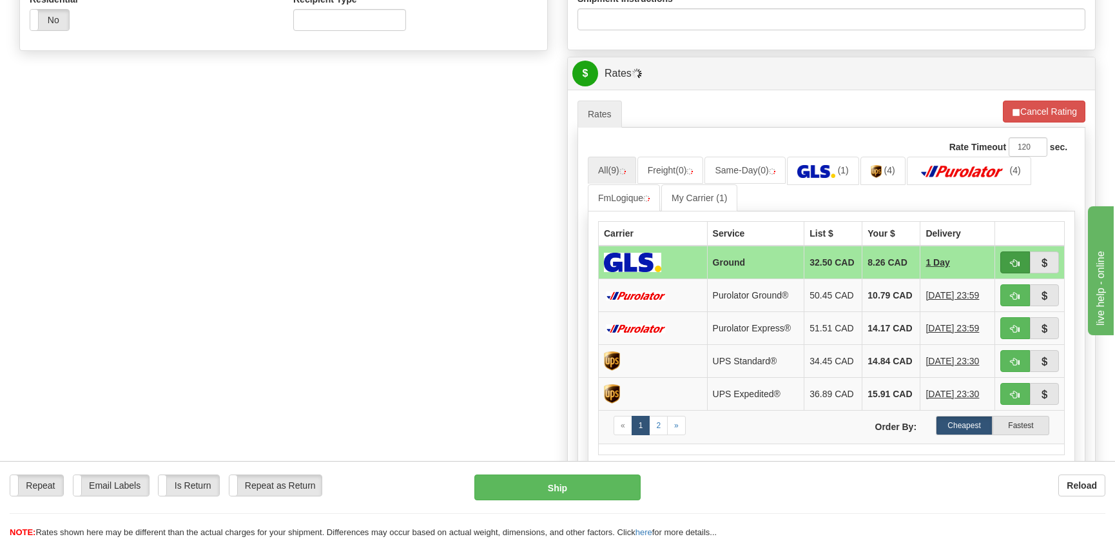
type input "."
click at [1013, 262] on span "button" at bounding box center [1015, 263] width 9 height 8
click at [1011, 264] on span "button" at bounding box center [1015, 263] width 9 height 8
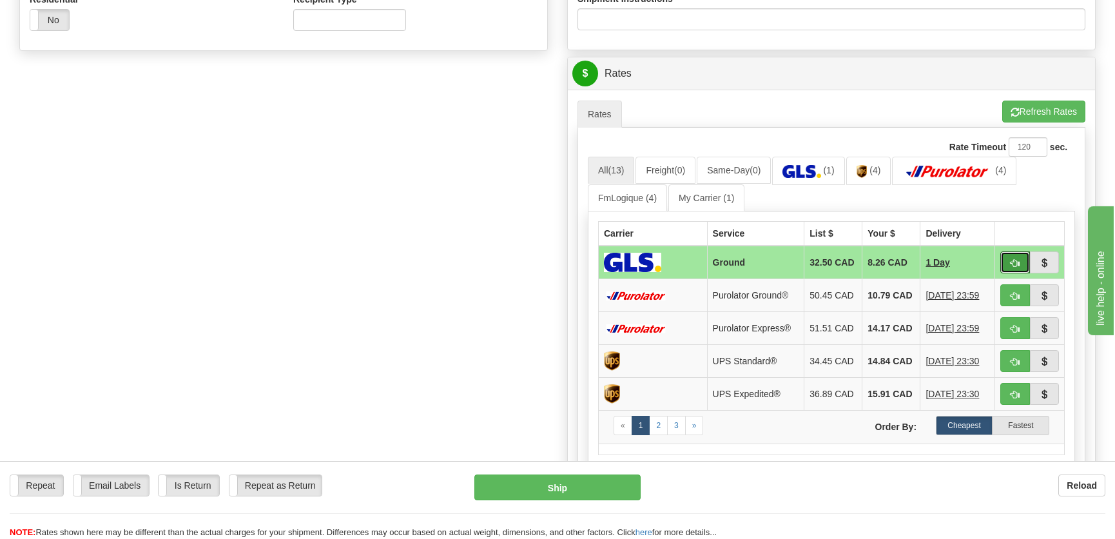
type input "1"
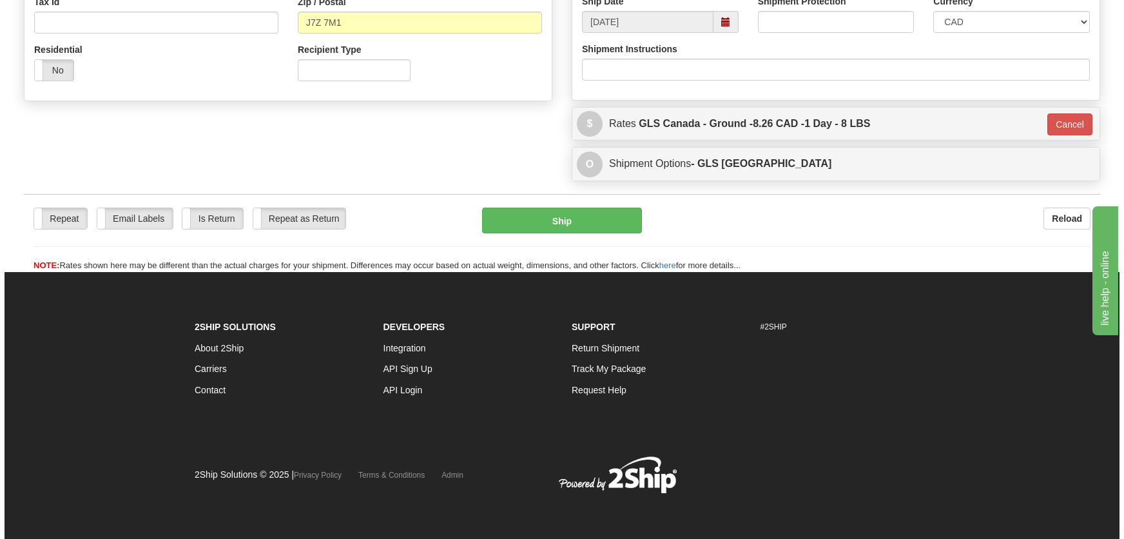
scroll to position [418, 0]
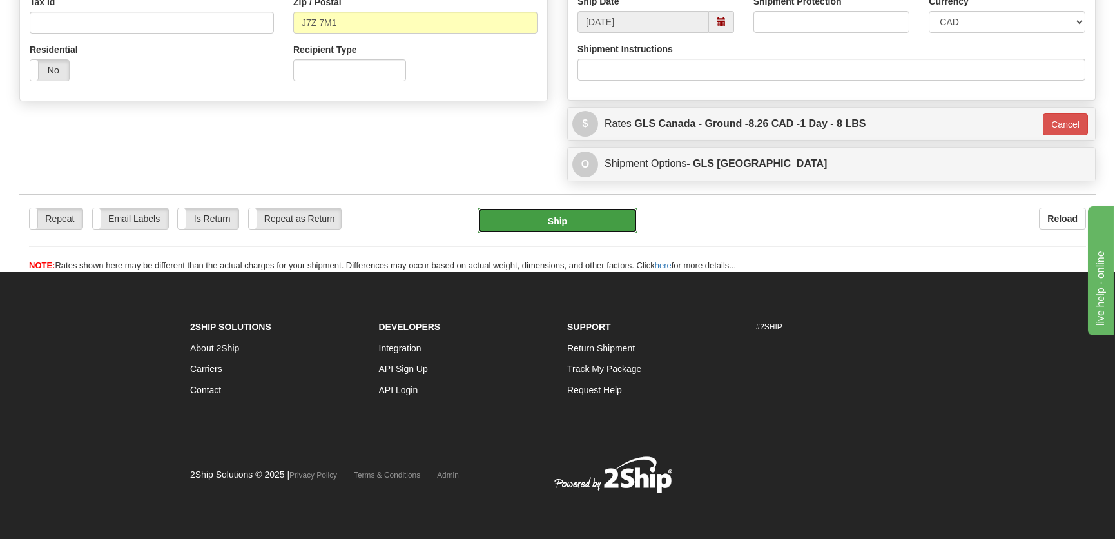
click at [586, 219] on button "Ship" at bounding box center [558, 221] width 160 height 26
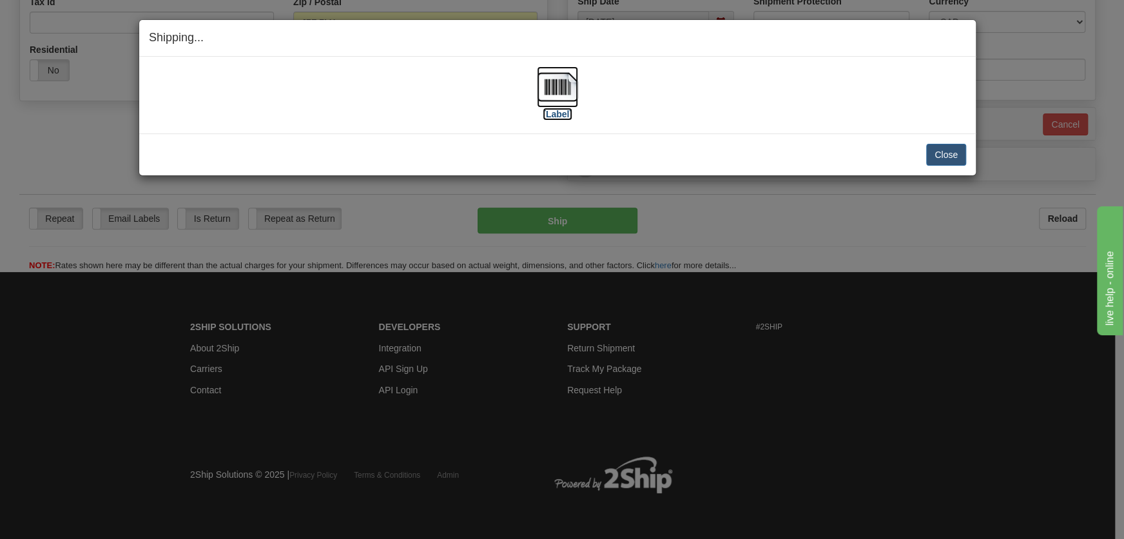
click at [561, 99] on img at bounding box center [557, 86] width 41 height 41
click at [936, 157] on button "Close" at bounding box center [946, 155] width 40 height 22
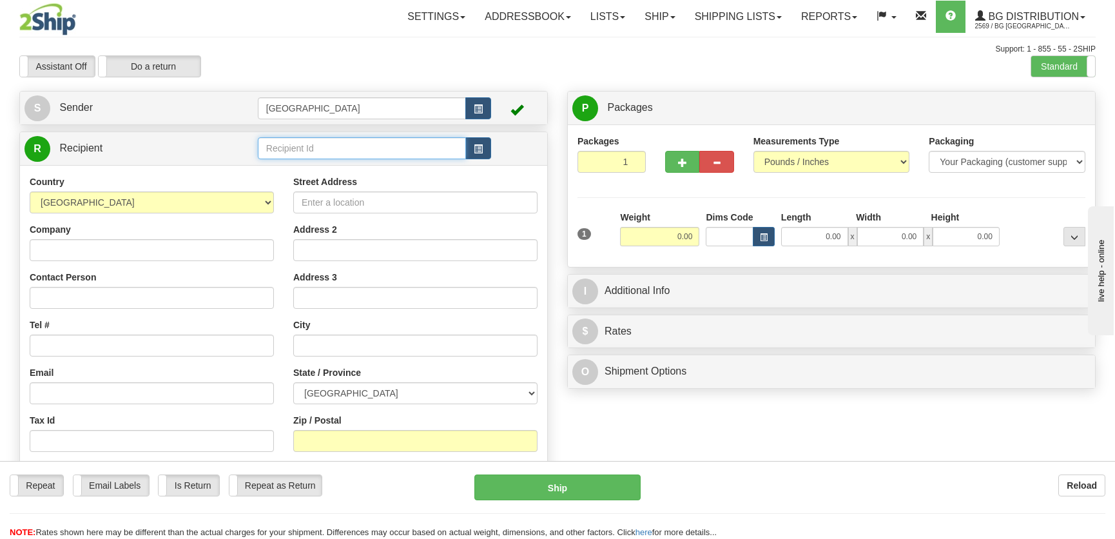
click at [322, 140] on input "text" at bounding box center [362, 148] width 208 height 22
click at [351, 170] on div "4068" at bounding box center [358, 169] width 195 height 14
type input "4068"
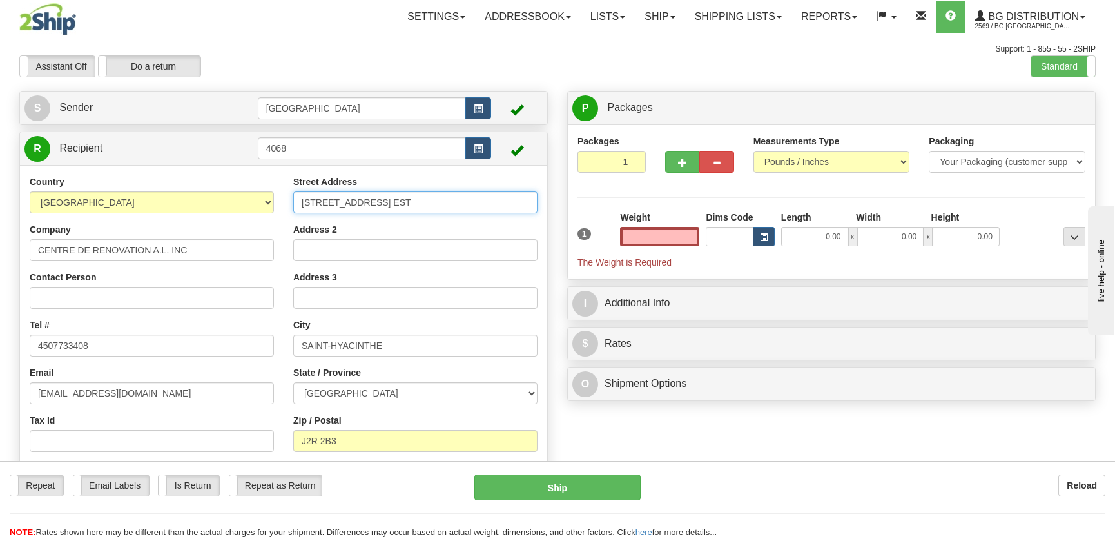
type input "0.00"
click at [316, 199] on input "[STREET_ADDRESS] EST" at bounding box center [415, 202] width 244 height 22
type input "[STREET_ADDRESS] EST"
click at [826, 239] on input "0.00" at bounding box center [814, 236] width 67 height 19
type input "9.00"
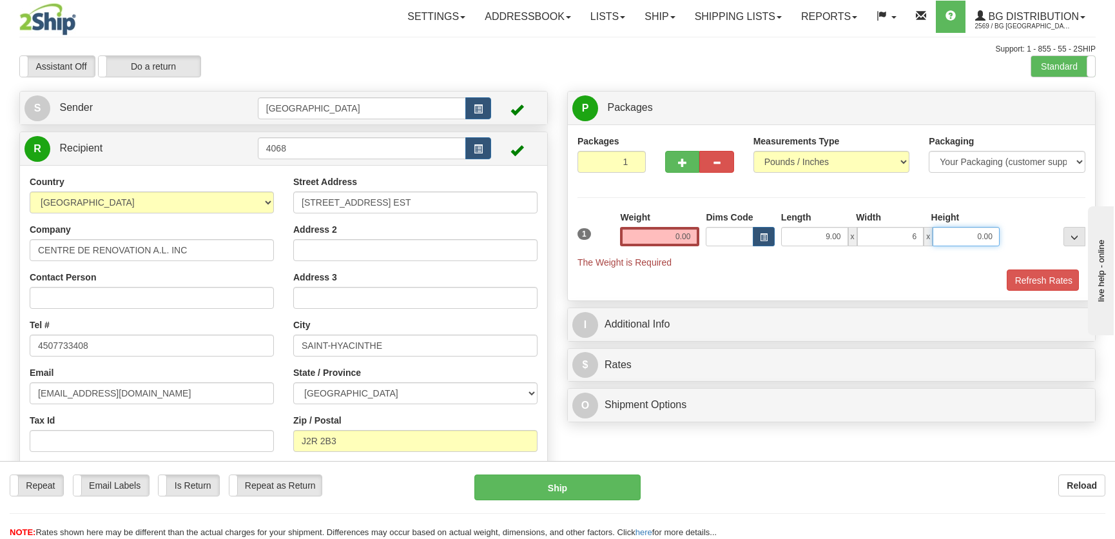
type input "6.00"
type input "4.00"
click at [672, 242] on input "0.00" at bounding box center [659, 236] width 79 height 19
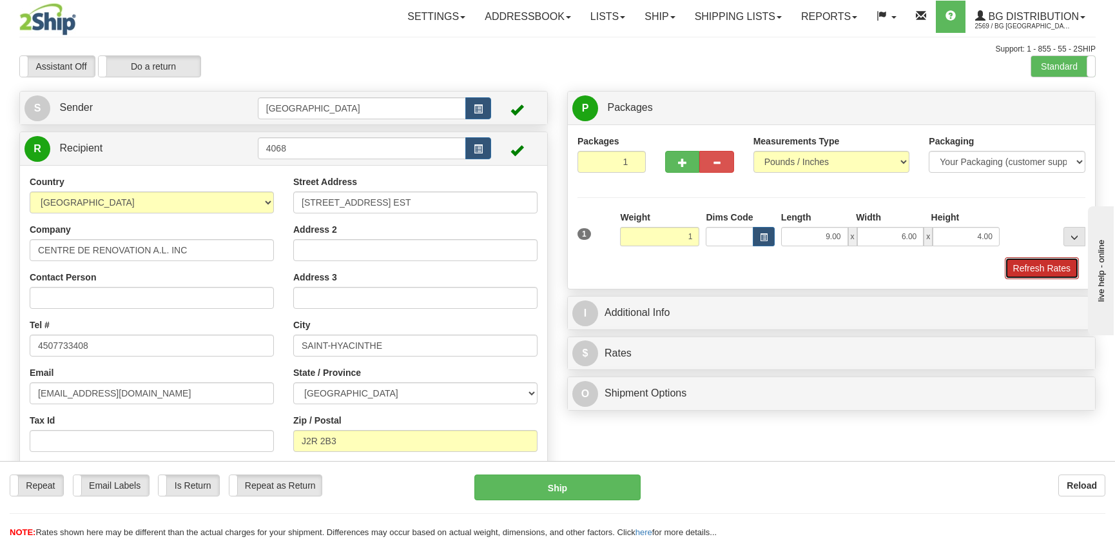
click at [1027, 269] on button "Refresh Rates" at bounding box center [1042, 268] width 74 height 22
type input "1.00"
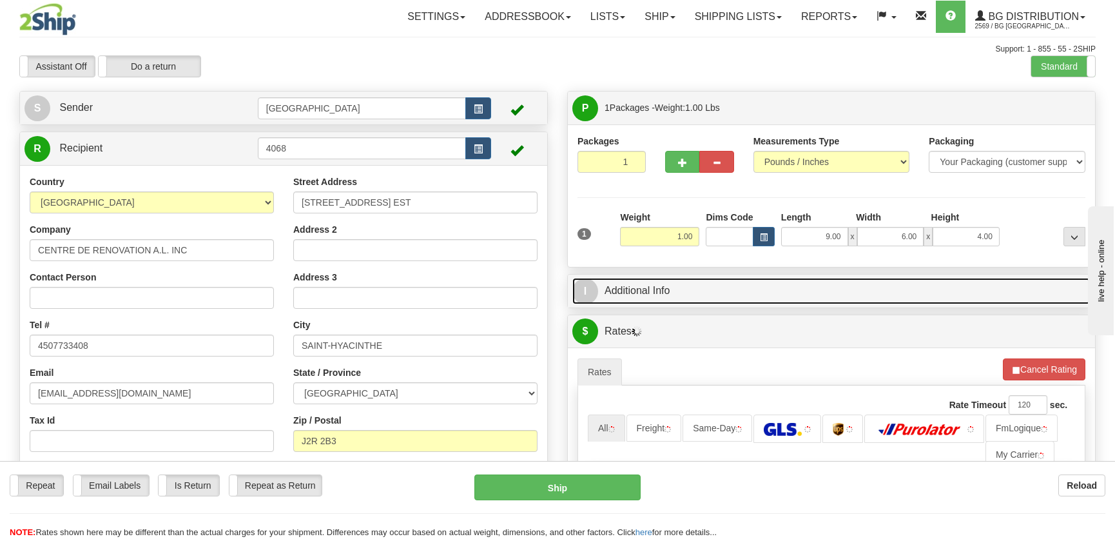
click at [973, 286] on link "I Additional Info" at bounding box center [831, 291] width 518 height 26
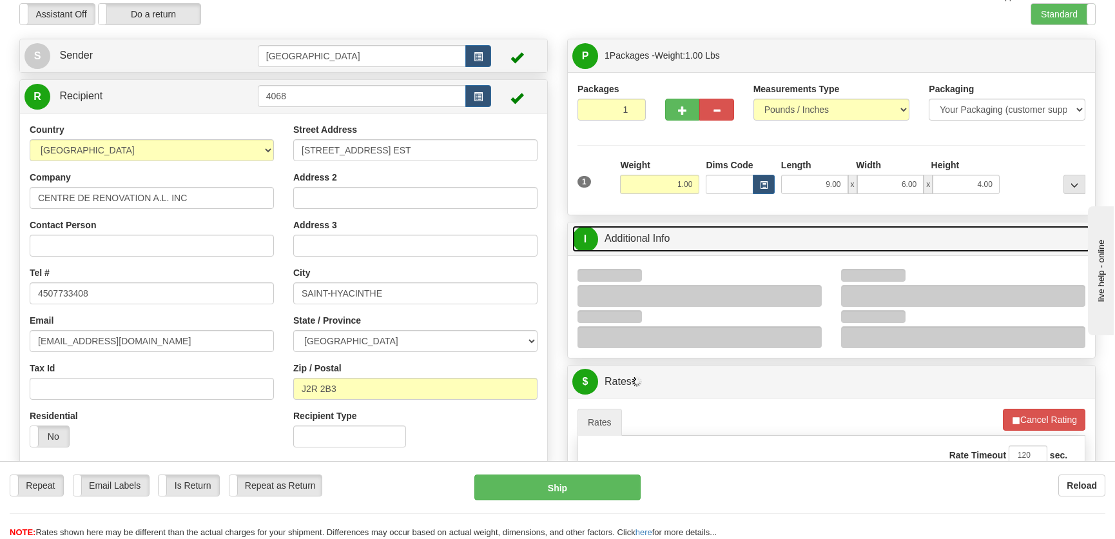
scroll to position [175, 0]
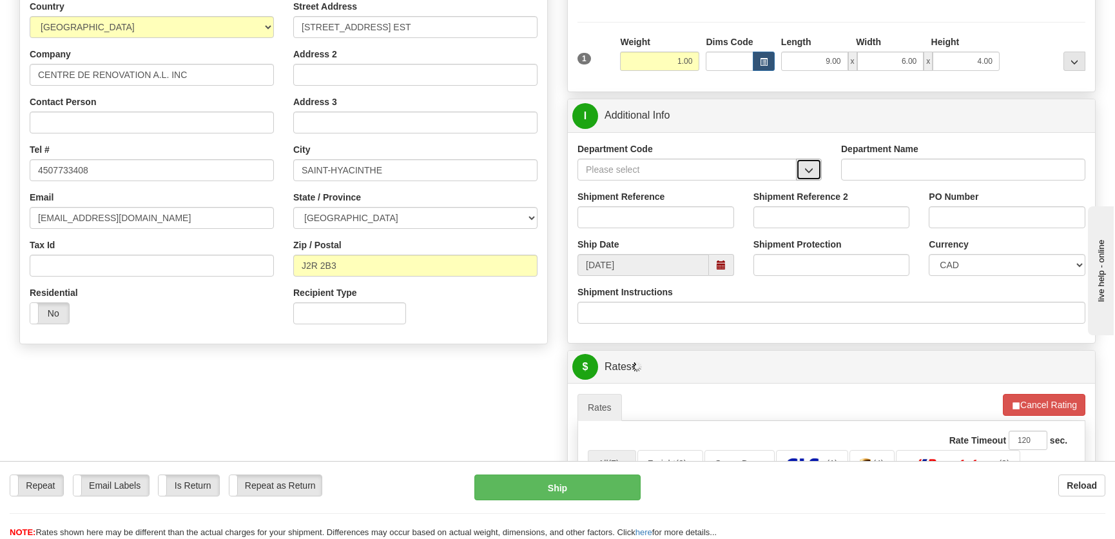
click at [808, 166] on span "button" at bounding box center [808, 170] width 9 height 8
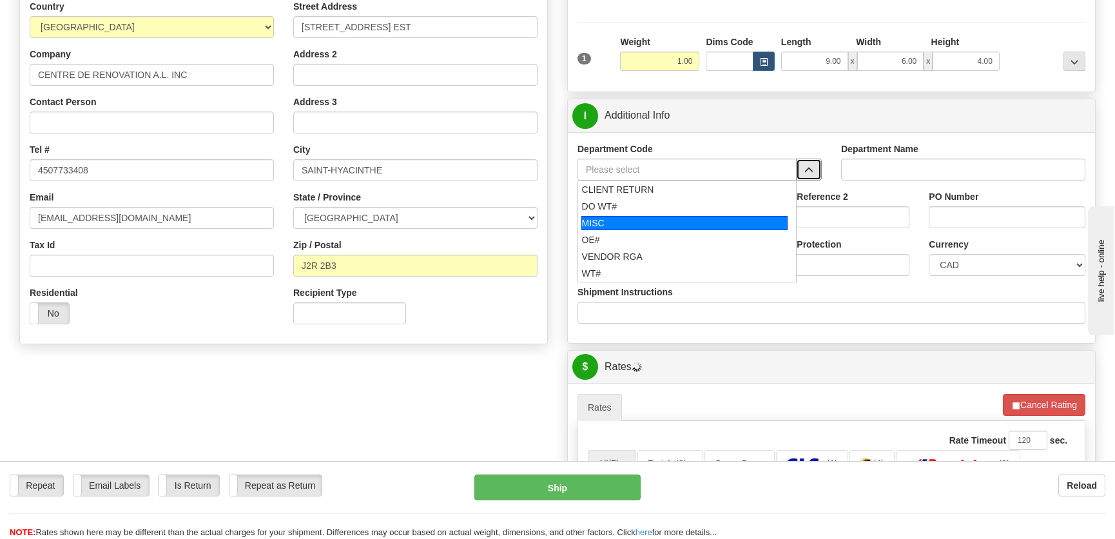
click at [659, 234] on div "OE#" at bounding box center [685, 239] width 206 height 13
type input "OE#"
type input "ORDERS"
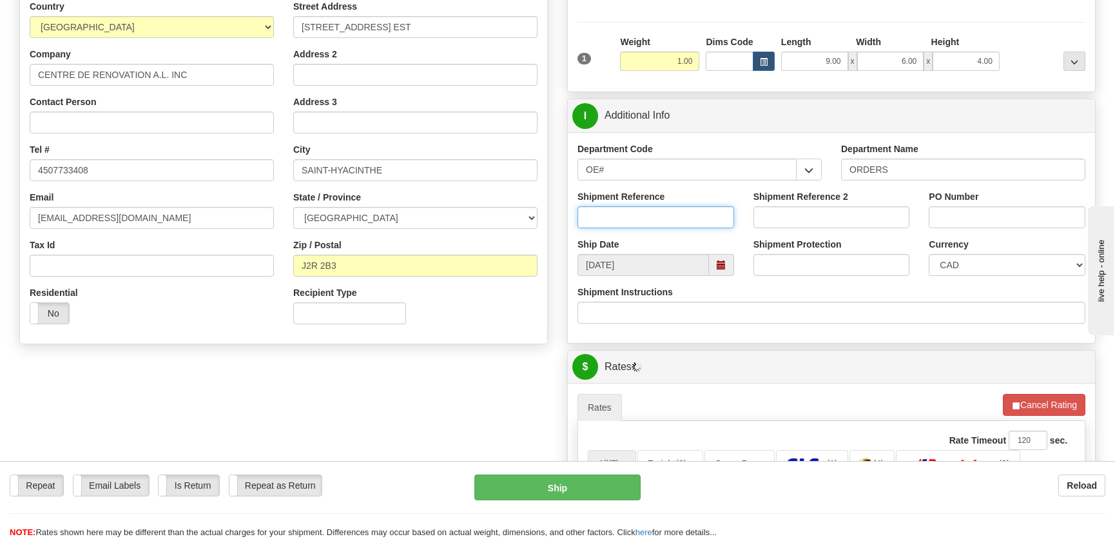
click at [662, 225] on input "Shipment Reference" at bounding box center [655, 217] width 157 height 22
type input "50321159-02"
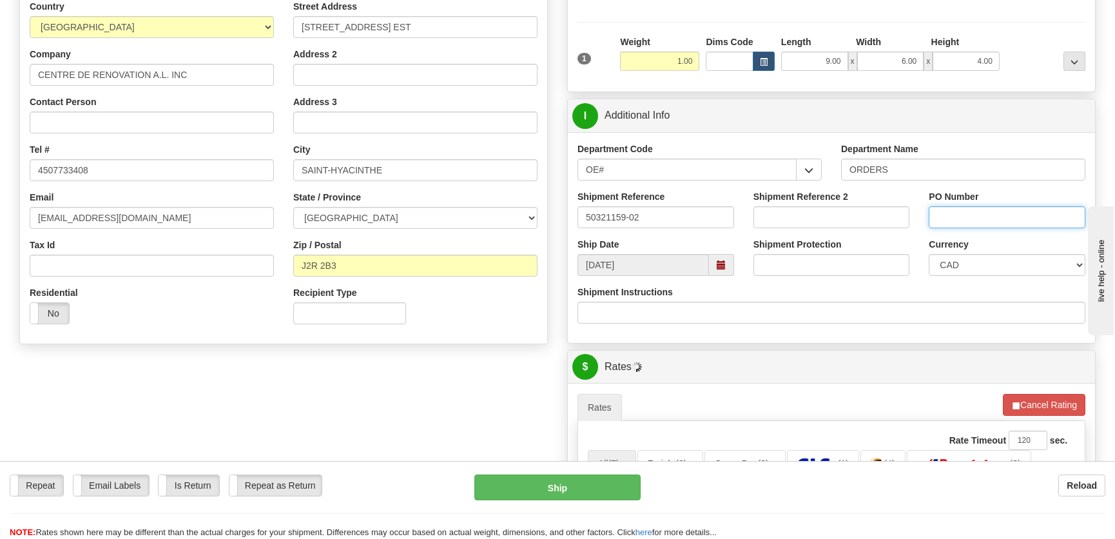
click at [960, 219] on input "PO Number" at bounding box center [1007, 217] width 157 height 22
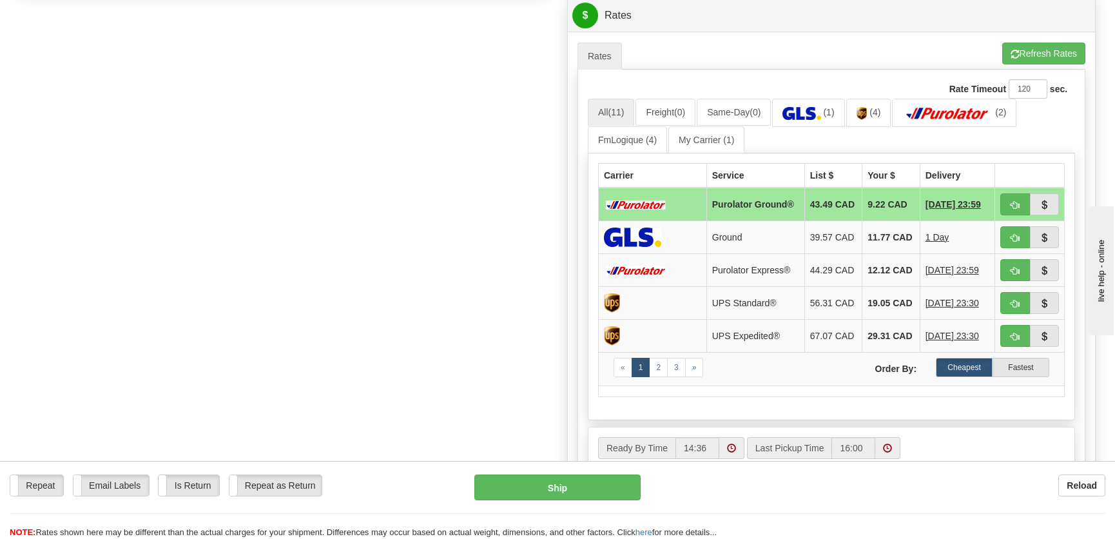
scroll to position [527, 0]
type input "."
click at [1005, 200] on button "button" at bounding box center [1015, 204] width 30 height 22
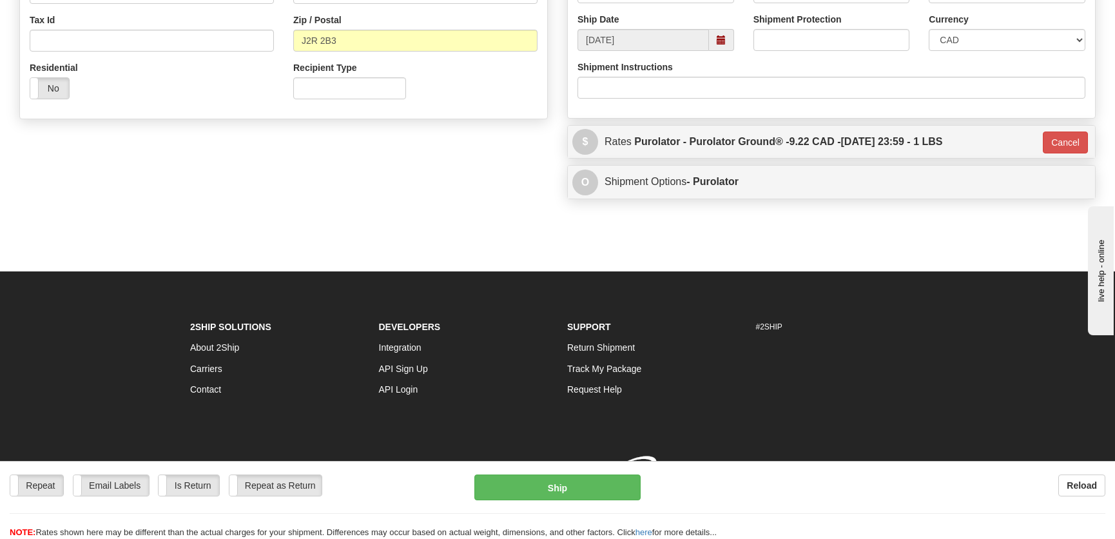
type input "260"
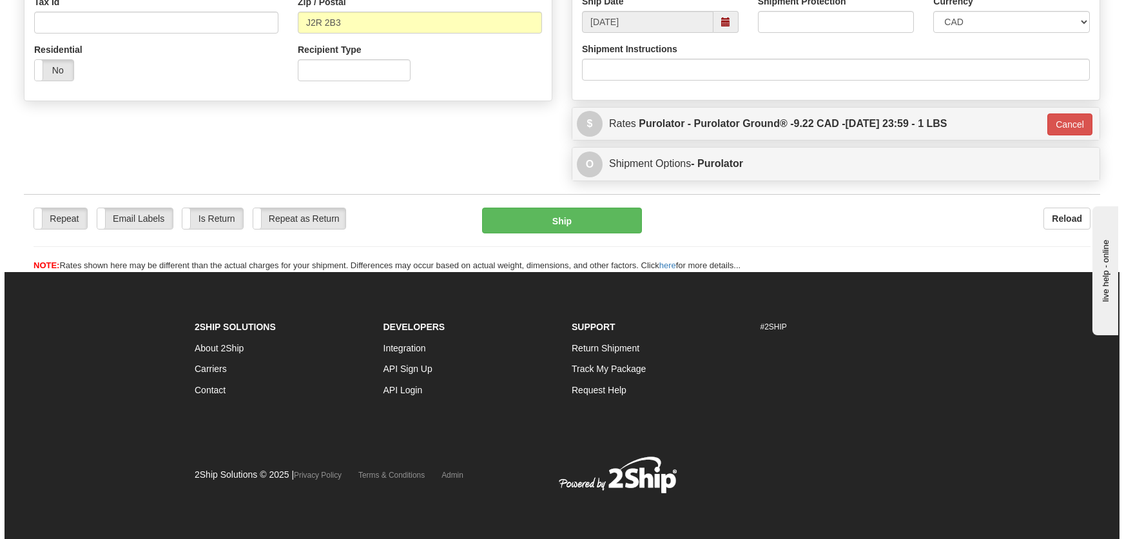
scroll to position [418, 0]
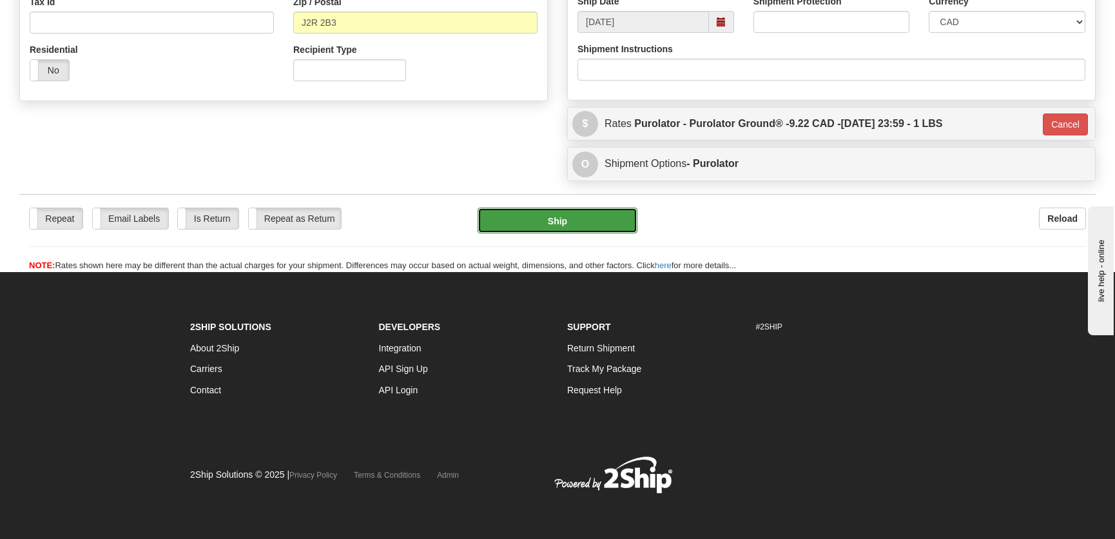
click at [565, 232] on button "Ship" at bounding box center [558, 221] width 160 height 26
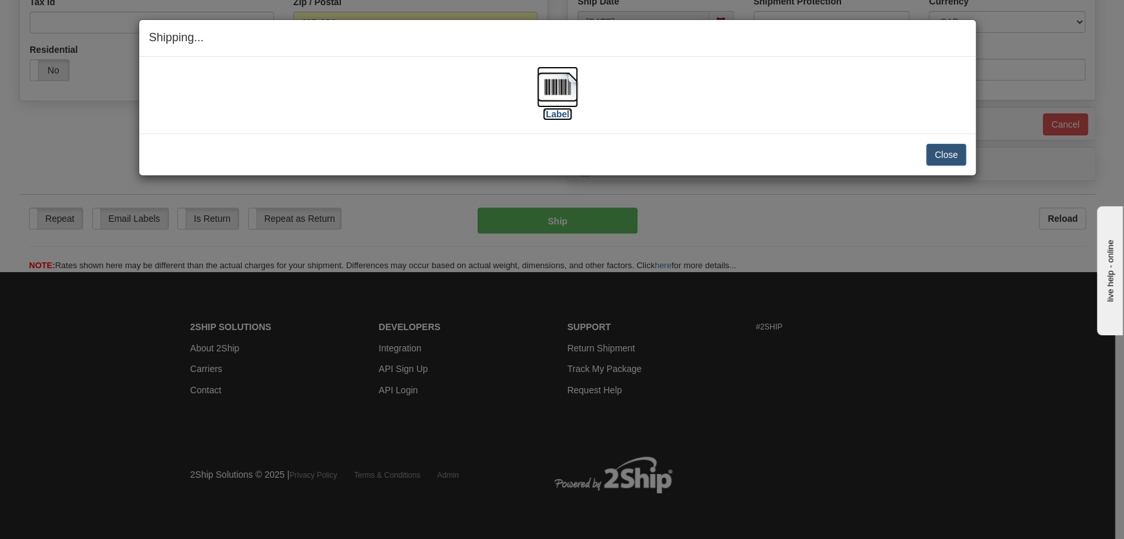
click at [557, 94] on img at bounding box center [557, 86] width 41 height 41
click at [947, 159] on button "Close" at bounding box center [946, 155] width 40 height 22
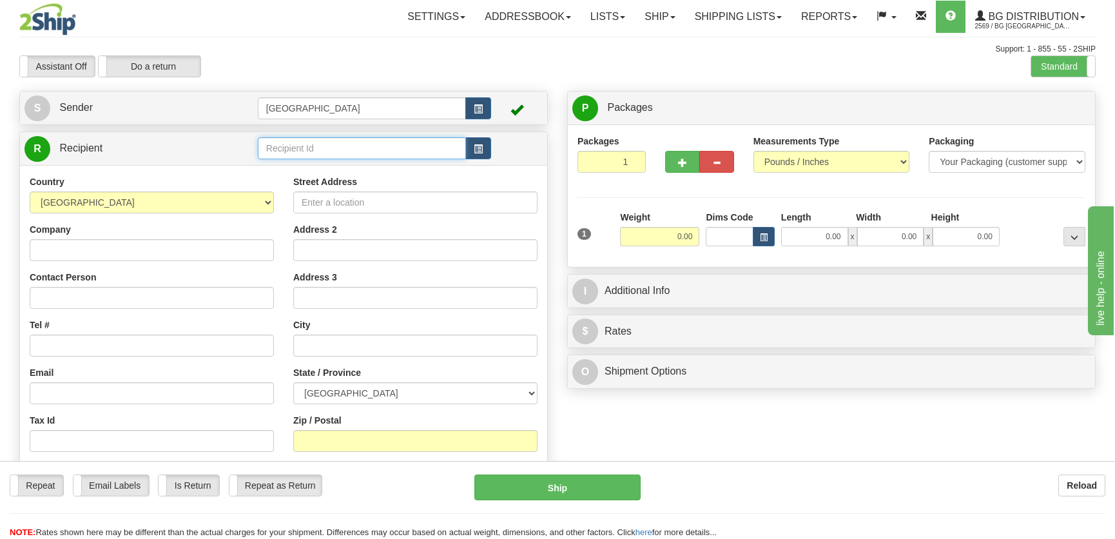
click at [309, 142] on input "text" at bounding box center [362, 148] width 208 height 22
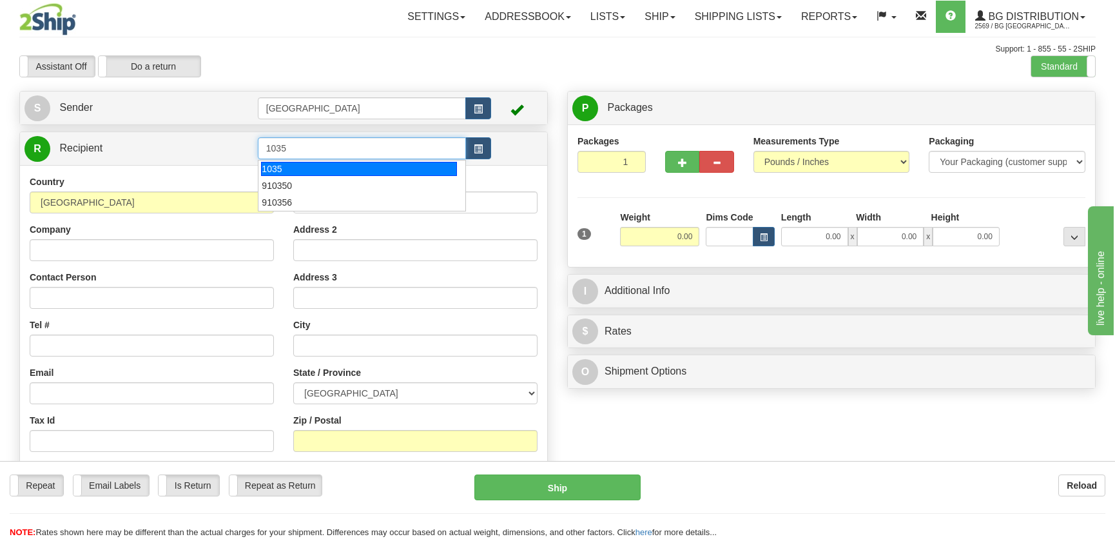
click at [329, 168] on div "1035" at bounding box center [358, 169] width 195 height 14
type input "1035"
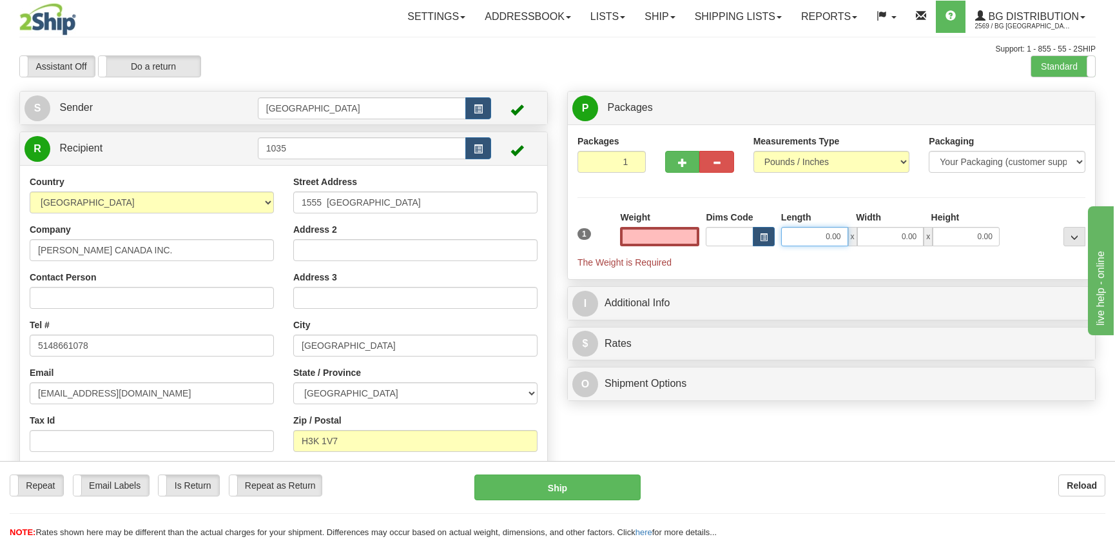
type input "0.00"
click at [826, 231] on input "0.00" at bounding box center [814, 236] width 67 height 19
type input "7.00"
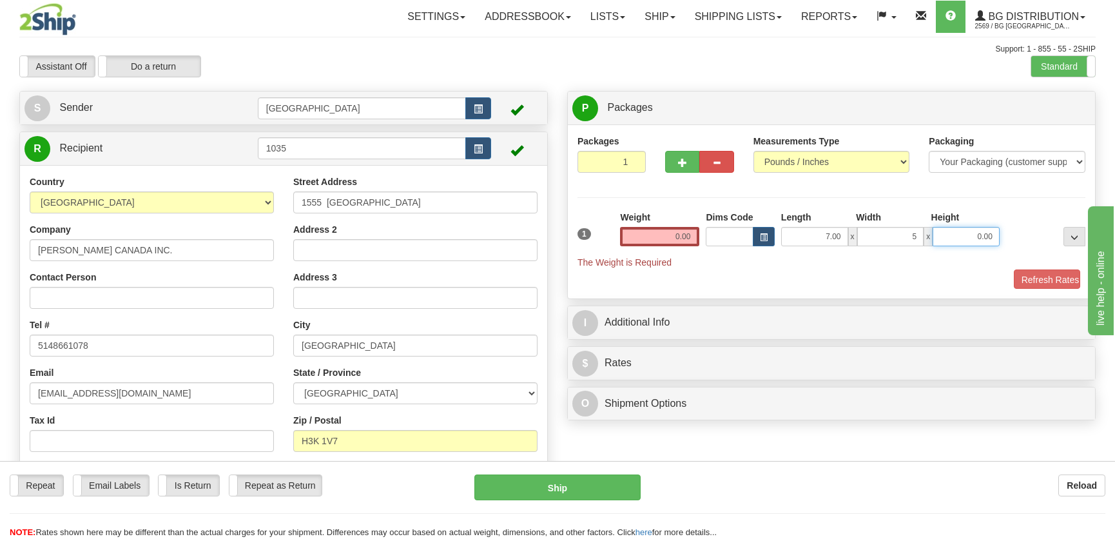
type input "5.00"
type input "3.00"
click at [684, 229] on input "0.00" at bounding box center [659, 236] width 79 height 19
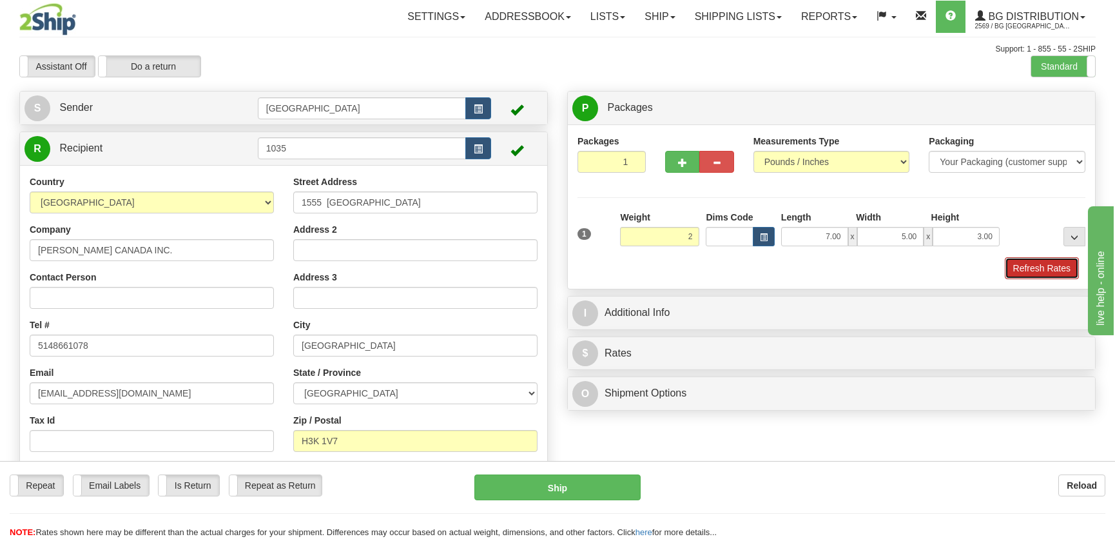
click at [1040, 270] on button "Refresh Rates" at bounding box center [1042, 268] width 74 height 22
type input "2.00"
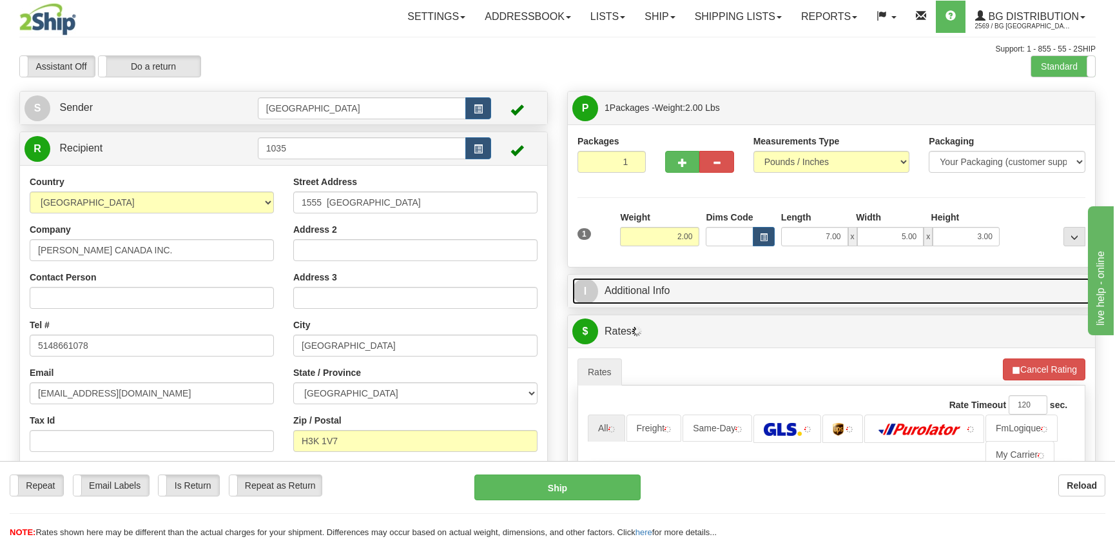
click at [962, 286] on link "I Additional Info" at bounding box center [831, 291] width 518 height 26
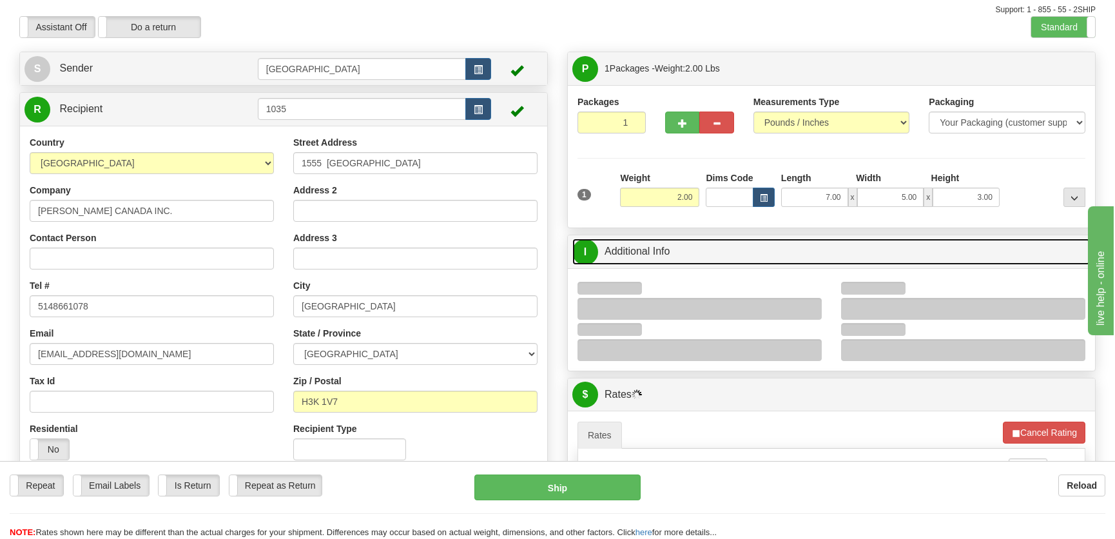
scroll to position [117, 0]
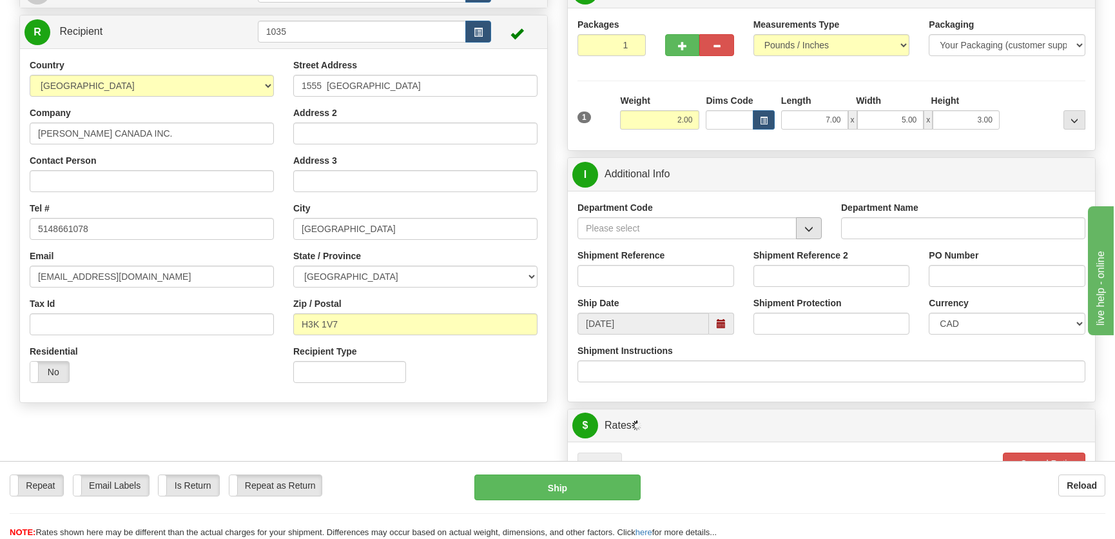
drag, startPoint x: 822, startPoint y: 221, endPoint x: 812, endPoint y: 226, distance: 10.7
click at [819, 221] on div "Department Code" at bounding box center [700, 225] width 264 height 48
click at [815, 226] on button "button" at bounding box center [809, 228] width 26 height 22
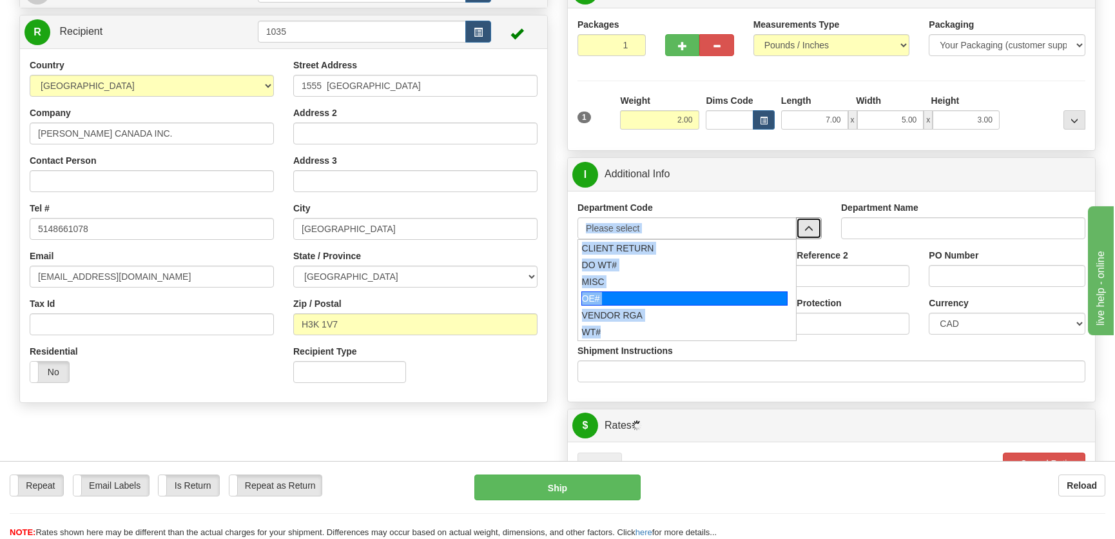
drag, startPoint x: 639, startPoint y: 307, endPoint x: 644, endPoint y: 299, distance: 9.5
click at [644, 299] on ul "CLIENT RETURN DO WT# MISC OE# VENDOR RGA WT#" at bounding box center [686, 290] width 219 height 102
click at [644, 299] on div "OE#" at bounding box center [684, 298] width 207 height 14
type input "OE#"
type input "ORDERS"
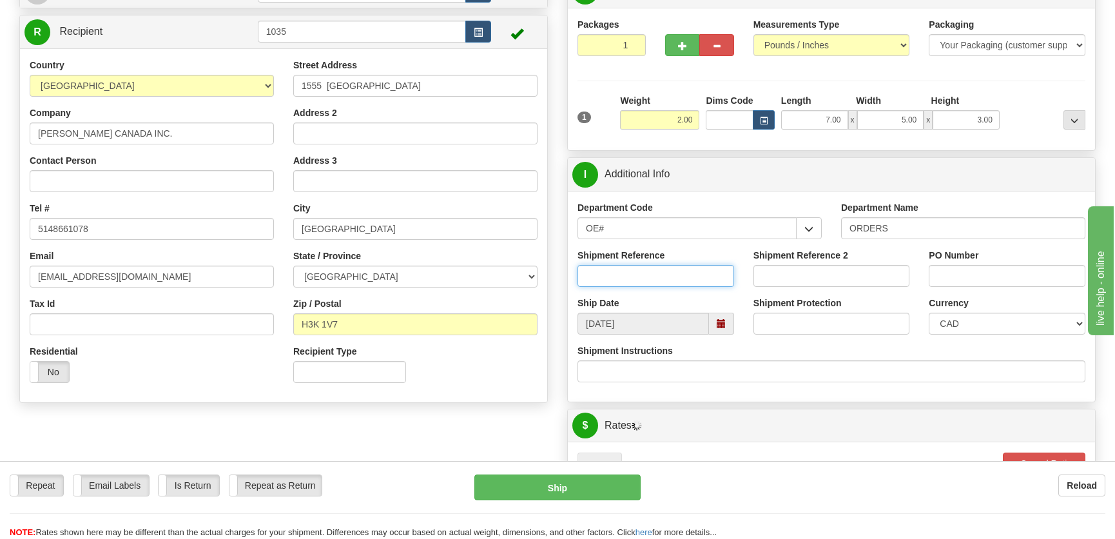
click at [645, 282] on input "Shipment Reference" at bounding box center [655, 276] width 157 height 22
type input "50319477-03"
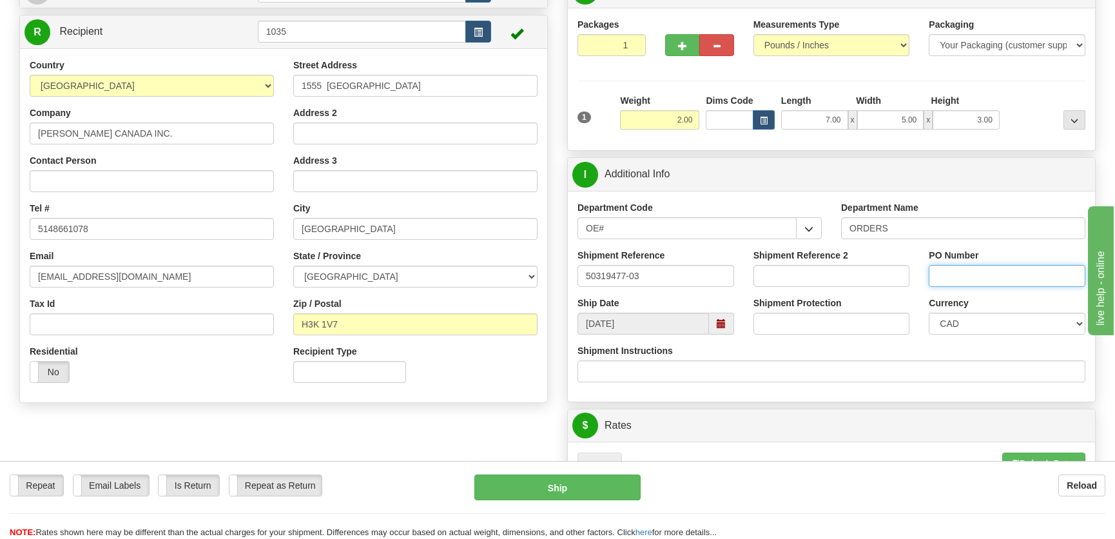
click at [944, 270] on input "PO Number" at bounding box center [1007, 276] width 157 height 22
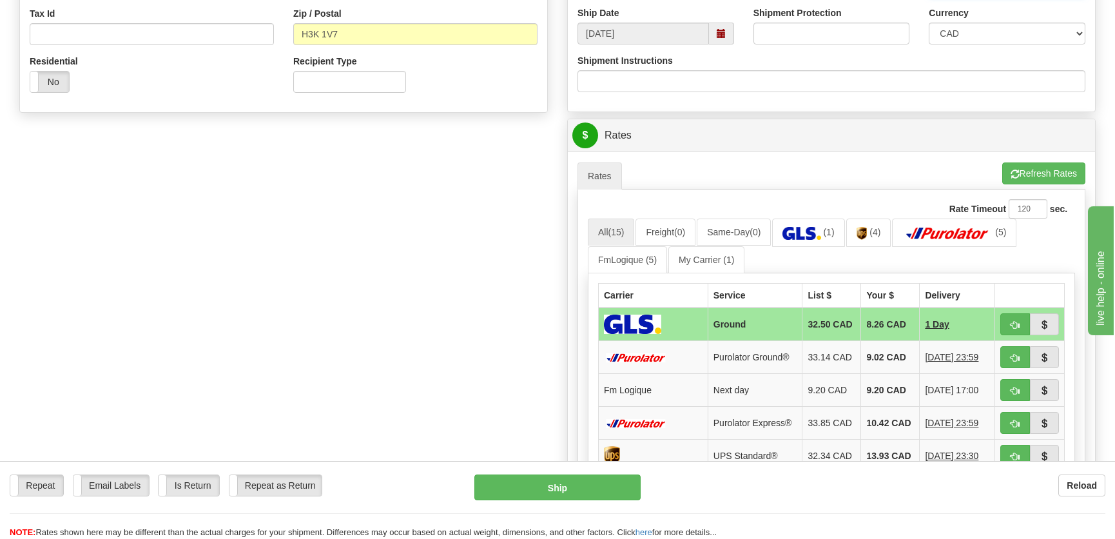
scroll to position [469, 0]
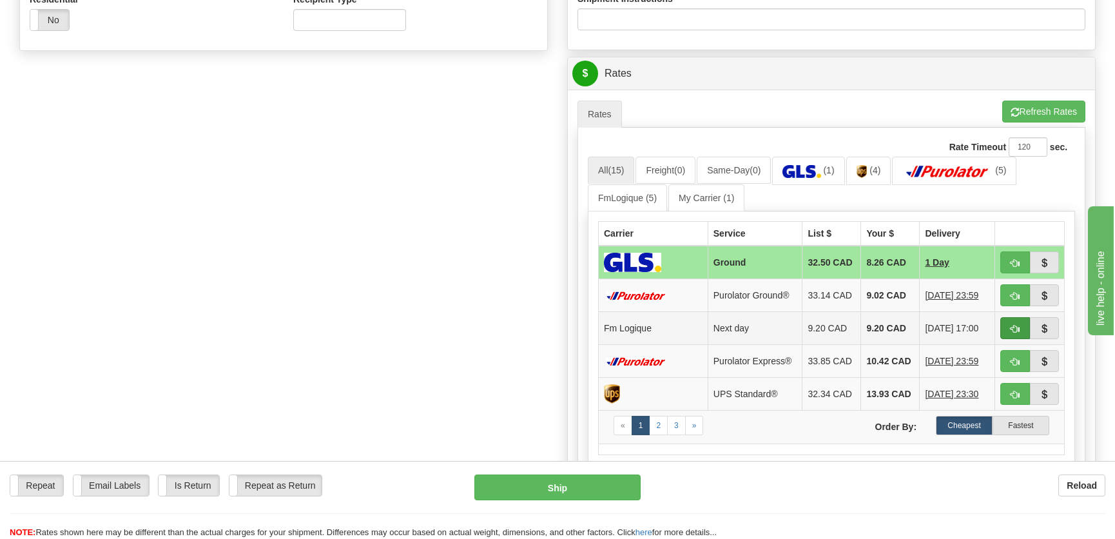
type input "."
click at [1009, 324] on button "button" at bounding box center [1015, 328] width 30 height 22
type input "jour"
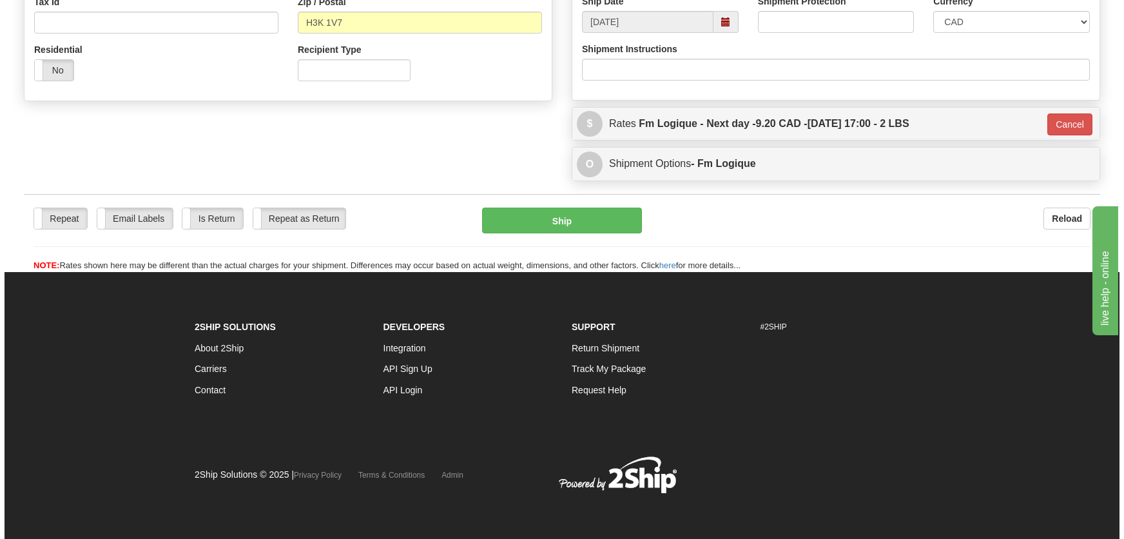
scroll to position [418, 0]
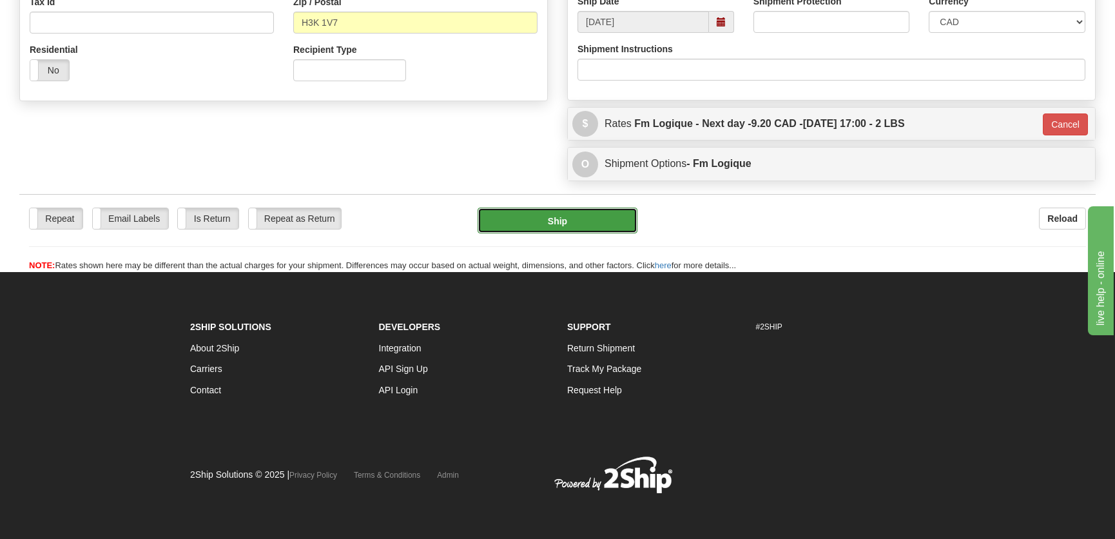
click at [613, 212] on button "Ship" at bounding box center [558, 221] width 160 height 26
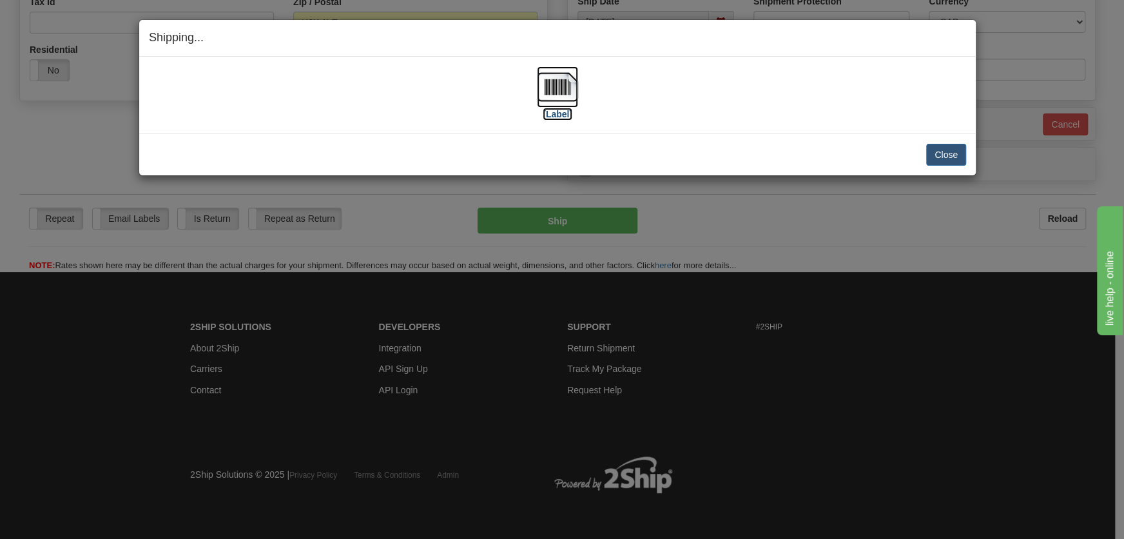
click at [554, 106] on img at bounding box center [557, 86] width 41 height 41
click at [944, 159] on button "Close" at bounding box center [946, 155] width 40 height 22
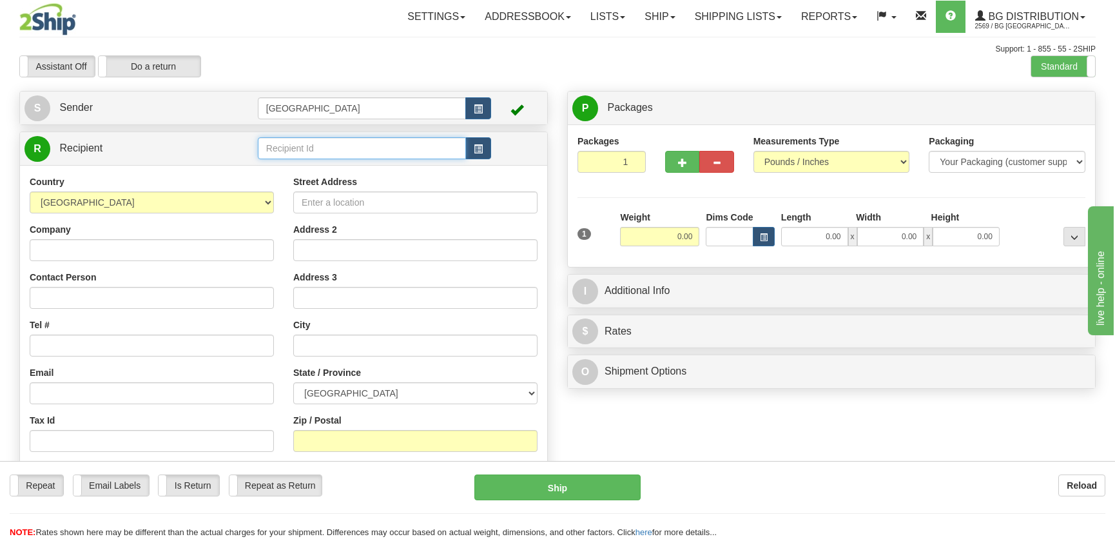
click at [289, 148] on input "text" at bounding box center [362, 148] width 208 height 22
click at [322, 169] on div "60069" at bounding box center [358, 169] width 195 height 14
type input "60069"
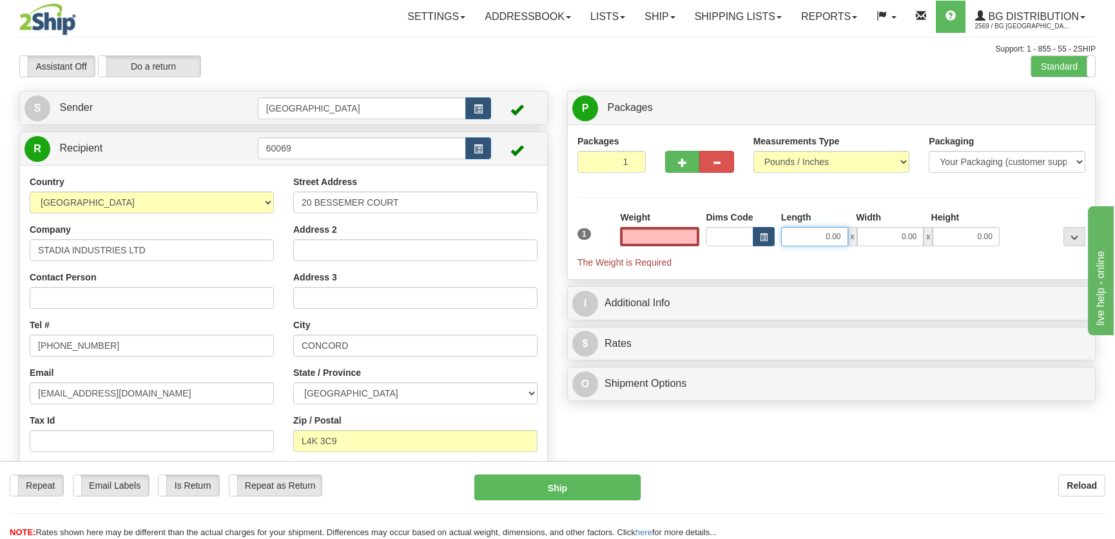
type input "0.00"
click at [797, 234] on input "0.00" at bounding box center [814, 236] width 67 height 19
type input "12.00"
type input "9.00"
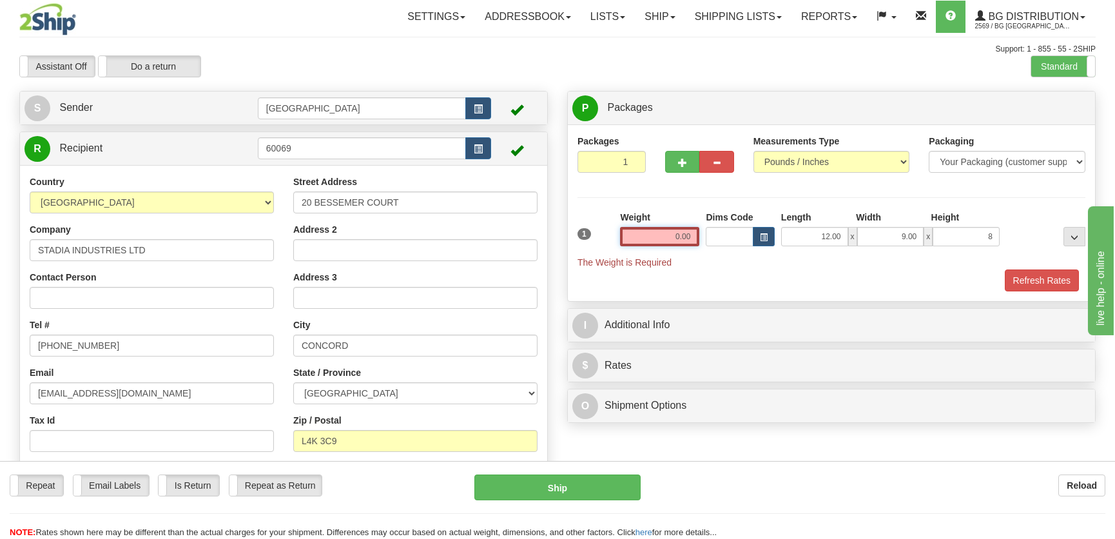
type input "8.00"
click at [672, 237] on input "0.00" at bounding box center [659, 236] width 79 height 19
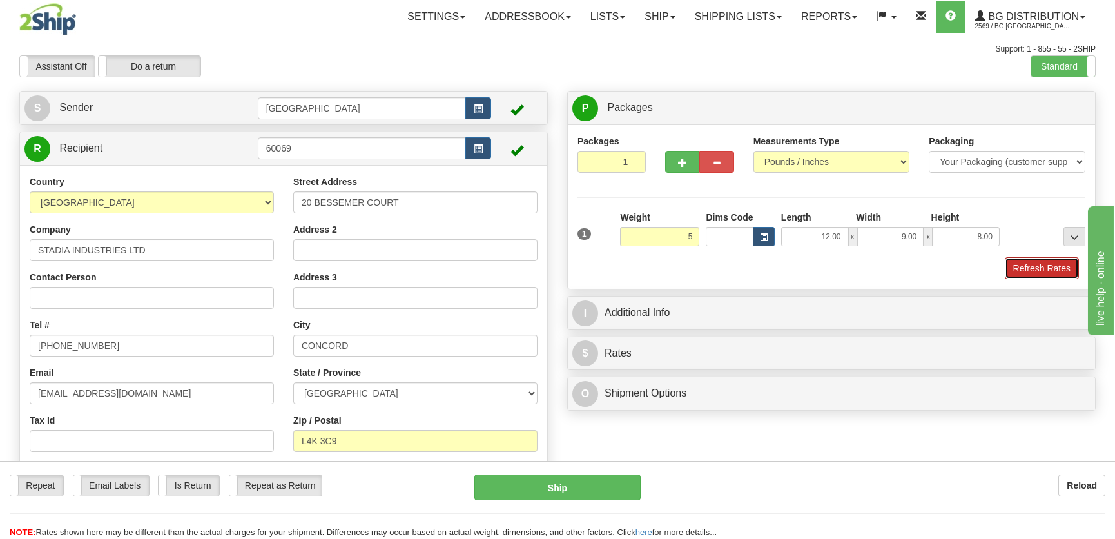
click at [1025, 269] on button "Refresh Rates" at bounding box center [1042, 268] width 74 height 22
type input "5.00"
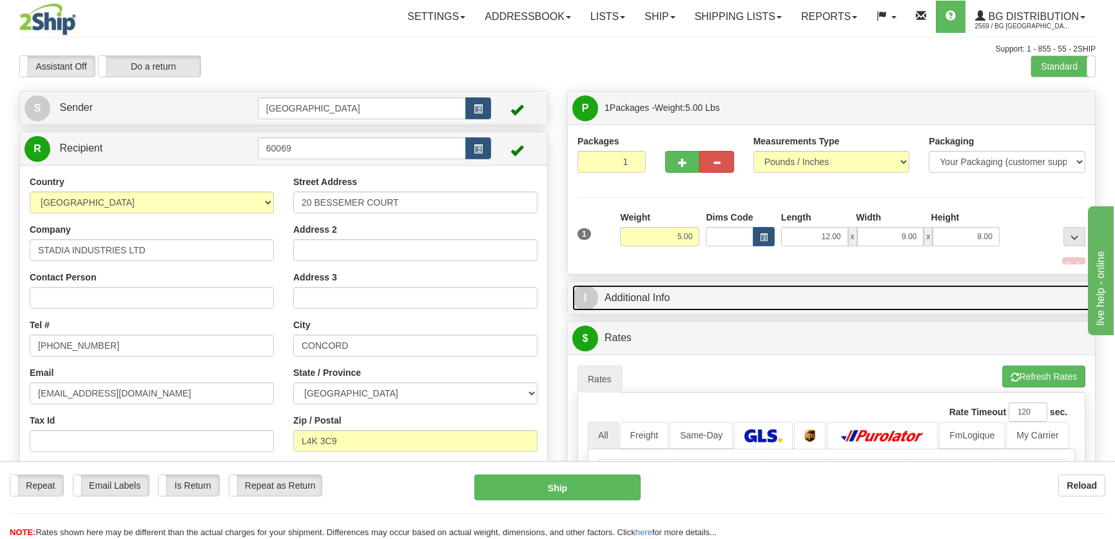
click at [988, 289] on link "I Additional Info" at bounding box center [831, 298] width 518 height 26
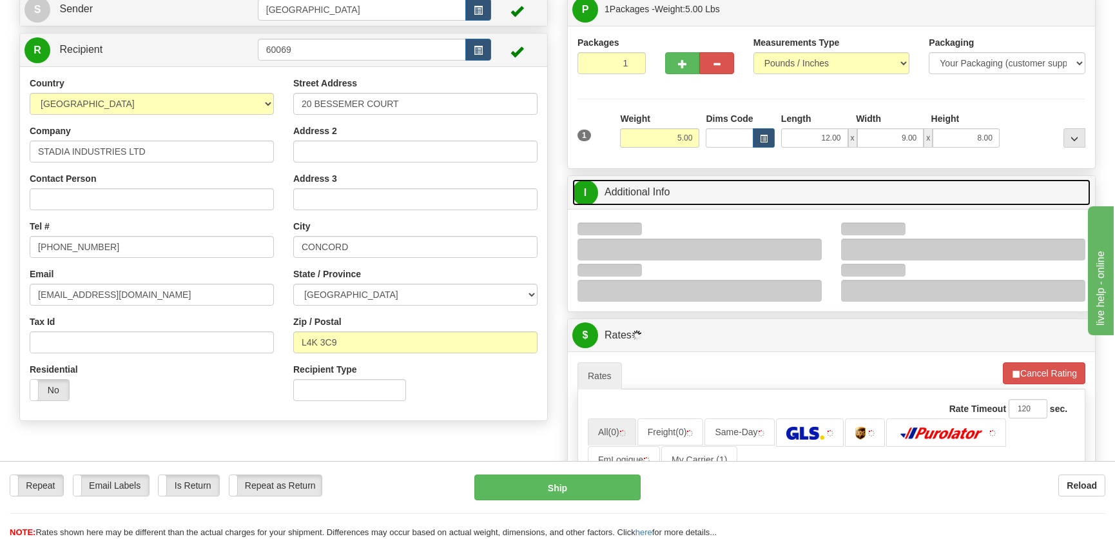
scroll to position [175, 0]
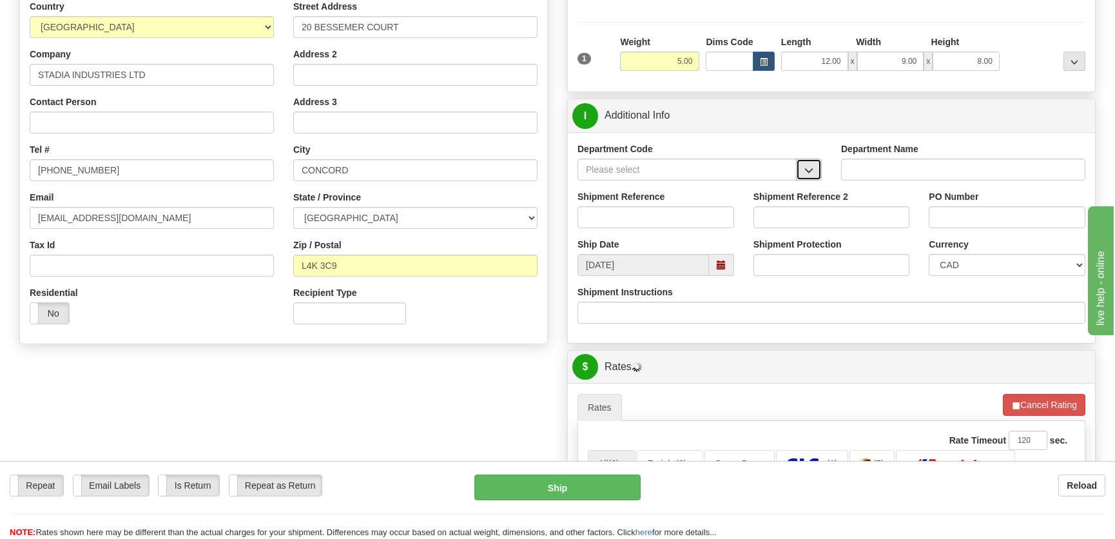
click at [806, 166] on span "button" at bounding box center [808, 170] width 9 height 8
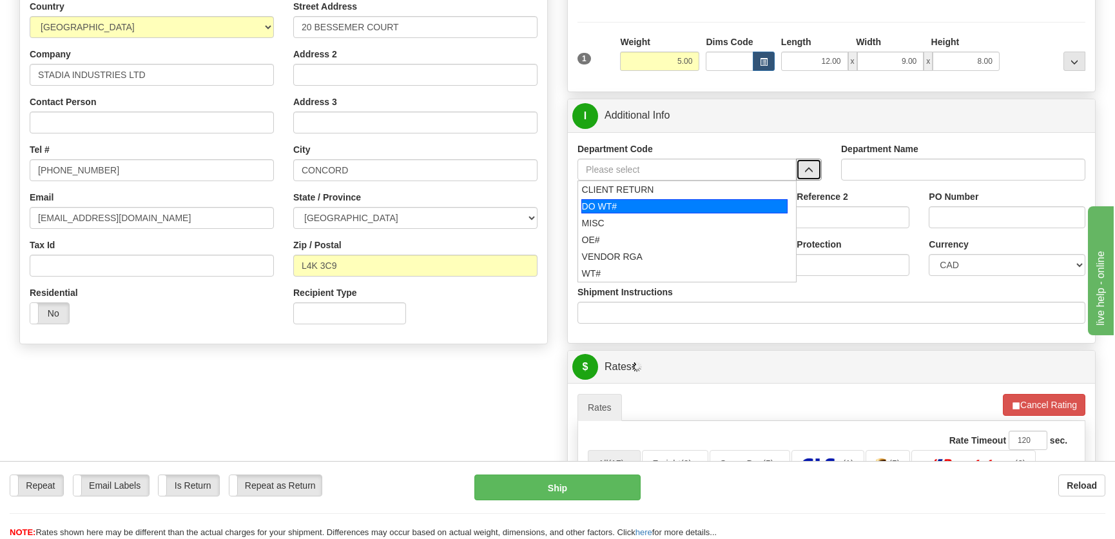
click at [630, 199] on div "DO WT#" at bounding box center [684, 206] width 207 height 14
type input "DO WT#"
type input "DIRECT ORDERS"
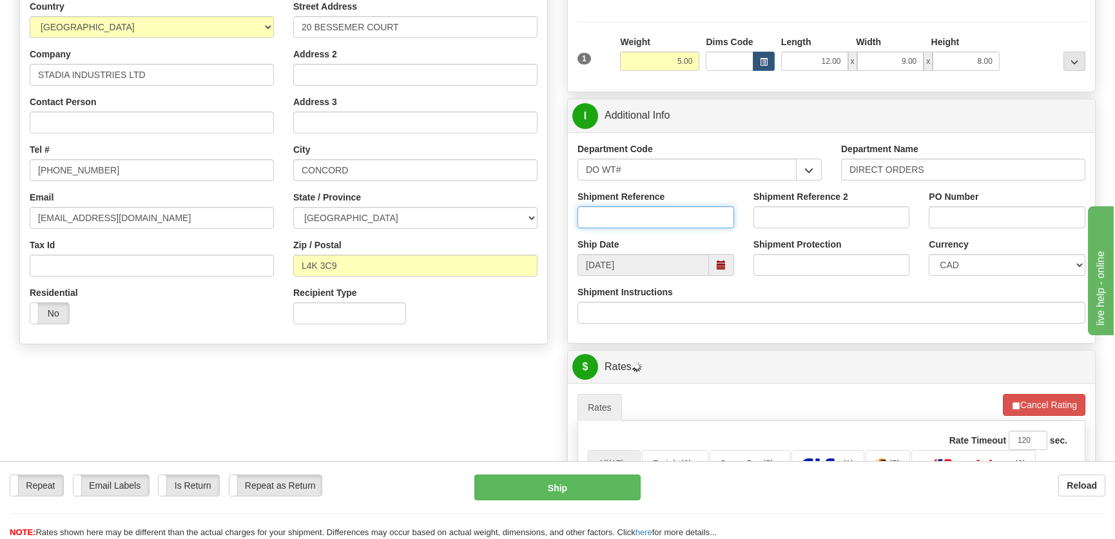
click at [621, 217] on input "Shipment Reference" at bounding box center [655, 217] width 157 height 22
type input "164631-00"
click at [960, 208] on input "PO Number" at bounding box center [1007, 217] width 157 height 22
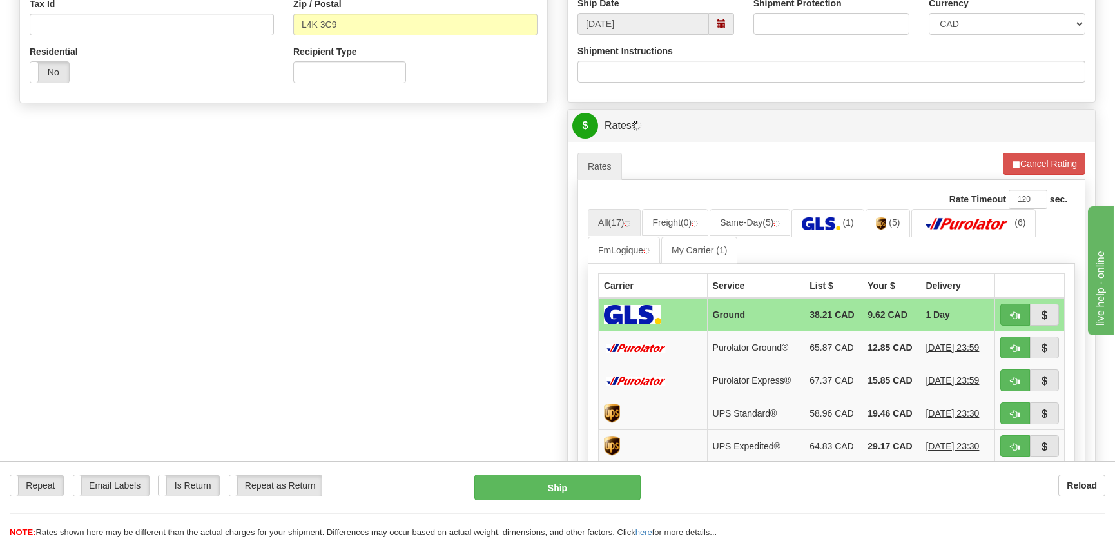
scroll to position [469, 0]
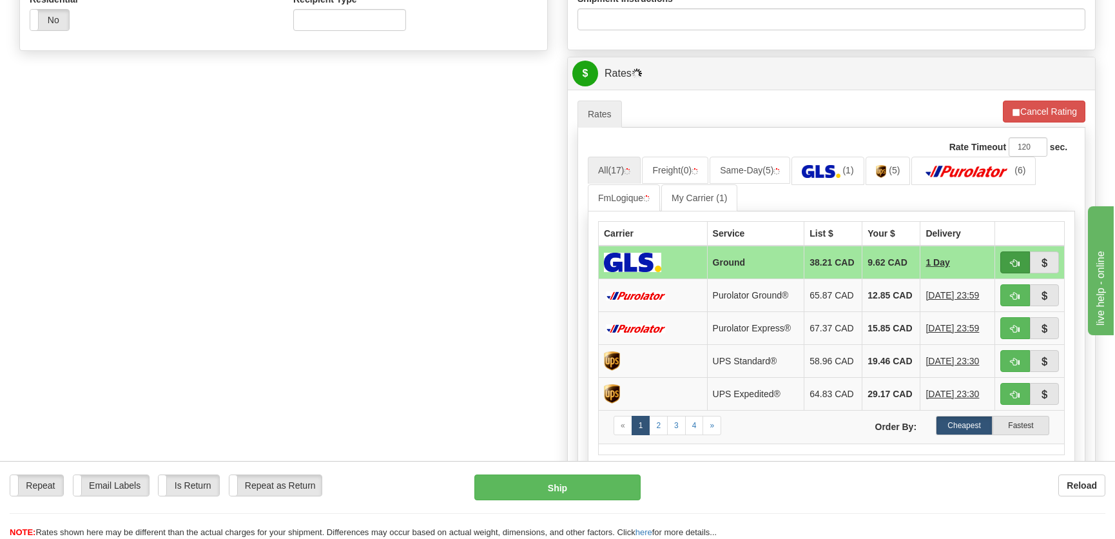
type input "."
click at [1009, 258] on button "button" at bounding box center [1015, 262] width 30 height 22
click at [1035, 109] on button "Cancel Rating" at bounding box center [1044, 112] width 82 height 22
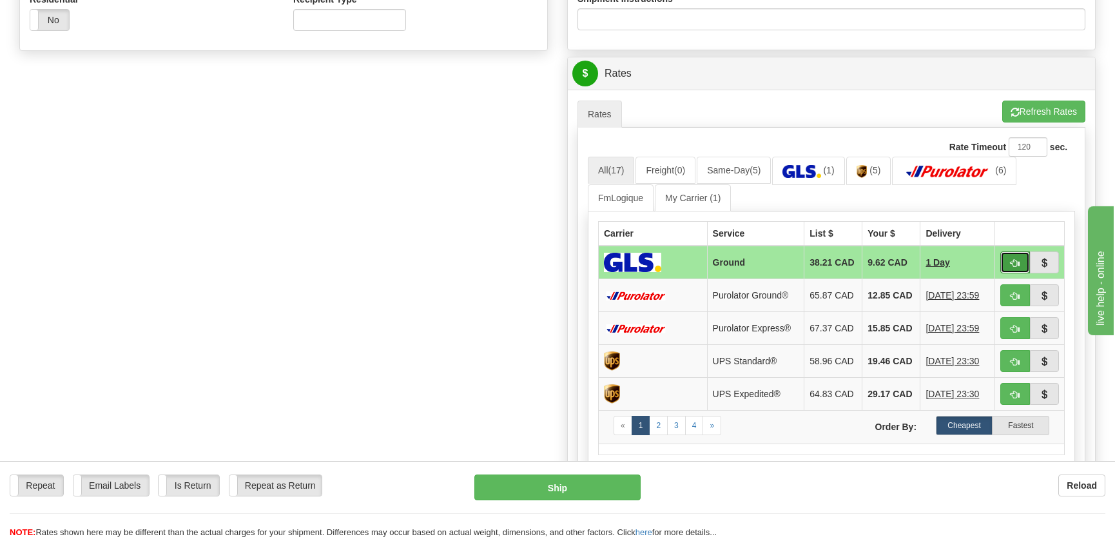
click at [1007, 267] on button "button" at bounding box center [1015, 262] width 30 height 22
type input "1"
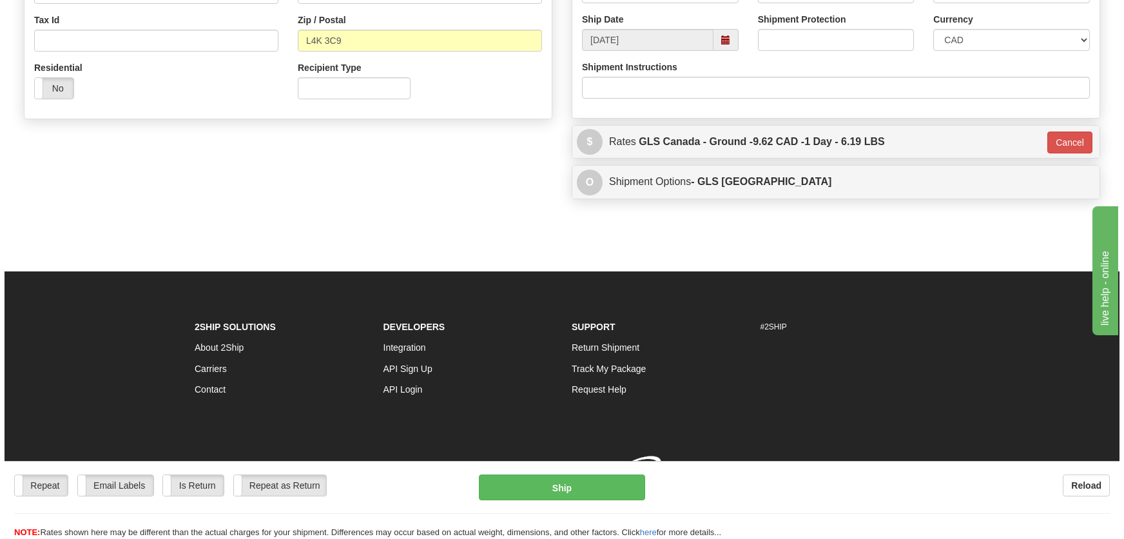
scroll to position [418, 0]
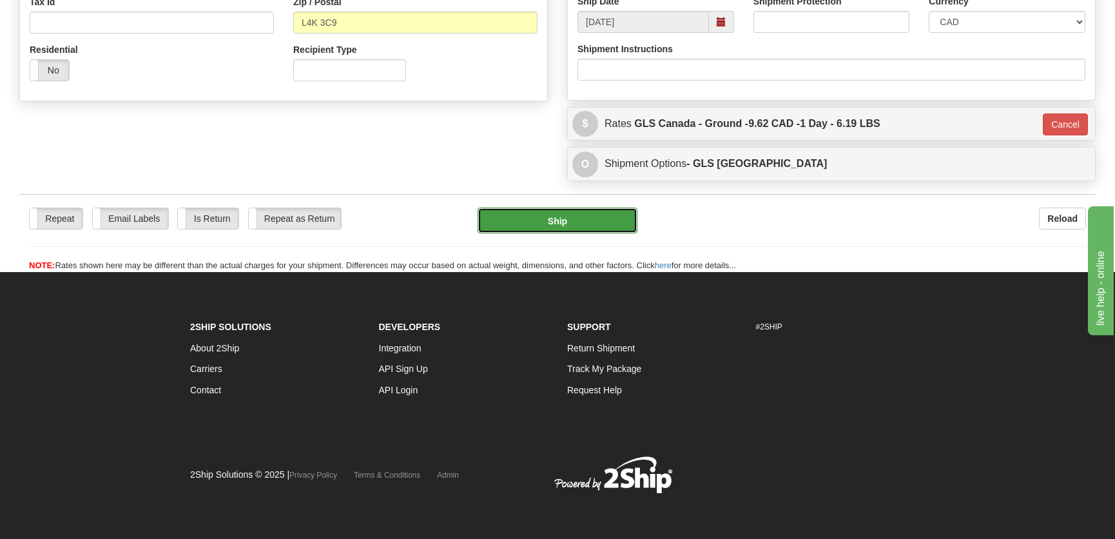
click at [574, 220] on button "Ship" at bounding box center [558, 221] width 160 height 26
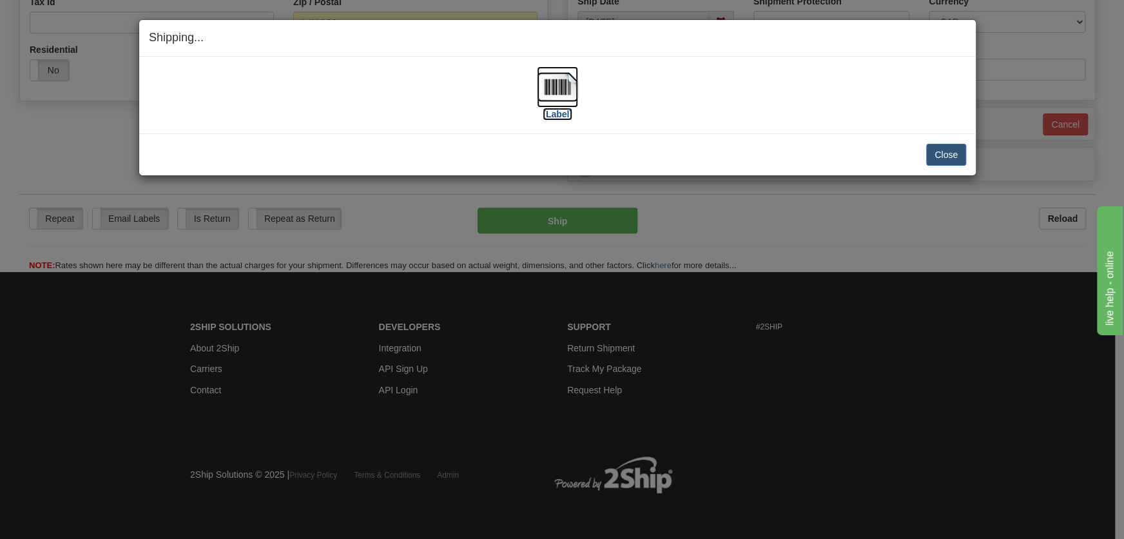
click at [549, 94] on img at bounding box center [557, 86] width 41 height 41
click at [955, 156] on button "Close" at bounding box center [946, 155] width 40 height 22
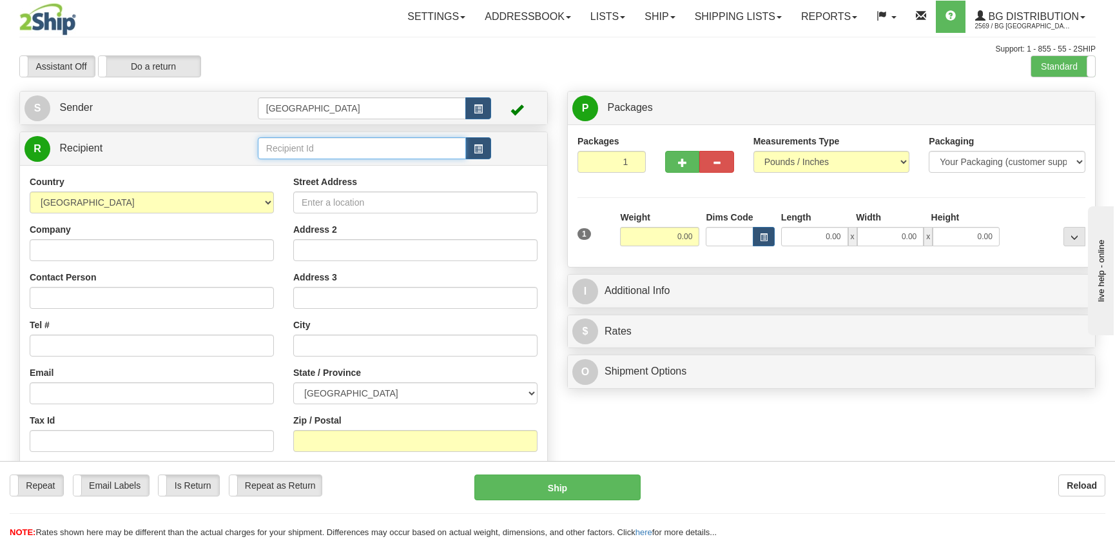
click at [293, 151] on input "text" at bounding box center [362, 148] width 208 height 22
click at [306, 168] on div "5910" at bounding box center [358, 169] width 195 height 14
type input "5910"
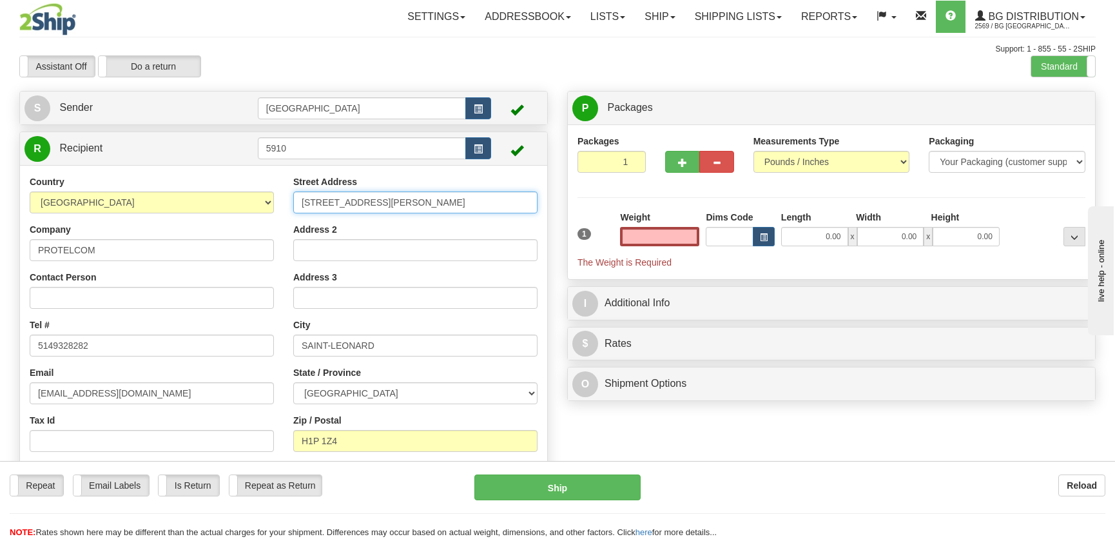
type input "0.00"
drag, startPoint x: 514, startPoint y: 201, endPoint x: 181, endPoint y: 187, distance: 333.5
click at [182, 187] on div "Country [GEOGRAPHIC_DATA] [GEOGRAPHIC_DATA] [GEOGRAPHIC_DATA] [GEOGRAPHIC_DATA]…" at bounding box center [283, 342] width 527 height 334
type input "[STREET_ADDRESS][PERSON_NAME]"
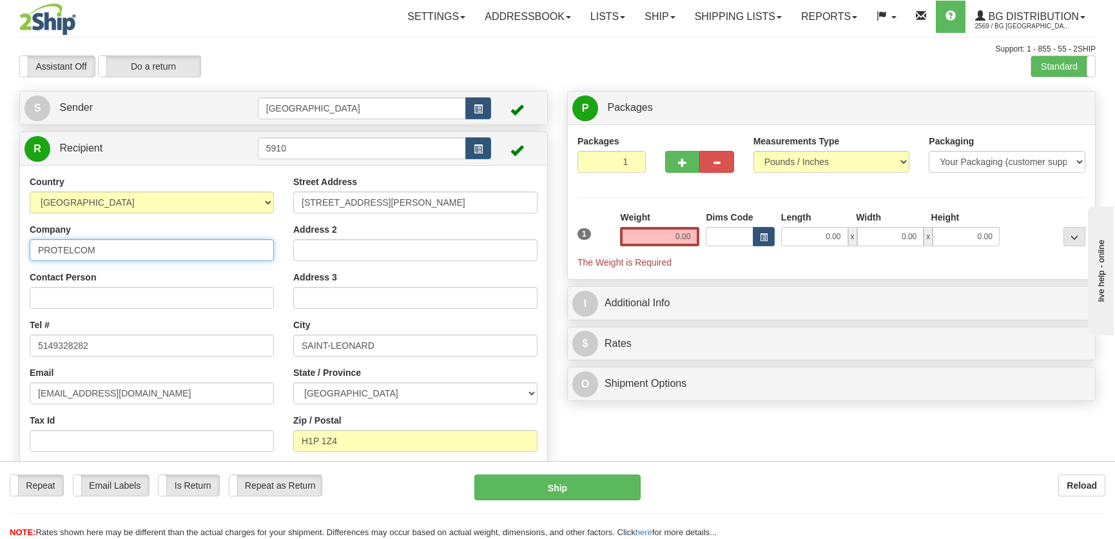
type input "AD3R TECHNOLOGIES INC."
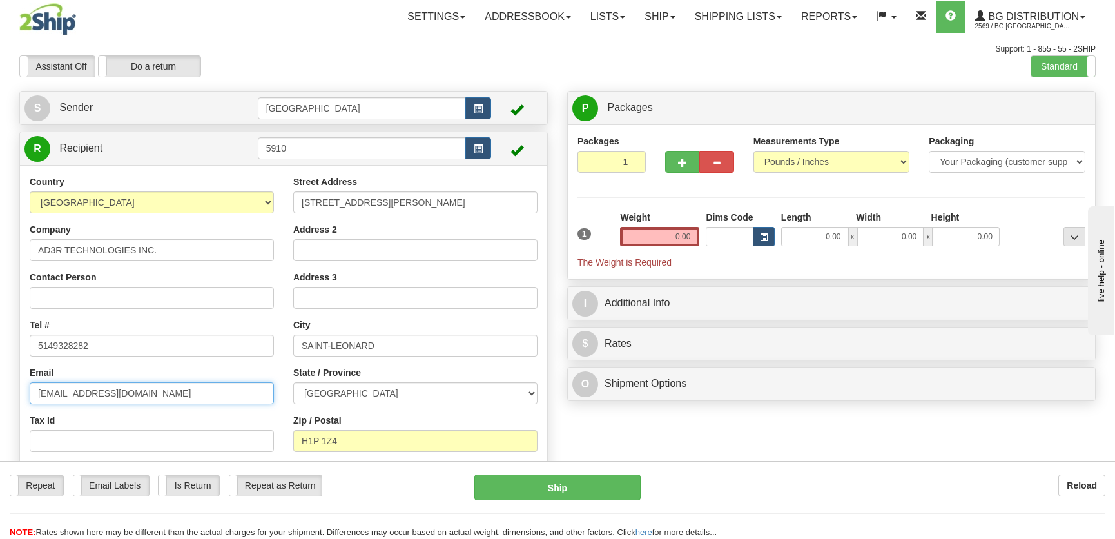
type input "estimation@AD3R.COM"
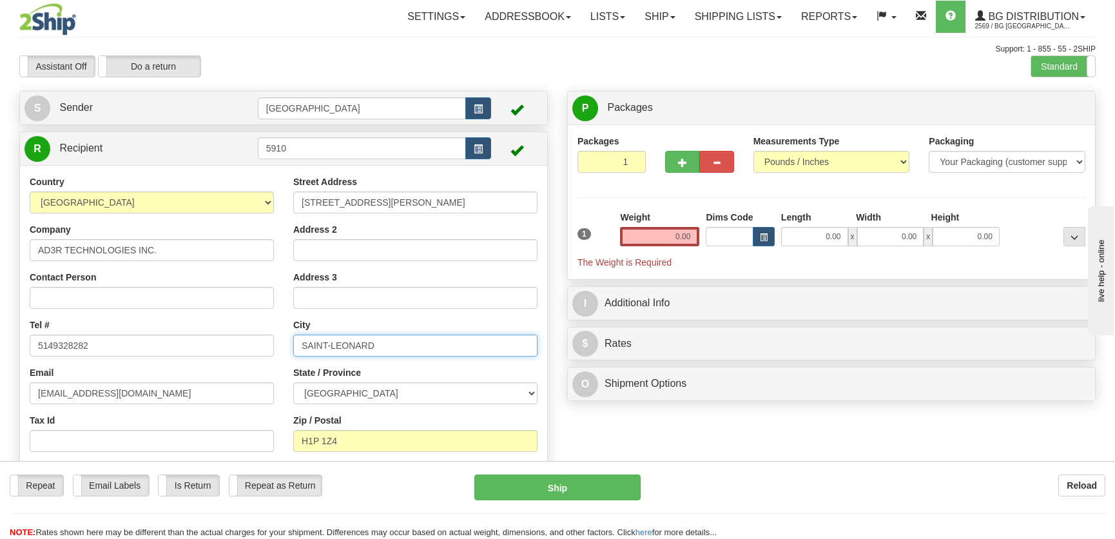
type input "BROSSARD"
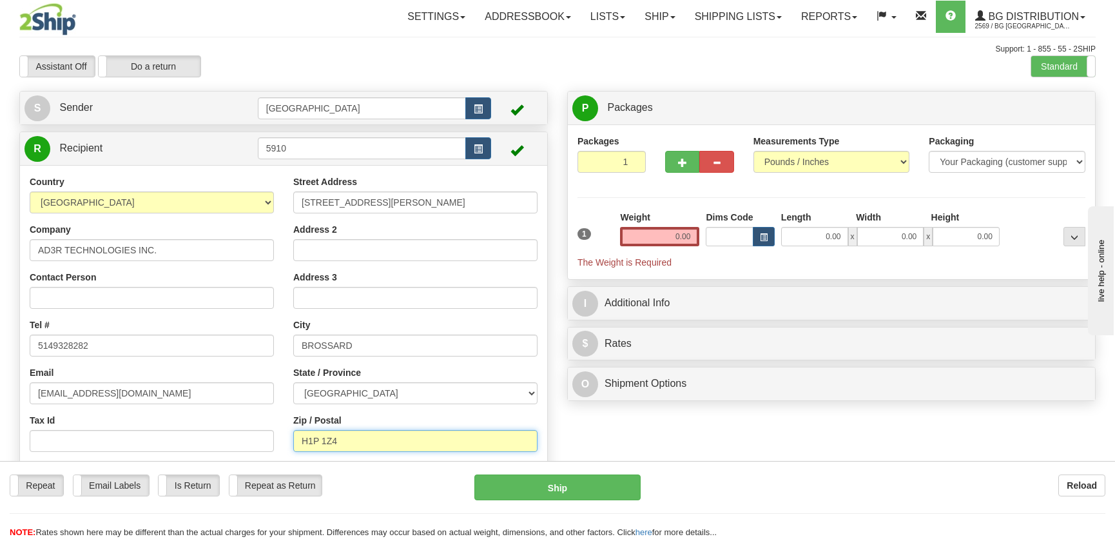
type input "J4Y2R4"
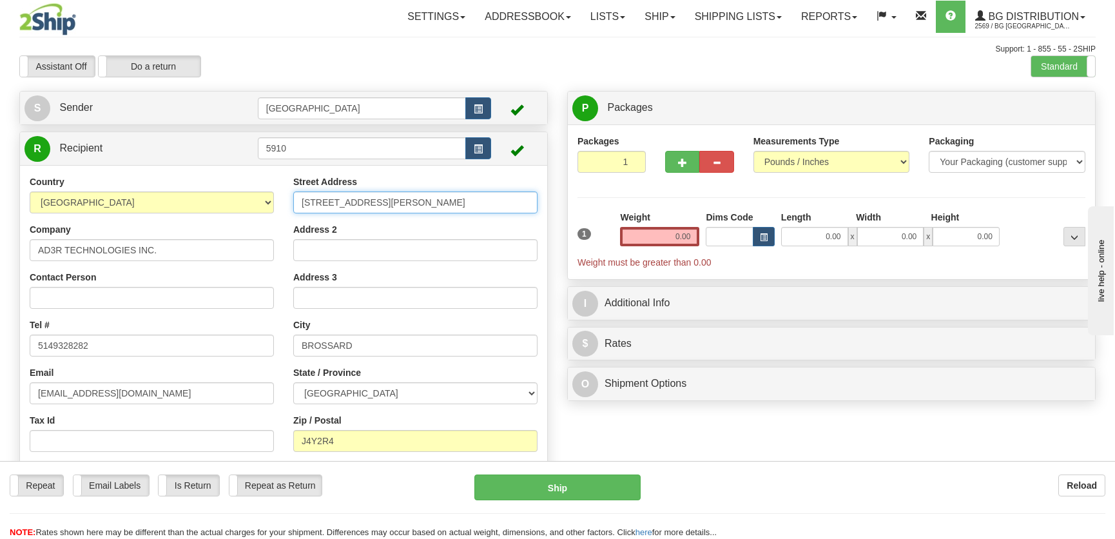
click at [432, 204] on input "9610 RUE IGNACE LOCAL M" at bounding box center [415, 202] width 244 height 22
click at [164, 191] on div "Country AFGHANISTAN ALAND ISLANDS ALBANIA ALGERIA AMERICAN SAMOA ANDORRA ANGOLA…" at bounding box center [283, 342] width 527 height 334
type input "9610 RUE IGNACE LOCAL M"
click at [826, 237] on input "0.00" at bounding box center [814, 236] width 67 height 19
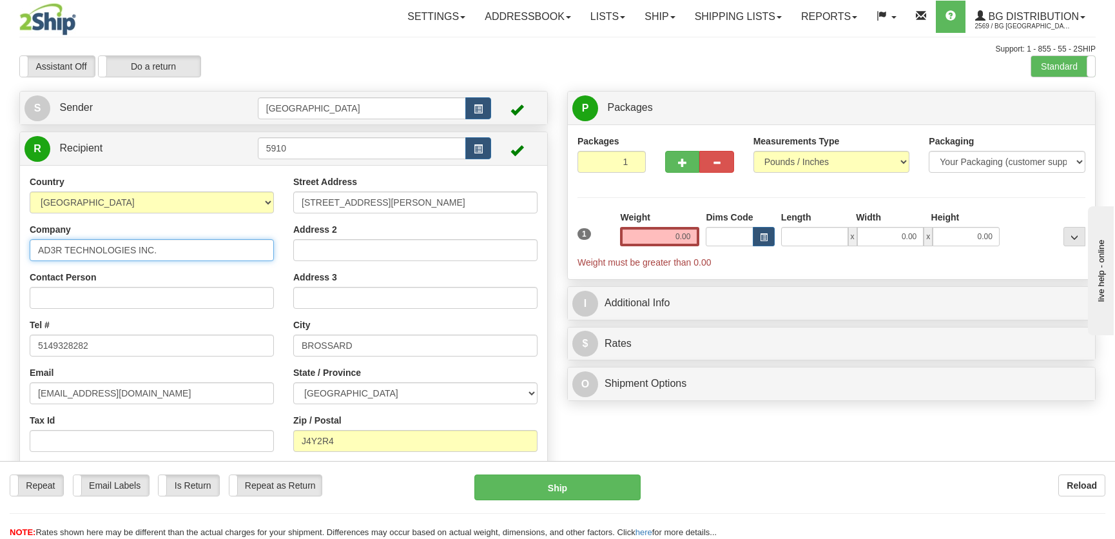
type input "0.00"
drag, startPoint x: 173, startPoint y: 257, endPoint x: 55, endPoint y: 255, distance: 118.6
click at [55, 255] on input "AD3R TECHNOLOGIES INC." at bounding box center [152, 250] width 244 height 22
type input "A"
type input "PROTELCOM"
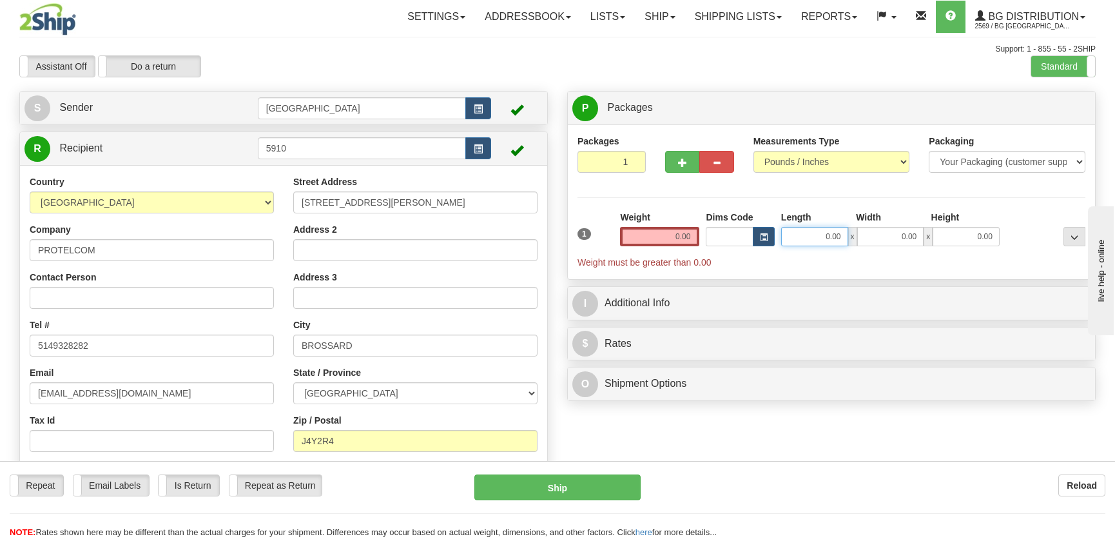
click at [820, 241] on input "0.00" at bounding box center [814, 236] width 67 height 19
type input "10.00"
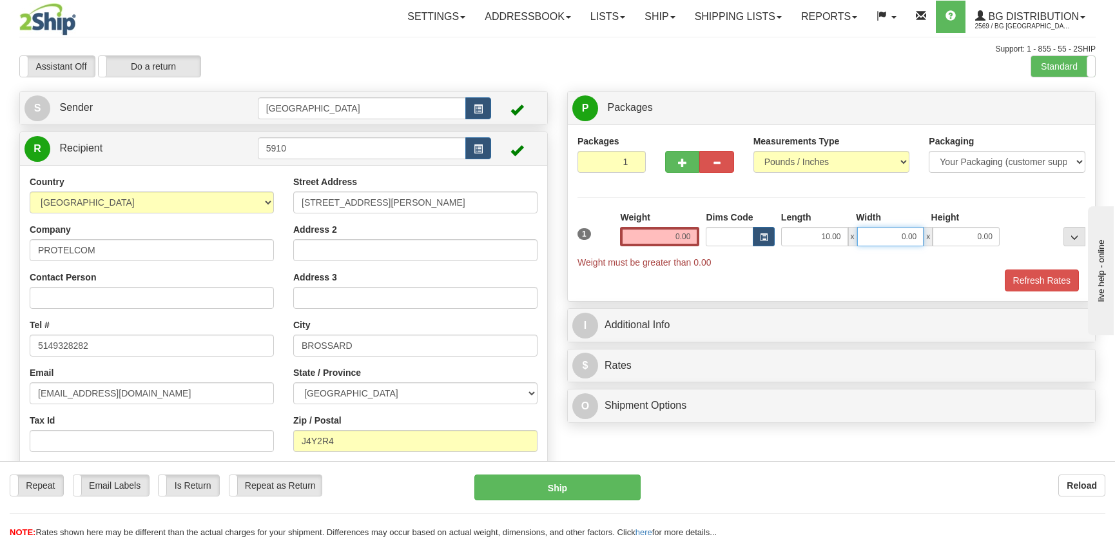
type input "7"
type input "5.00"
type input "7.00"
click at [670, 235] on input "0.00" at bounding box center [659, 236] width 79 height 19
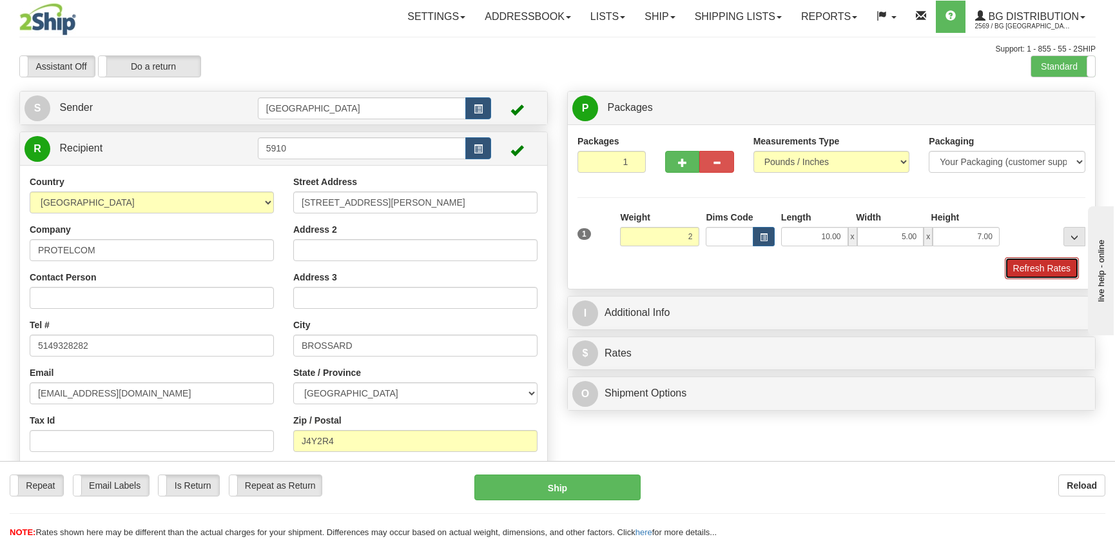
click at [1057, 267] on button "Refresh Rates" at bounding box center [1042, 268] width 74 height 22
type input "2.00"
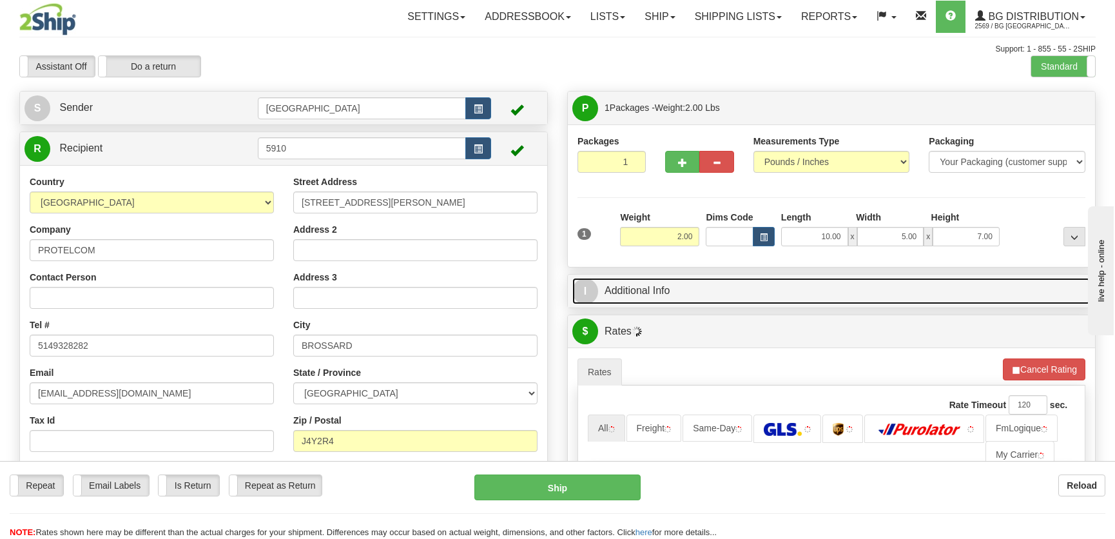
click at [865, 278] on link "I Additional Info" at bounding box center [831, 291] width 518 height 26
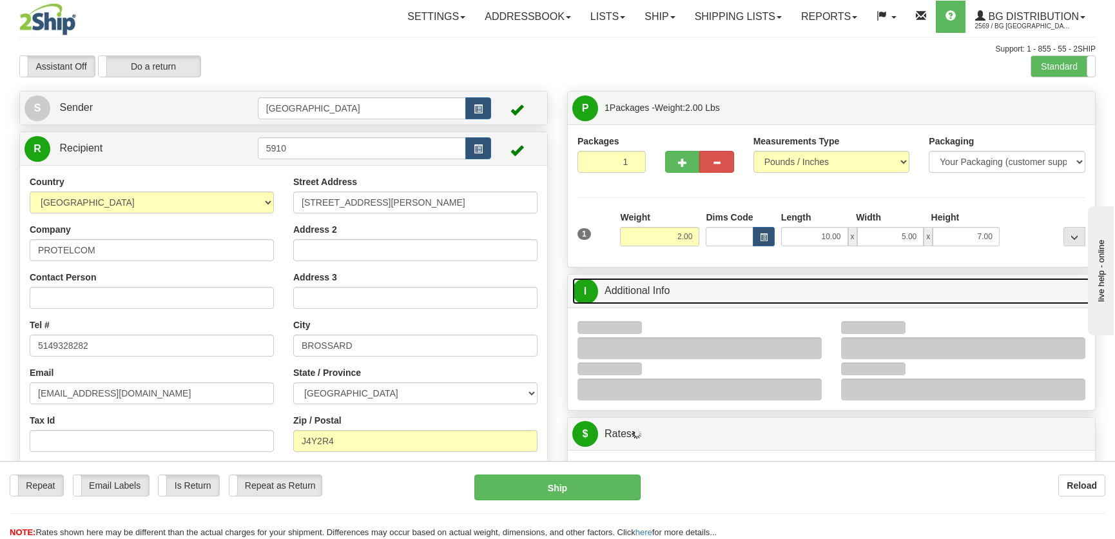
scroll to position [58, 0]
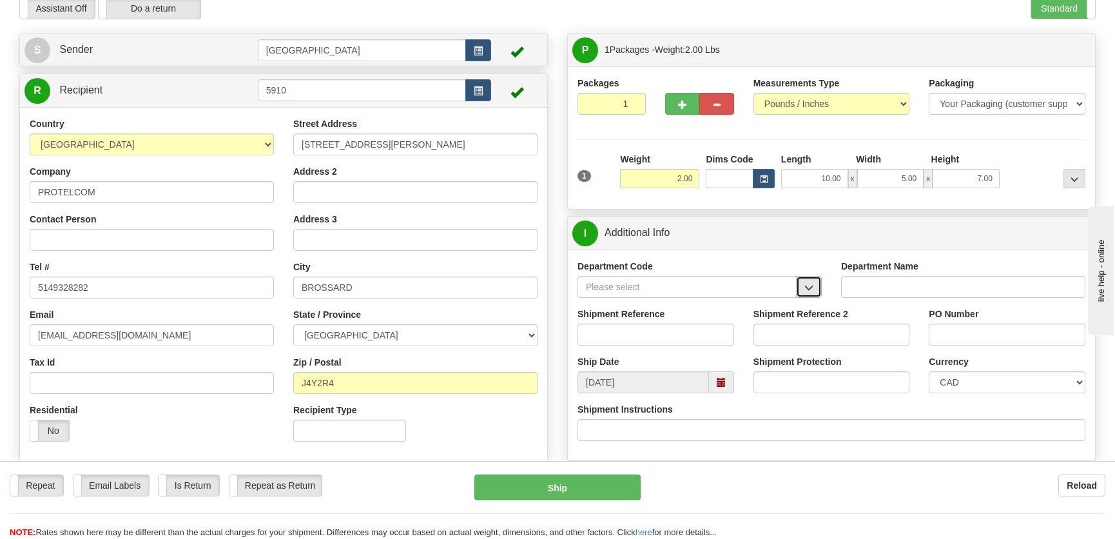
click at [813, 284] on span "button" at bounding box center [808, 288] width 9 height 8
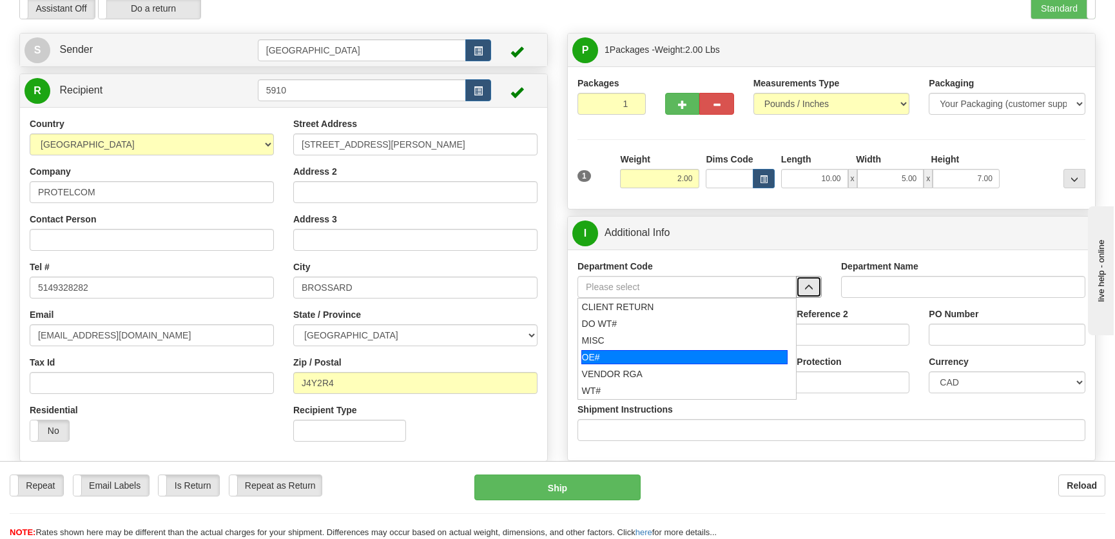
click at [652, 350] on div "OE#" at bounding box center [684, 357] width 207 height 14
type input "OE#"
type input "ORDERS"
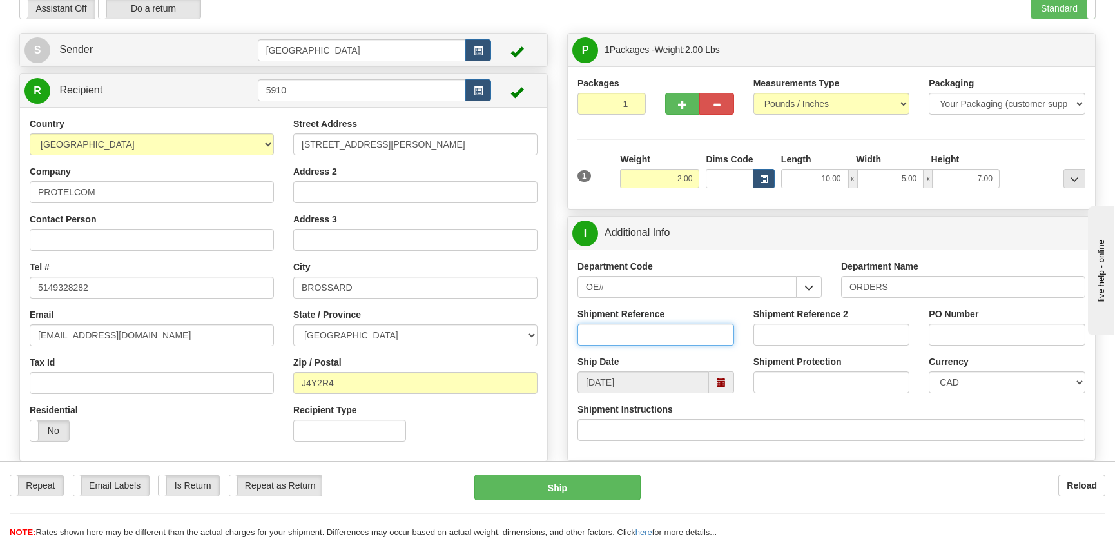
click at [660, 329] on input "Shipment Reference" at bounding box center [655, 335] width 157 height 22
type input "50317489-02,50320348-02"
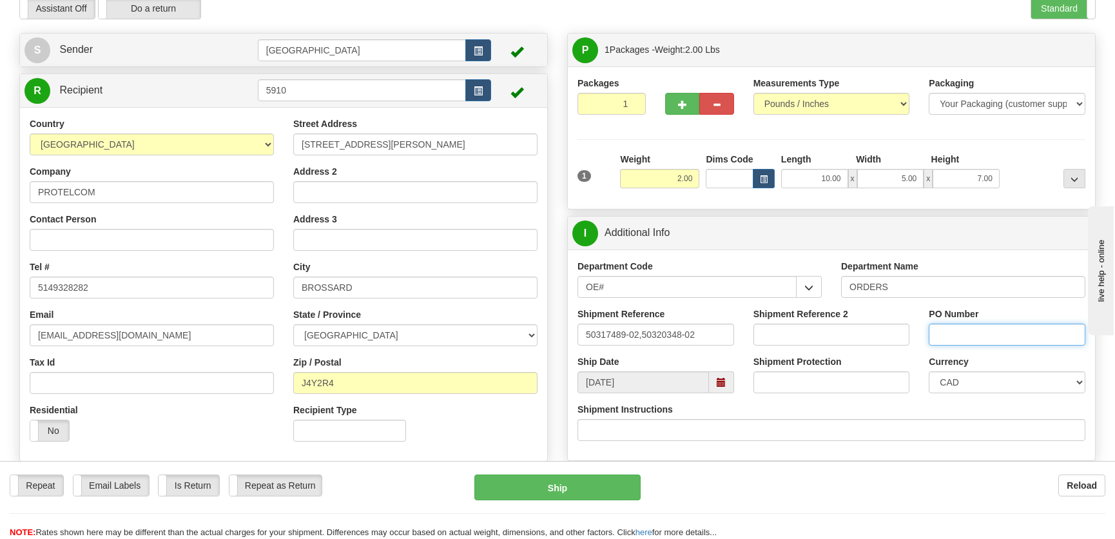
click at [998, 335] on input "PO Number" at bounding box center [1007, 335] width 157 height 22
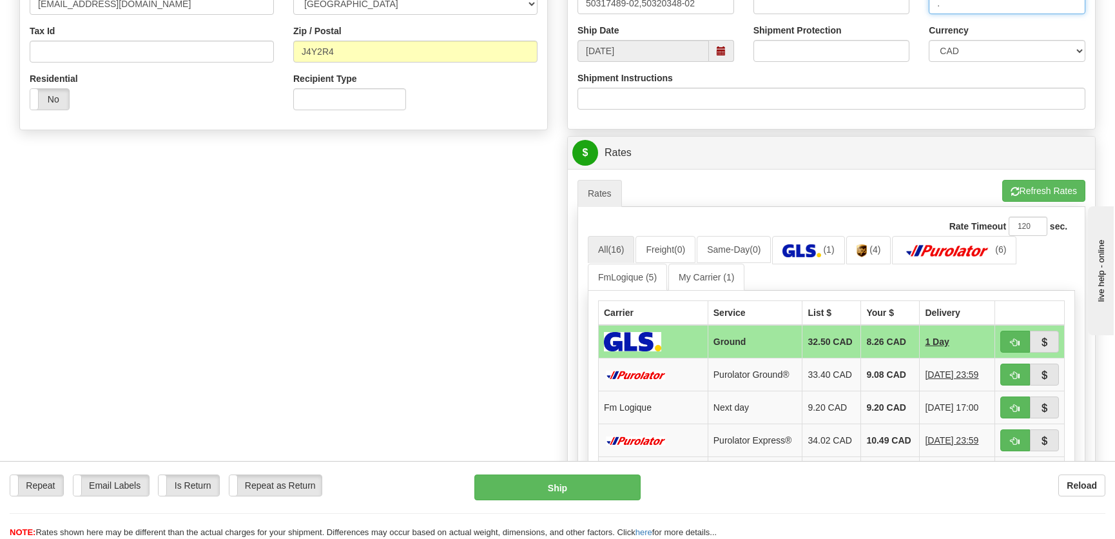
scroll to position [410, 0]
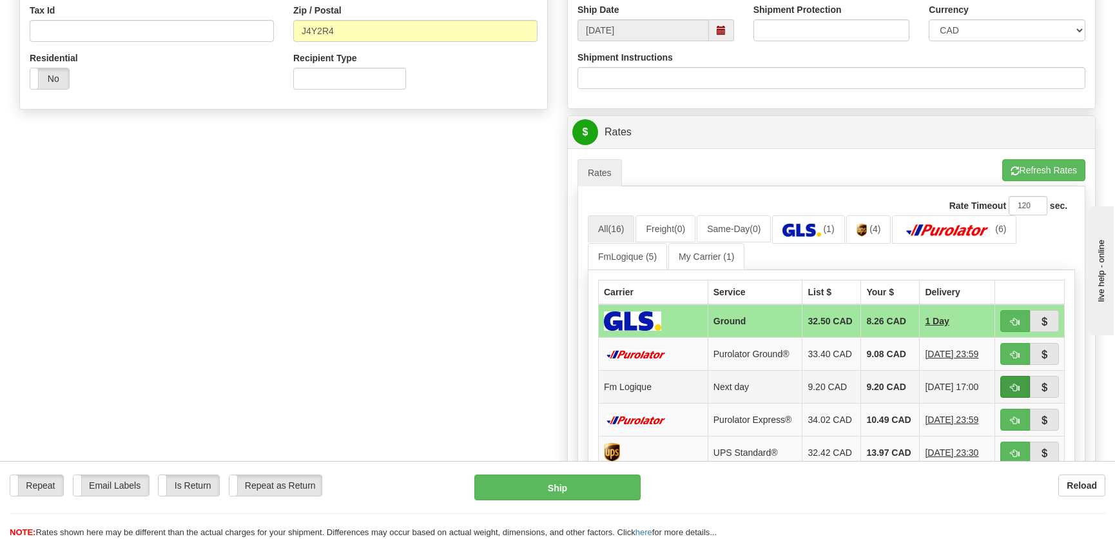
type input "."
click at [1025, 388] on button "button" at bounding box center [1015, 387] width 30 height 22
type input "jour"
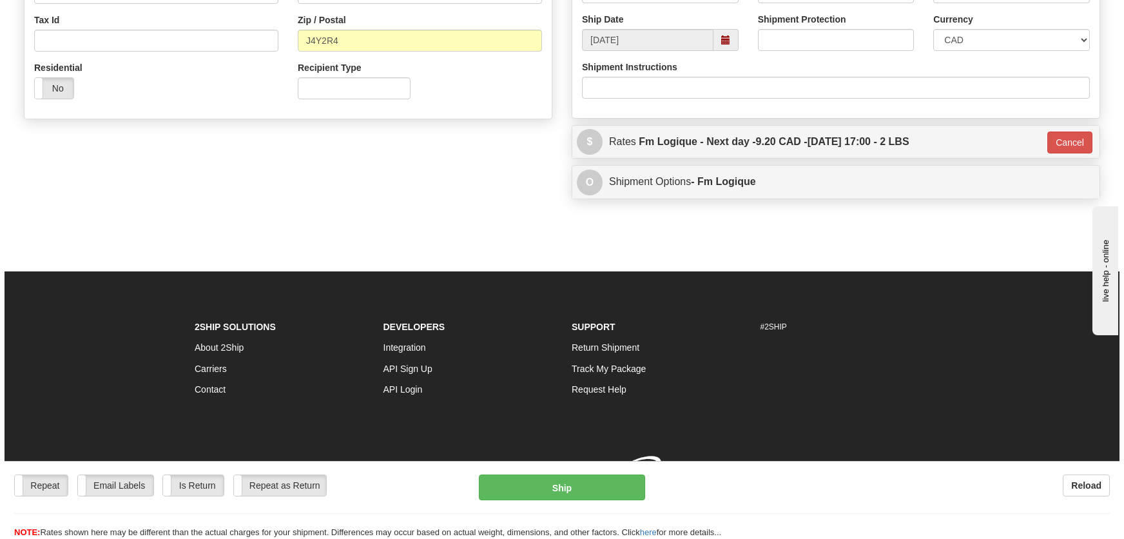
scroll to position [405, 0]
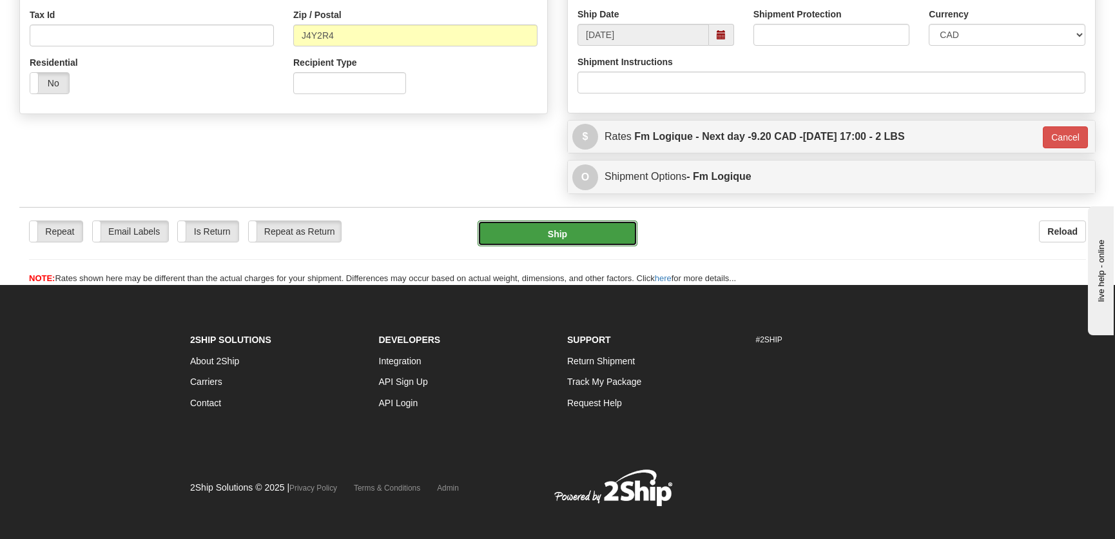
click at [545, 233] on button "Ship" at bounding box center [558, 233] width 160 height 26
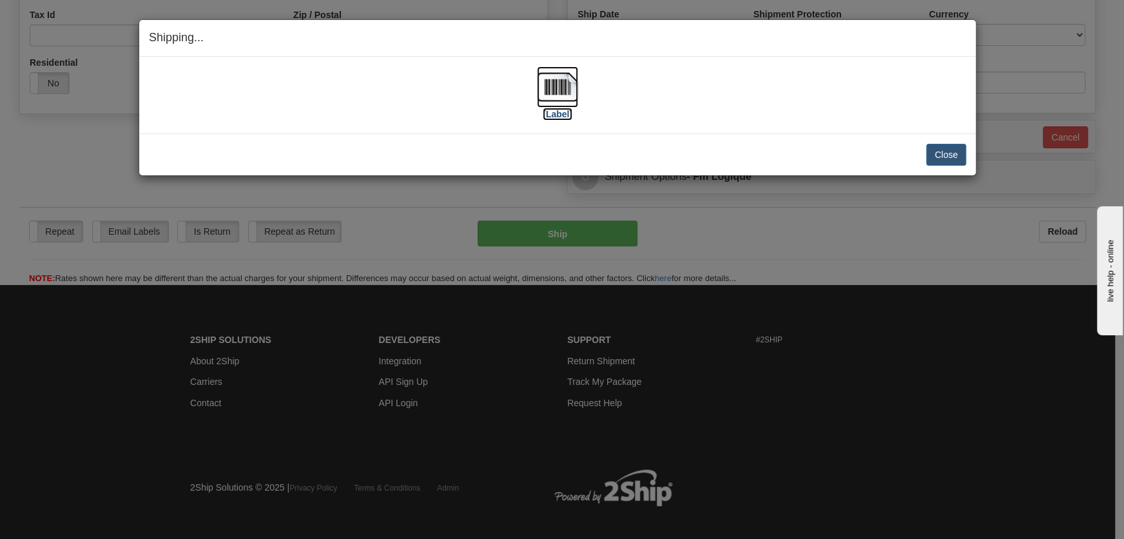
click at [565, 104] on img at bounding box center [557, 86] width 41 height 41
click at [936, 159] on button "Close" at bounding box center [946, 155] width 40 height 22
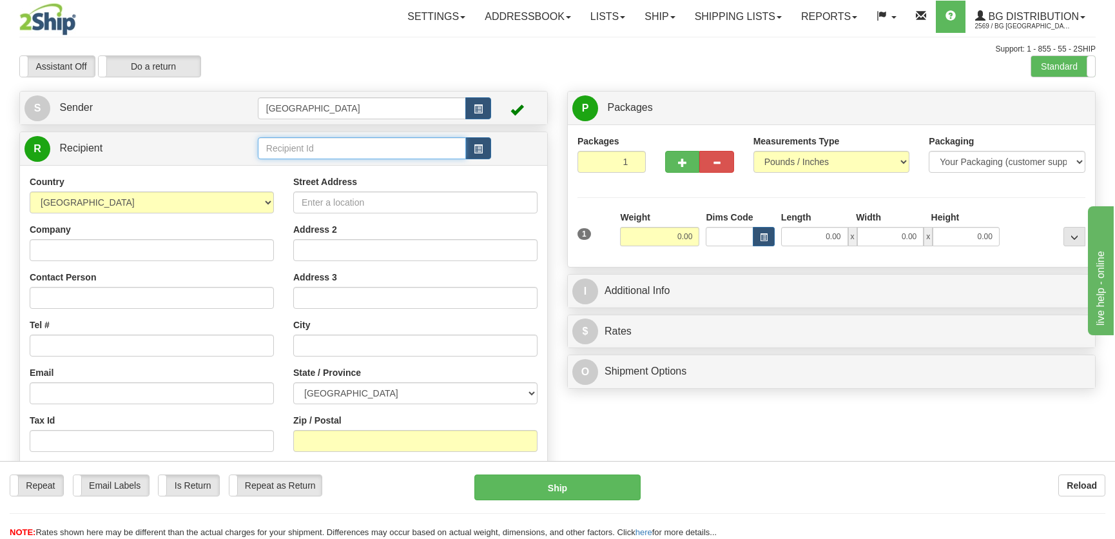
click at [307, 143] on input "text" at bounding box center [362, 148] width 208 height 22
type input "60239"
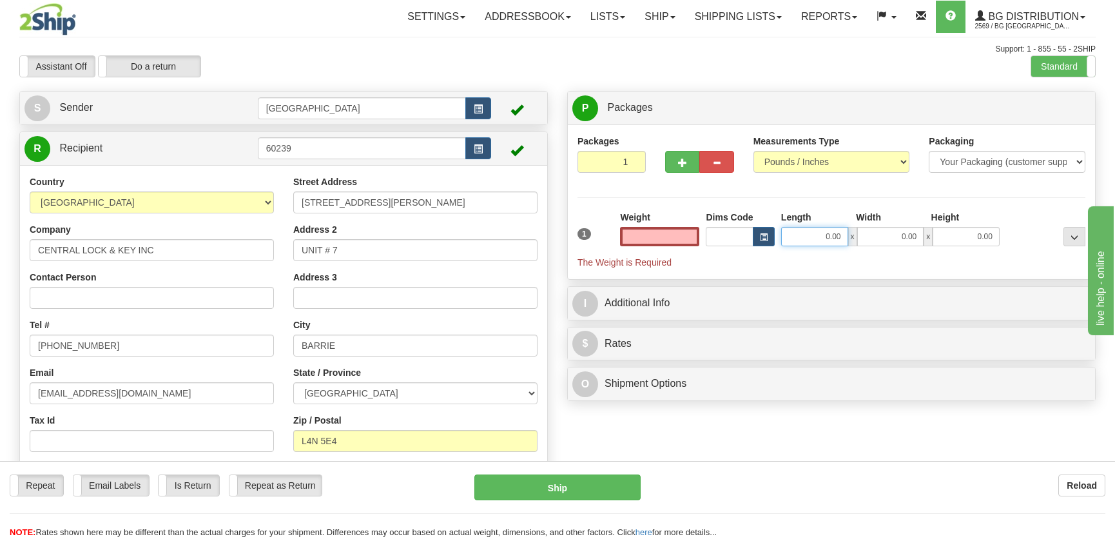
type input "0.00"
click at [819, 233] on input "0.00" at bounding box center [814, 236] width 67 height 19
type input "8.00"
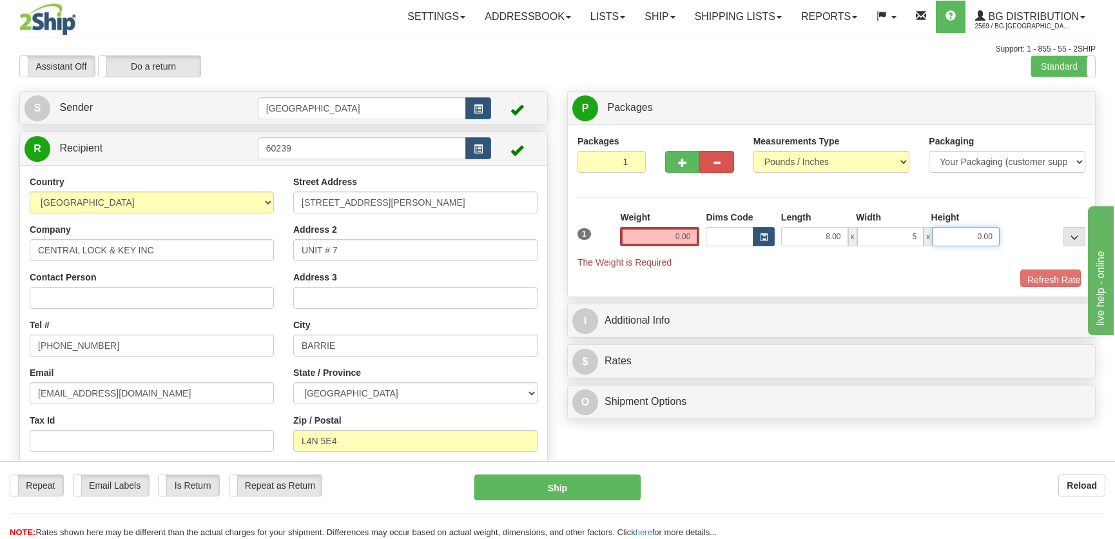
type input "5.00"
click at [688, 238] on input "0.00" at bounding box center [659, 236] width 79 height 19
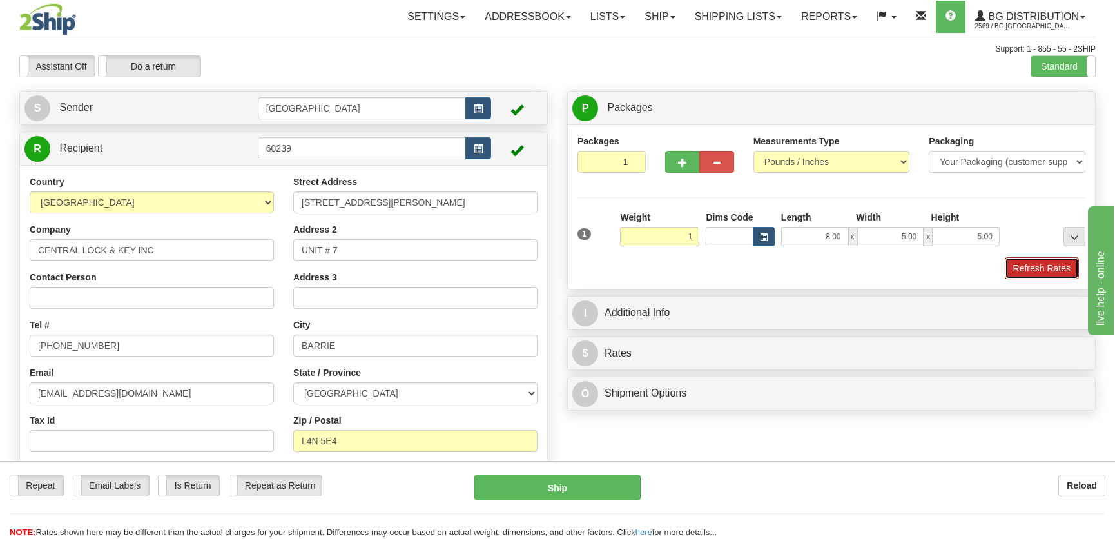
click at [1053, 267] on button "Refresh Rates" at bounding box center [1042, 268] width 74 height 22
type input "1.00"
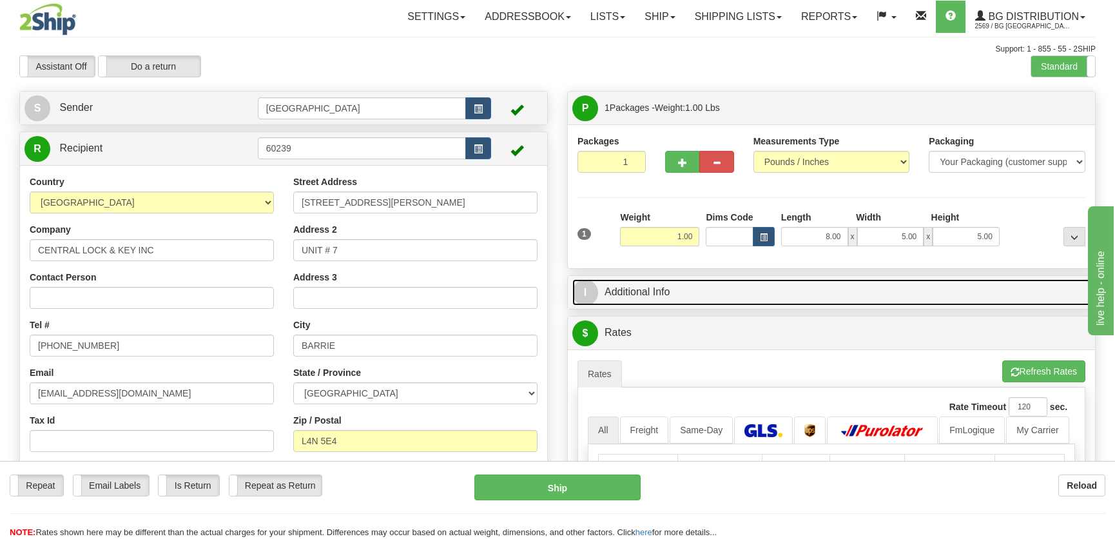
click at [960, 292] on link "I Additional Info" at bounding box center [831, 292] width 518 height 26
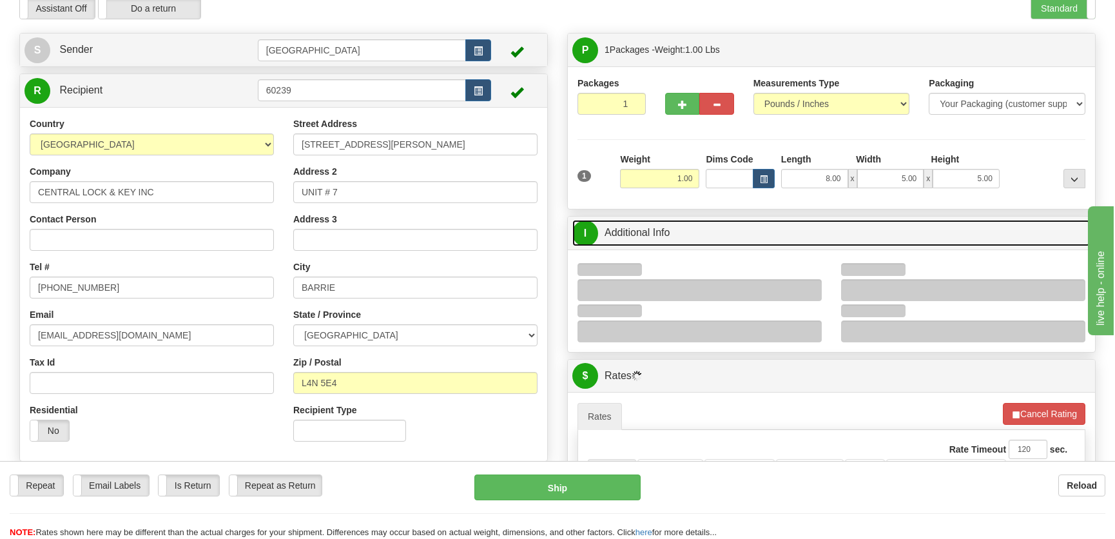
scroll to position [117, 0]
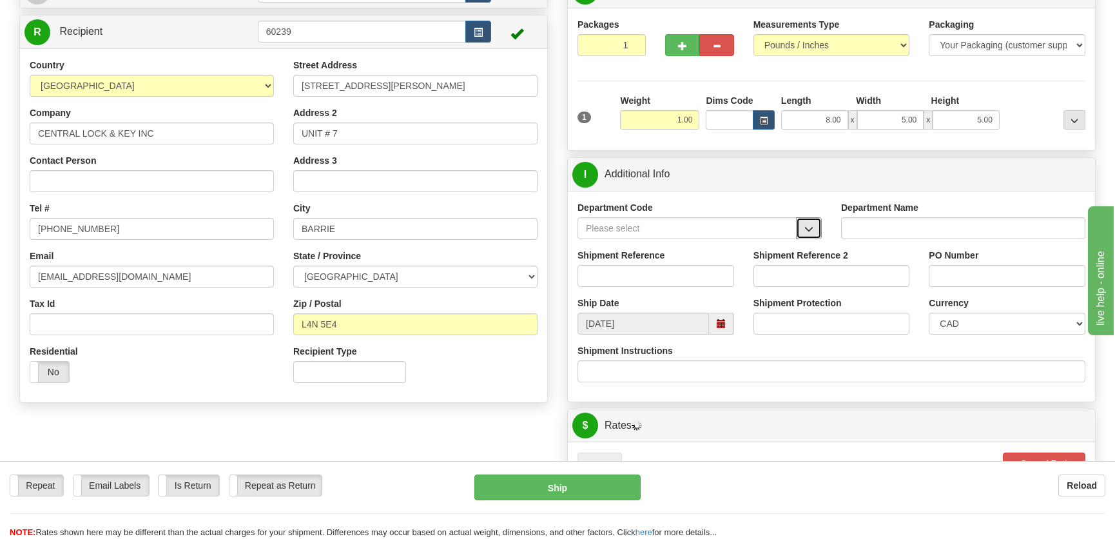
click at [806, 220] on button "button" at bounding box center [809, 228] width 26 height 22
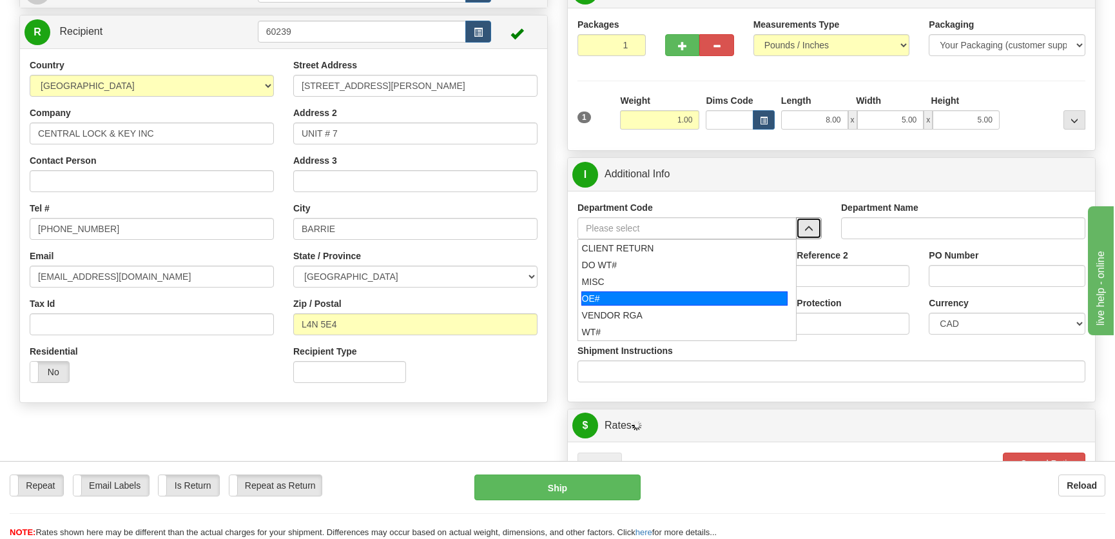
click at [650, 294] on div "OE#" at bounding box center [684, 298] width 207 height 14
type input "OE#"
type input "ORDERS"
click at [650, 294] on div "Shipment Reference" at bounding box center [656, 273] width 176 height 48
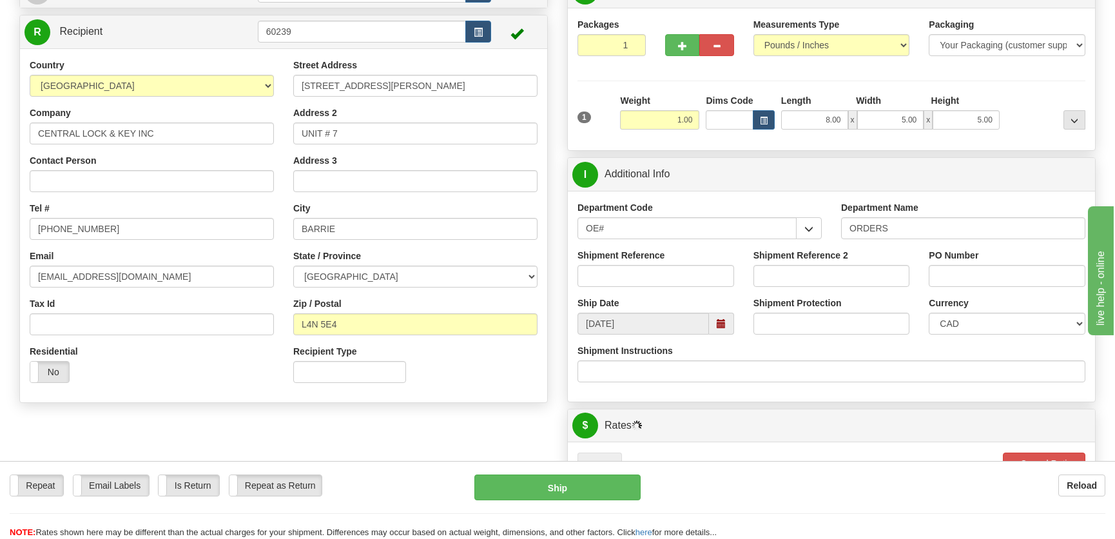
drag, startPoint x: 658, startPoint y: 251, endPoint x: 657, endPoint y: 240, distance: 10.4
click at [658, 251] on label "Shipment Reference" at bounding box center [620, 255] width 87 height 13
click at [658, 265] on input "Shipment Reference" at bounding box center [655, 276] width 157 height 22
click at [605, 228] on input "OE#" at bounding box center [686, 228] width 219 height 22
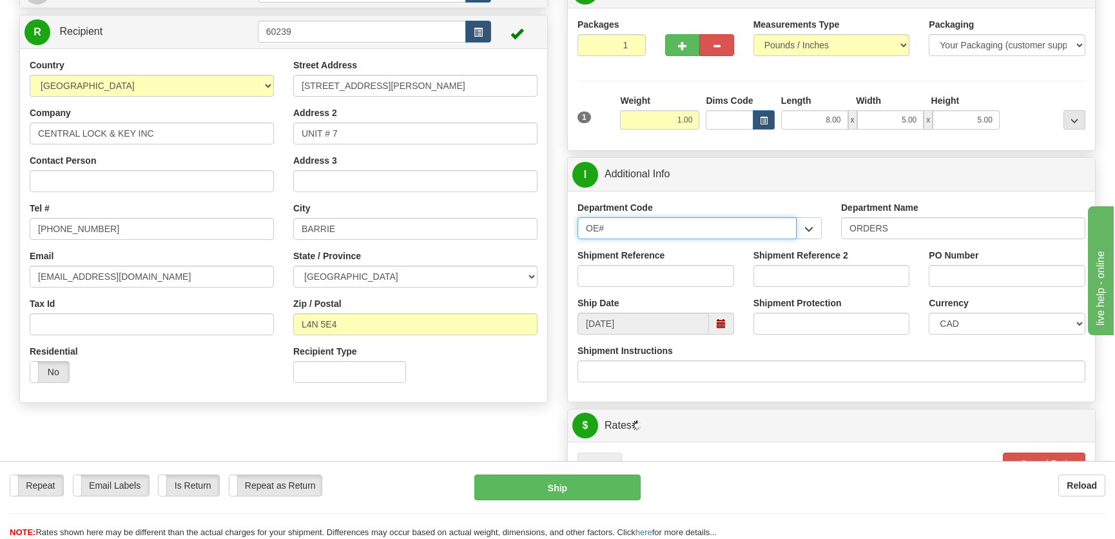
click at [605, 228] on input "OE#" at bounding box center [686, 228] width 219 height 22
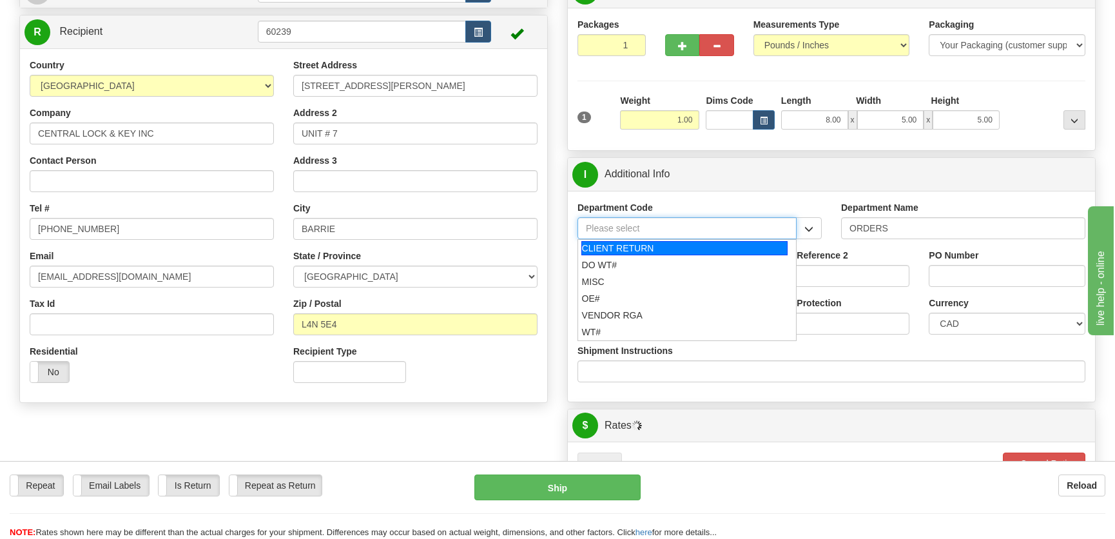
click at [613, 258] on div "DO WT#" at bounding box center [685, 264] width 206 height 13
type input "DO WT#"
type input "DIRECT ORDERS"
type input "DO WT#"
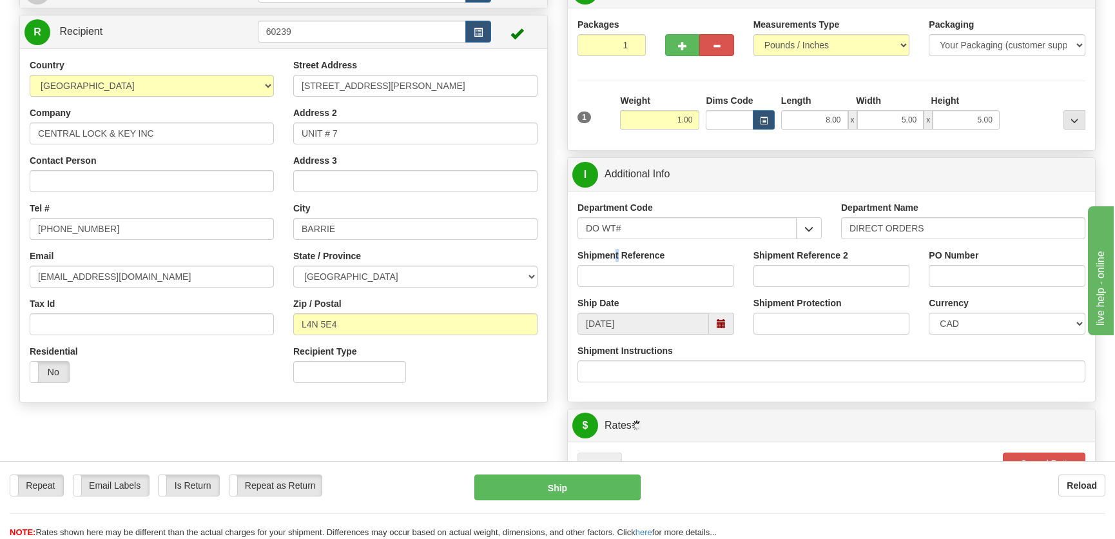
click at [617, 258] on label "Shipment Reference" at bounding box center [620, 255] width 87 height 13
click at [612, 282] on input "Shipment Reference" at bounding box center [655, 276] width 157 height 22
type input "164637-00"
click at [951, 275] on input "PO Number" at bounding box center [1007, 276] width 157 height 22
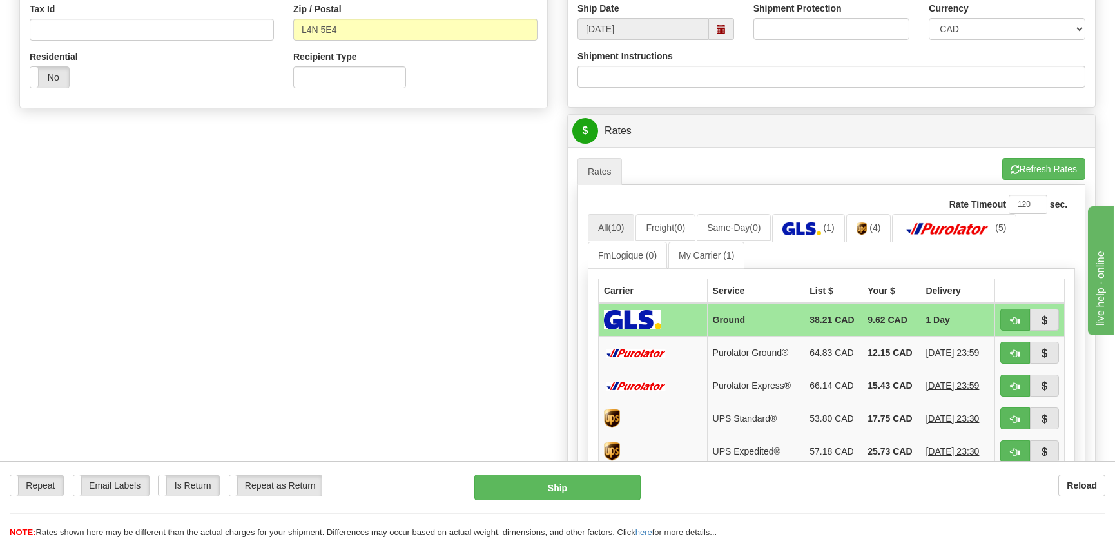
scroll to position [469, 0]
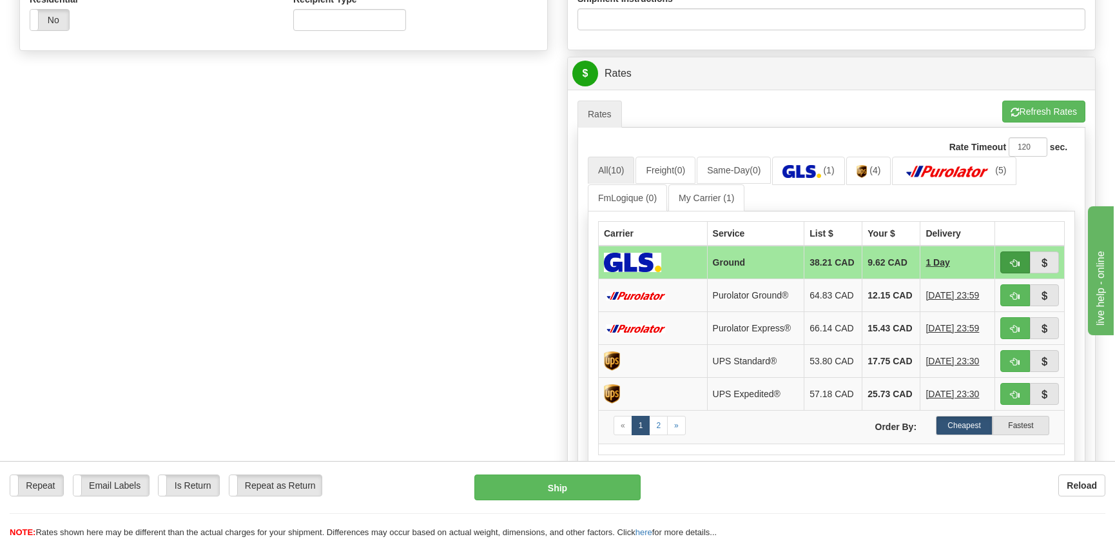
type input "."
click at [1011, 258] on button "button" at bounding box center [1015, 262] width 30 height 22
type input "1"
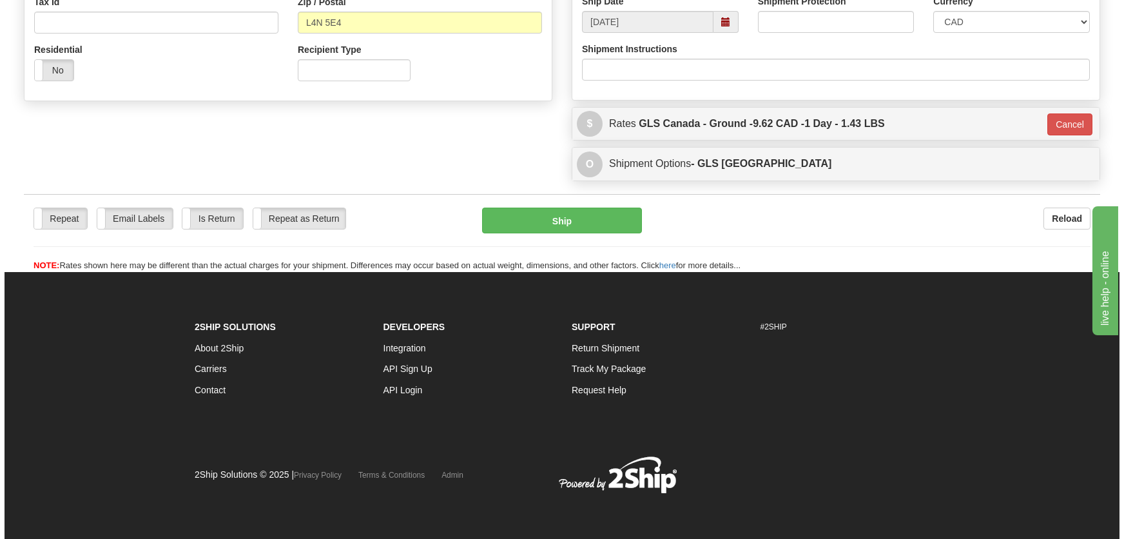
scroll to position [418, 0]
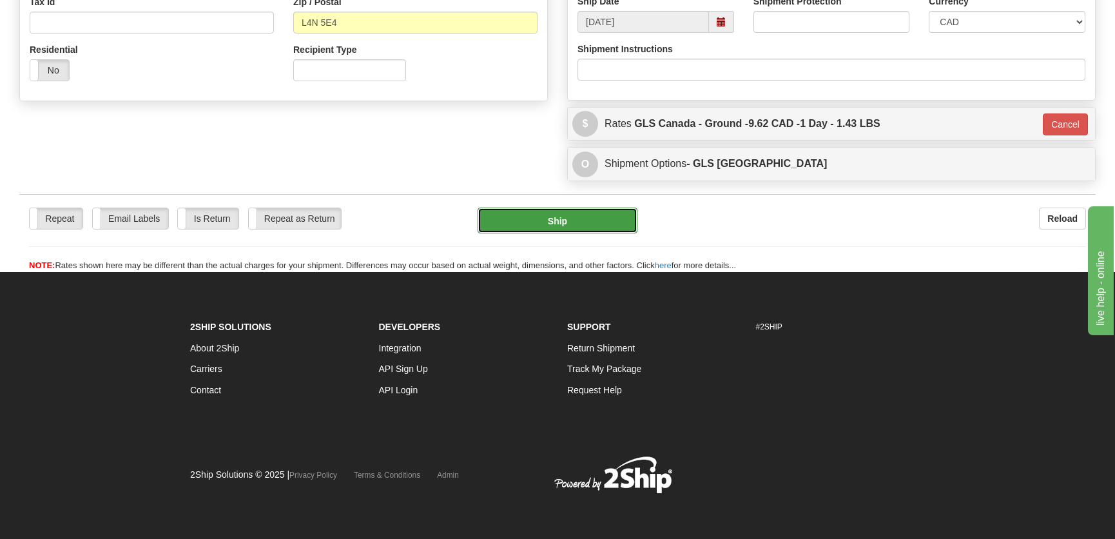
click at [583, 226] on button "Ship" at bounding box center [558, 221] width 160 height 26
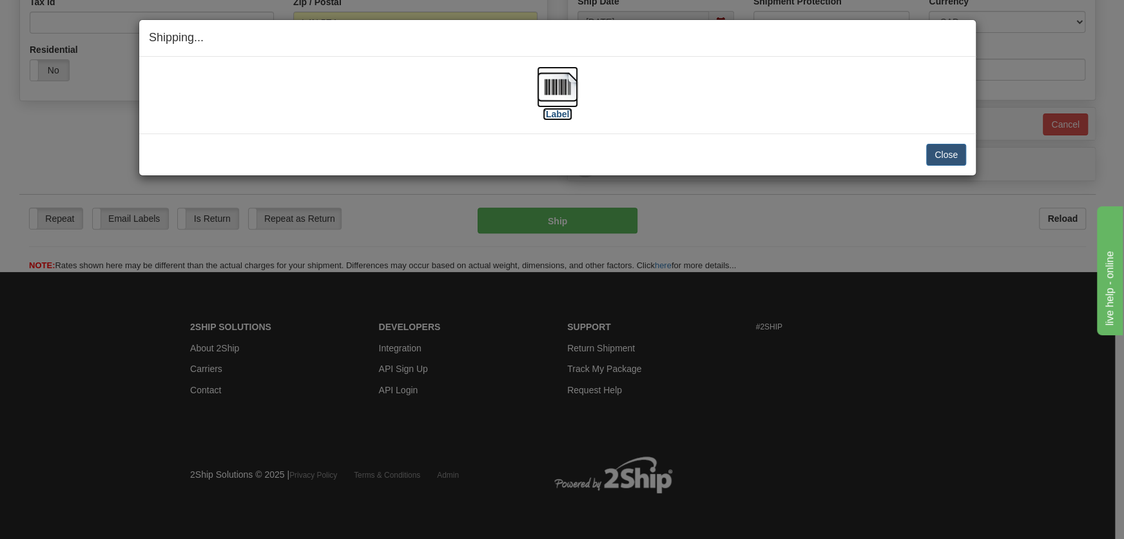
click at [557, 99] on img at bounding box center [557, 86] width 41 height 41
click at [951, 160] on button "Close" at bounding box center [946, 155] width 40 height 22
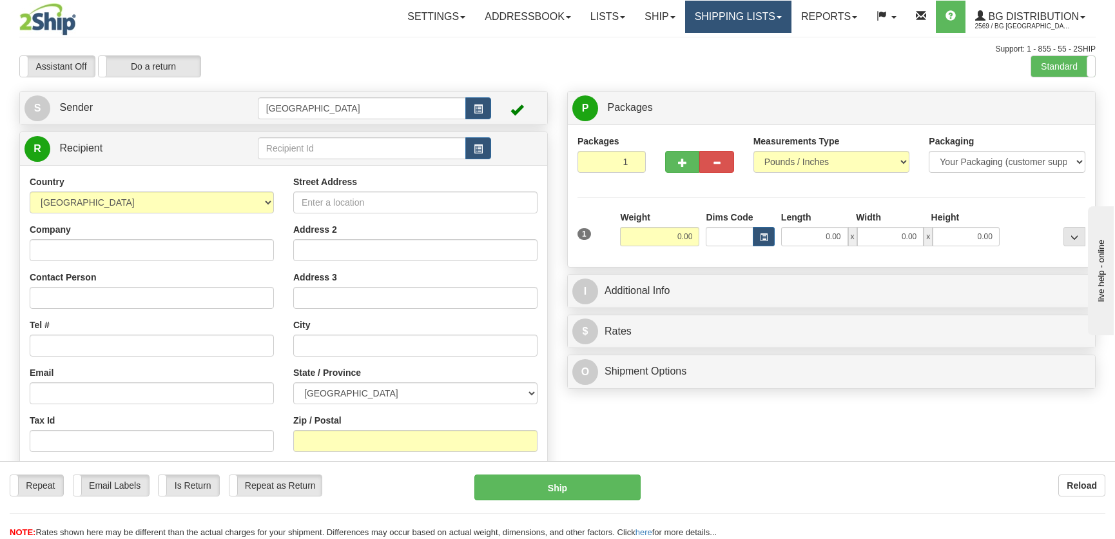
click at [754, 19] on link "Shipping lists" at bounding box center [738, 17] width 106 height 32
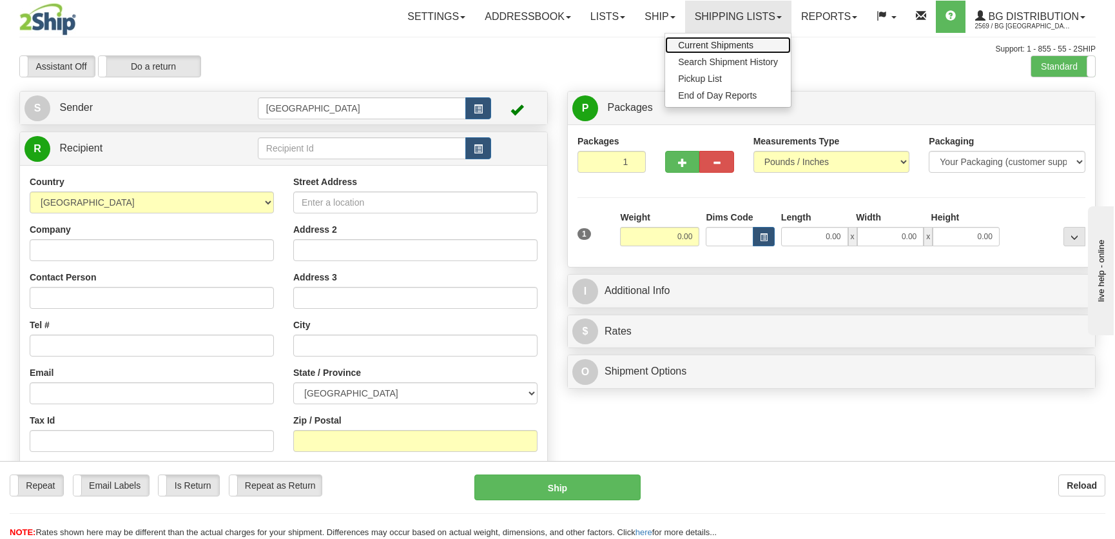
click at [703, 45] on span "Current Shipments" at bounding box center [715, 45] width 75 height 10
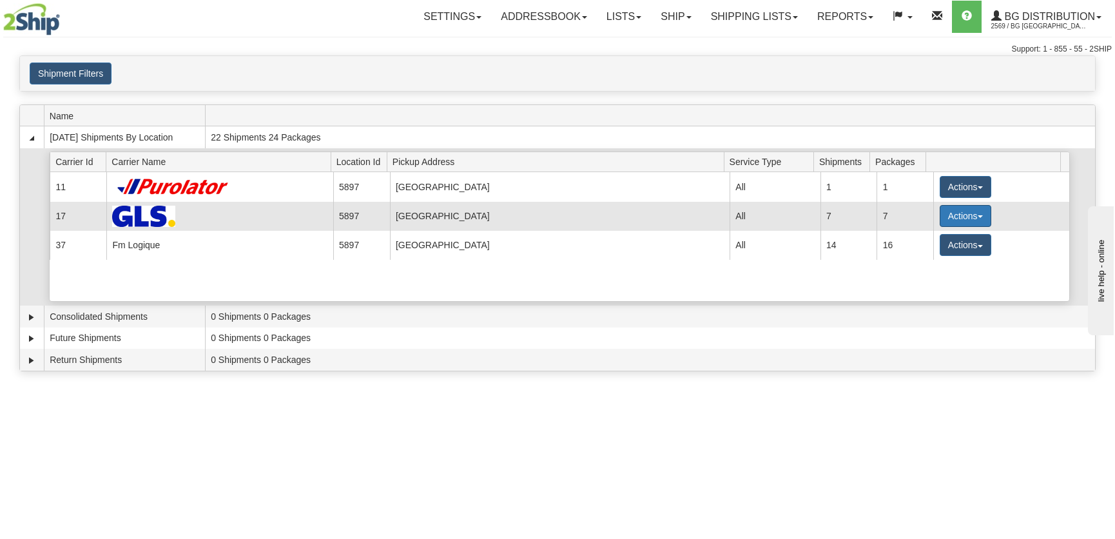
click at [965, 212] on button "Actions" at bounding box center [966, 216] width 52 height 22
click at [928, 239] on span "Details" at bounding box center [917, 239] width 35 height 9
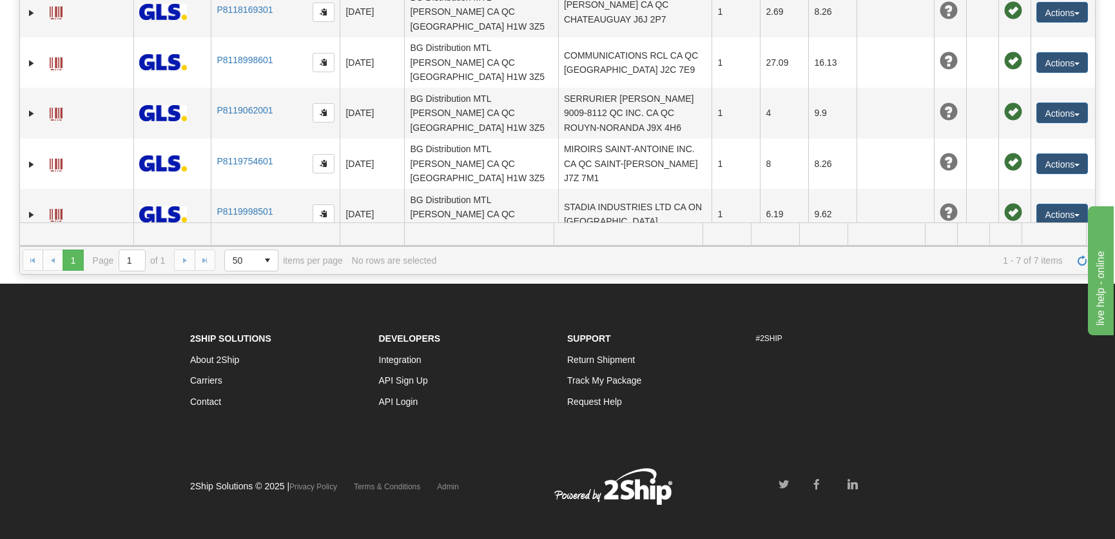
scroll to position [266, 0]
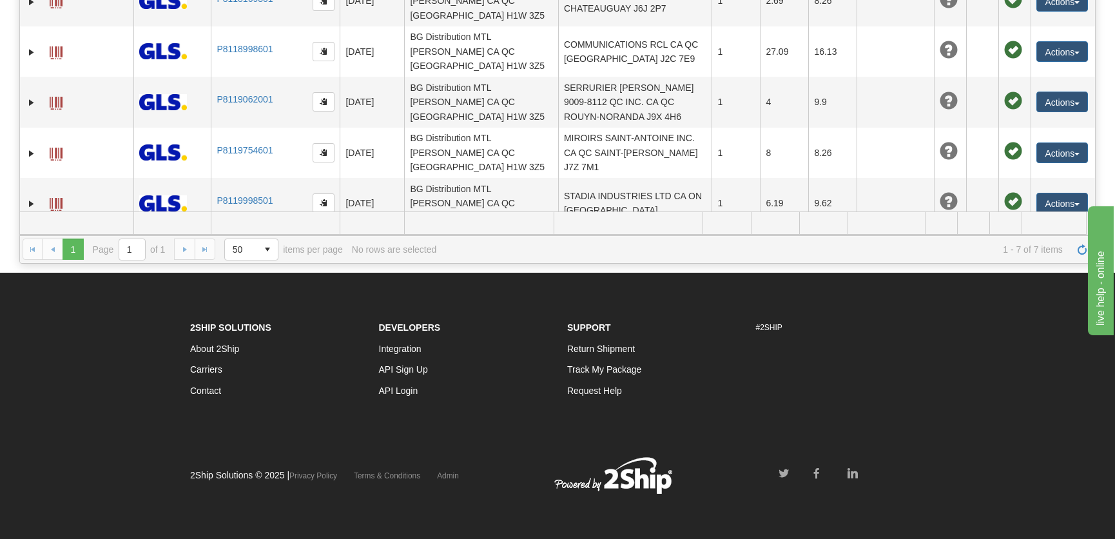
click at [1042, 244] on button "Actions" at bounding box center [1062, 254] width 52 height 21
click at [1019, 269] on link "Edit" at bounding box center [1035, 277] width 103 height 17
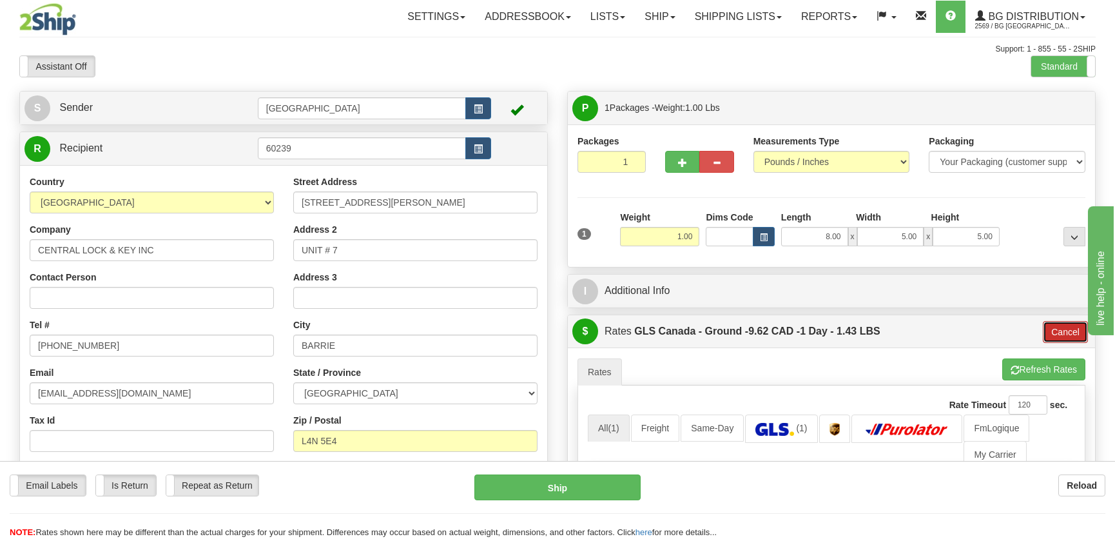
click at [1054, 322] on button "Cancel" at bounding box center [1065, 332] width 45 height 22
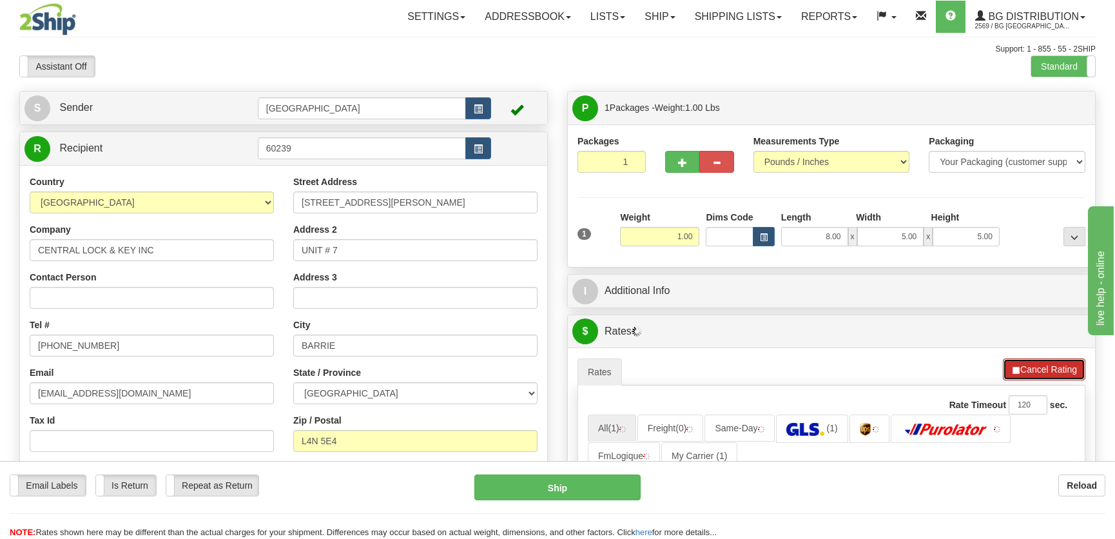
click at [1047, 363] on button "Cancel Rating" at bounding box center [1044, 369] width 82 height 22
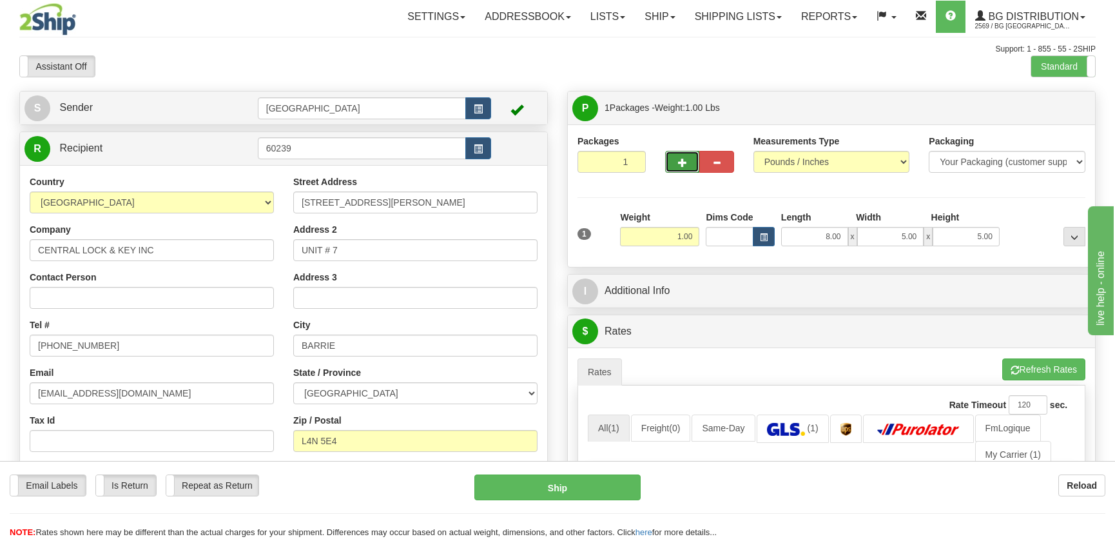
click at [698, 157] on button "button" at bounding box center [682, 162] width 34 height 22
radio input "true"
type input "2"
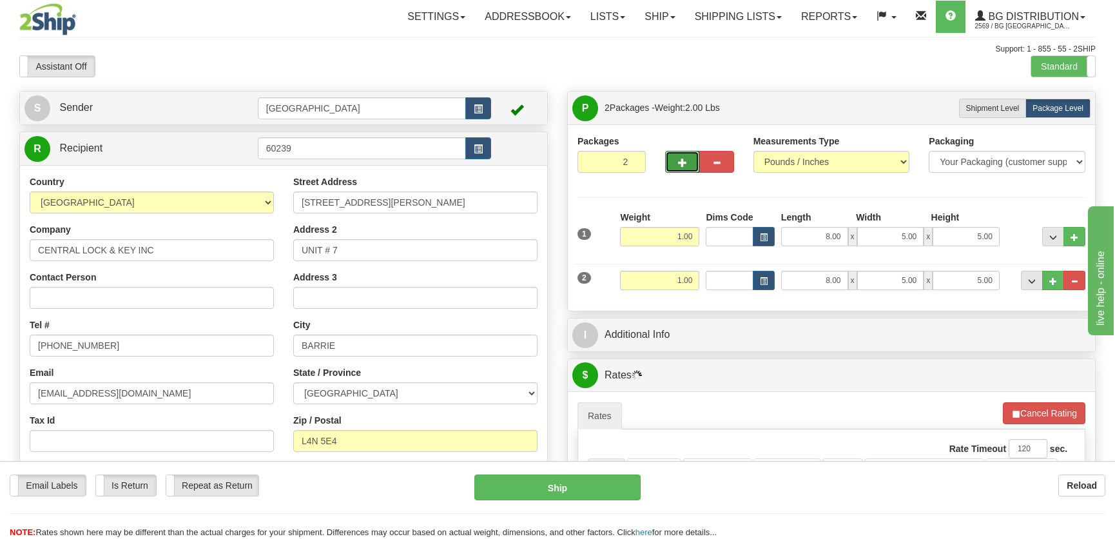
scroll to position [117, 0]
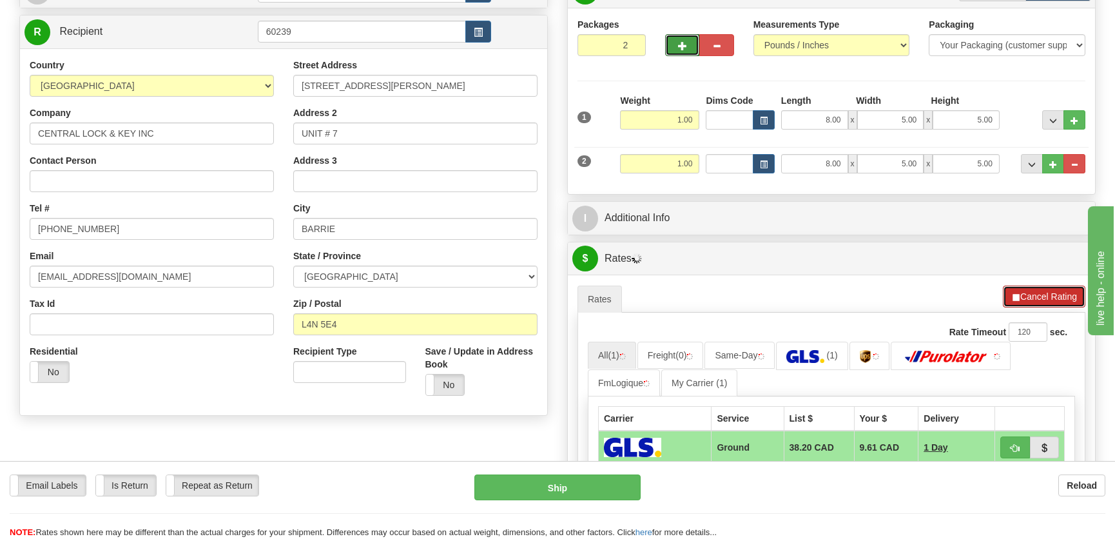
click at [1011, 294] on span "button" at bounding box center [1015, 297] width 9 height 8
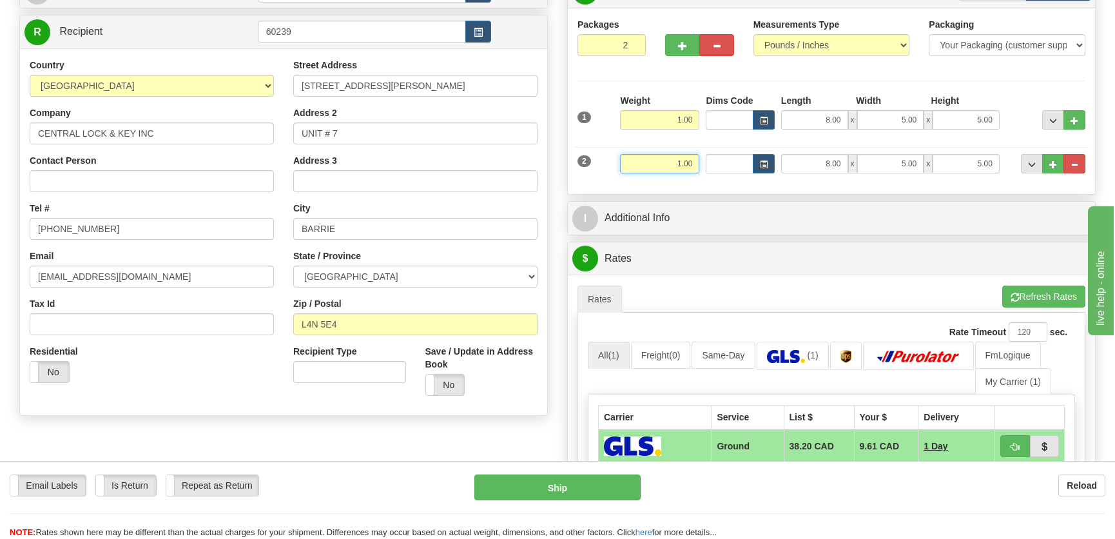
drag, startPoint x: 664, startPoint y: 157, endPoint x: 727, endPoint y: 162, distance: 62.7
click at [726, 162] on div "2 Weight 1.00 Dims Code Length Width Height" at bounding box center [831, 162] width 514 height 43
type input "9.00"
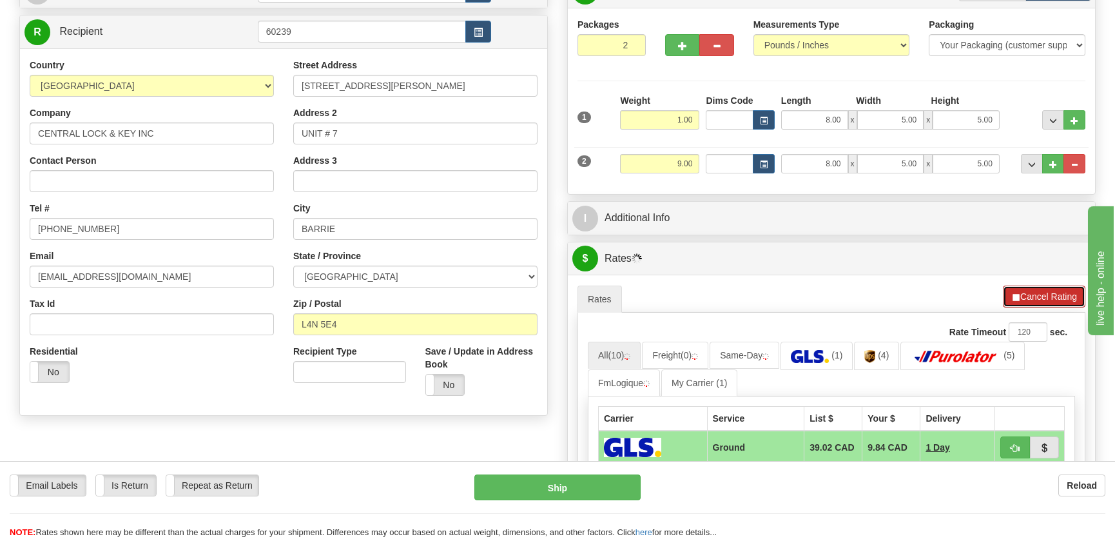
click at [1056, 293] on button "Cancel Rating" at bounding box center [1044, 297] width 82 height 22
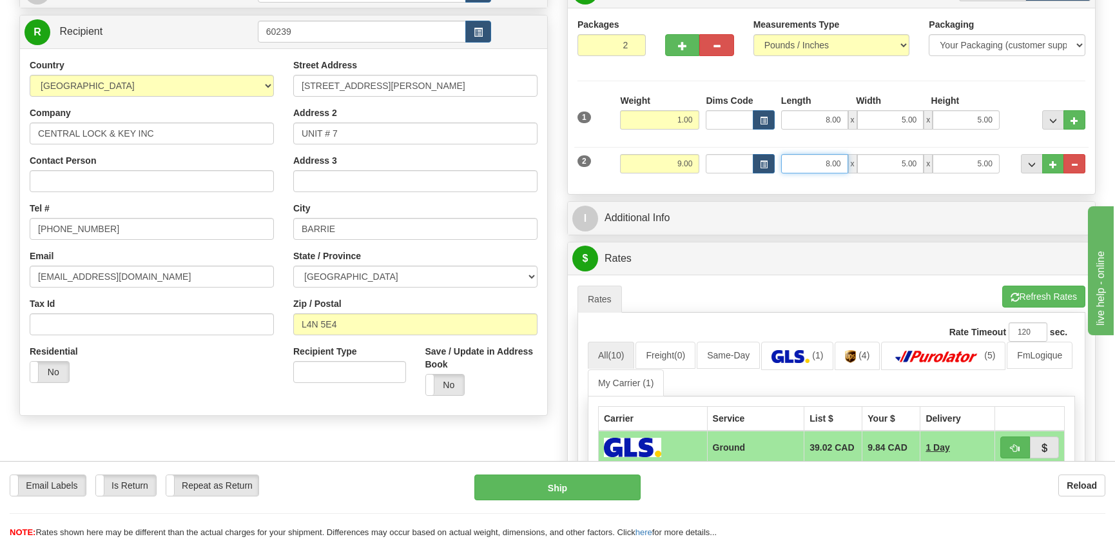
drag, startPoint x: 814, startPoint y: 160, endPoint x: 850, endPoint y: 160, distance: 36.1
click at [849, 160] on div "8.00 x 5.00 x 5.00" at bounding box center [890, 163] width 218 height 19
type input "12.00"
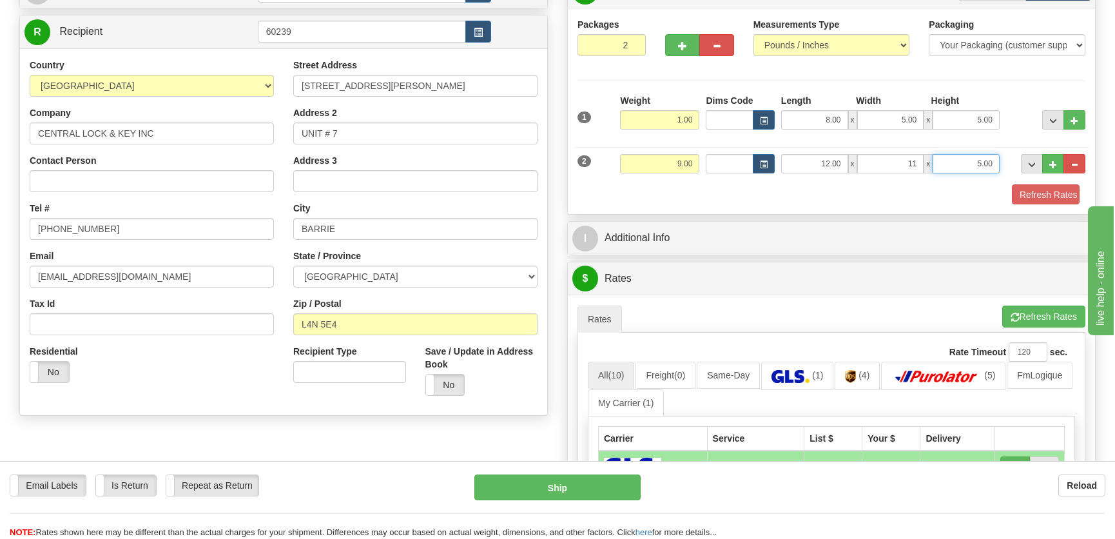
type input "11.00"
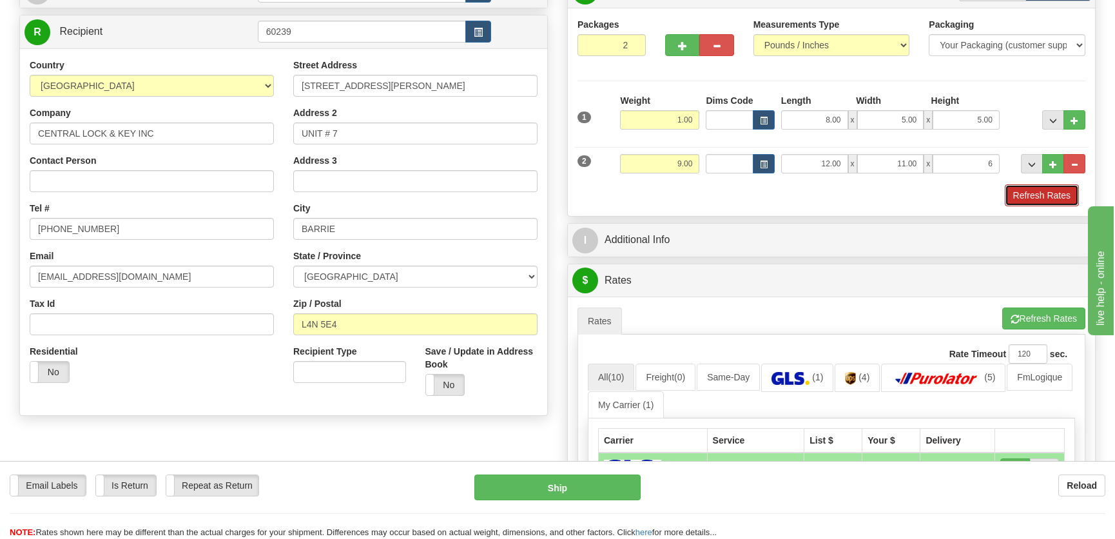
type input "6.00"
click at [1025, 188] on button "Refresh Rates" at bounding box center [1042, 195] width 74 height 22
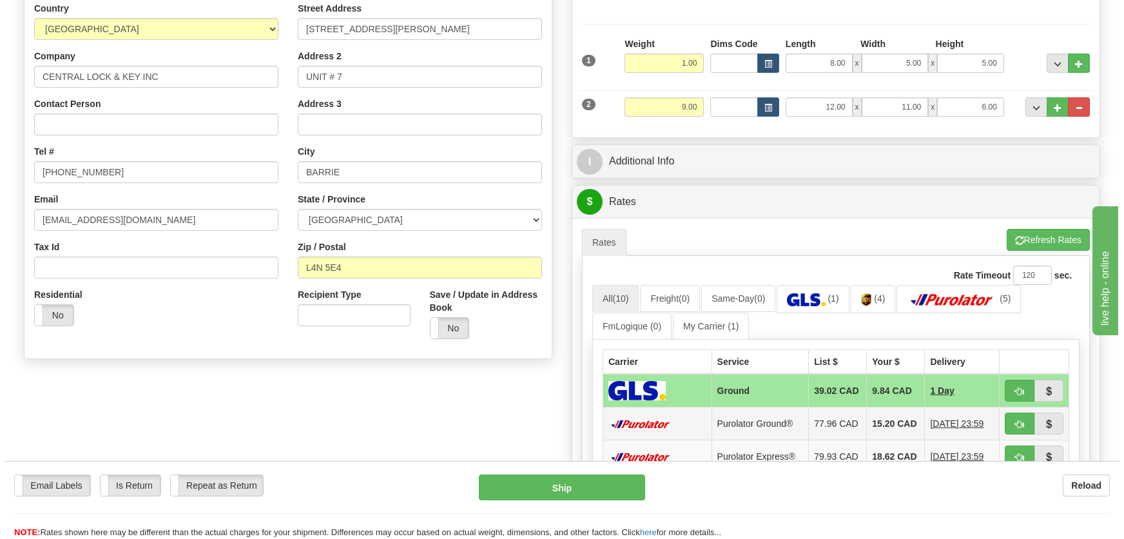
scroll to position [293, 0]
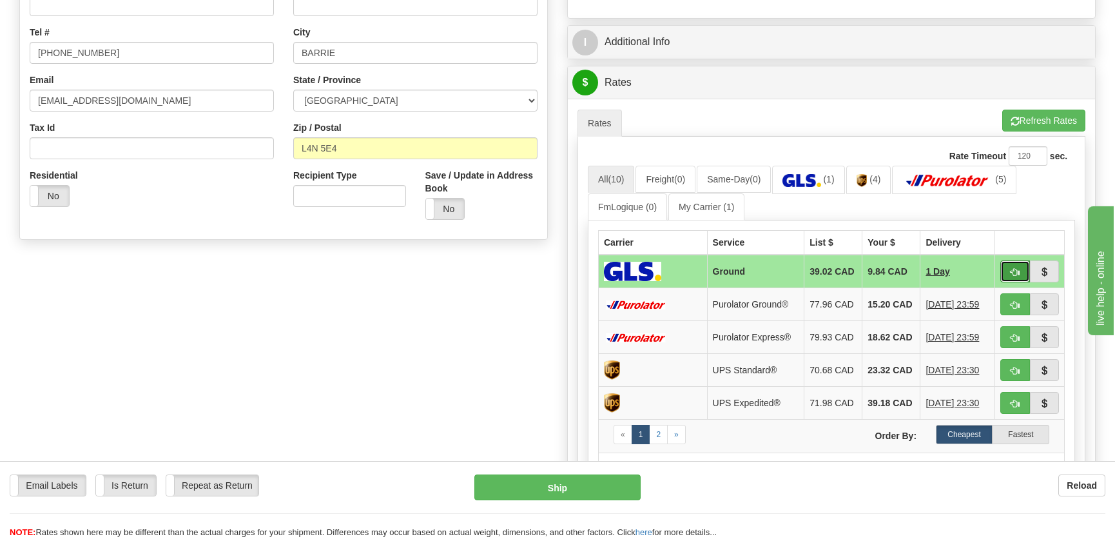
click at [1001, 273] on button "button" at bounding box center [1015, 271] width 30 height 22
type input "1"
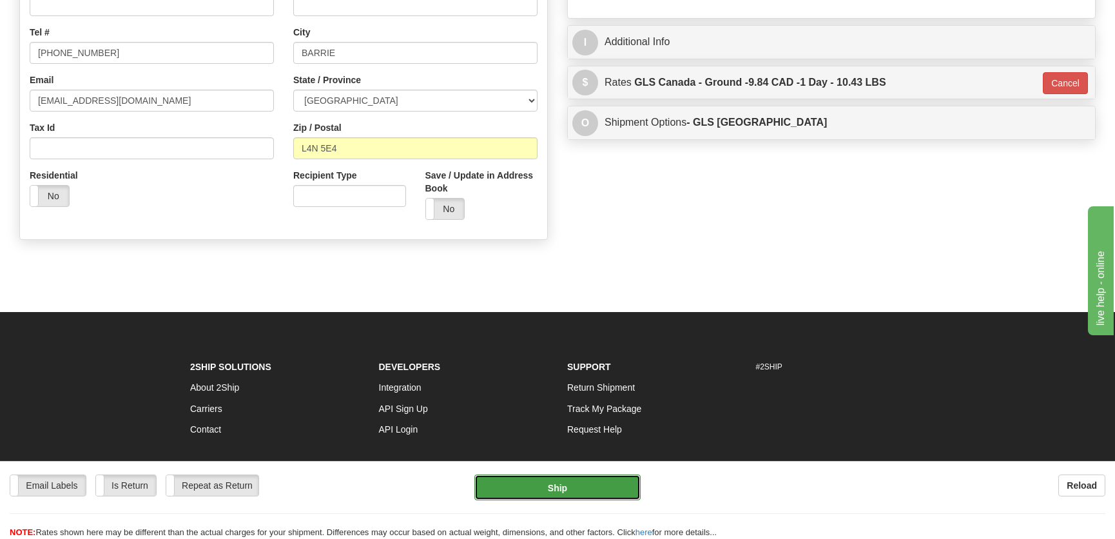
click at [579, 474] on button "Ship" at bounding box center [557, 487] width 166 height 26
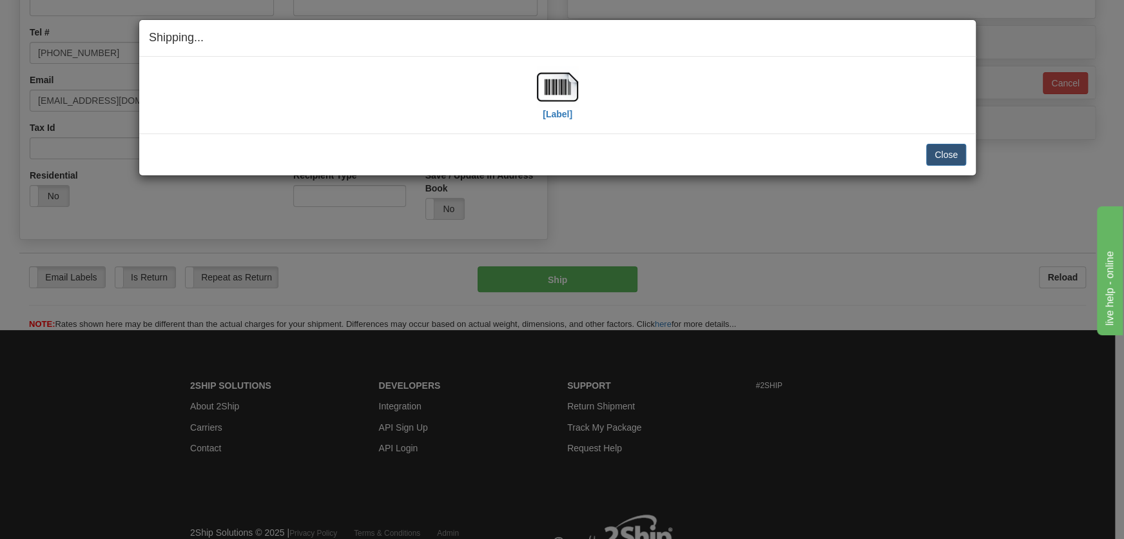
click at [530, 87] on div "[Label]" at bounding box center [557, 94] width 817 height 57
click at [550, 95] on img at bounding box center [557, 86] width 41 height 41
click at [951, 154] on button "Close" at bounding box center [946, 155] width 40 height 22
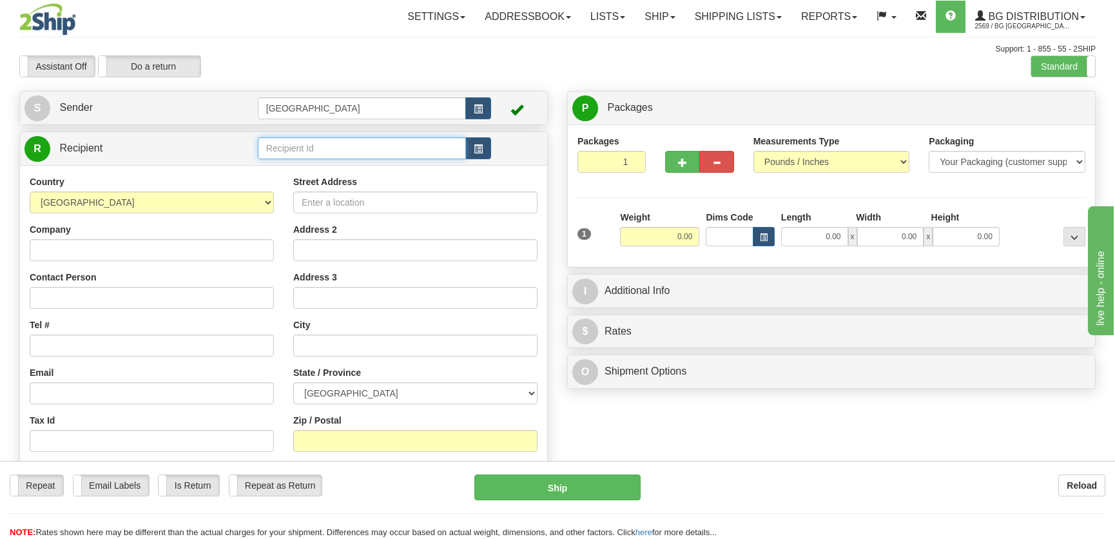
click at [316, 153] on input "text" at bounding box center [362, 148] width 208 height 22
click at [348, 165] on div "5900" at bounding box center [358, 169] width 195 height 14
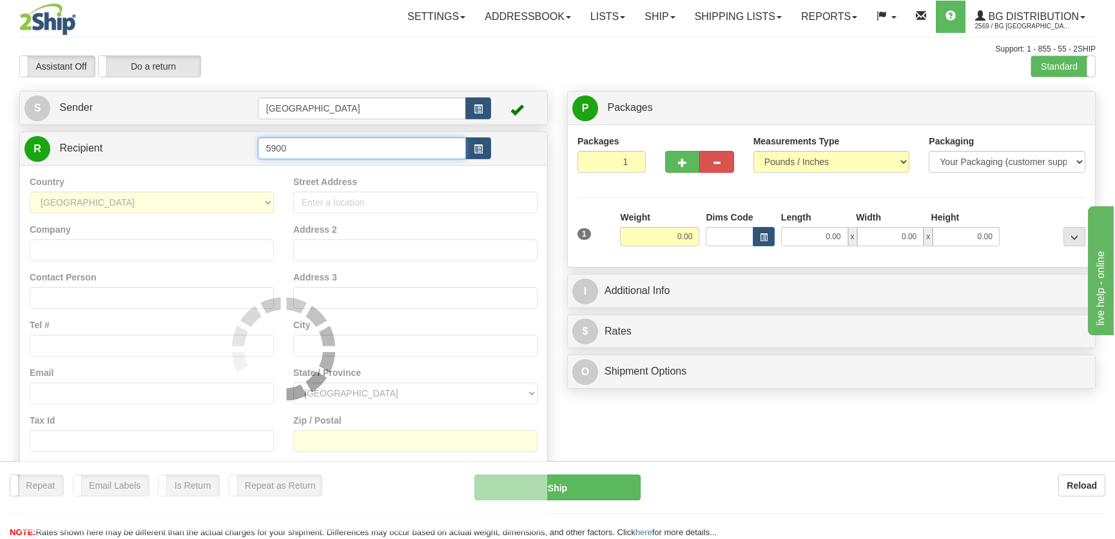
type input "5900"
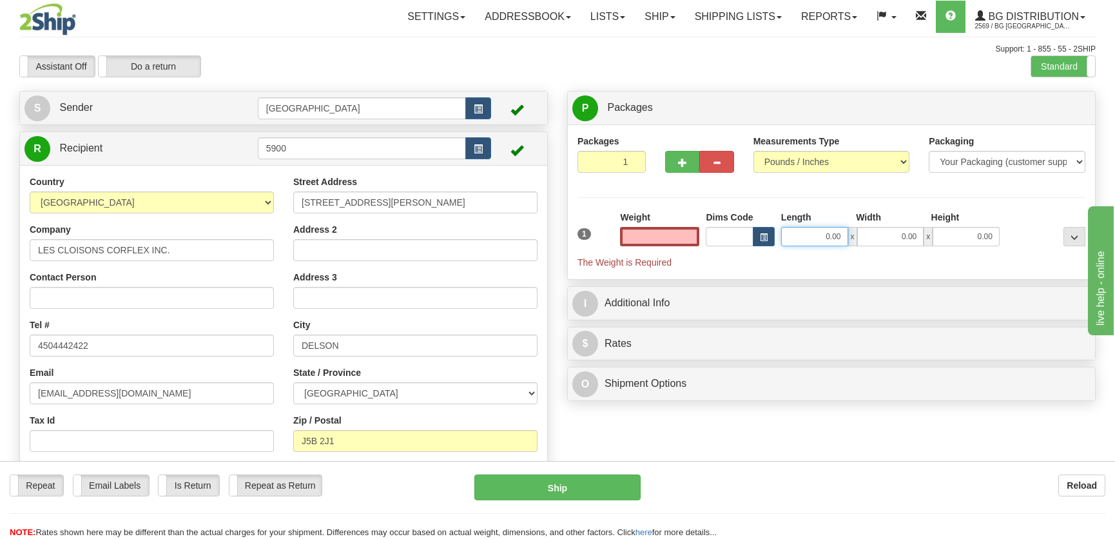
type input "0.00"
click at [824, 231] on input "0.00" at bounding box center [814, 236] width 67 height 19
type input "12.00"
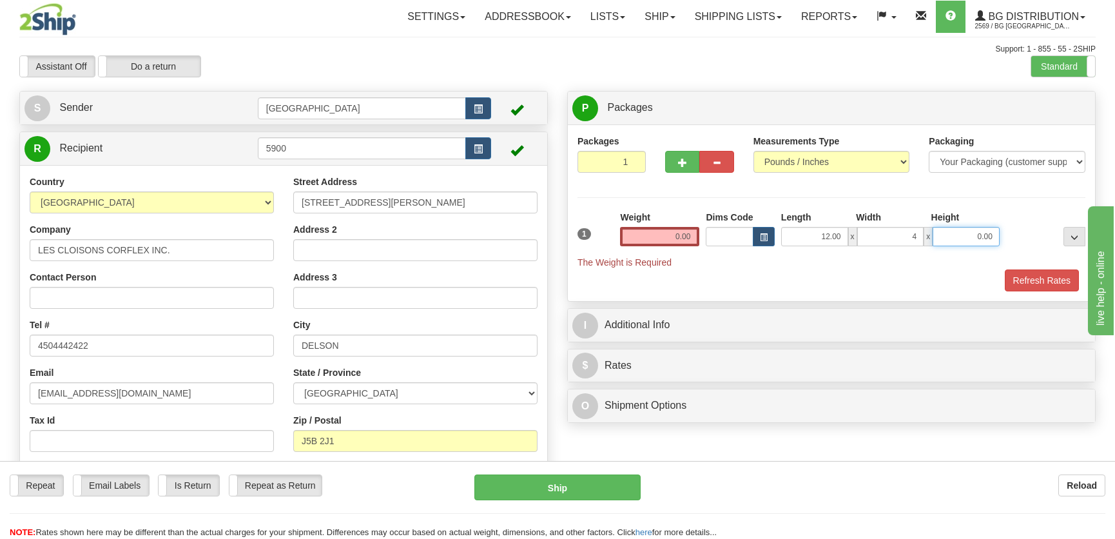
type input "4.00"
type input "5.00"
click at [690, 236] on div "Weight 0.00" at bounding box center [660, 233] width 86 height 45
click at [691, 236] on input "0.00" at bounding box center [659, 236] width 79 height 19
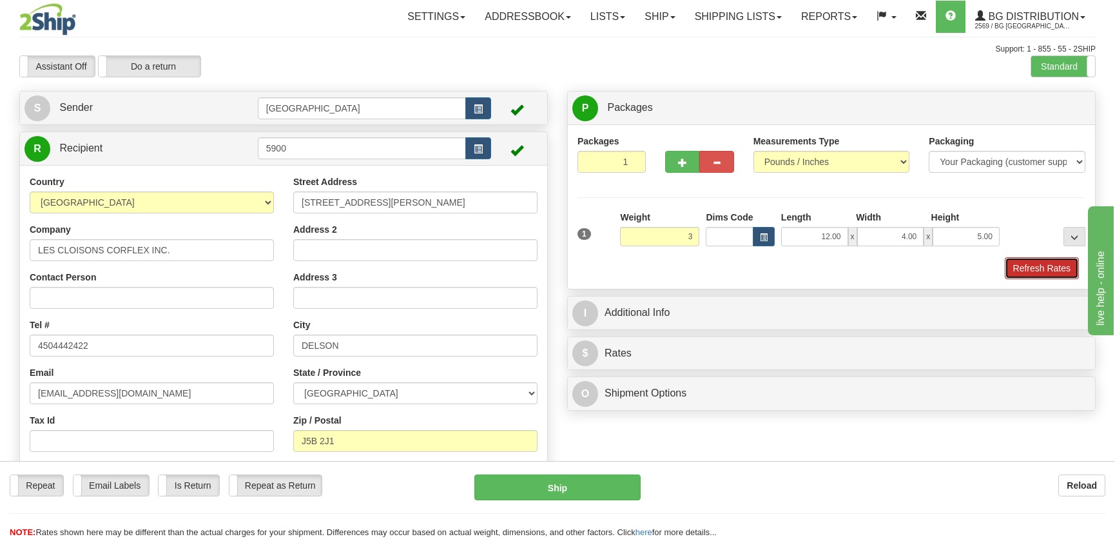
click at [1020, 265] on button "Refresh Rates" at bounding box center [1042, 268] width 74 height 22
type input "3.00"
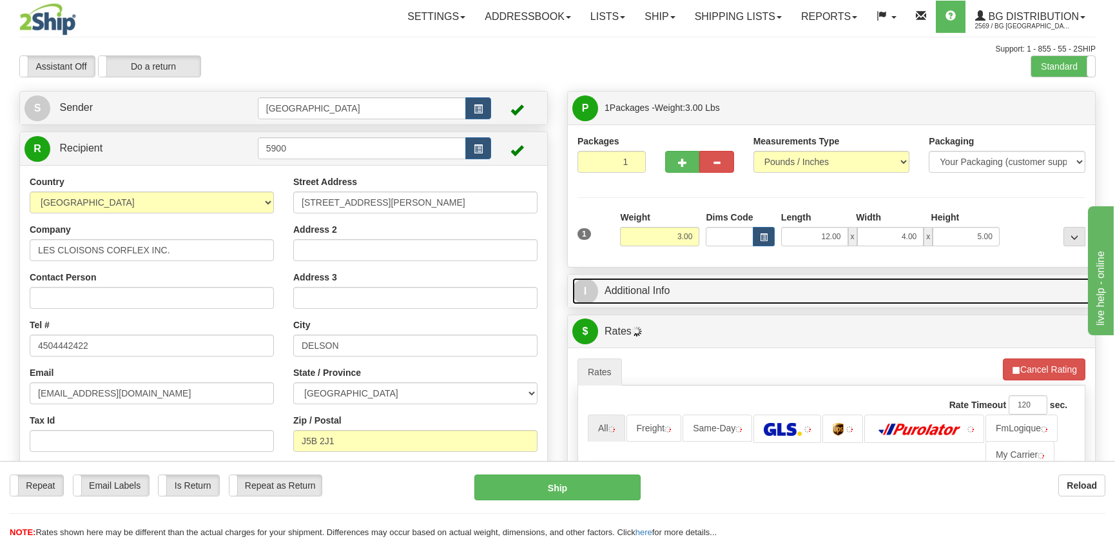
click at [956, 286] on link "I Additional Info" at bounding box center [831, 291] width 518 height 26
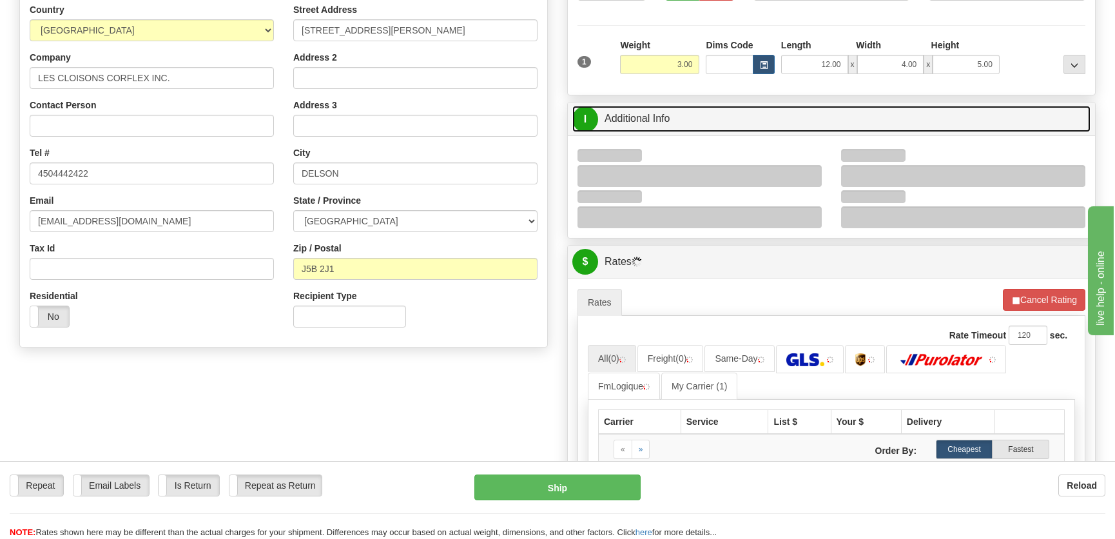
scroll to position [175, 0]
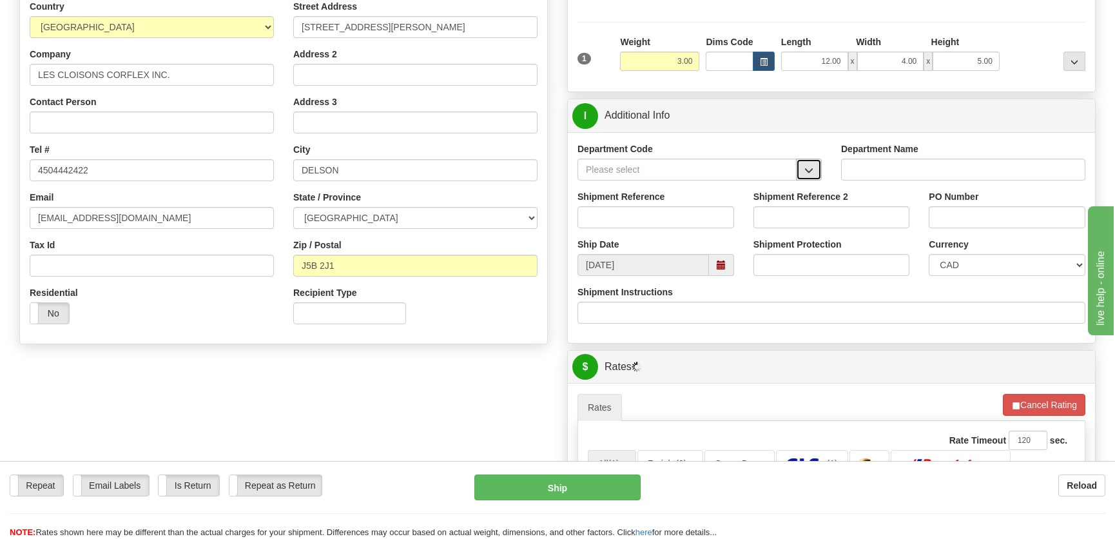
click at [808, 159] on button "button" at bounding box center [809, 170] width 26 height 22
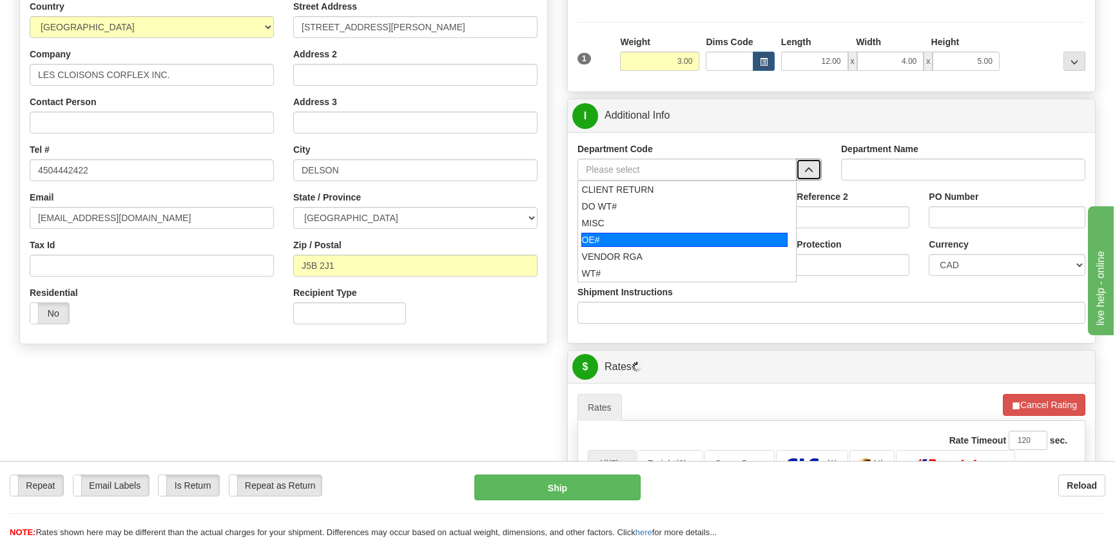
click at [681, 238] on div "OE#" at bounding box center [684, 240] width 207 height 14
type input "OE#"
type input "ORDERS"
click at [683, 215] on input "Shipment Reference" at bounding box center [655, 217] width 157 height 22
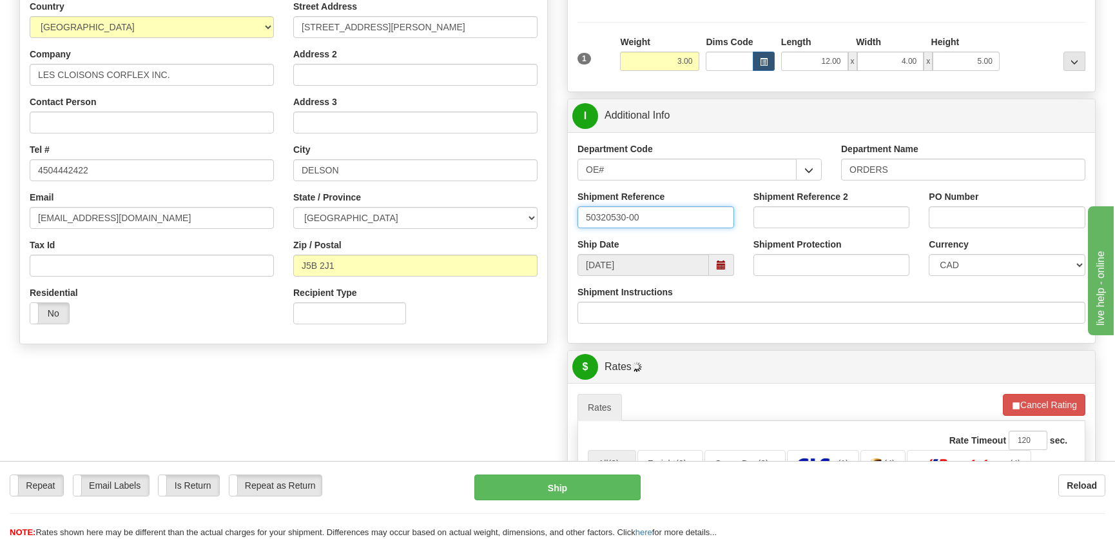
type input "50320530-00"
click at [936, 211] on input "PO Number" at bounding box center [1007, 217] width 157 height 22
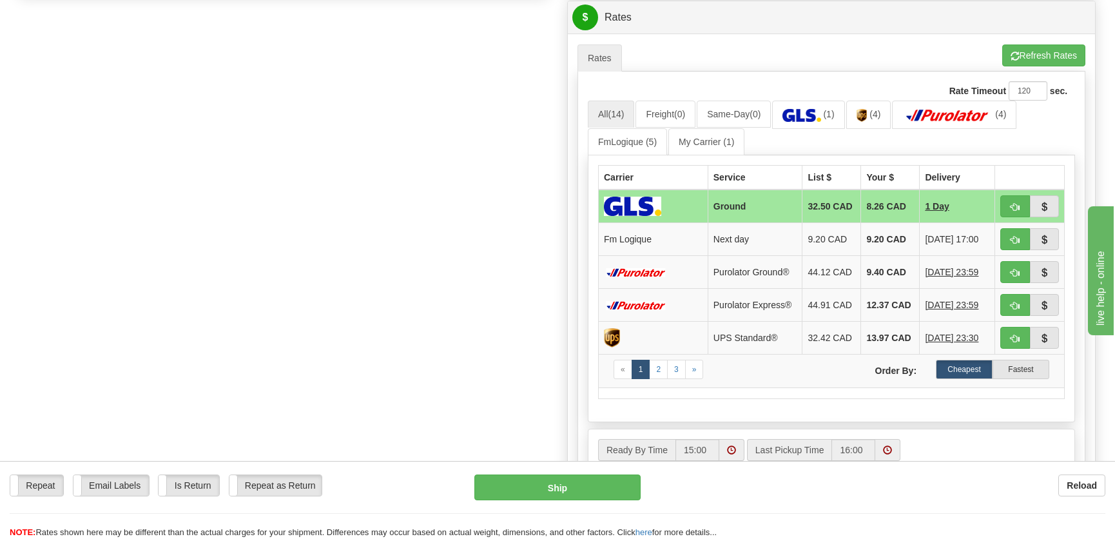
scroll to position [527, 0]
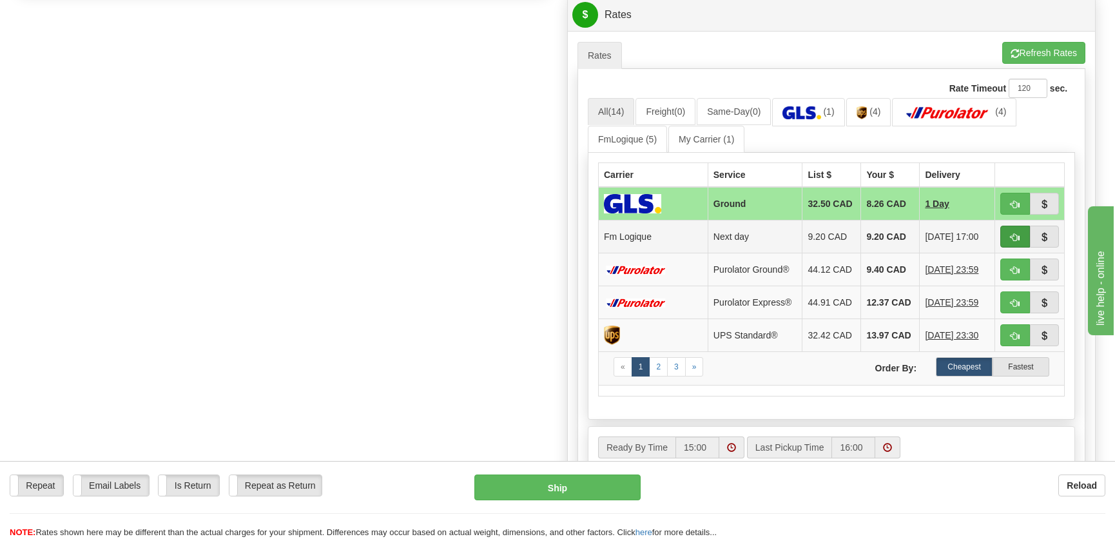
type input "."
click at [1011, 235] on span "button" at bounding box center [1015, 237] width 9 height 8
type input "jour"
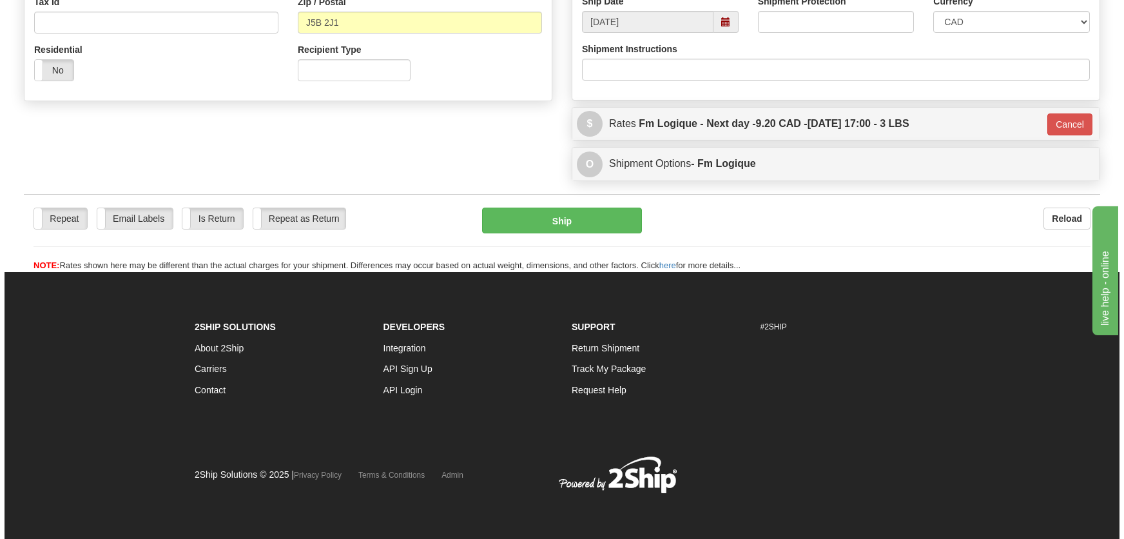
scroll to position [418, 0]
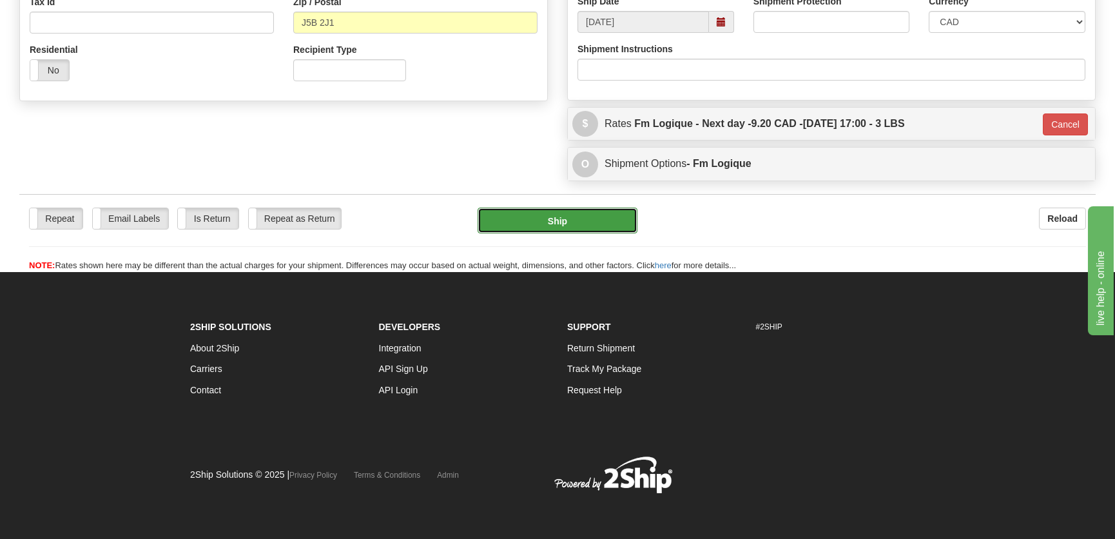
click at [579, 218] on button "Ship" at bounding box center [558, 221] width 160 height 26
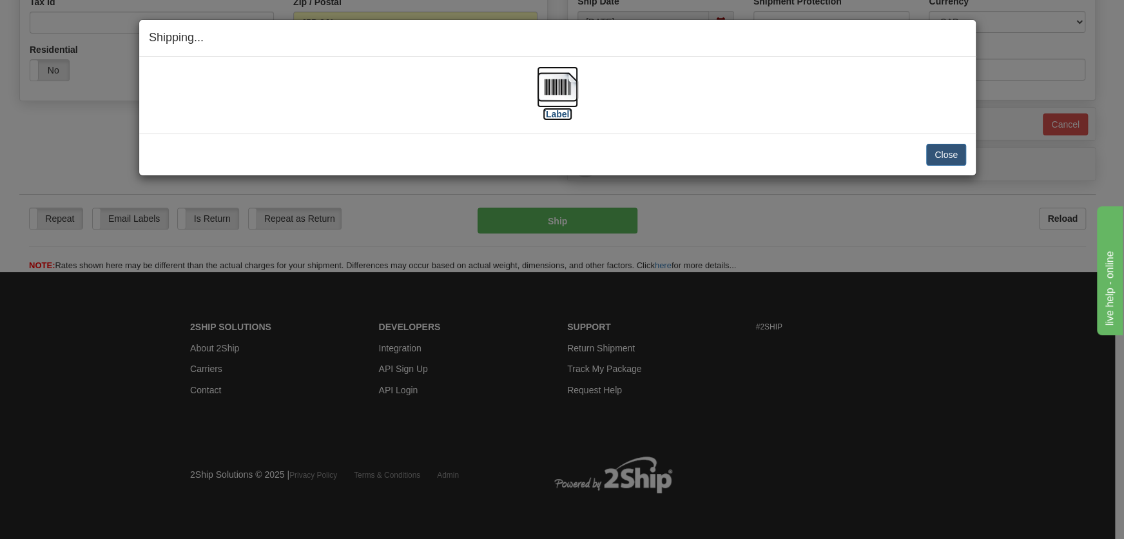
click at [546, 101] on img at bounding box center [557, 86] width 41 height 41
click at [954, 161] on button "Close" at bounding box center [946, 155] width 40 height 22
